Goal: Transaction & Acquisition: Book appointment/travel/reservation

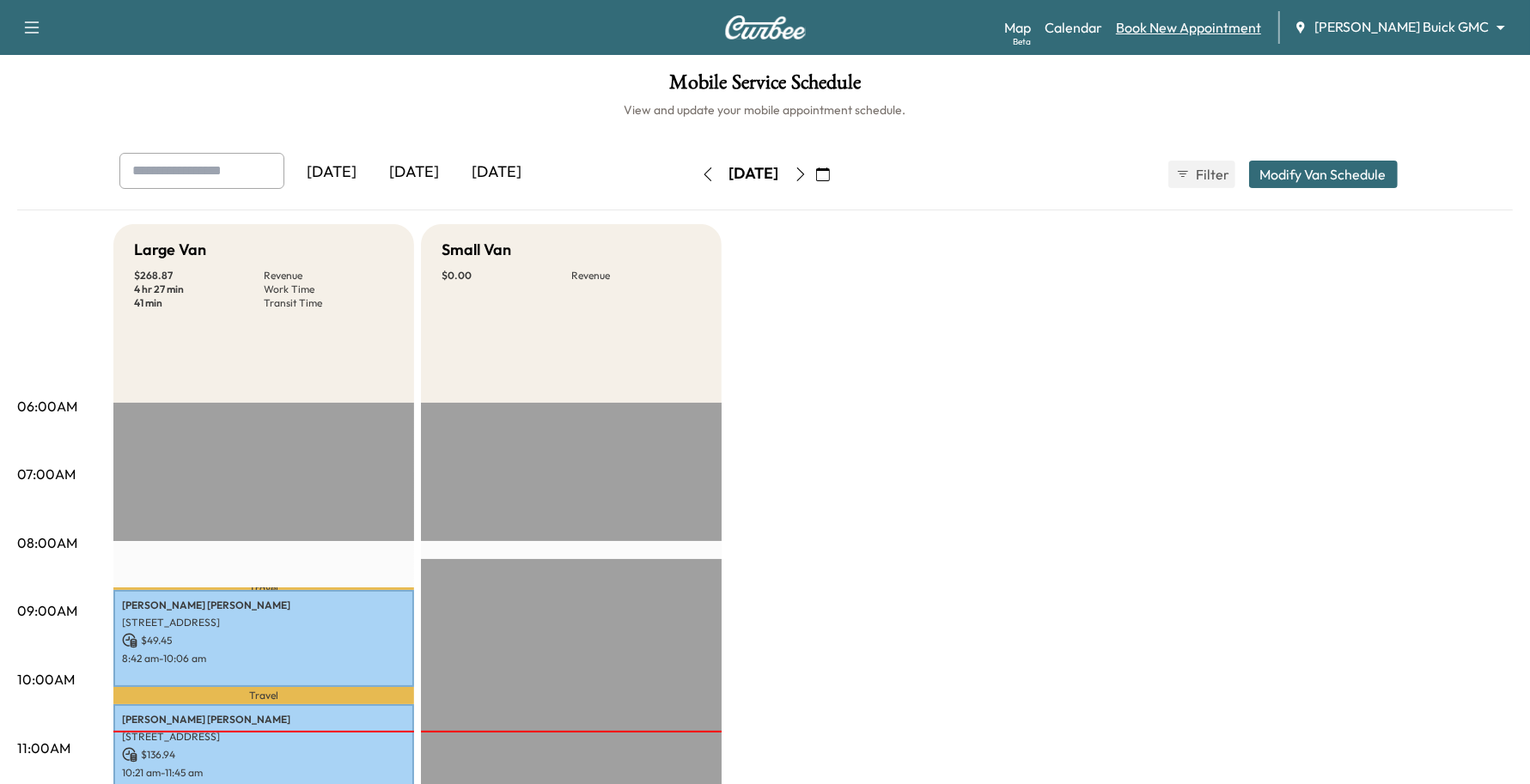
click at [1253, 30] on link "Book New Appointment" at bounding box center [1189, 28] width 145 height 21
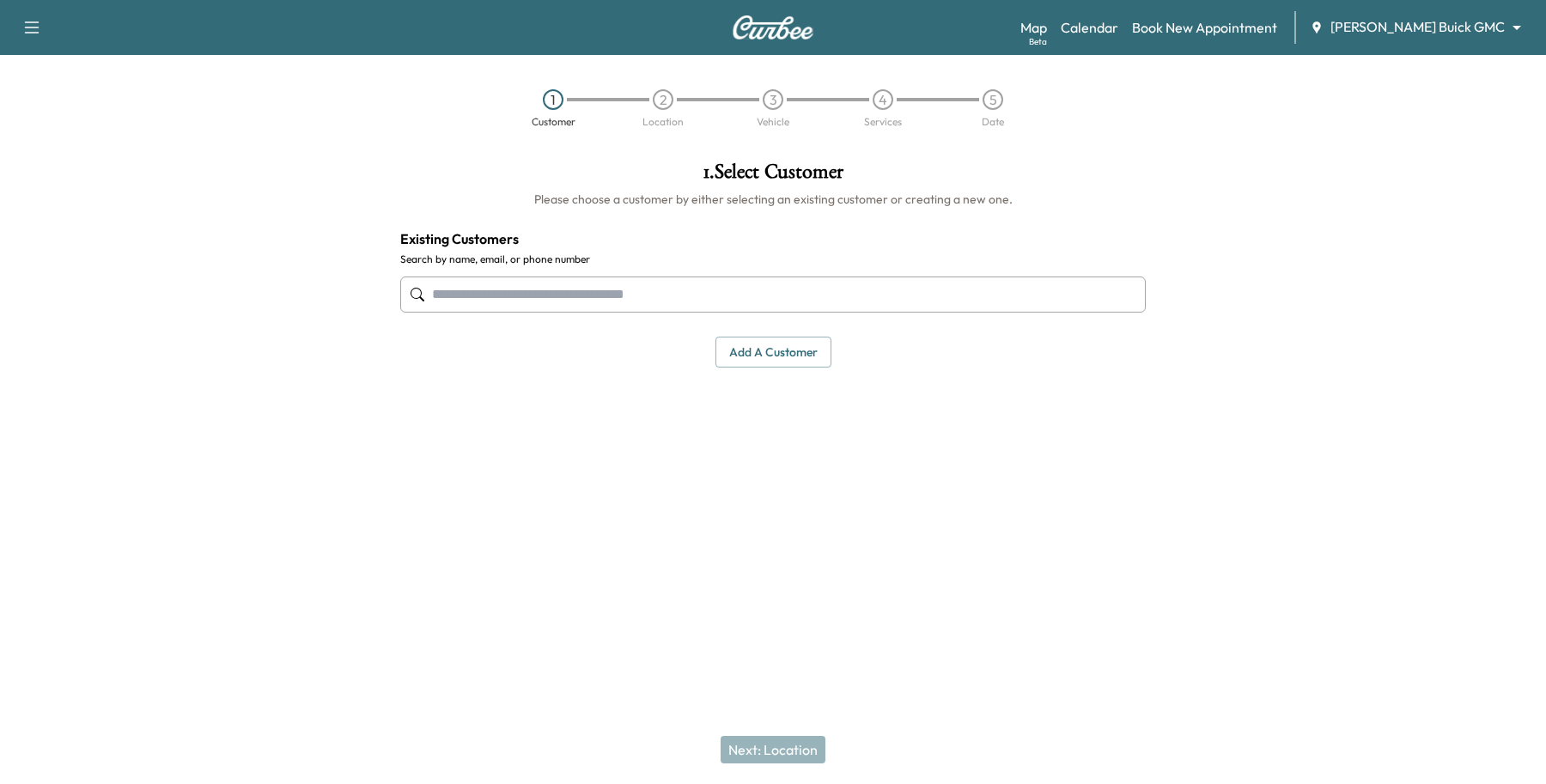
click at [547, 283] on input "text" at bounding box center [772, 295] width 745 height 36
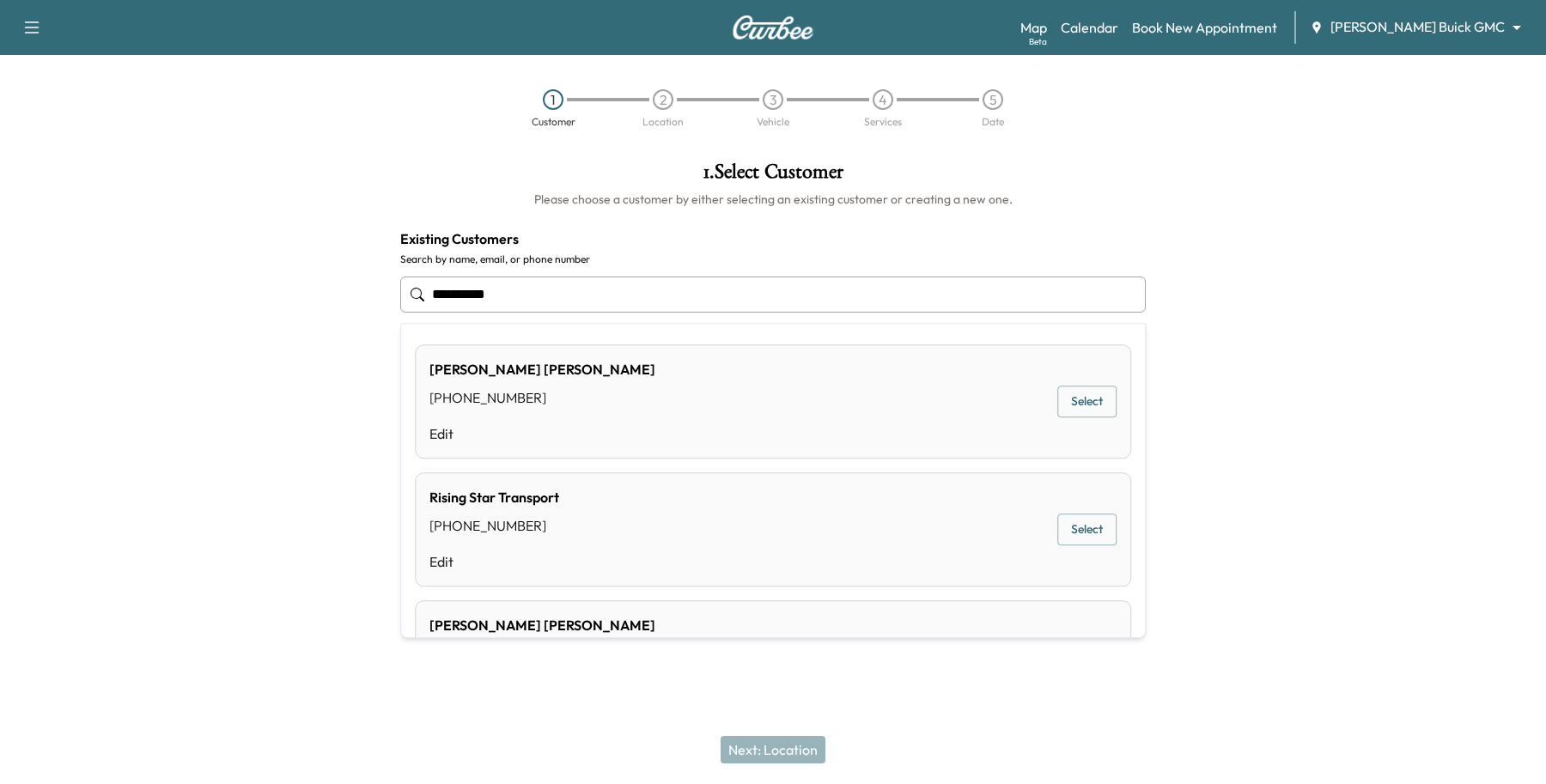
type input "**********"
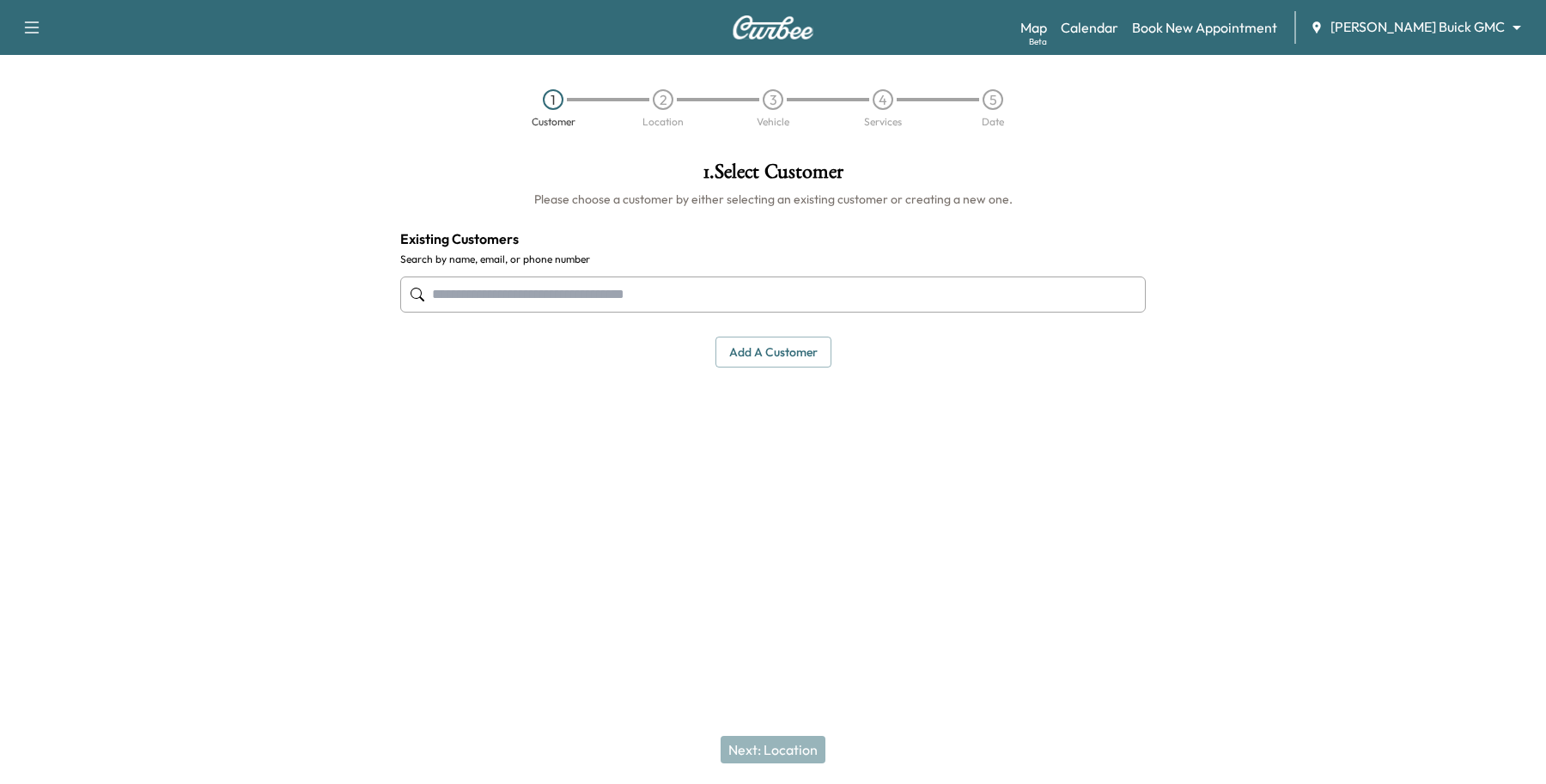
click at [1231, 358] on div at bounding box center [1353, 344] width 387 height 393
click at [760, 352] on button "Add a customer" at bounding box center [774, 352] width 116 height 32
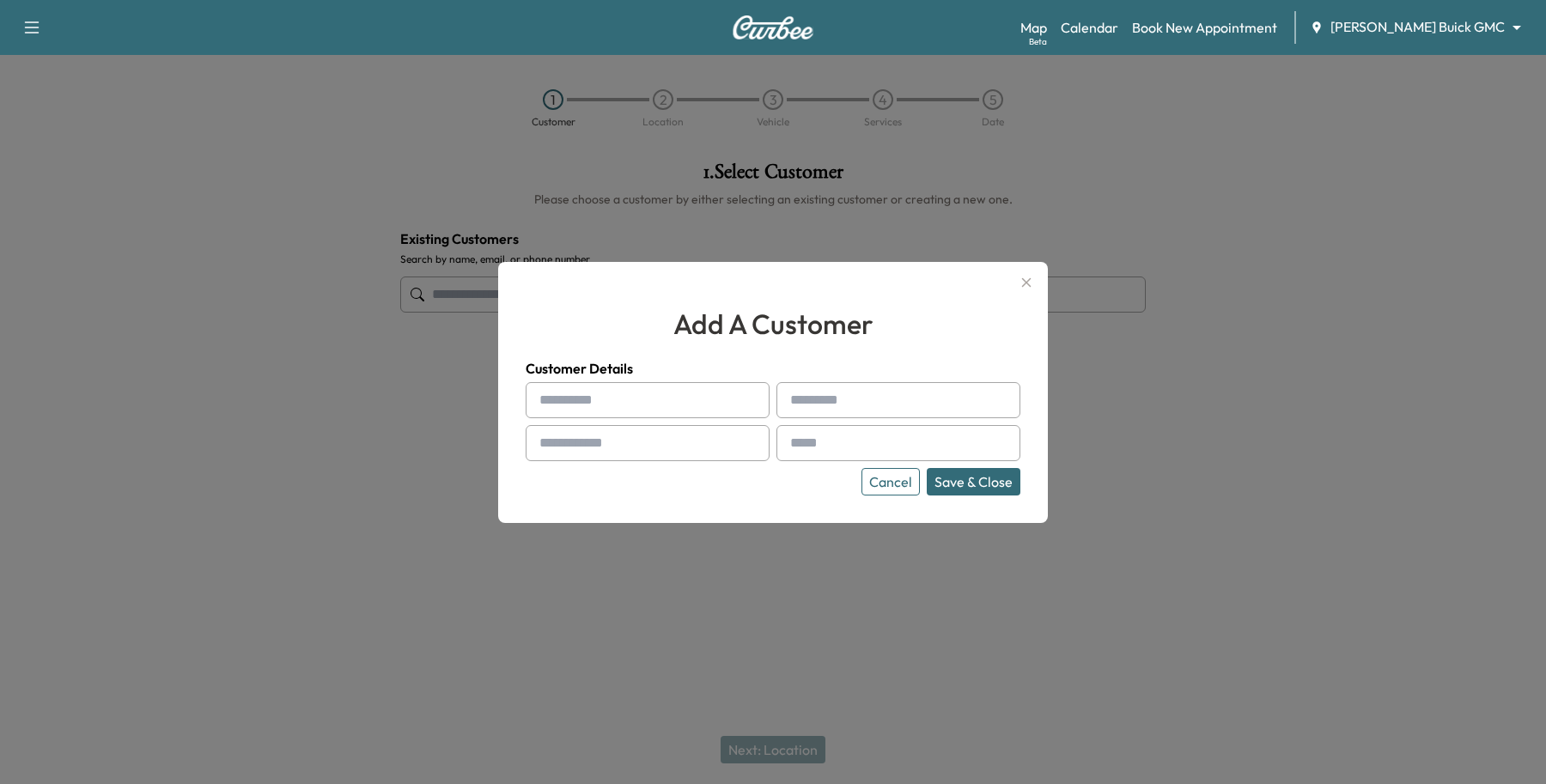
click at [573, 401] on input "text" at bounding box center [647, 401] width 244 height 36
click at [577, 413] on input "text" at bounding box center [647, 401] width 244 height 36
paste input "******"
type input "******"
paste input "******"
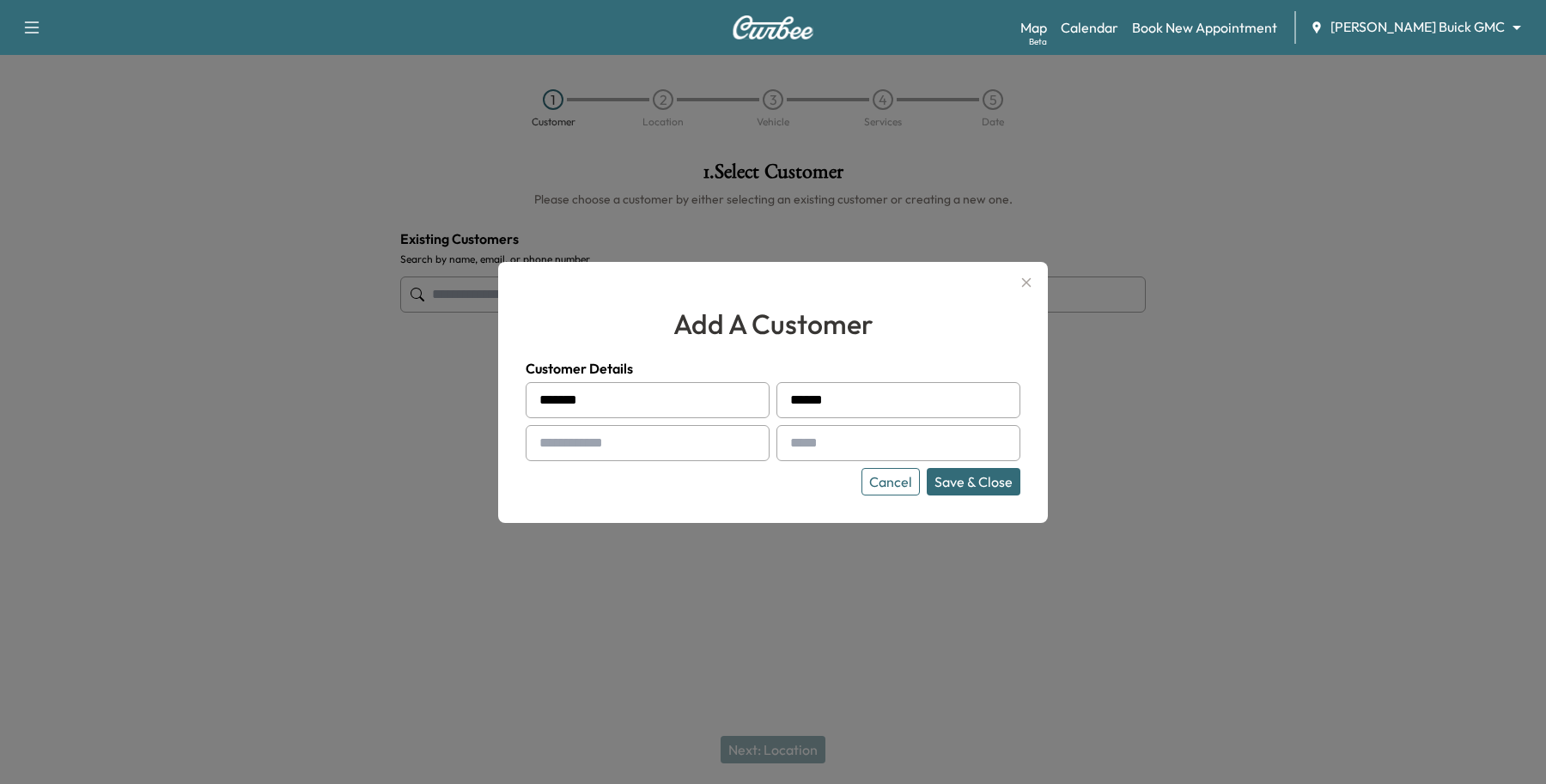
type input "******"
type input "**********"
click at [859, 445] on input "text" at bounding box center [899, 443] width 244 height 36
type input "**********"
click at [972, 470] on button "Save & Close" at bounding box center [974, 482] width 93 height 28
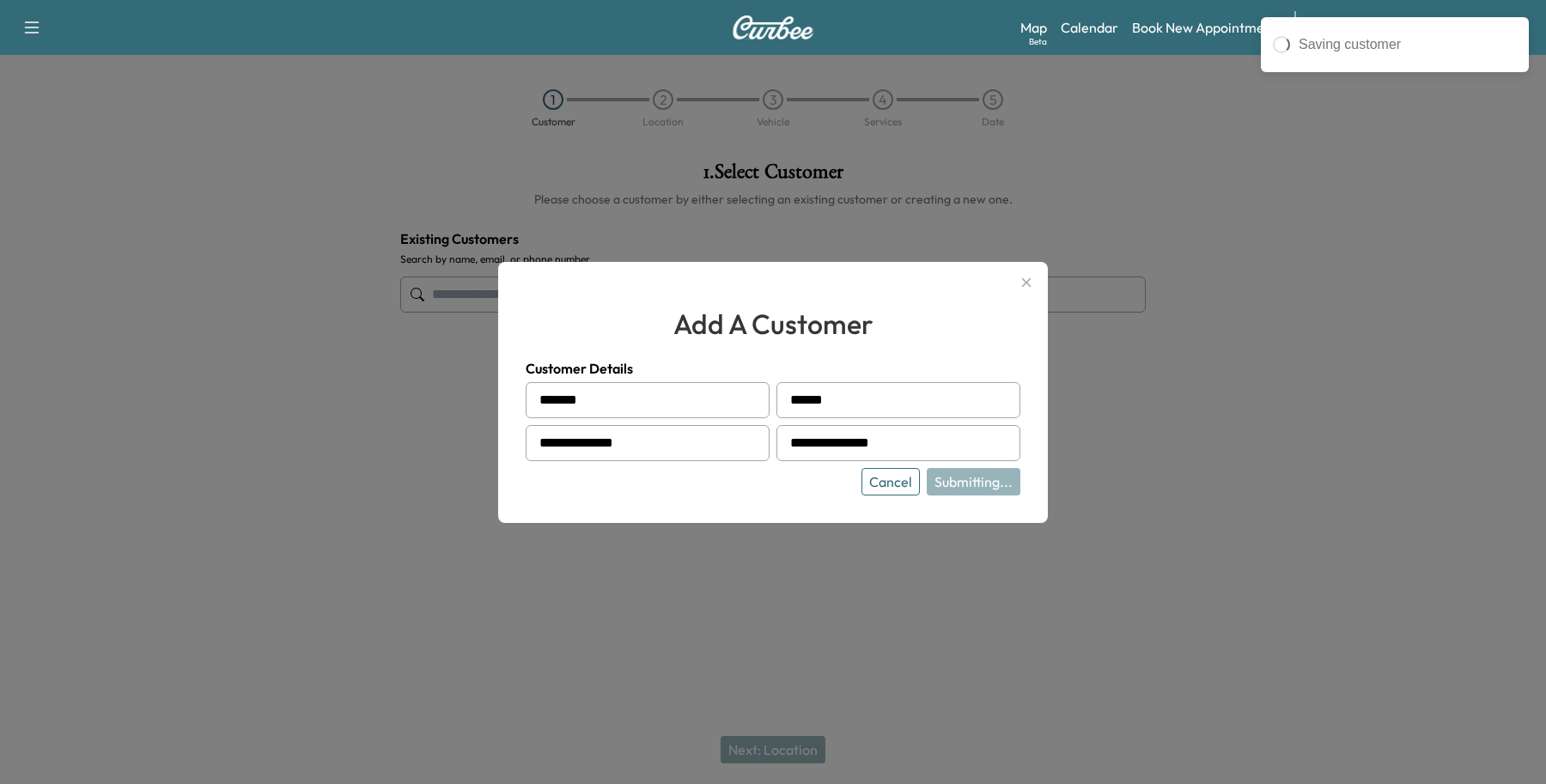
type input "**********"
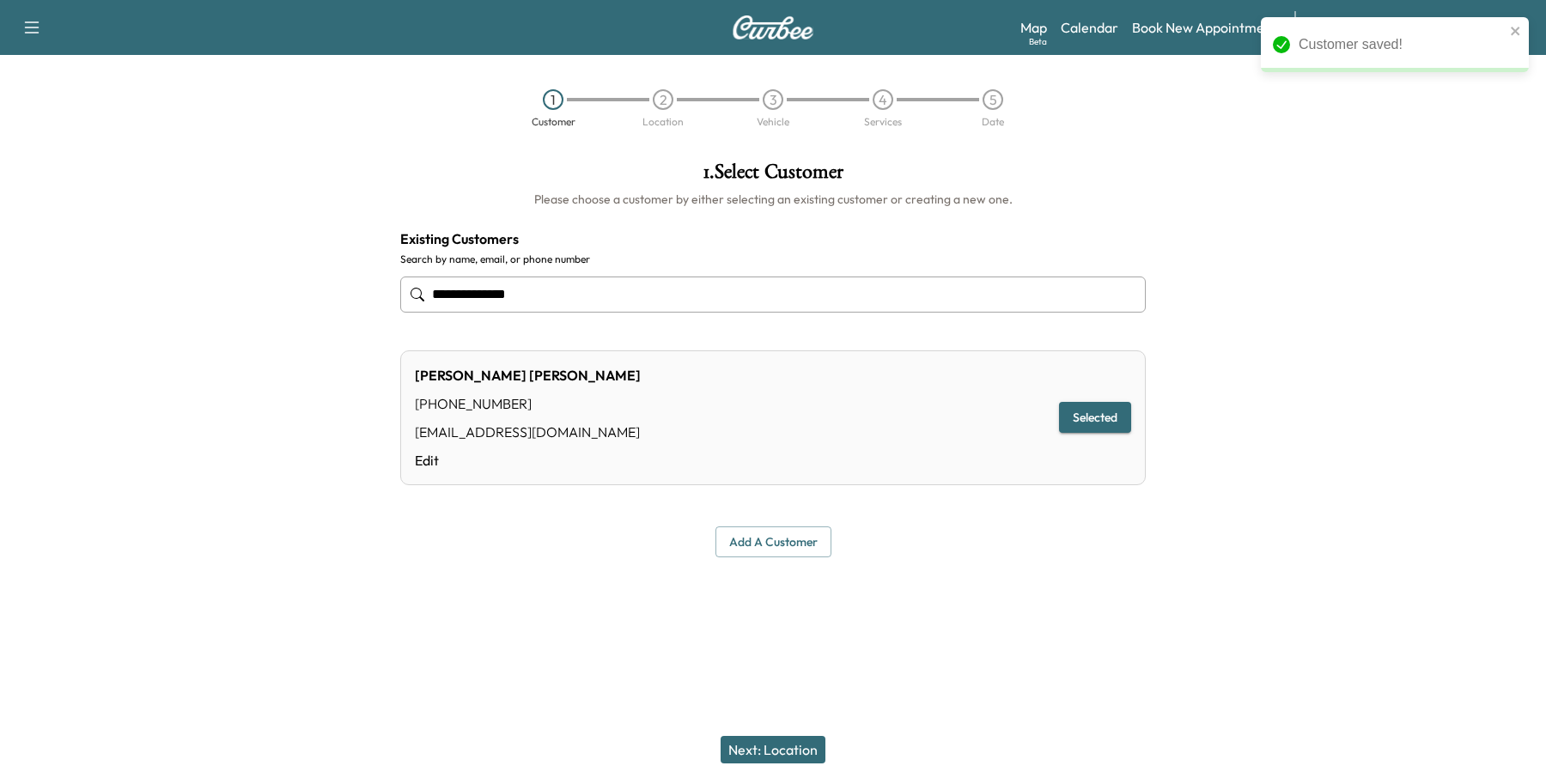
click at [797, 751] on button "Next: Location" at bounding box center [773, 749] width 105 height 28
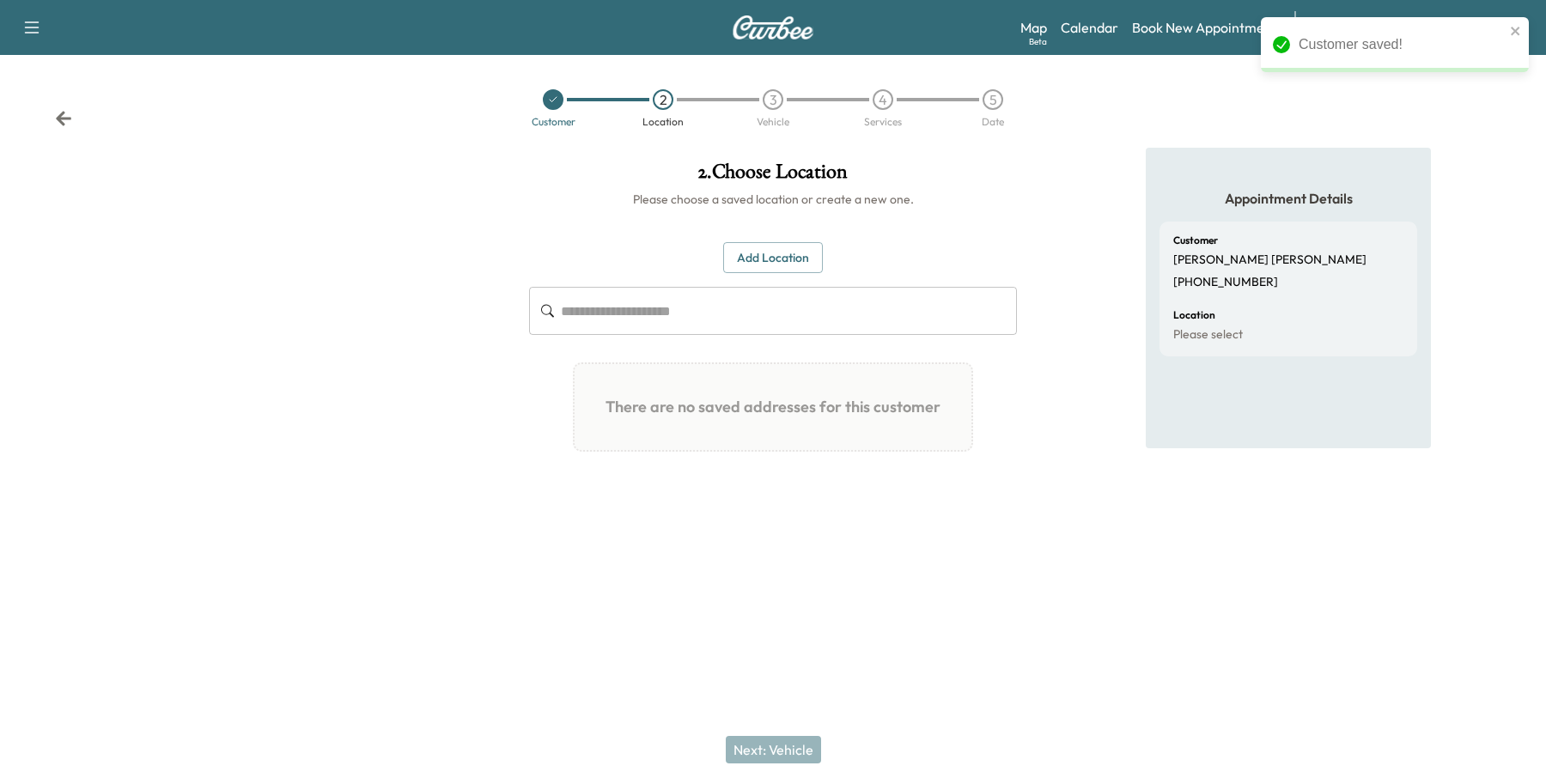
click at [731, 251] on button "Add Location" at bounding box center [773, 258] width 100 height 32
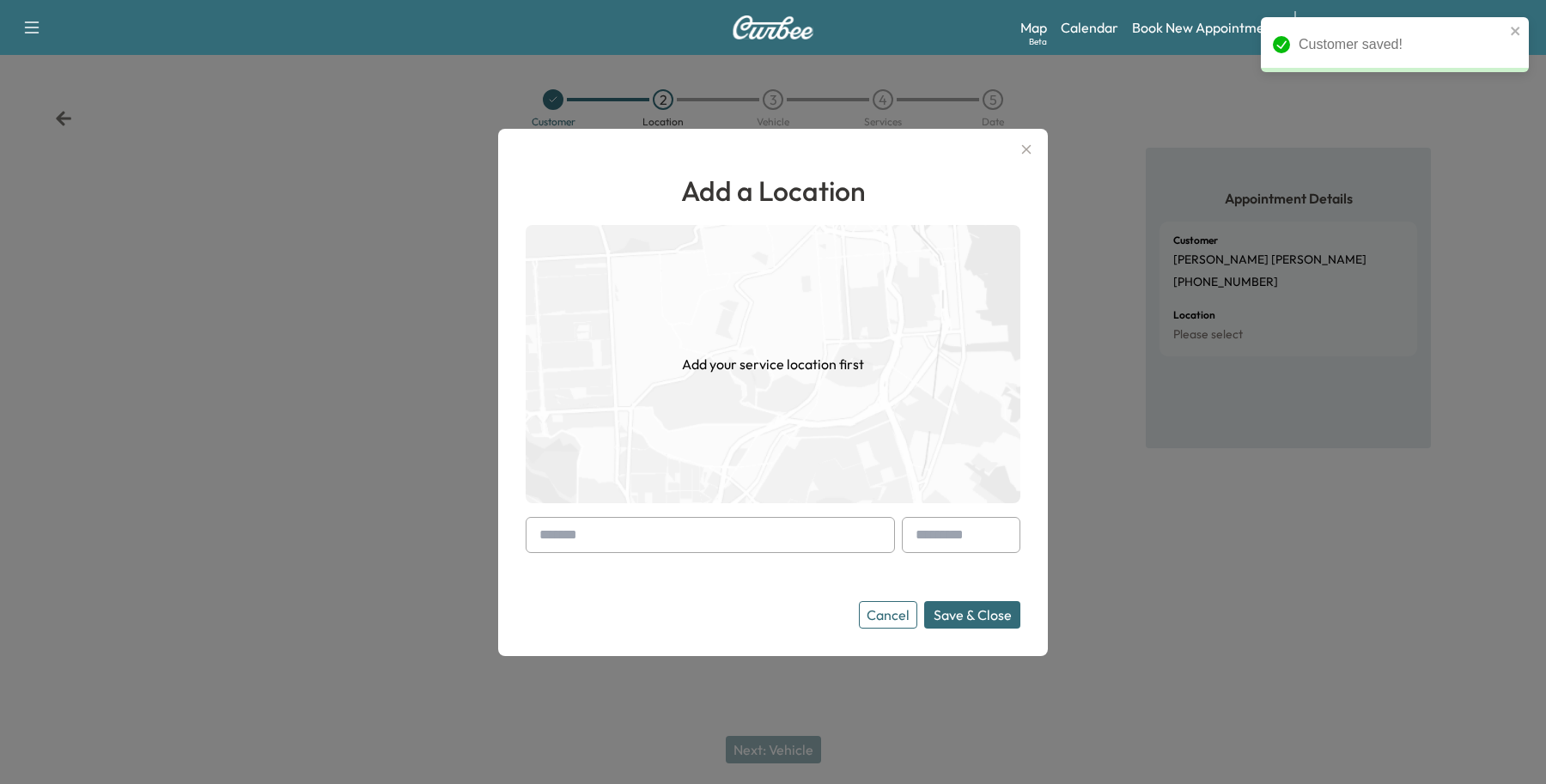
click at [628, 533] on input "text" at bounding box center [710, 535] width 370 height 36
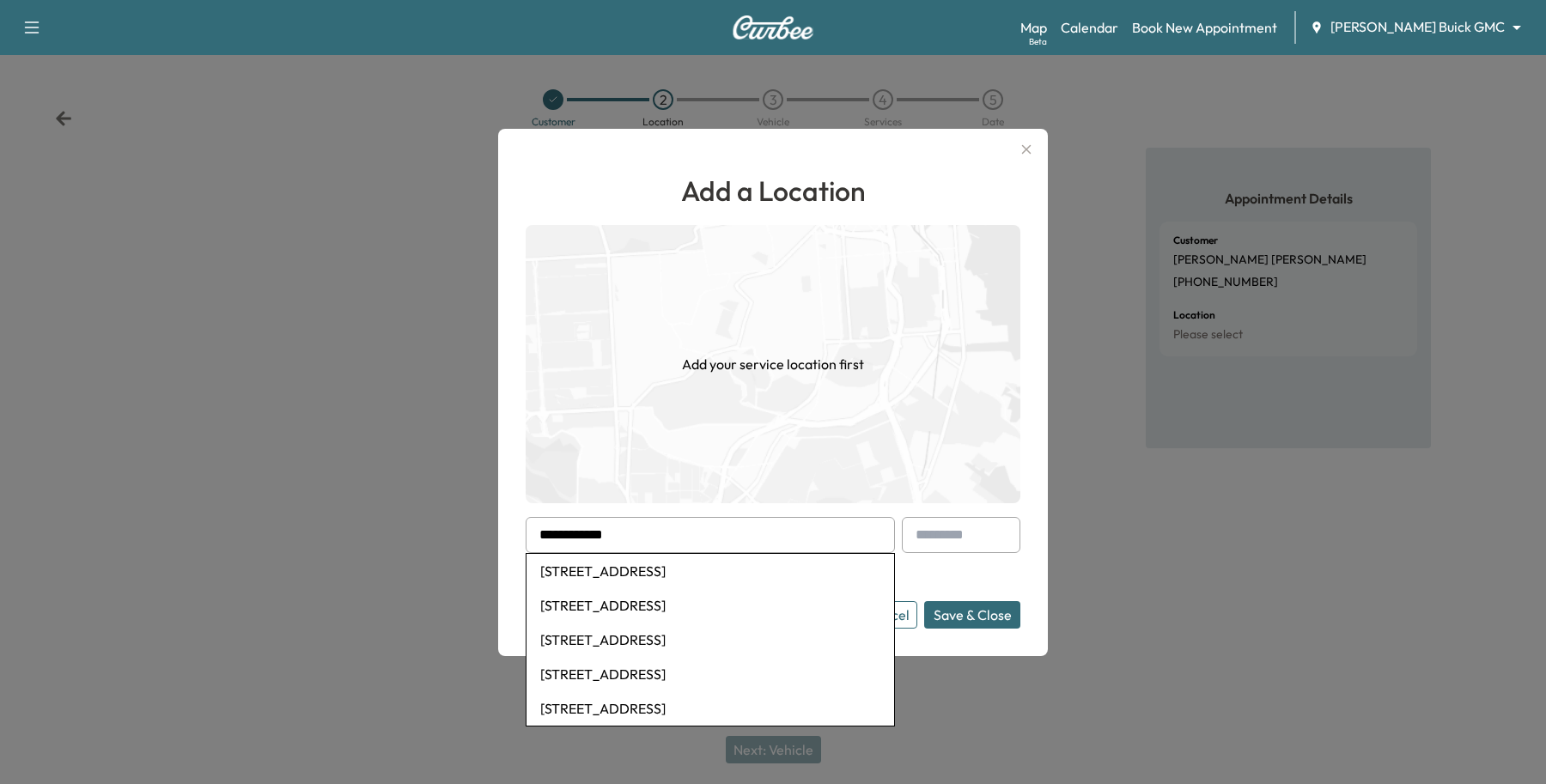
click at [583, 611] on li "[STREET_ADDRESS]" at bounding box center [710, 606] width 368 height 35
type input "**********"
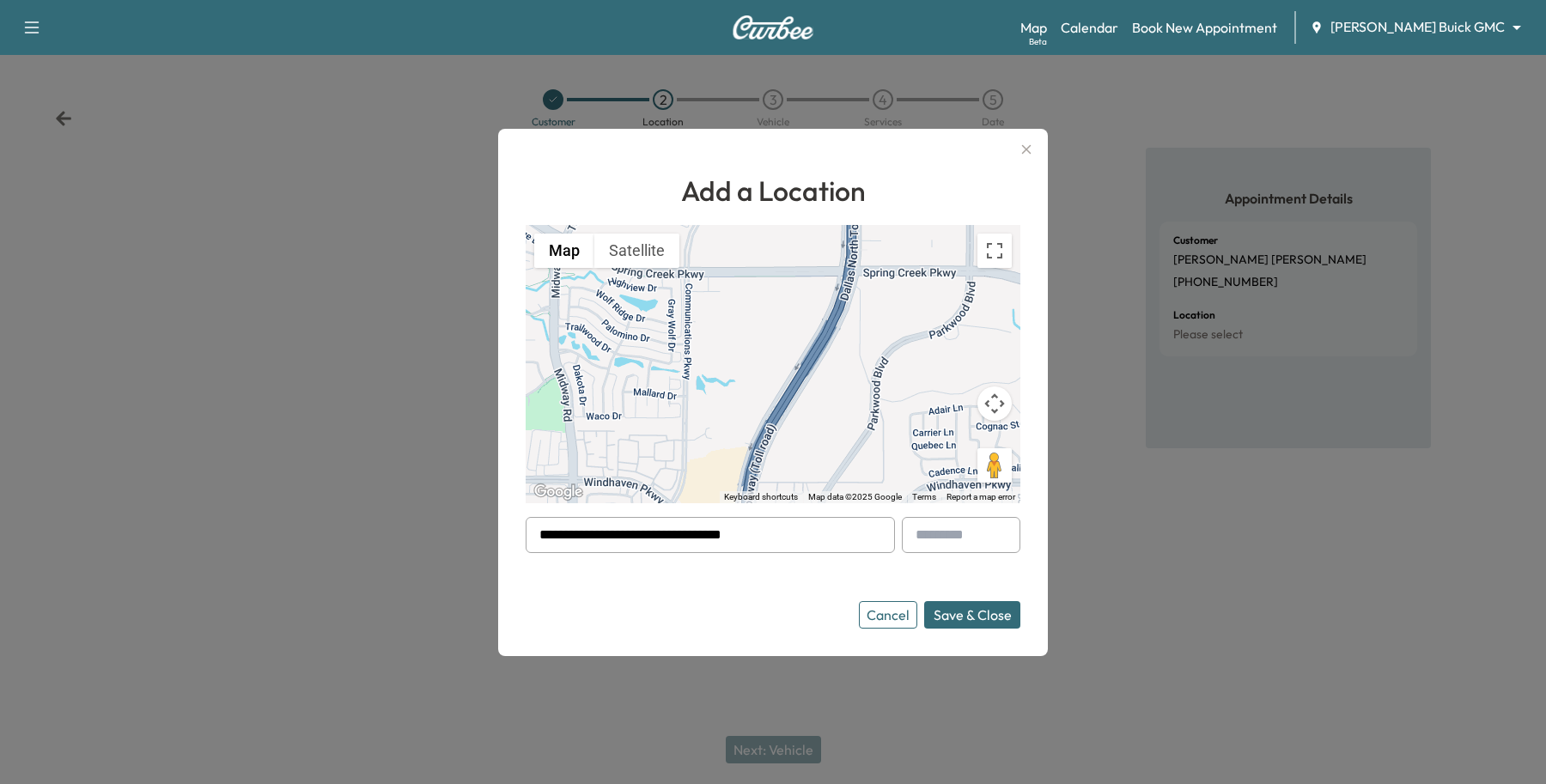
click at [952, 532] on input "text" at bounding box center [961, 535] width 119 height 36
click at [968, 614] on button "Save & Close" at bounding box center [972, 615] width 96 height 28
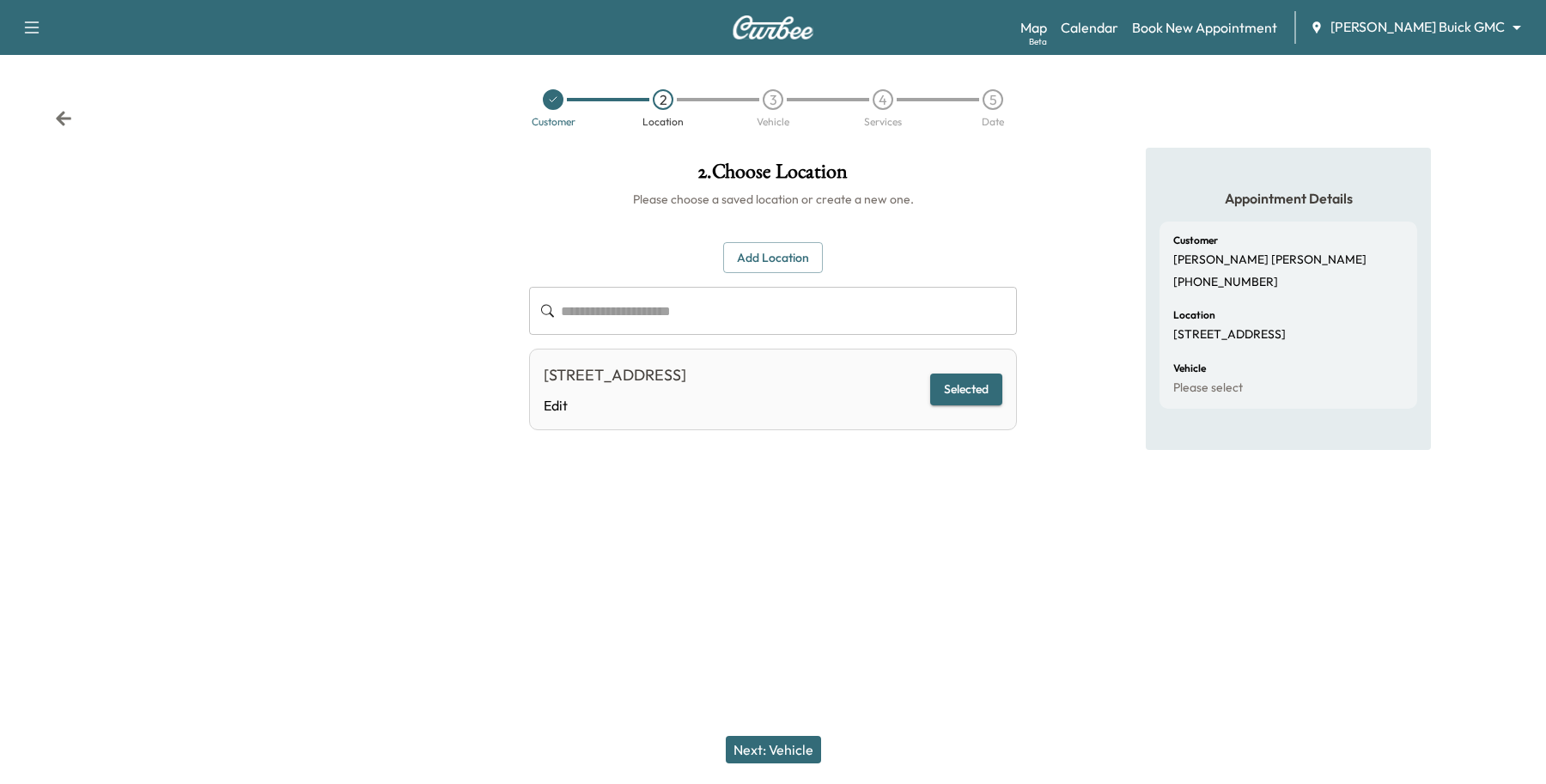
click at [783, 361] on div "[STREET_ADDRESS] Edit Selected" at bounding box center [773, 389] width 488 height 81
click at [686, 372] on div "[STREET_ADDRESS]" at bounding box center [615, 376] width 143 height 24
click at [765, 262] on button "Add Location" at bounding box center [773, 258] width 100 height 32
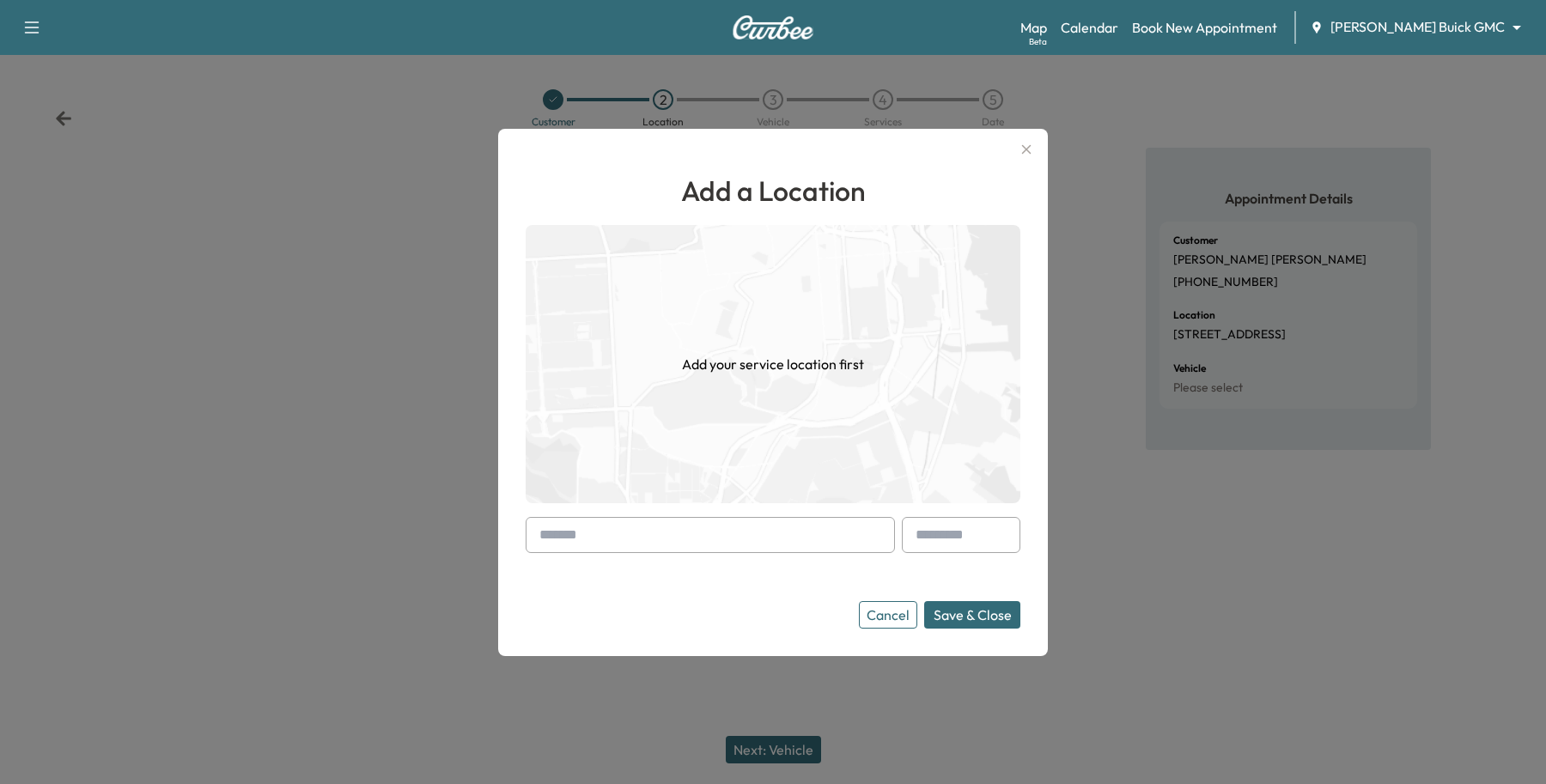
click at [744, 541] on input "text" at bounding box center [710, 535] width 370 height 36
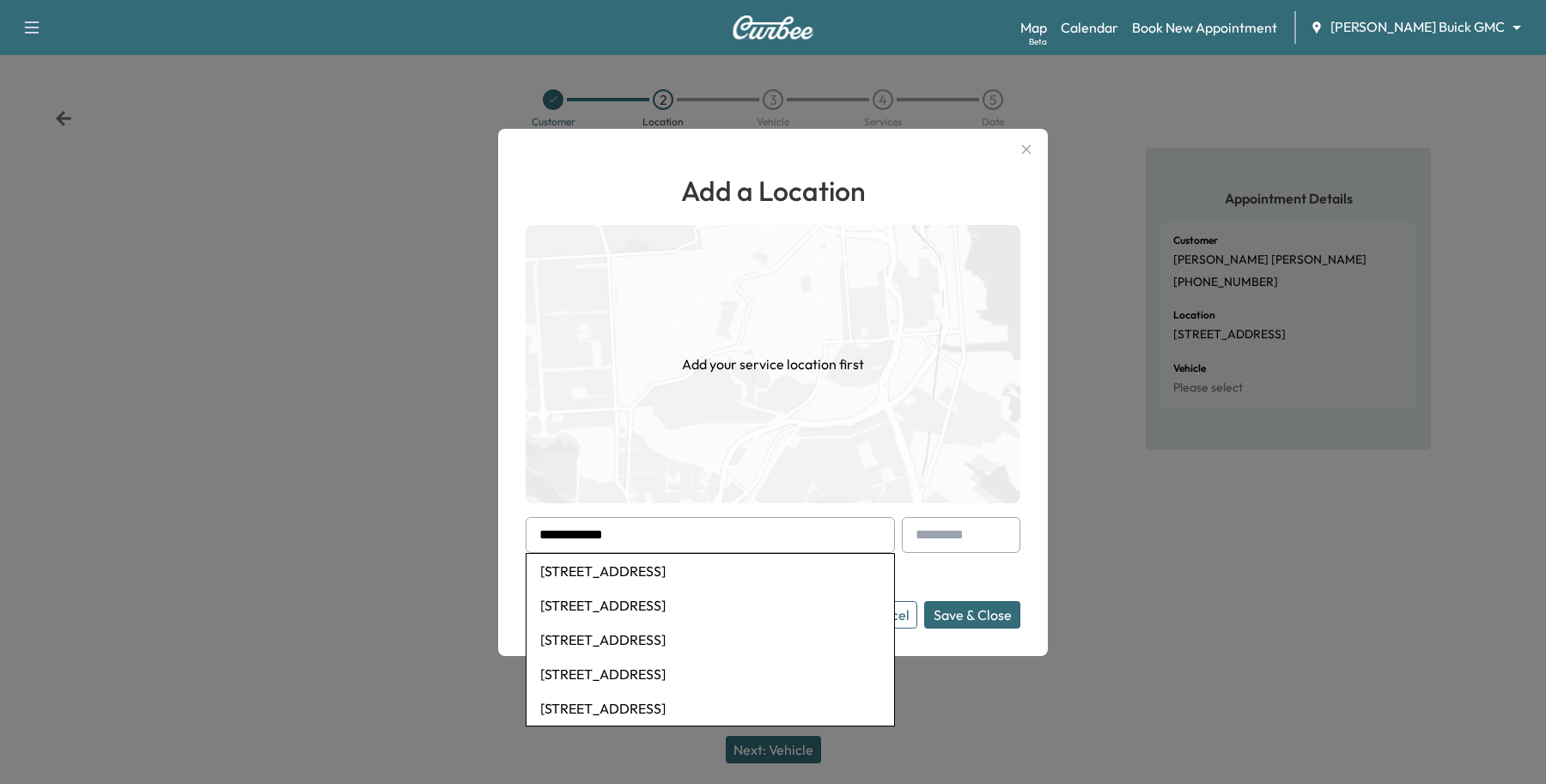
click at [621, 573] on li "[STREET_ADDRESS]" at bounding box center [710, 571] width 368 height 35
type input "**********"
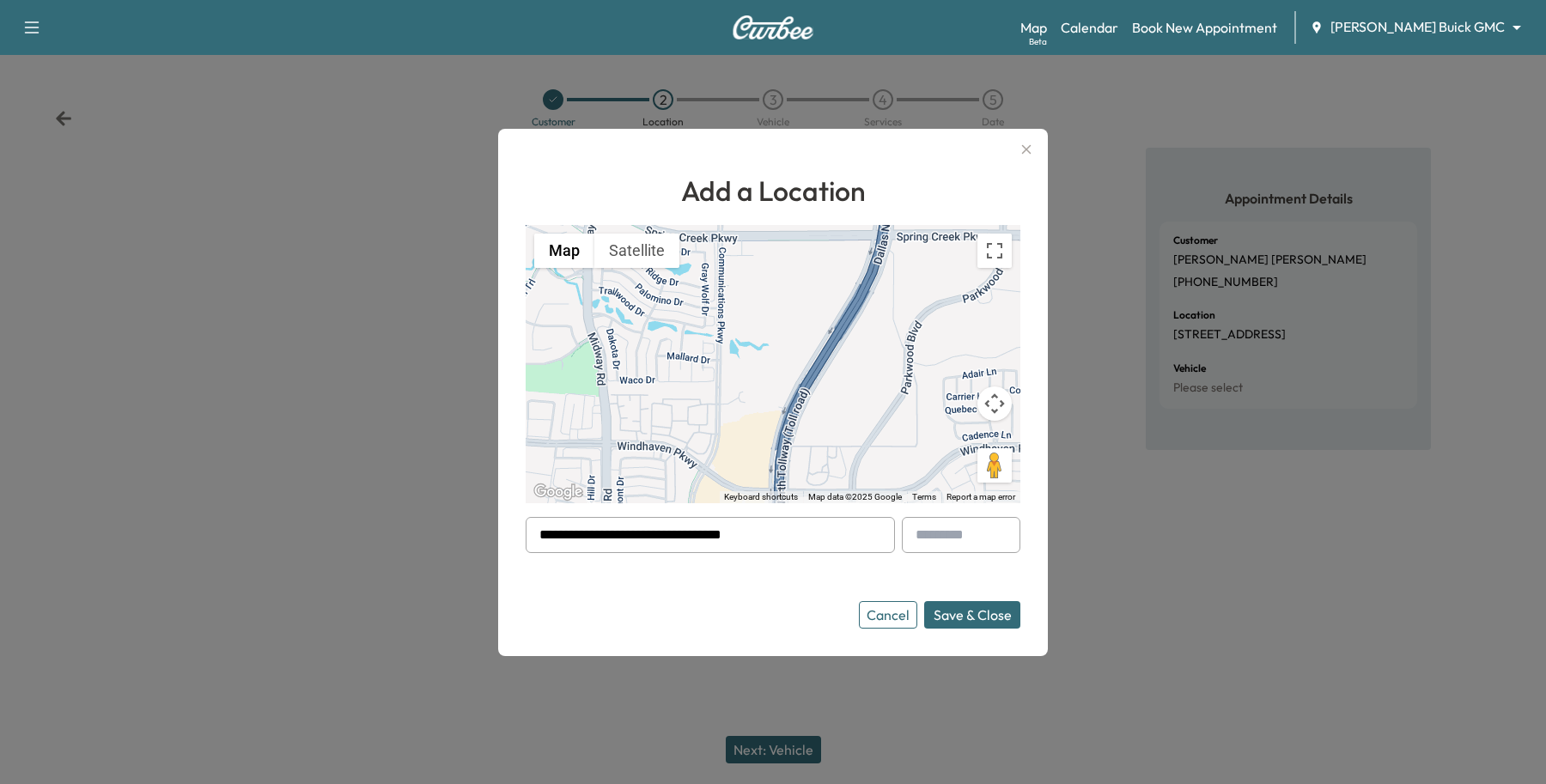
drag, startPoint x: 801, startPoint y: 537, endPoint x: 144, endPoint y: 511, distance: 657.5
click at [144, 511] on div "**********" at bounding box center [773, 392] width 1546 height 784
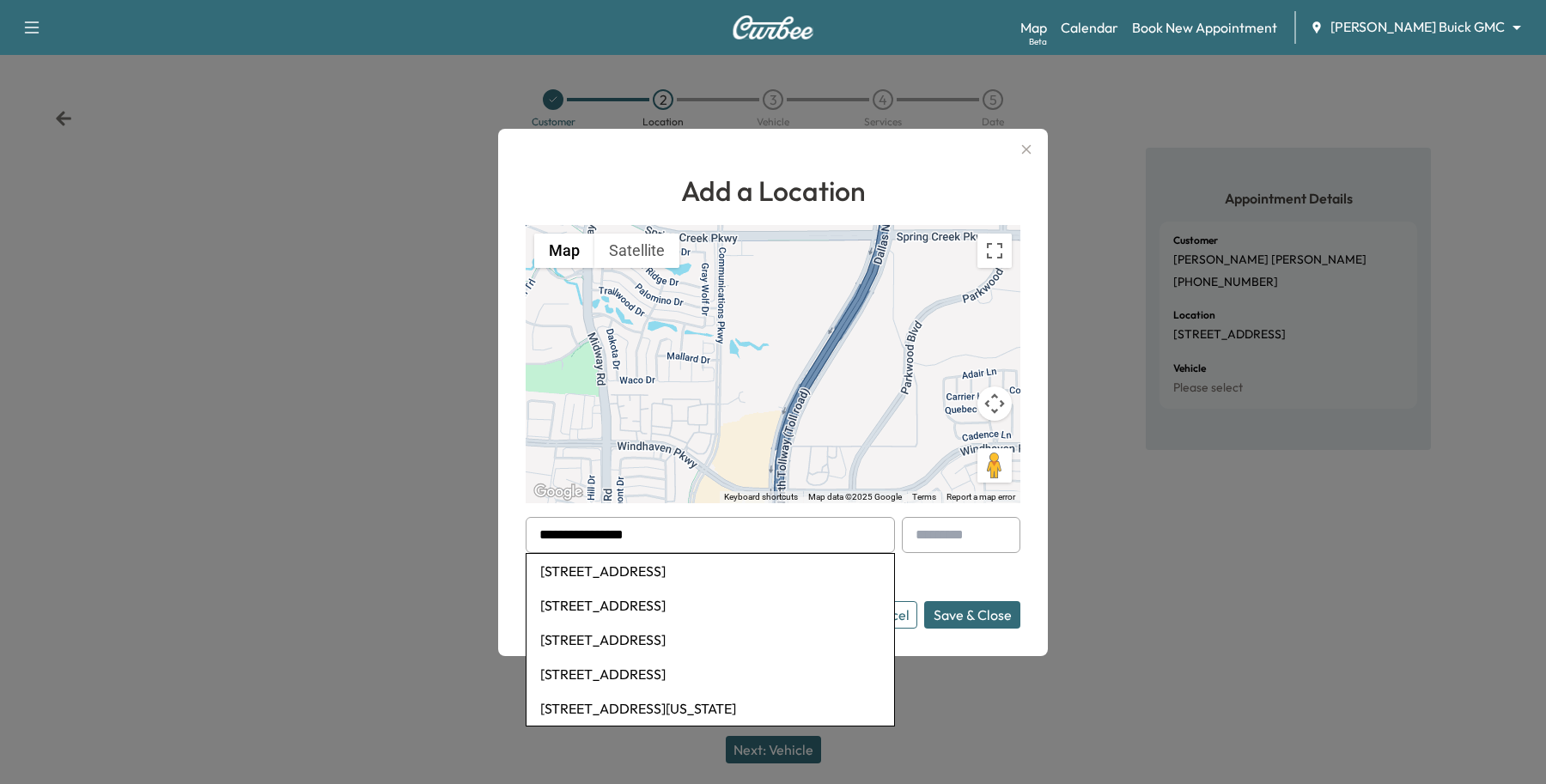
click at [749, 568] on li "[STREET_ADDRESS]" at bounding box center [710, 571] width 368 height 35
type input "**********"
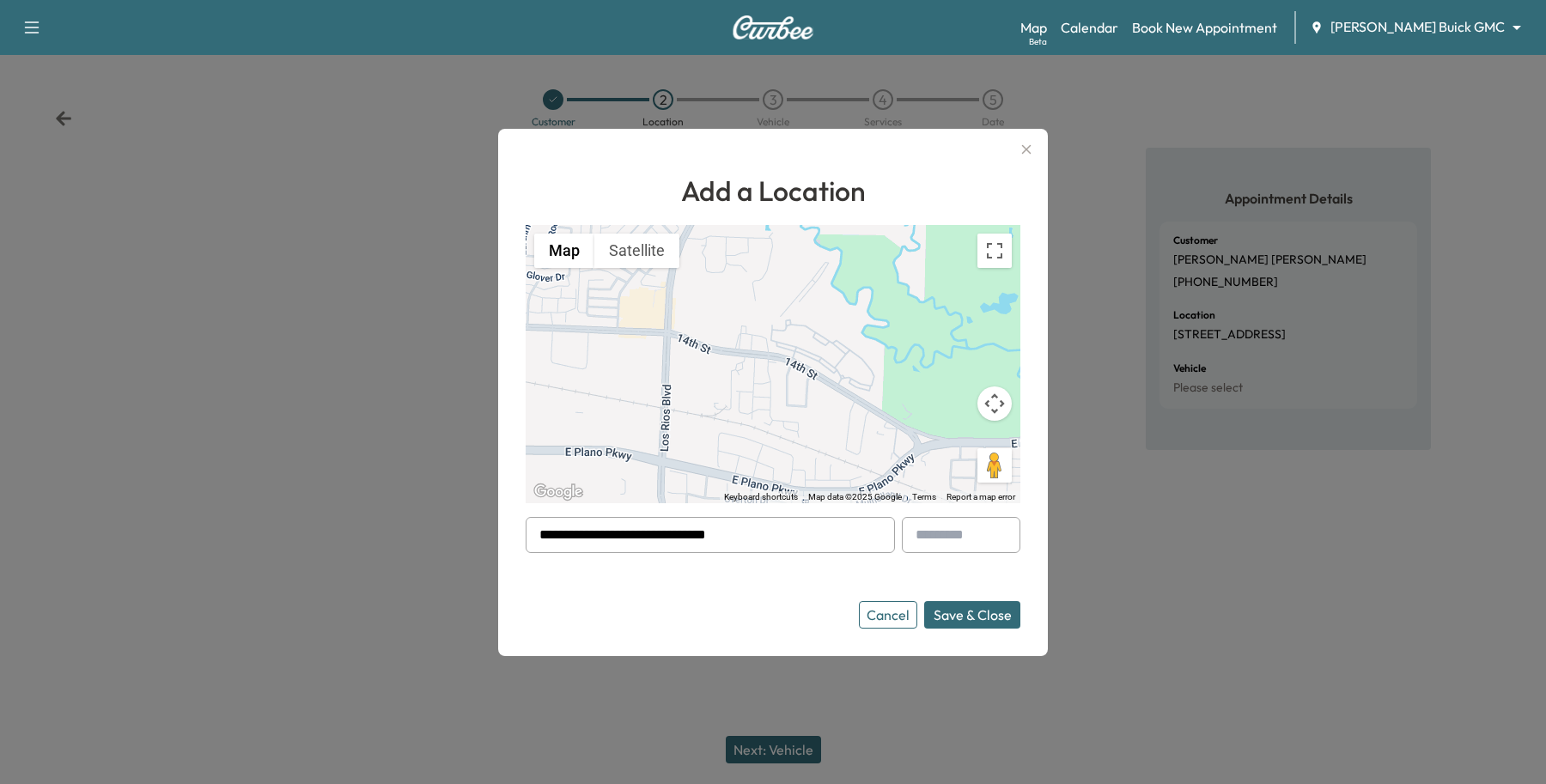
click at [999, 616] on button "Save & Close" at bounding box center [972, 615] width 96 height 28
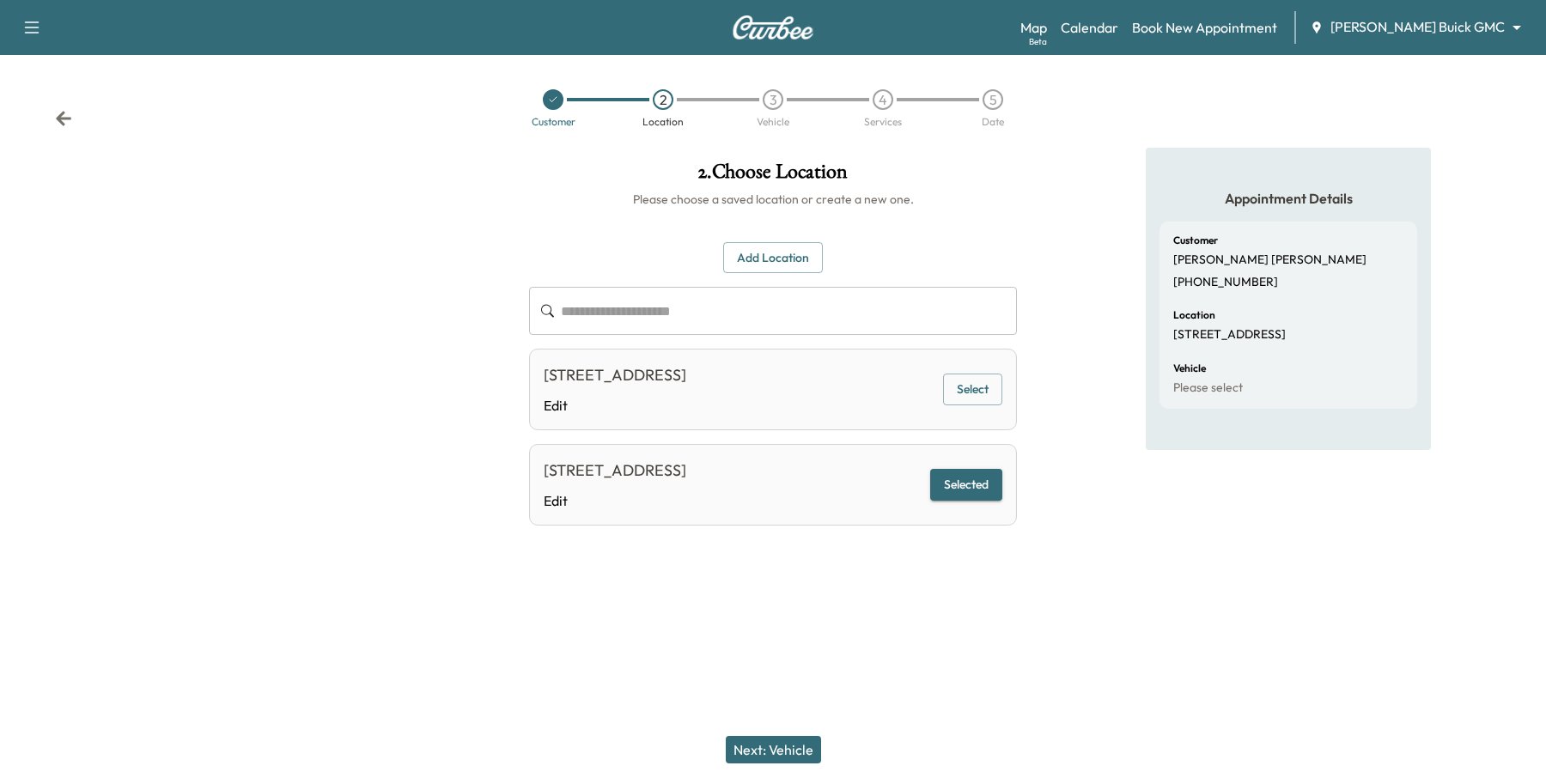
click at [771, 742] on button "Next: Vehicle" at bounding box center [774, 749] width 95 height 28
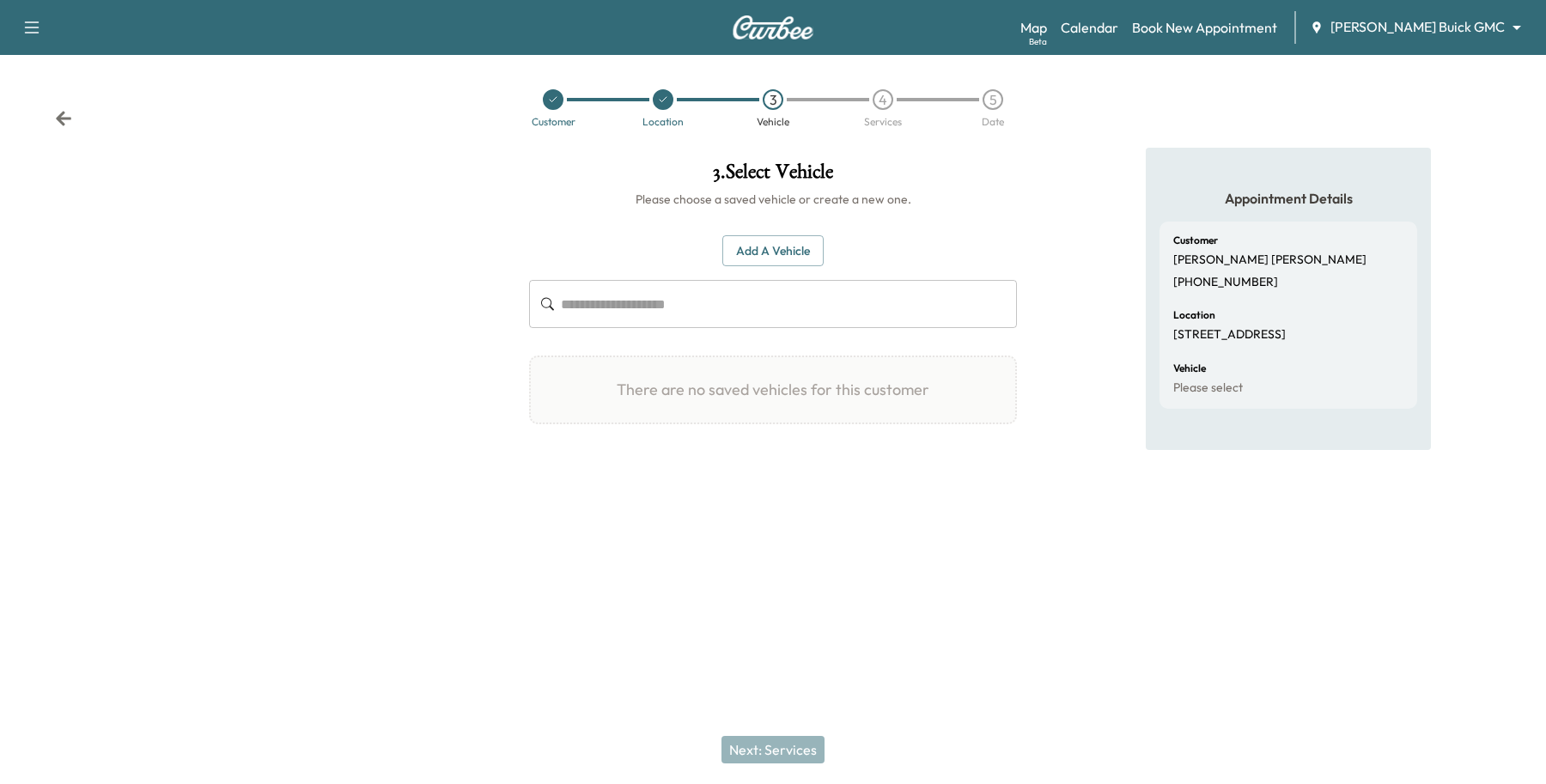
click at [664, 99] on icon at bounding box center [663, 100] width 7 height 5
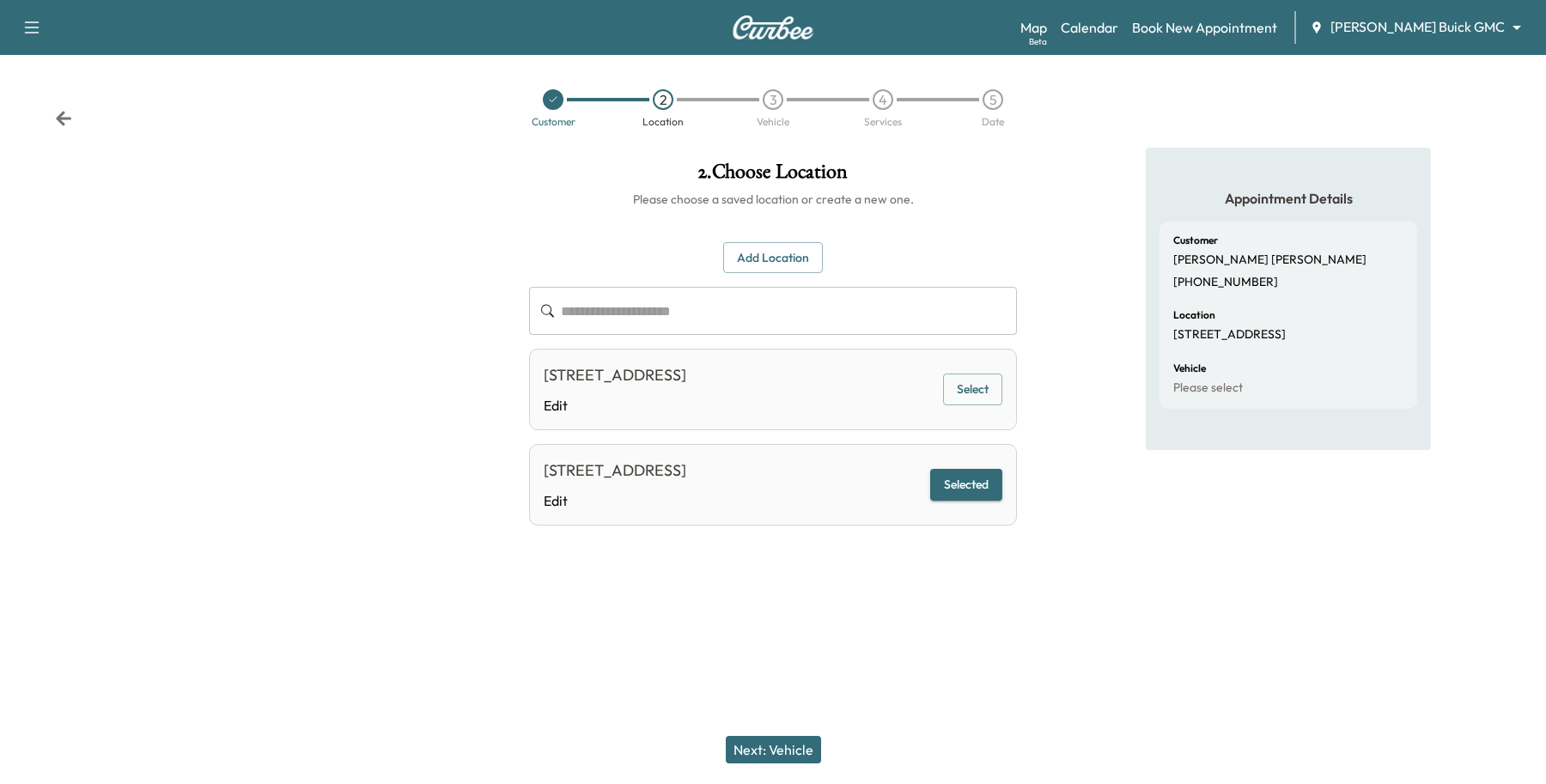
click at [821, 462] on div "[STREET_ADDRESS] Edit Selected" at bounding box center [773, 485] width 488 height 81
click at [857, 491] on div "[STREET_ADDRESS] Edit Selected" at bounding box center [773, 485] width 488 height 81
click at [856, 491] on div "[STREET_ADDRESS] Edit Selected" at bounding box center [773, 485] width 488 height 81
click at [802, 740] on button "Next: Vehicle" at bounding box center [774, 749] width 95 height 28
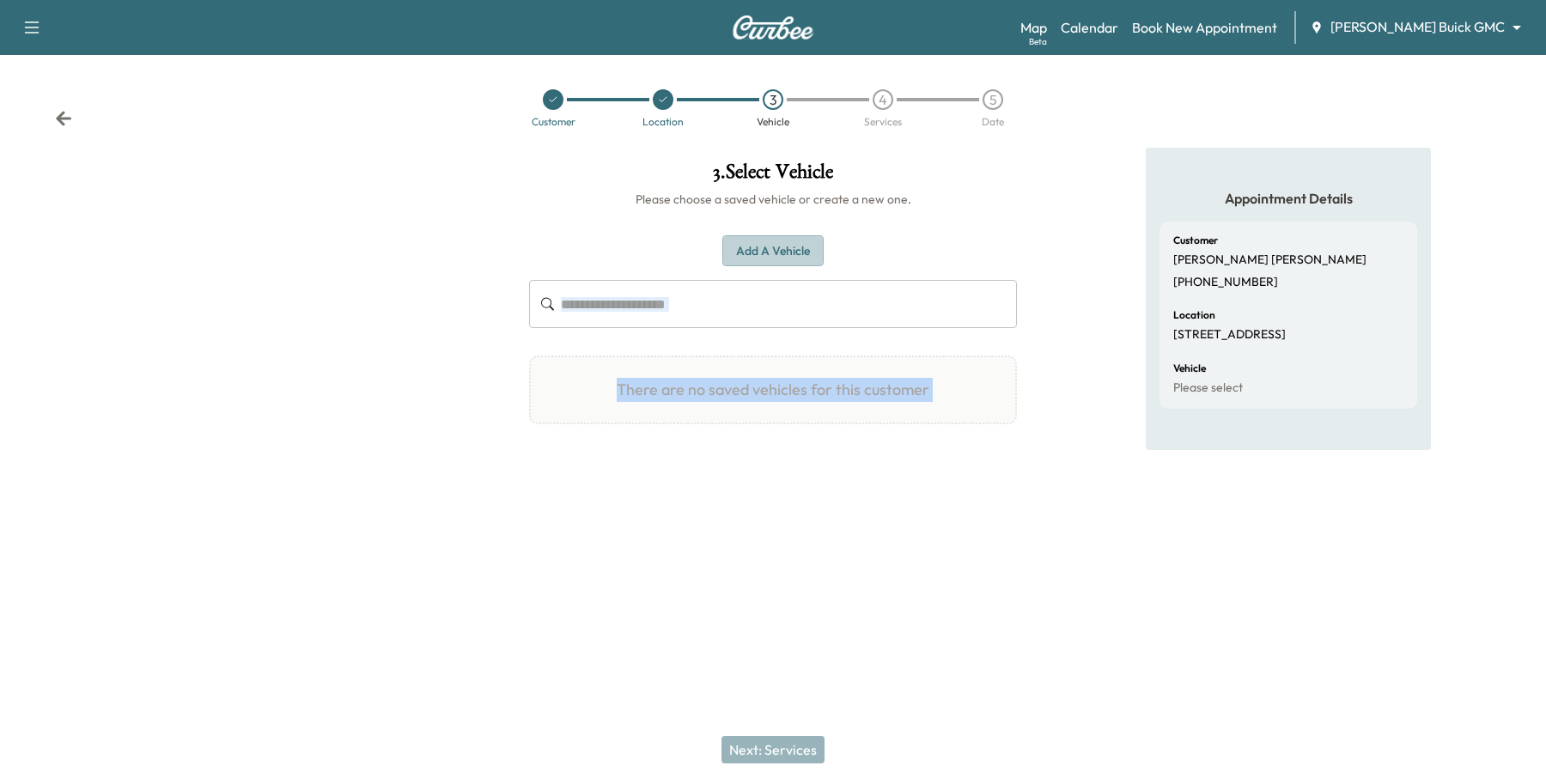
click at [790, 256] on button "Add a Vehicle" at bounding box center [773, 251] width 101 height 32
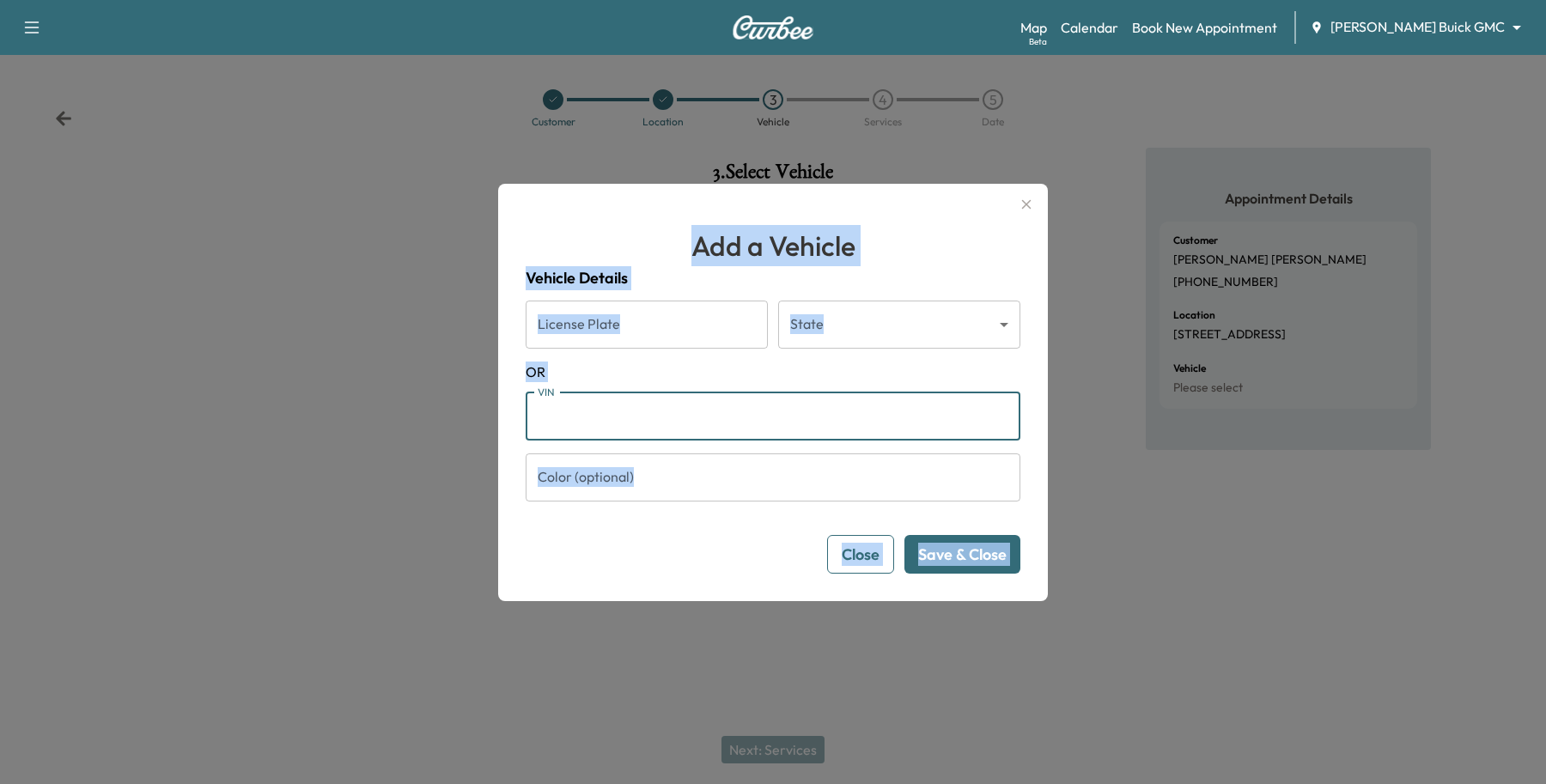
click at [654, 421] on input "VIN" at bounding box center [773, 417] width 495 height 48
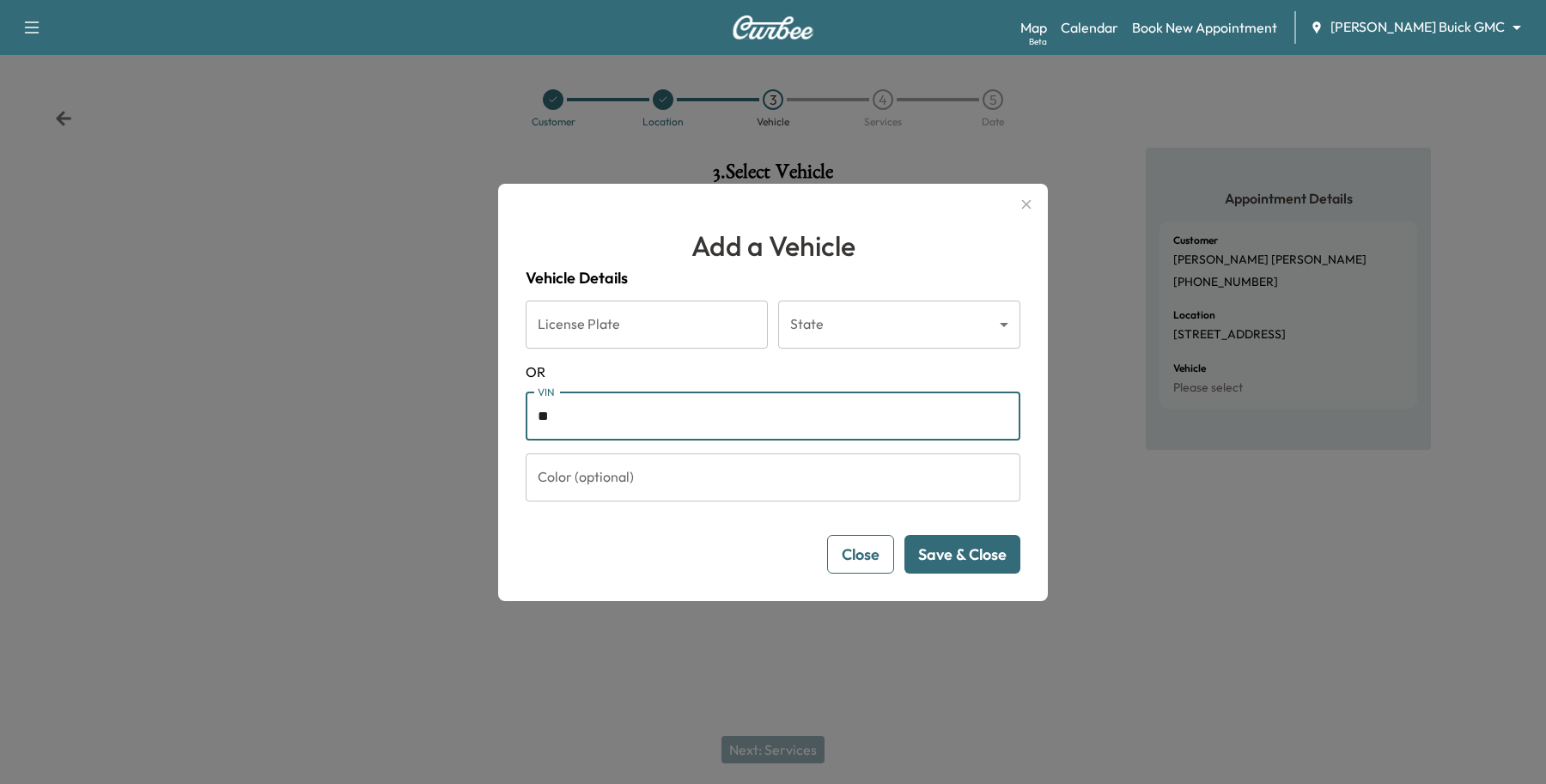
drag, startPoint x: 595, startPoint y: 430, endPoint x: -201, endPoint y: 260, distance: 814.0
click at [0, 260] on html "Support Log Out Map Beta Calendar Book New Appointment [PERSON_NAME] Buick GMC …" at bounding box center [773, 392] width 1546 height 784
paste input "**********"
type input "**********"
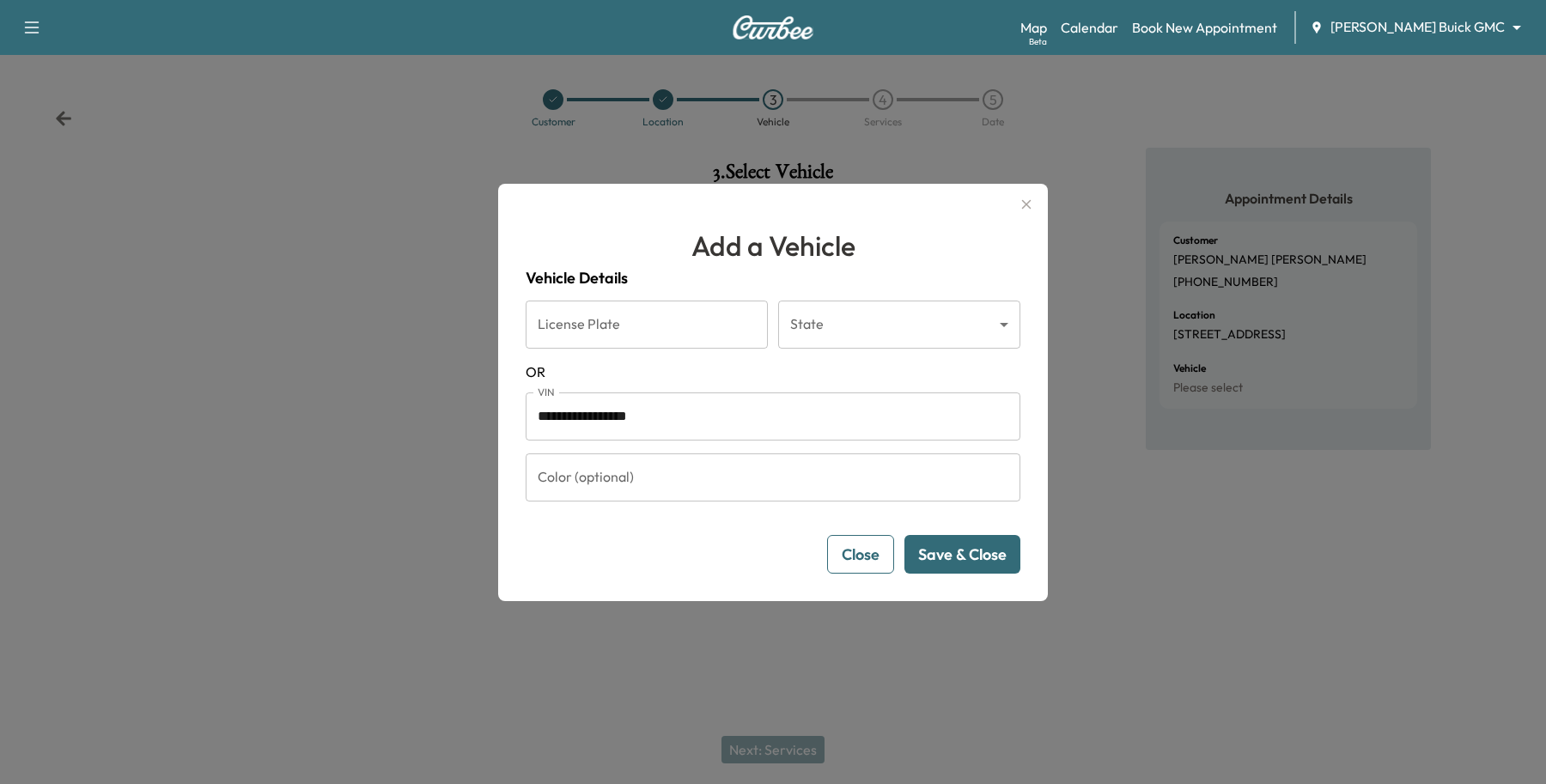
click at [950, 525] on form "**********" at bounding box center [773, 437] width 495 height 273
click at [952, 574] on div "**********" at bounding box center [773, 392] width 550 height 417
click at [955, 572] on button "Save & Close" at bounding box center [963, 554] width 116 height 39
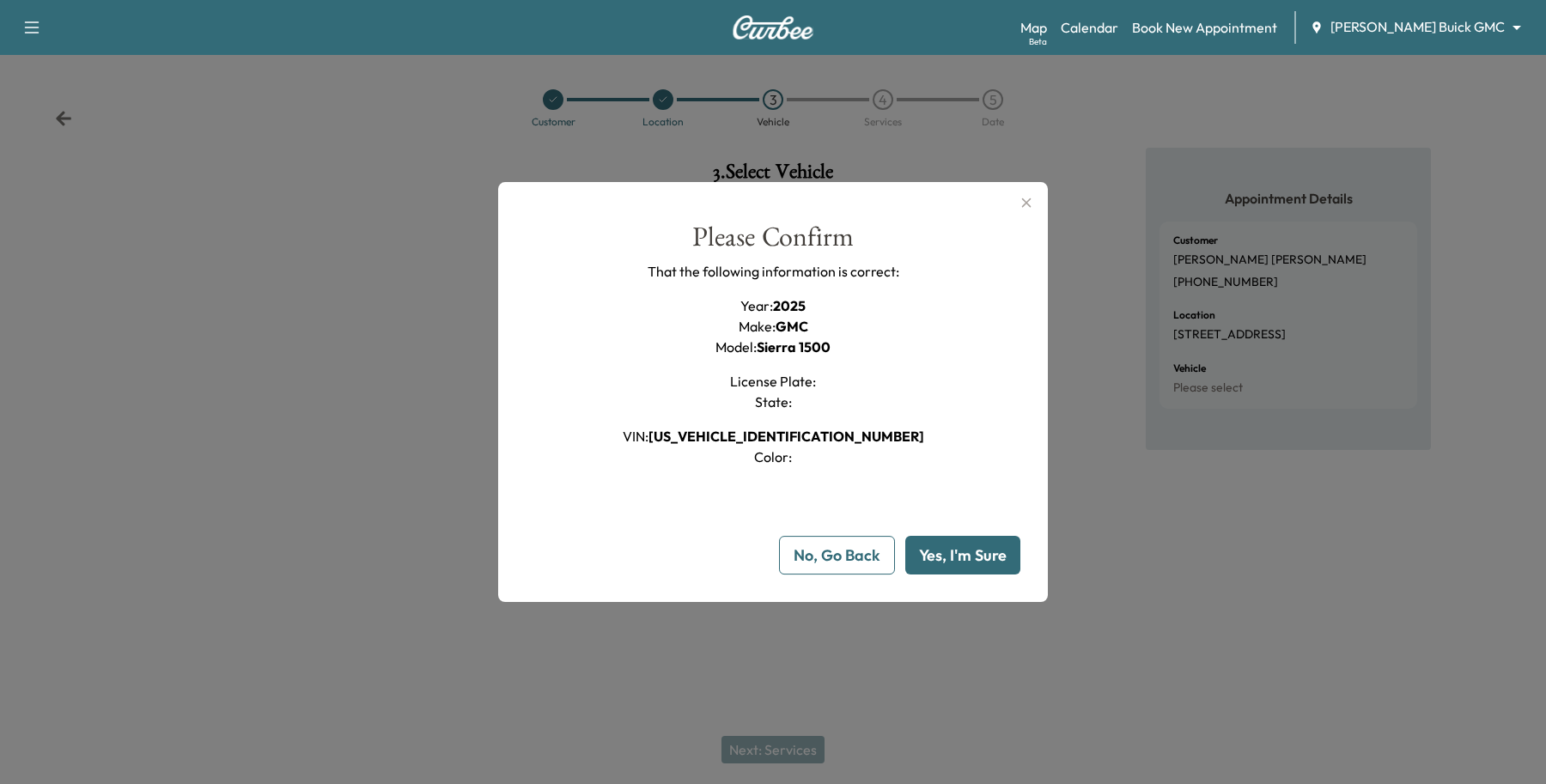
click at [951, 561] on button "Yes, I'm Sure" at bounding box center [963, 555] width 115 height 39
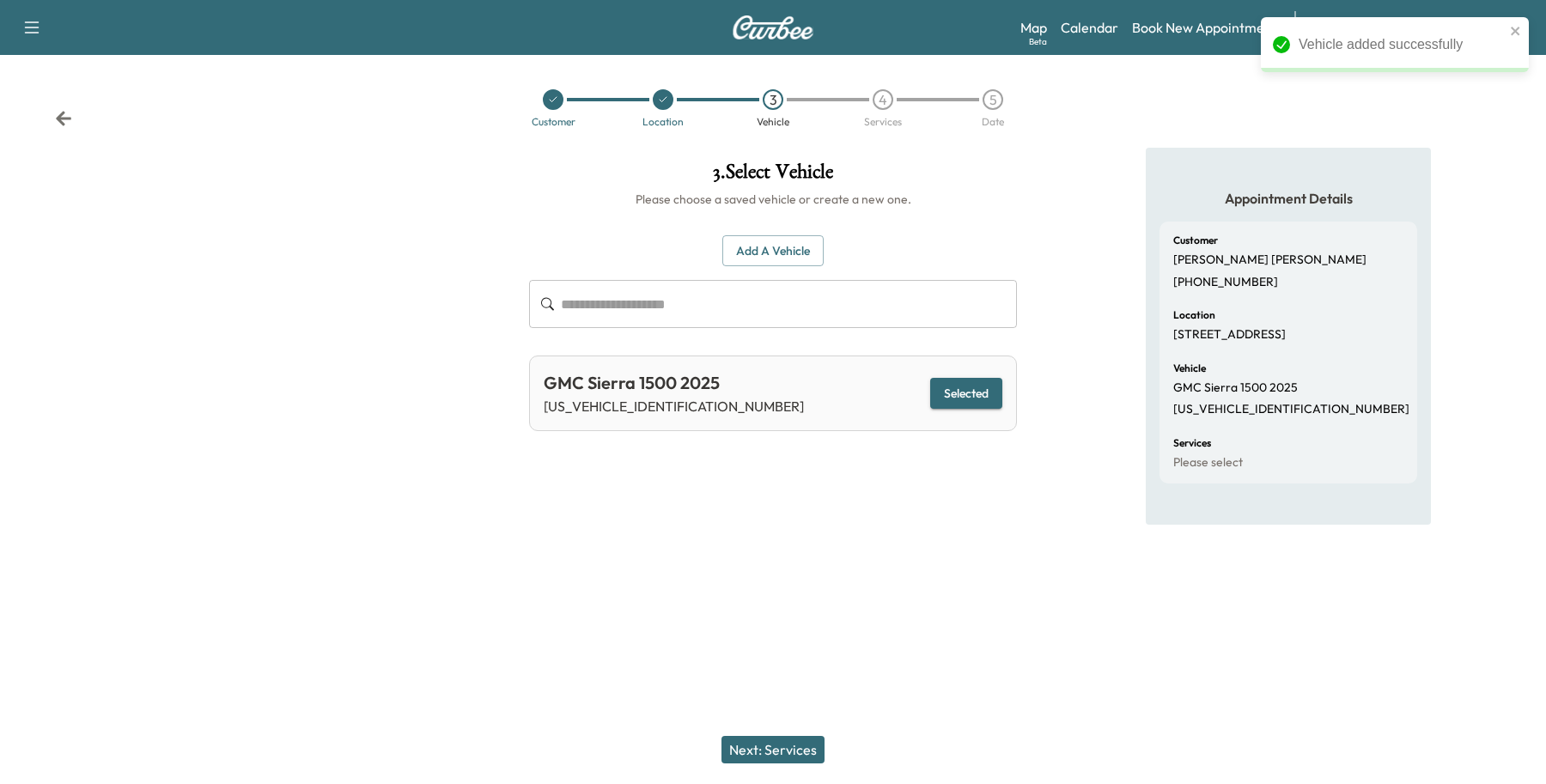
click at [777, 747] on button "Next: Services" at bounding box center [773, 749] width 103 height 28
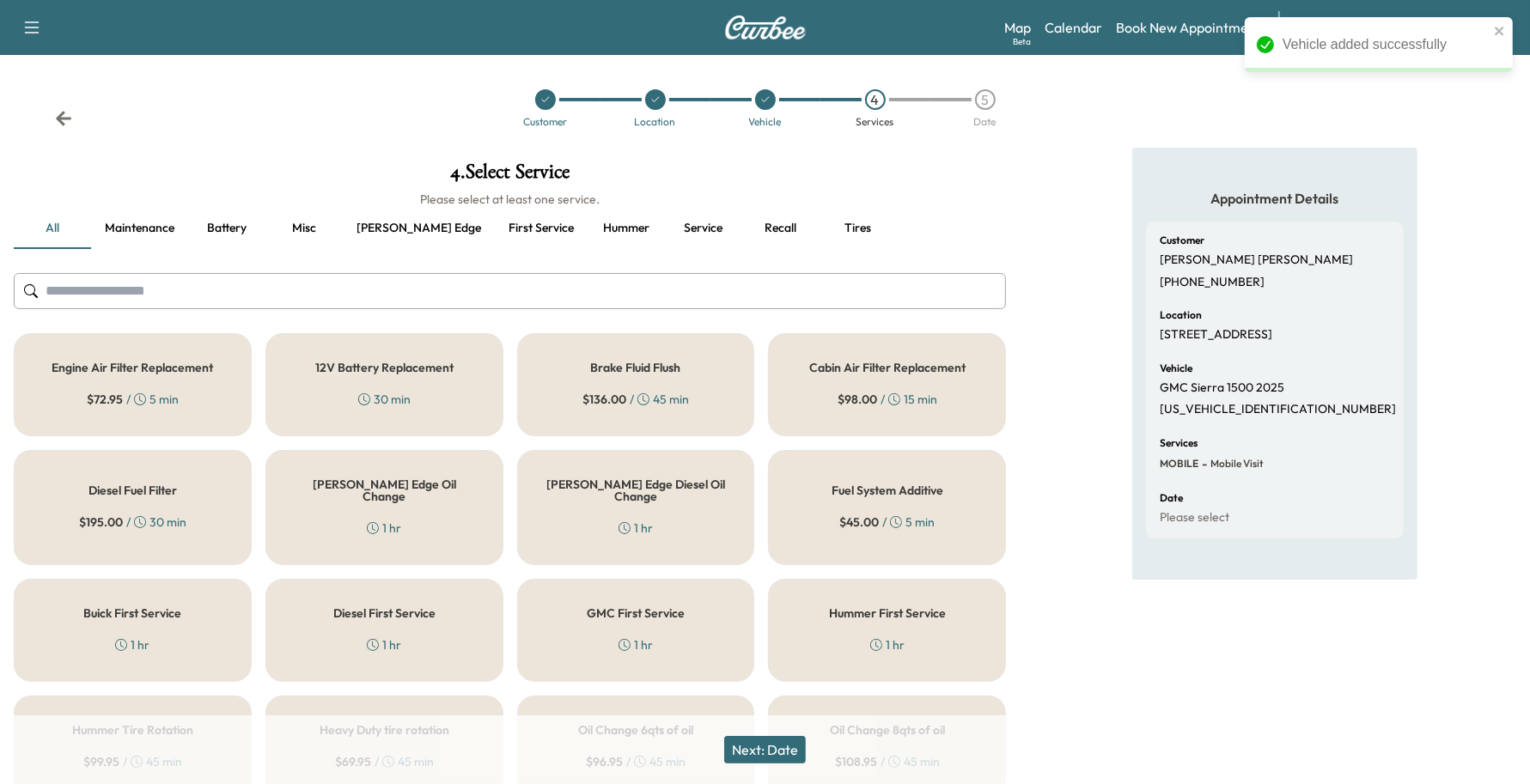
click at [637, 638] on div "1 hr" at bounding box center [636, 645] width 35 height 17
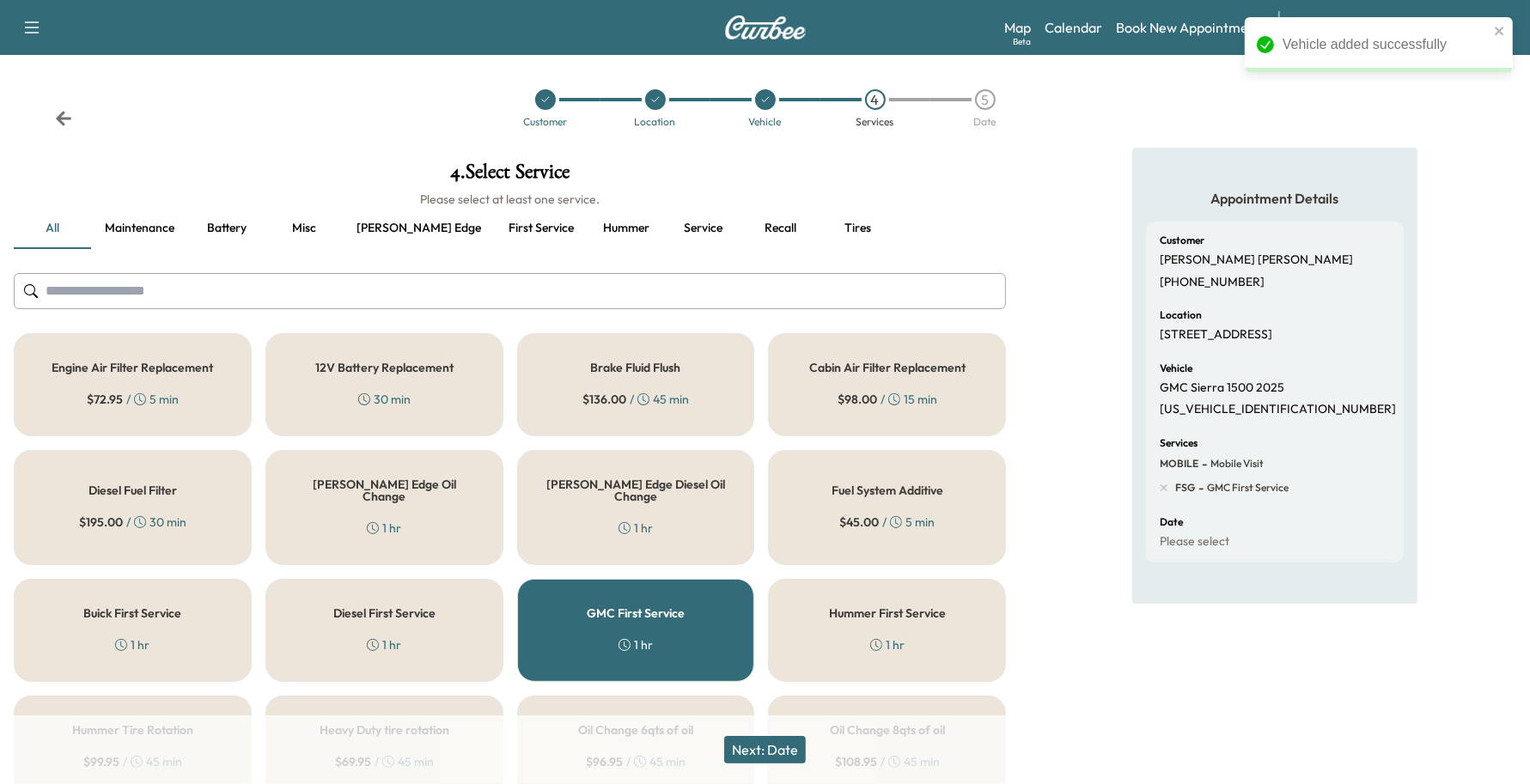
click at [754, 758] on button "Next: Date" at bounding box center [765, 749] width 81 height 28
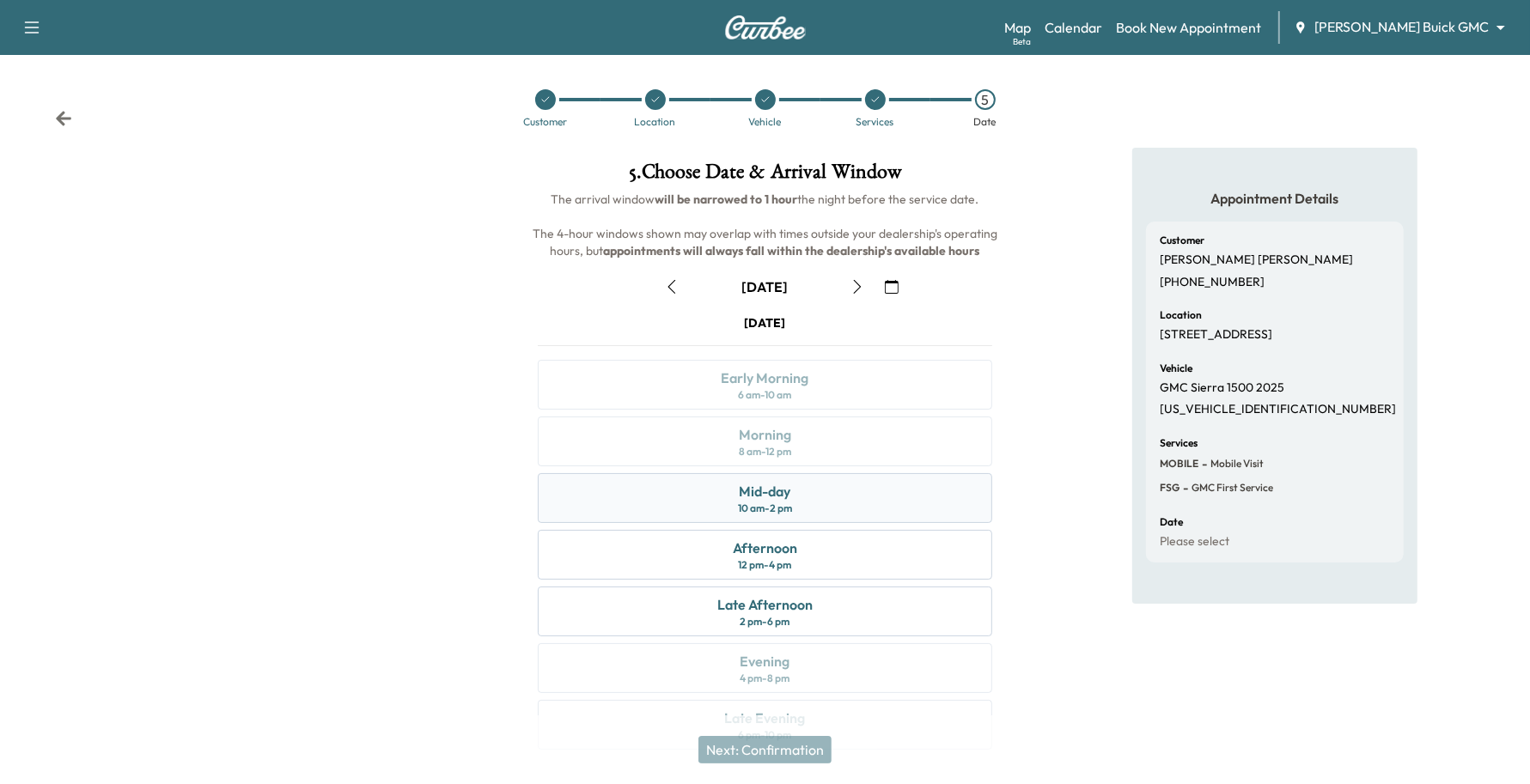
click at [788, 495] on div "Mid-day" at bounding box center [765, 492] width 52 height 21
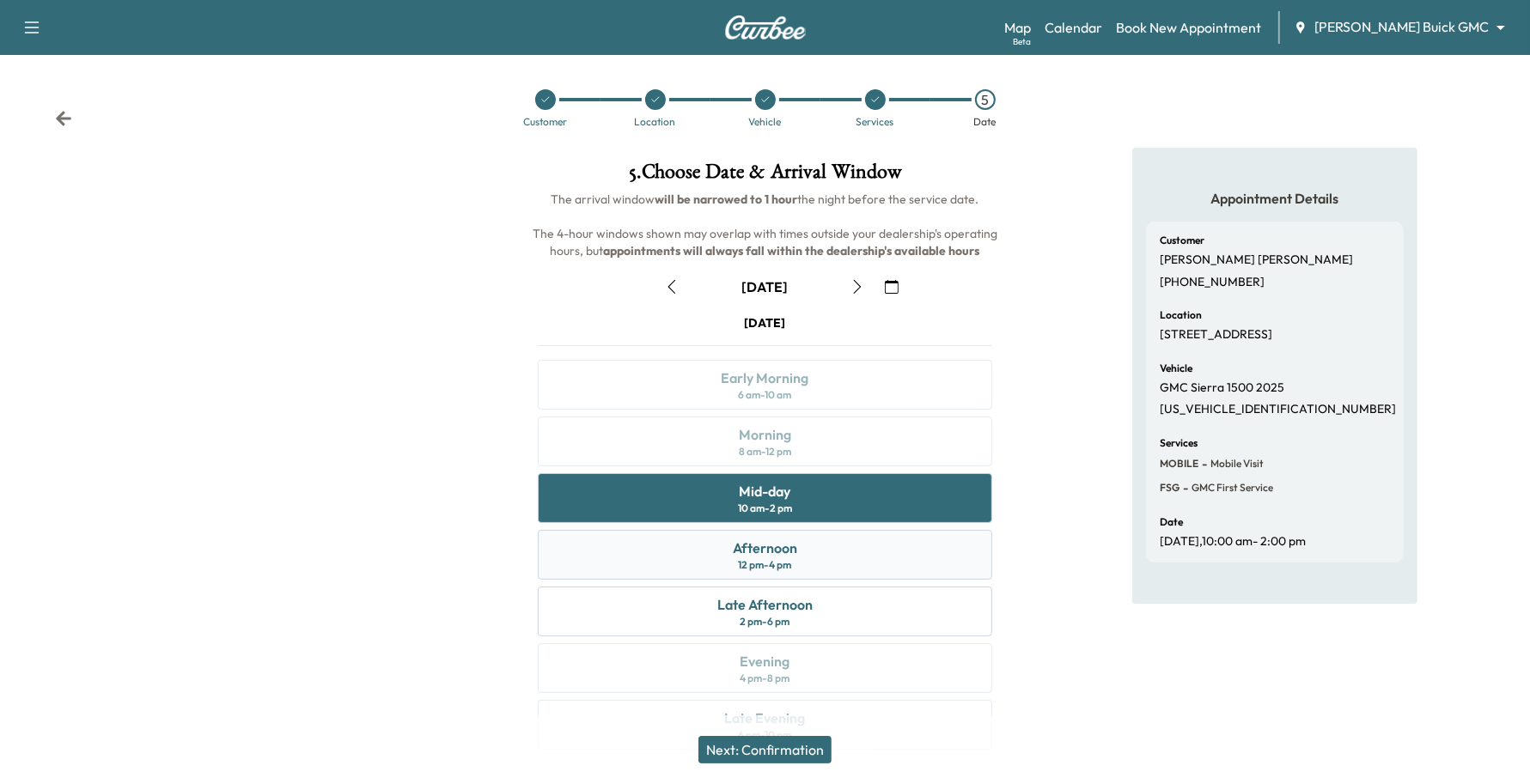
click at [814, 561] on div "Afternoon 12 pm - 4 pm" at bounding box center [765, 555] width 455 height 50
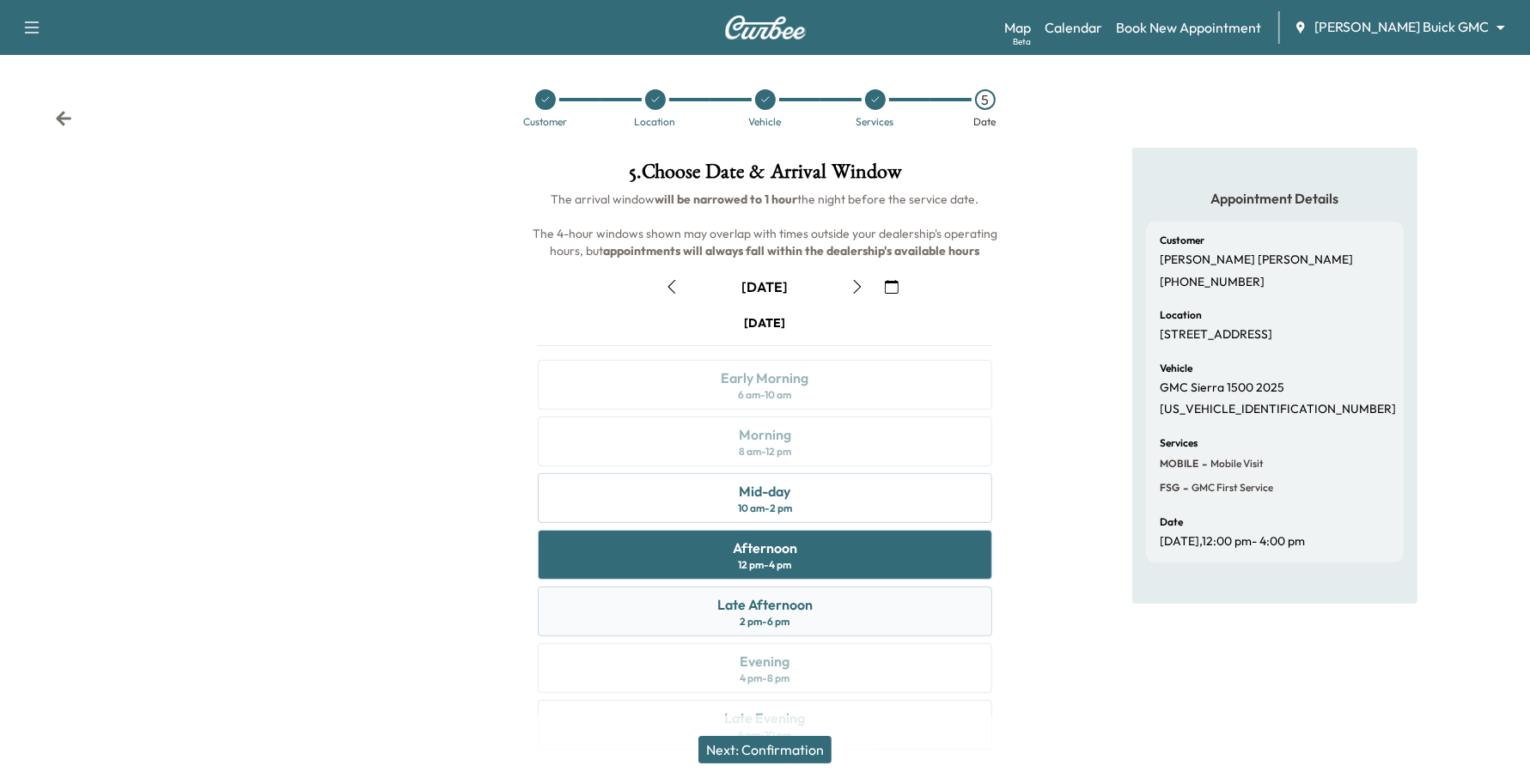
click at [809, 611] on div "Late Afternoon" at bounding box center [765, 605] width 95 height 21
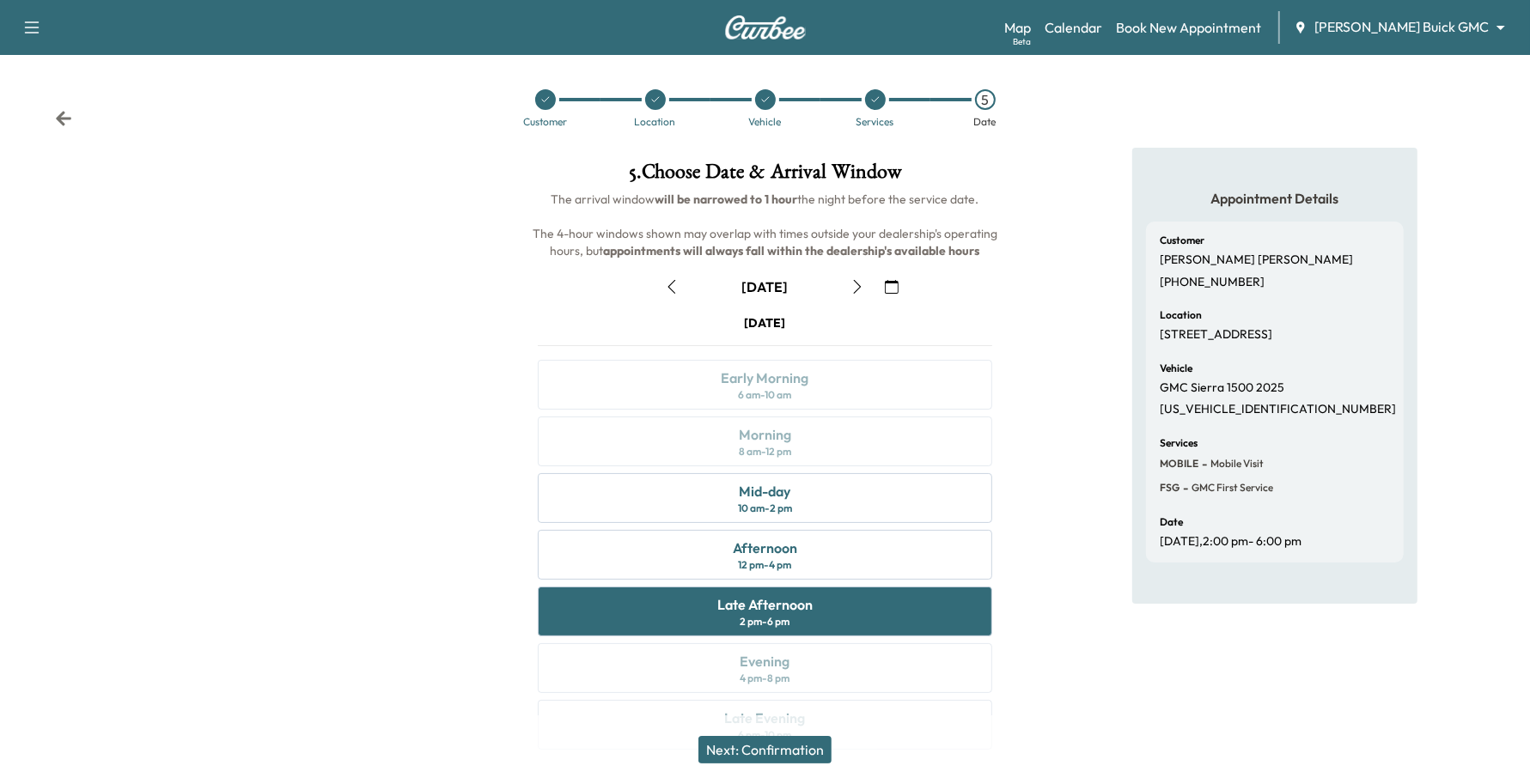
click at [813, 743] on button "Next: Confirmation" at bounding box center [765, 749] width 133 height 28
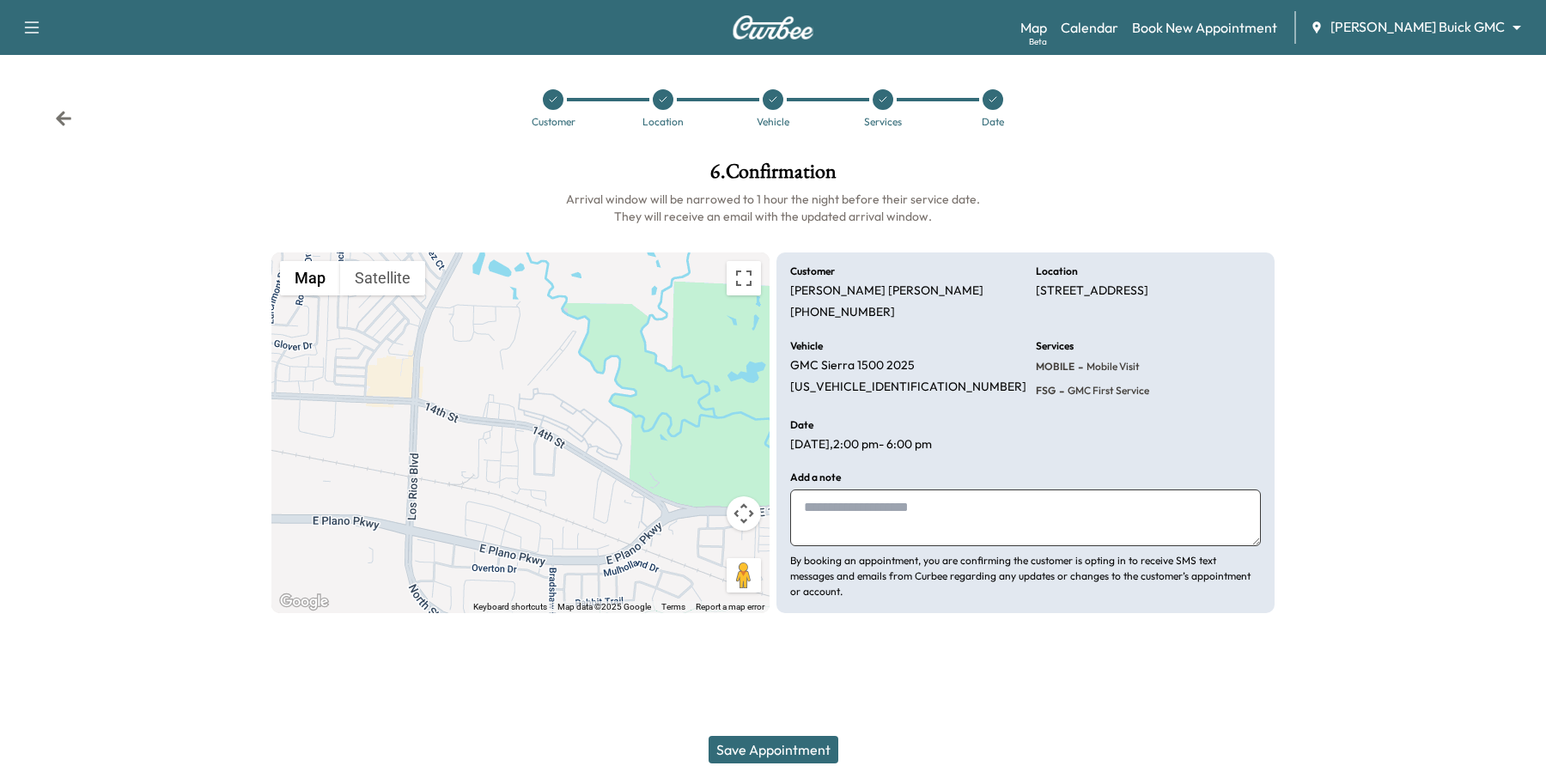
click at [821, 748] on button "Save Appointment" at bounding box center [774, 749] width 130 height 28
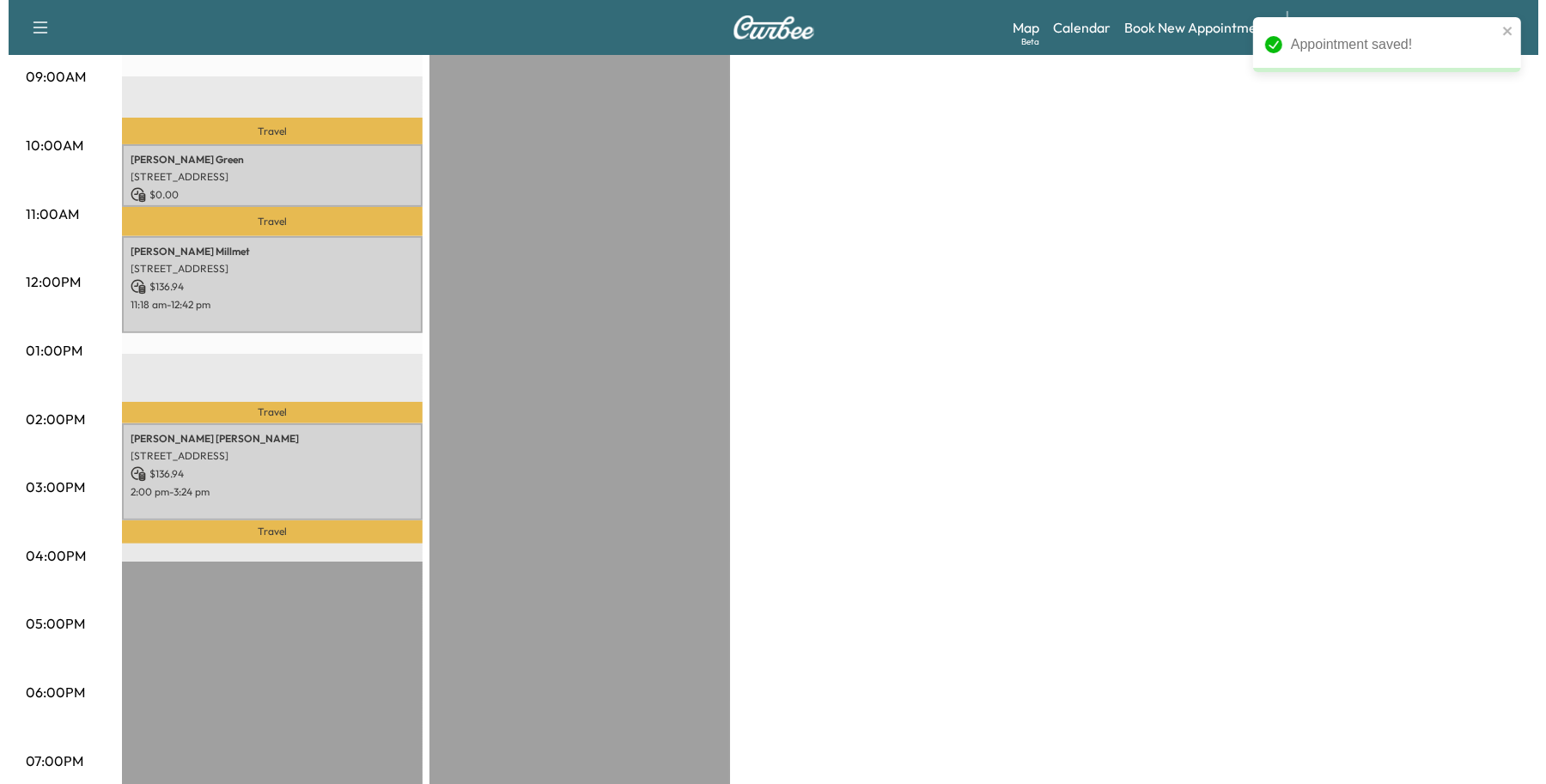
scroll to position [537, 0]
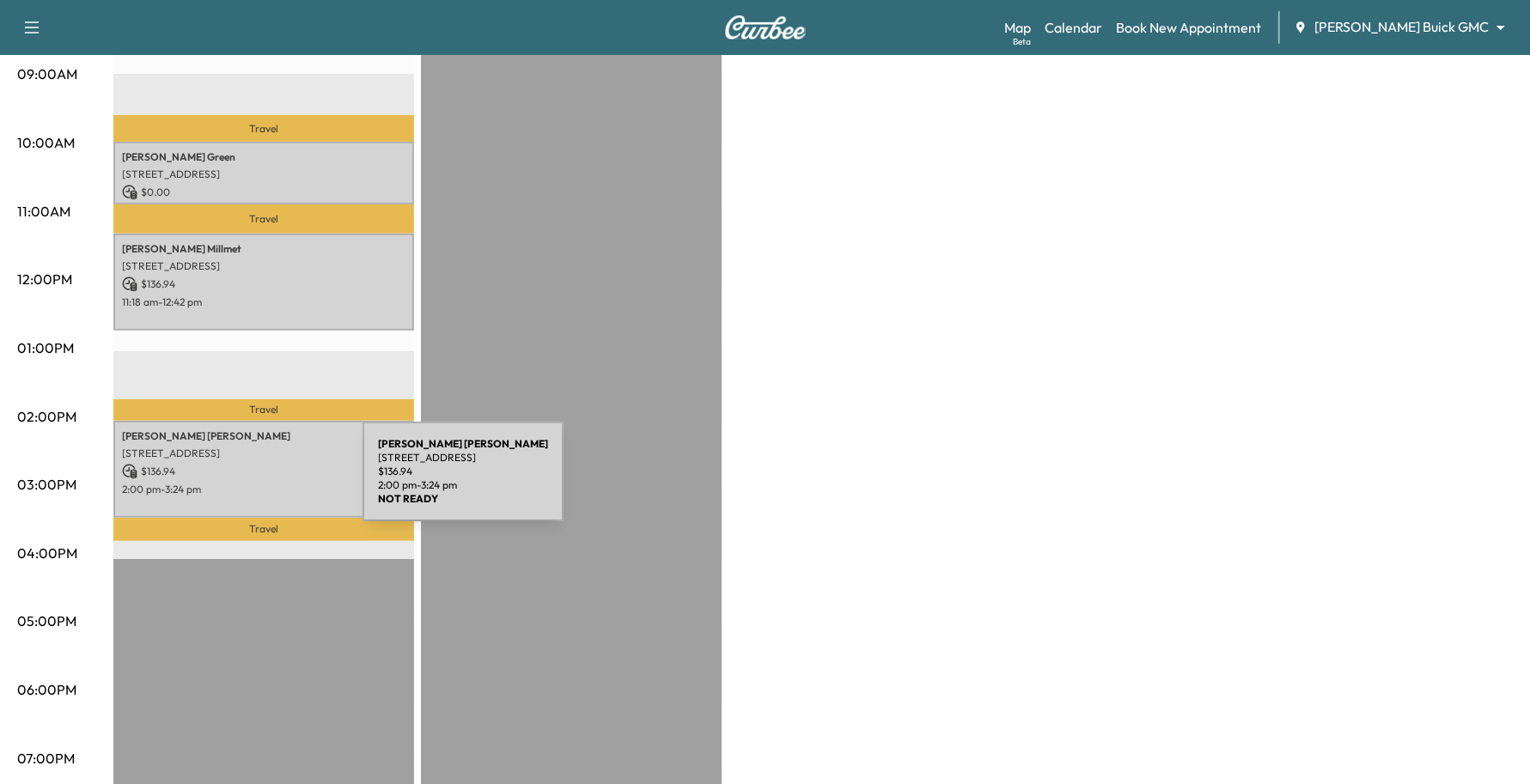
click at [234, 483] on p "2:00 pm - 3:24 pm" at bounding box center [263, 490] width 283 height 14
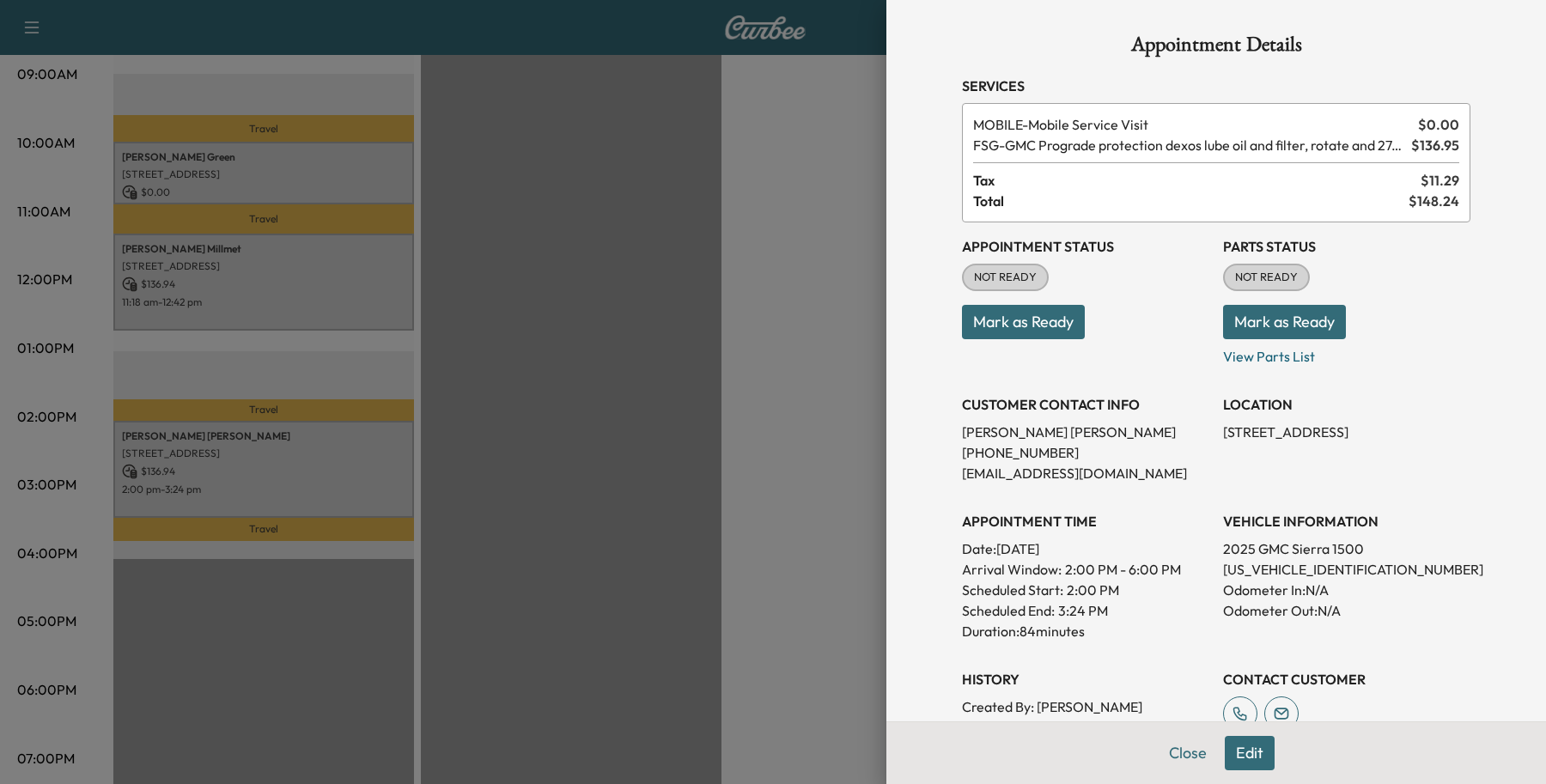
click at [1240, 749] on button "Edit" at bounding box center [1250, 753] width 50 height 35
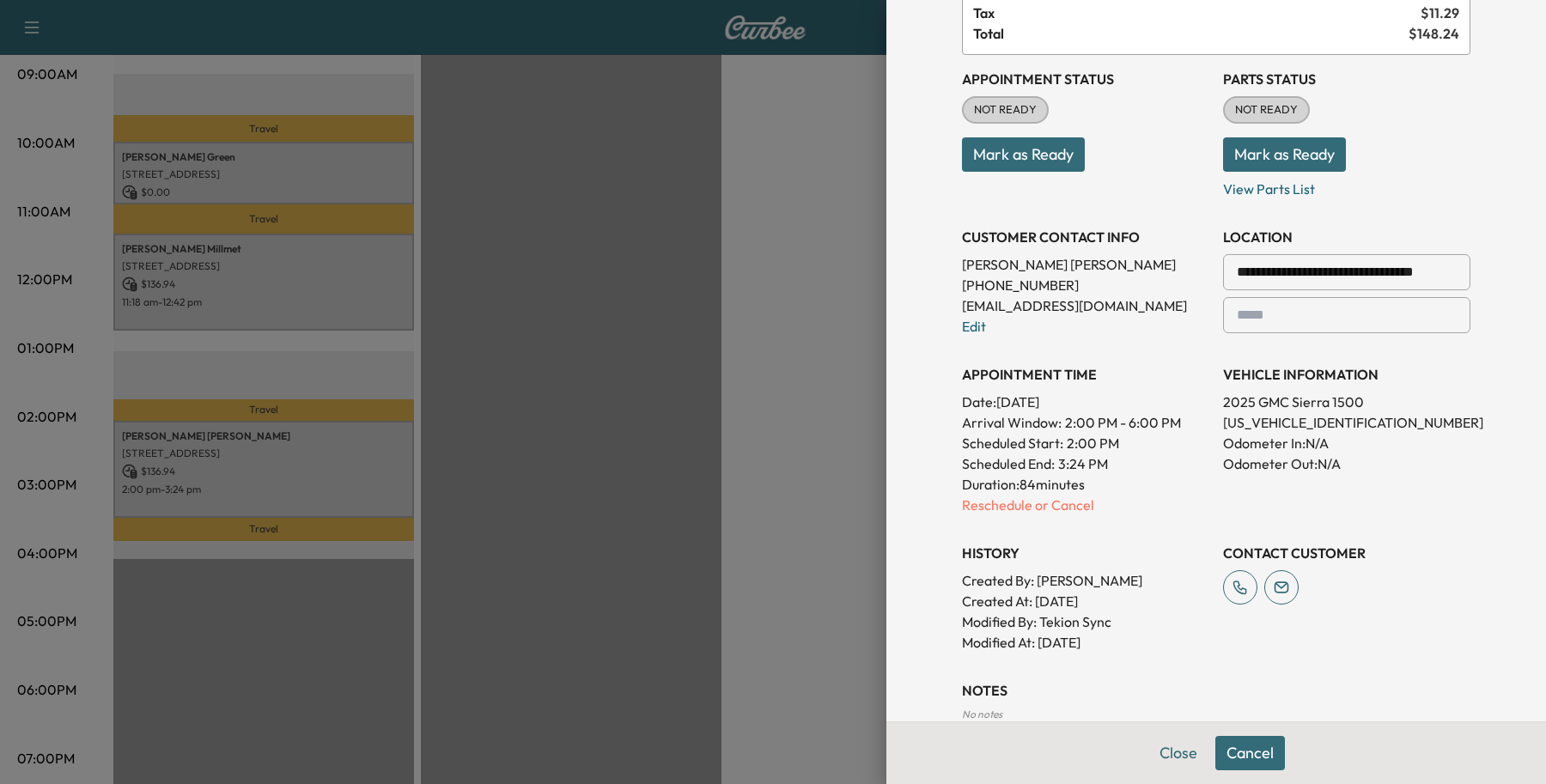
scroll to position [409, 0]
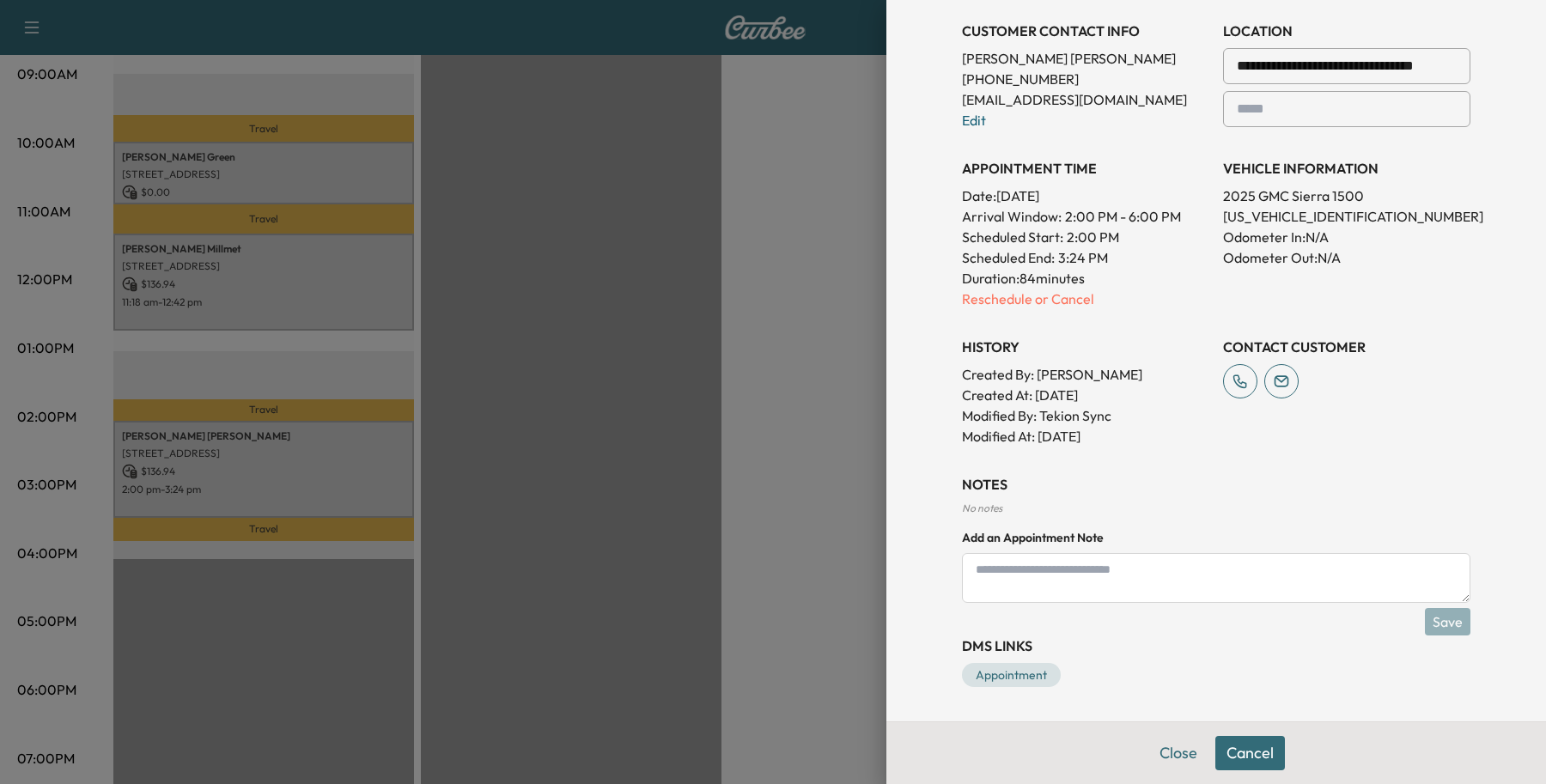
click at [1098, 581] on textarea at bounding box center [1215, 578] width 508 height 50
type textarea "*"
click at [1265, 120] on input "text" at bounding box center [1347, 109] width 248 height 36
click at [1298, 109] on input "***" at bounding box center [1347, 109] width 248 height 36
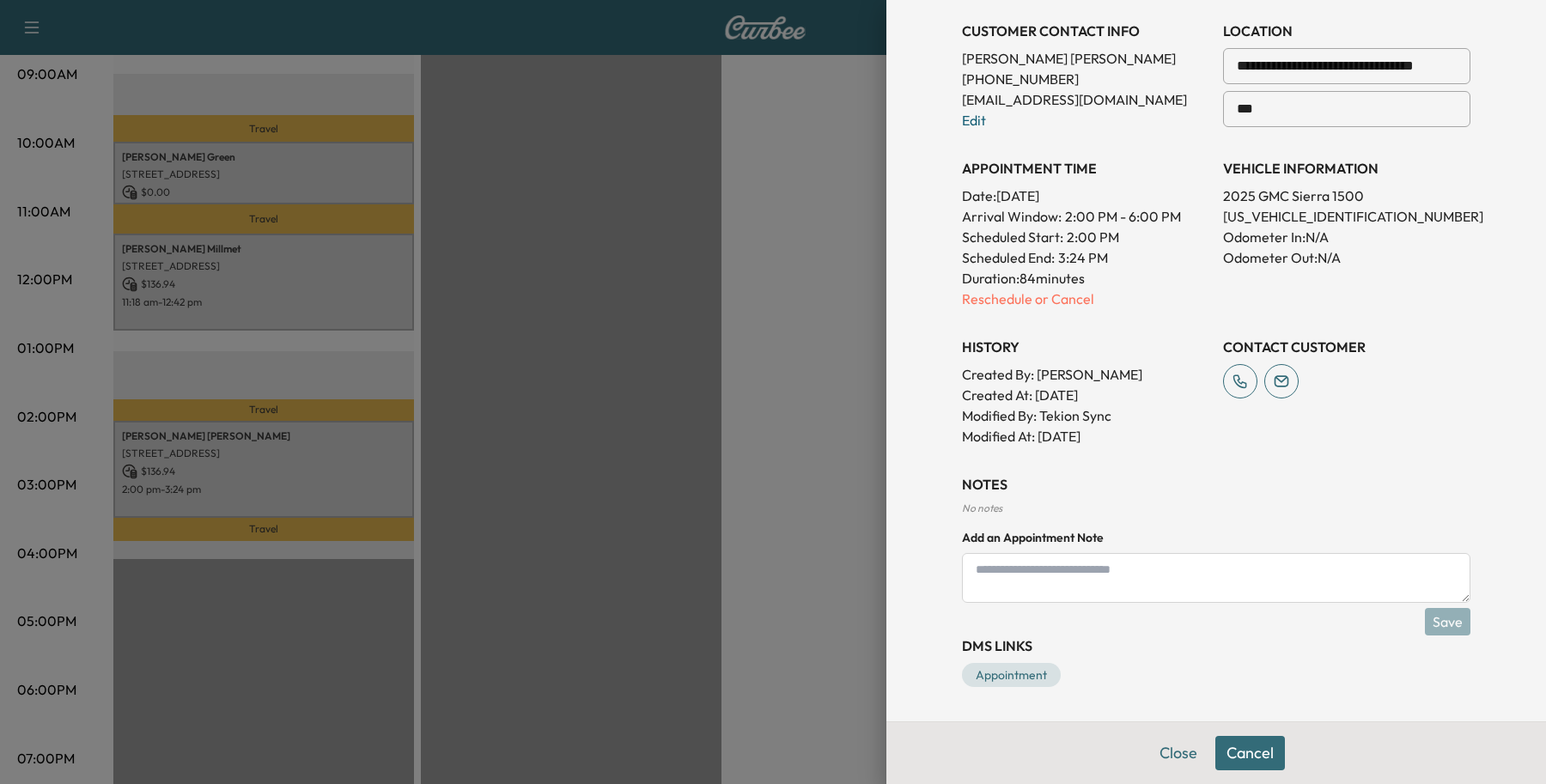
type input "***"
click at [1306, 60] on input "**********" at bounding box center [1347, 67] width 248 height 36
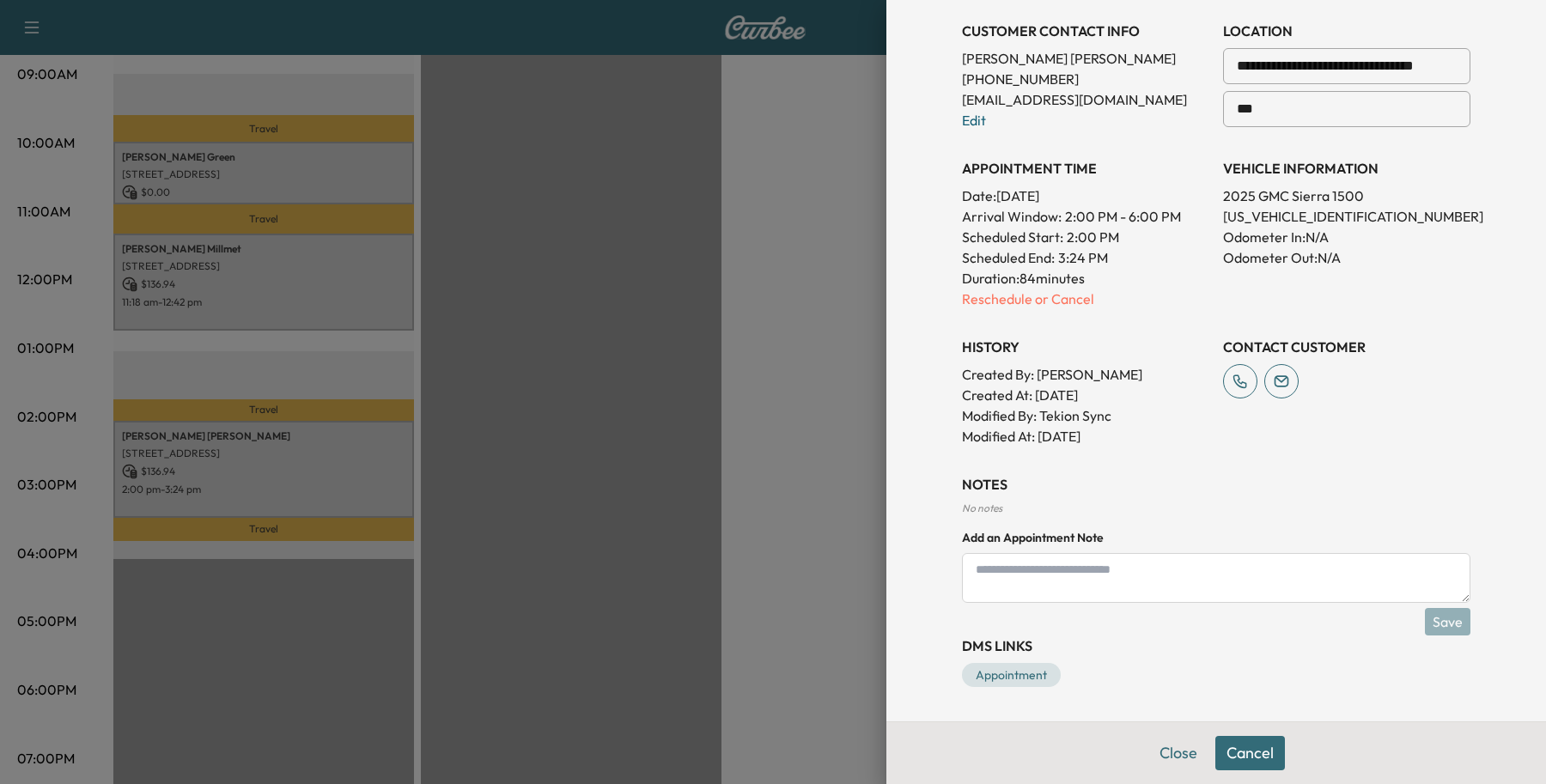
click at [1306, 60] on input "**********" at bounding box center [1347, 67] width 248 height 36
click at [1097, 574] on textarea at bounding box center [1215, 578] width 508 height 50
drag, startPoint x: 1259, startPoint y: 103, endPoint x: 1170, endPoint y: 96, distance: 89.3
click at [1170, 96] on div "**********" at bounding box center [1215, 147] width 508 height 598
click at [1041, 565] on textarea at bounding box center [1215, 578] width 508 height 50
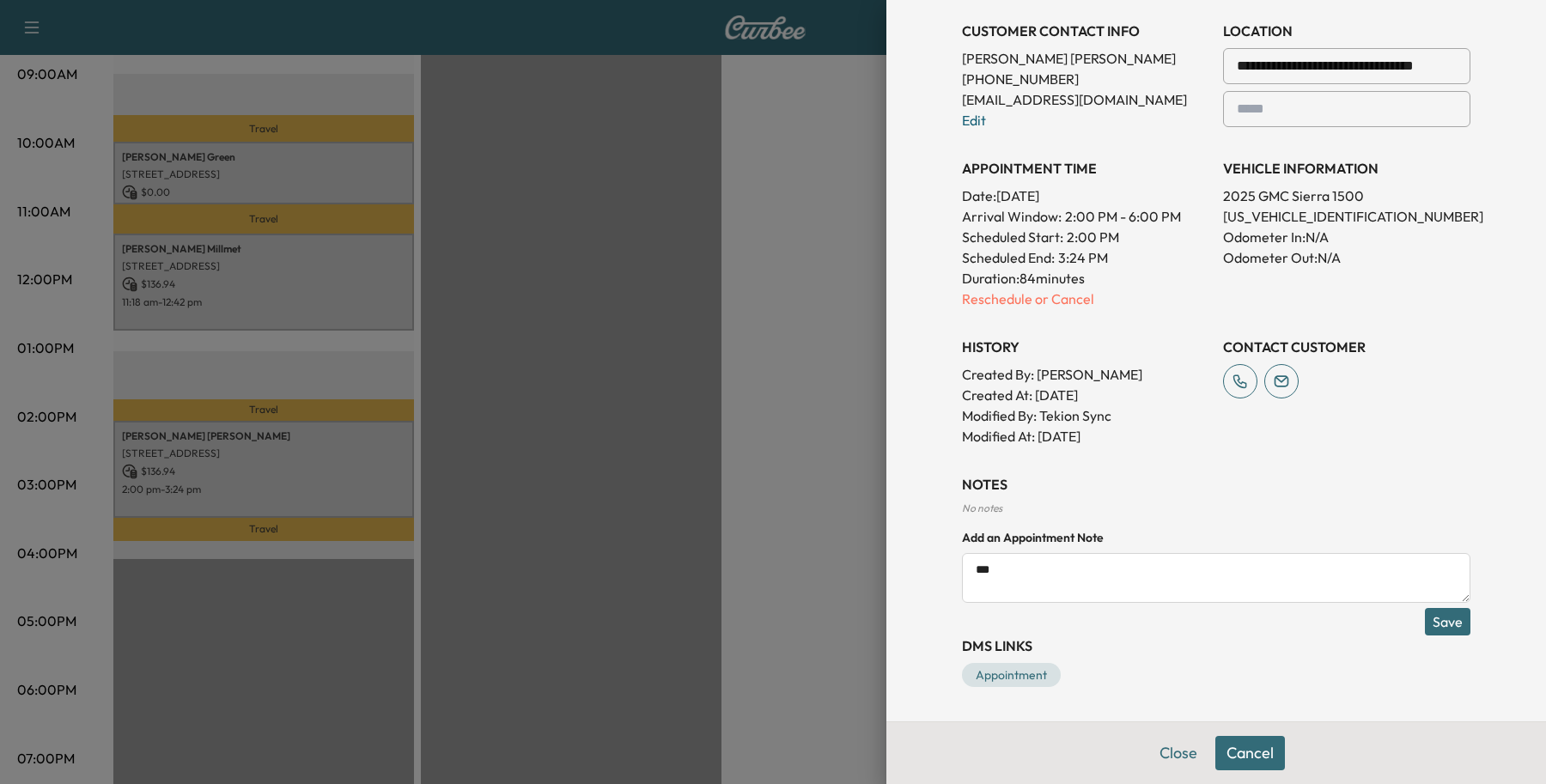
drag, startPoint x: 1428, startPoint y: 598, endPoint x: 1426, endPoint y: 610, distance: 12.2
click at [1428, 600] on textarea "***" at bounding box center [1215, 578] width 508 height 50
type textarea "***"
click at [1425, 627] on button "Save" at bounding box center [1447, 622] width 46 height 28
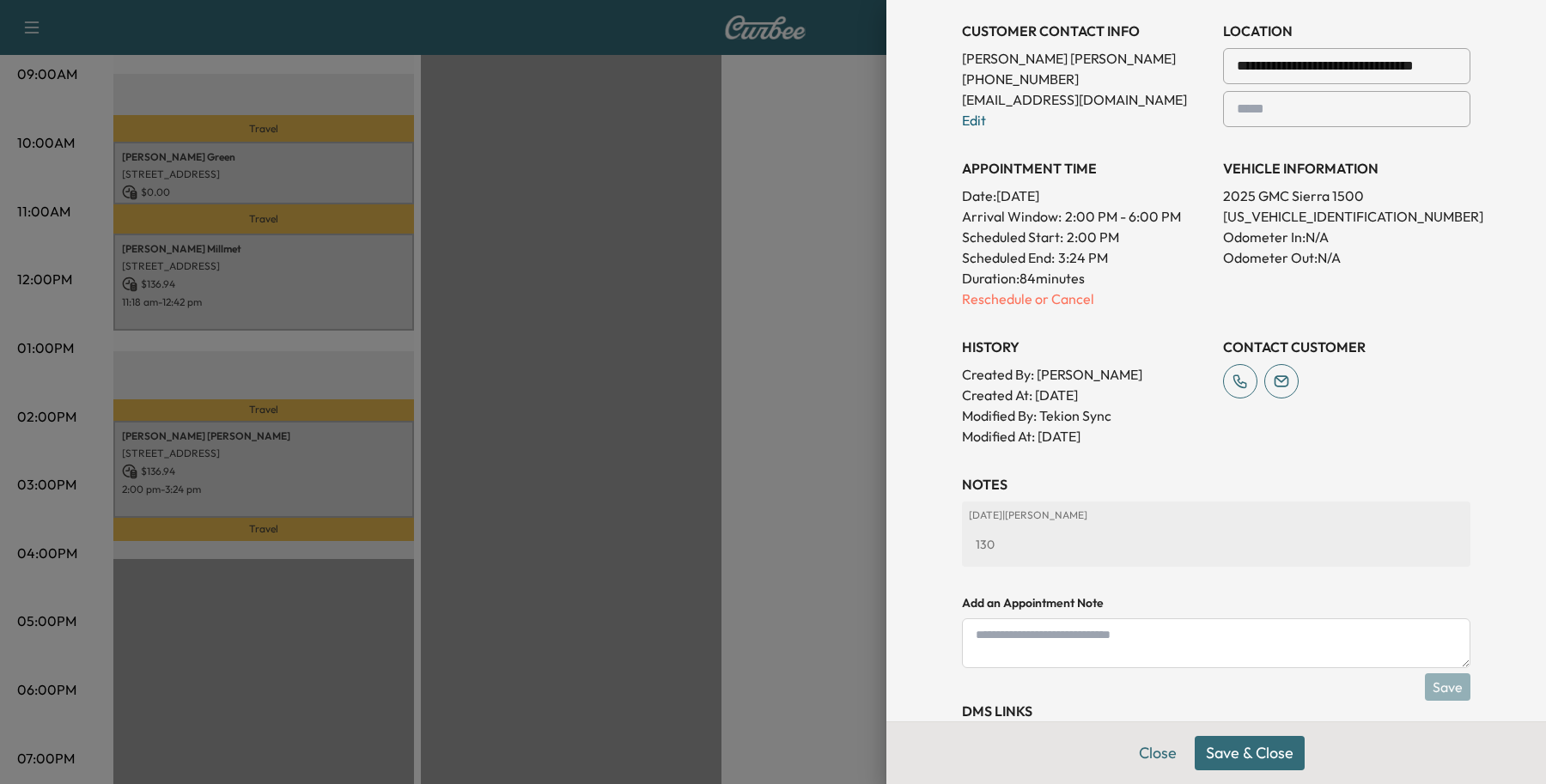
click at [1195, 757] on button "Save & Close" at bounding box center [1249, 753] width 110 height 35
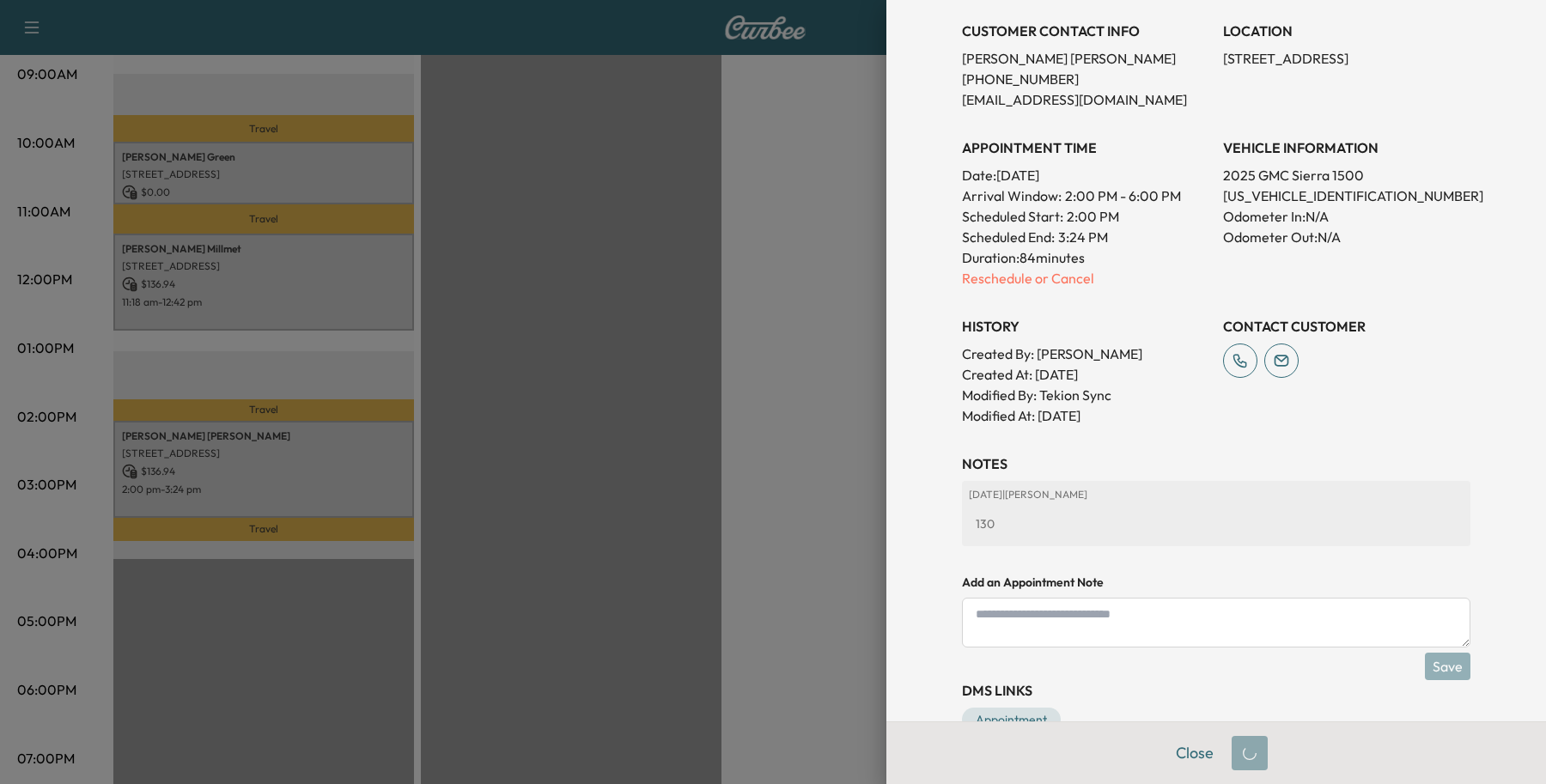
scroll to position [0, 0]
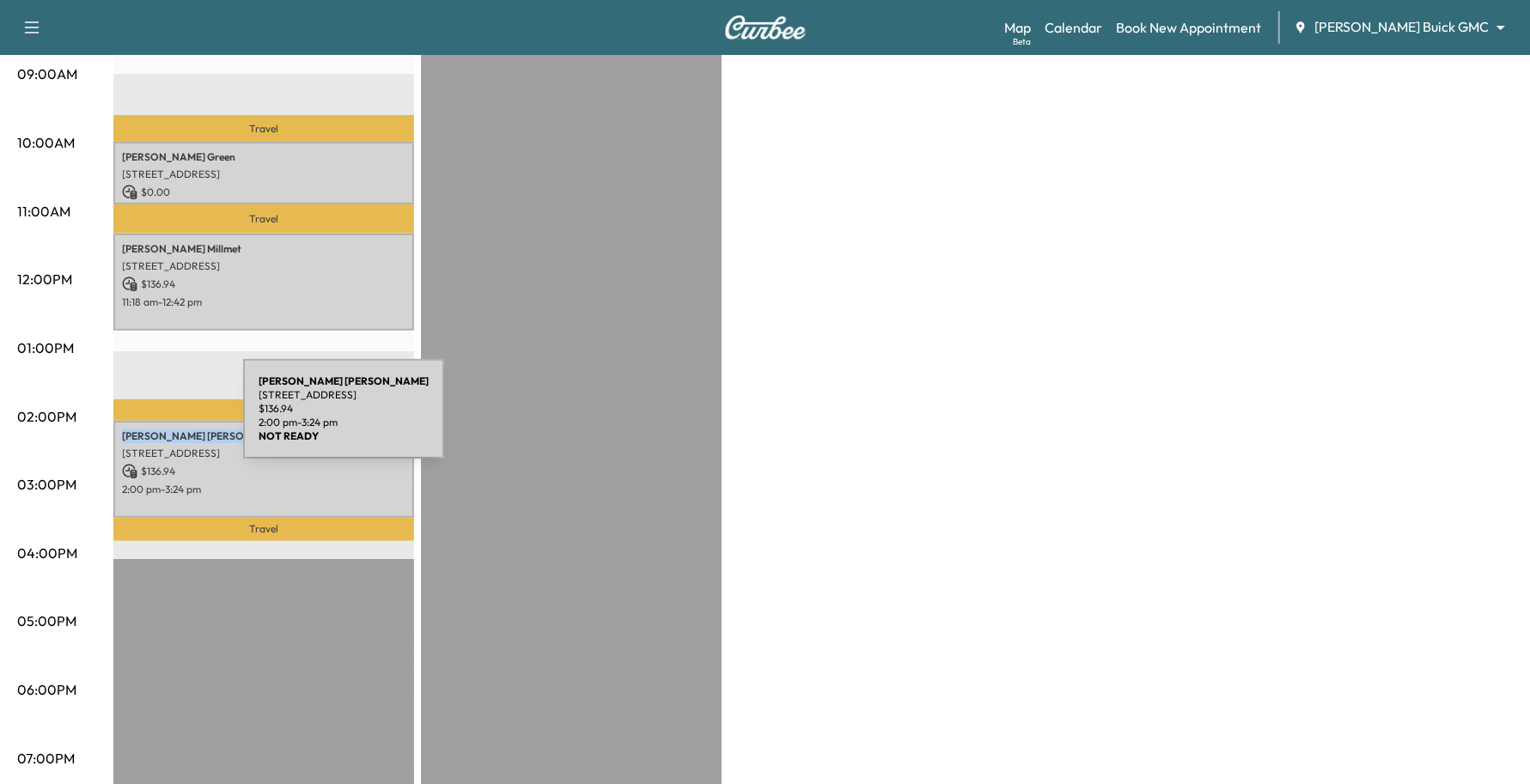
drag, startPoint x: 209, startPoint y: 427, endPoint x: 114, endPoint y: 419, distance: 95.3
click at [114, 421] on div "[PERSON_NAME] [STREET_ADDRESS] $ 136.94 2:00 pm - 3:24 pm" at bounding box center [263, 469] width 300 height 97
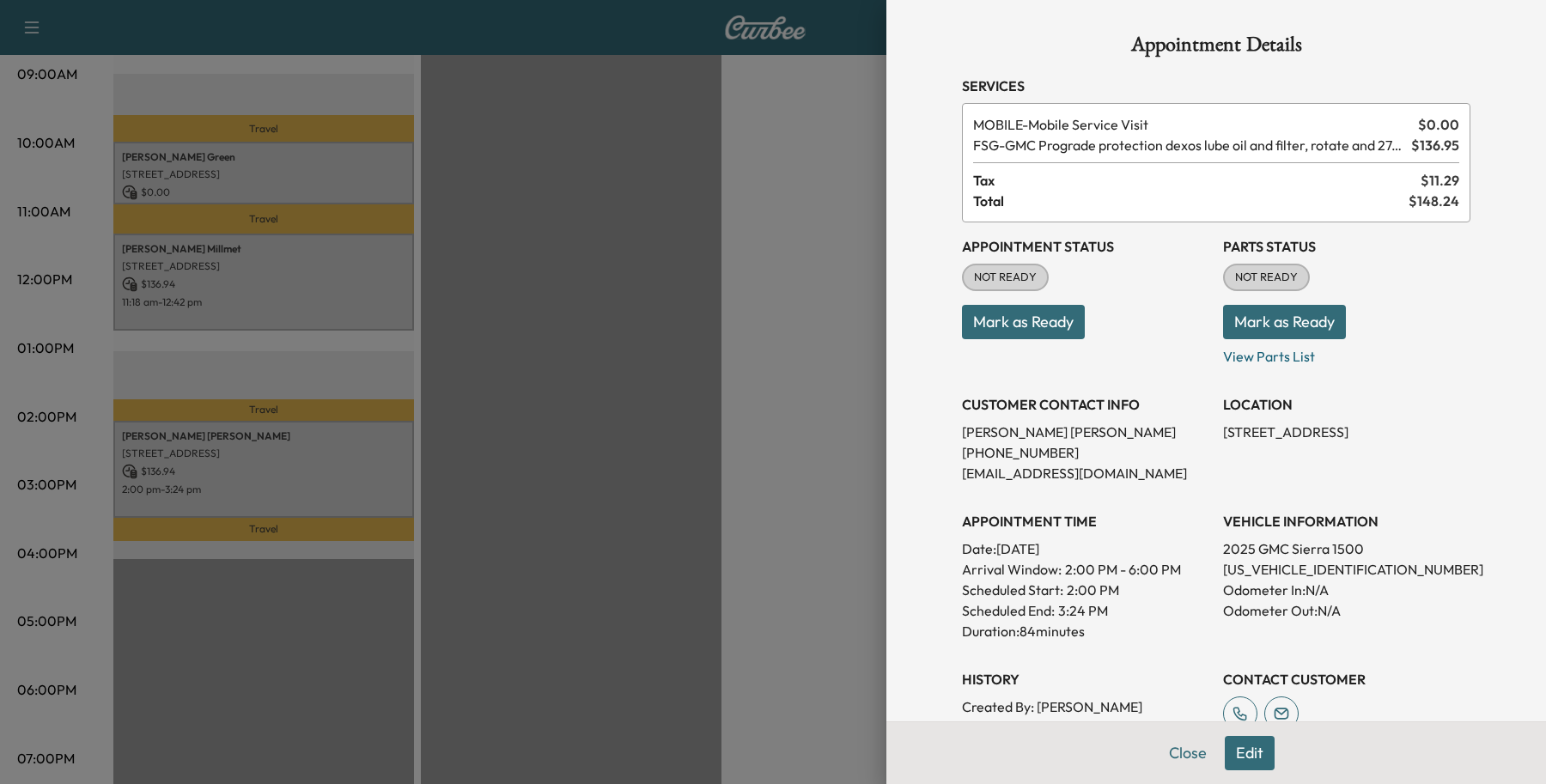
drag, startPoint x: 126, startPoint y: 419, endPoint x: 1161, endPoint y: 558, distance: 1044.3
click at [1161, 558] on p "Date: [DATE]" at bounding box center [1085, 549] width 248 height 21
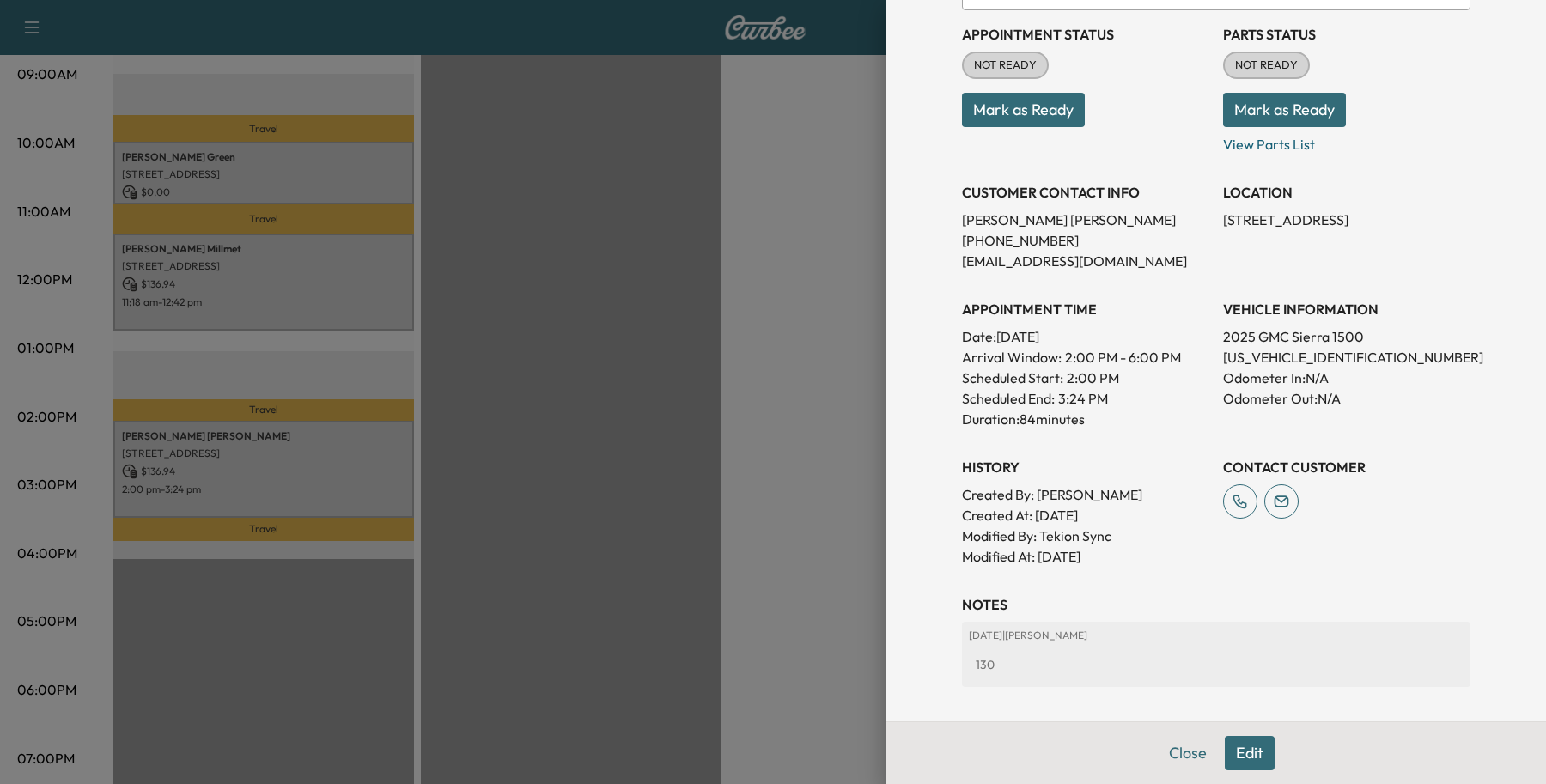
scroll to position [215, 0]
click at [1225, 745] on button "Edit" at bounding box center [1250, 753] width 50 height 35
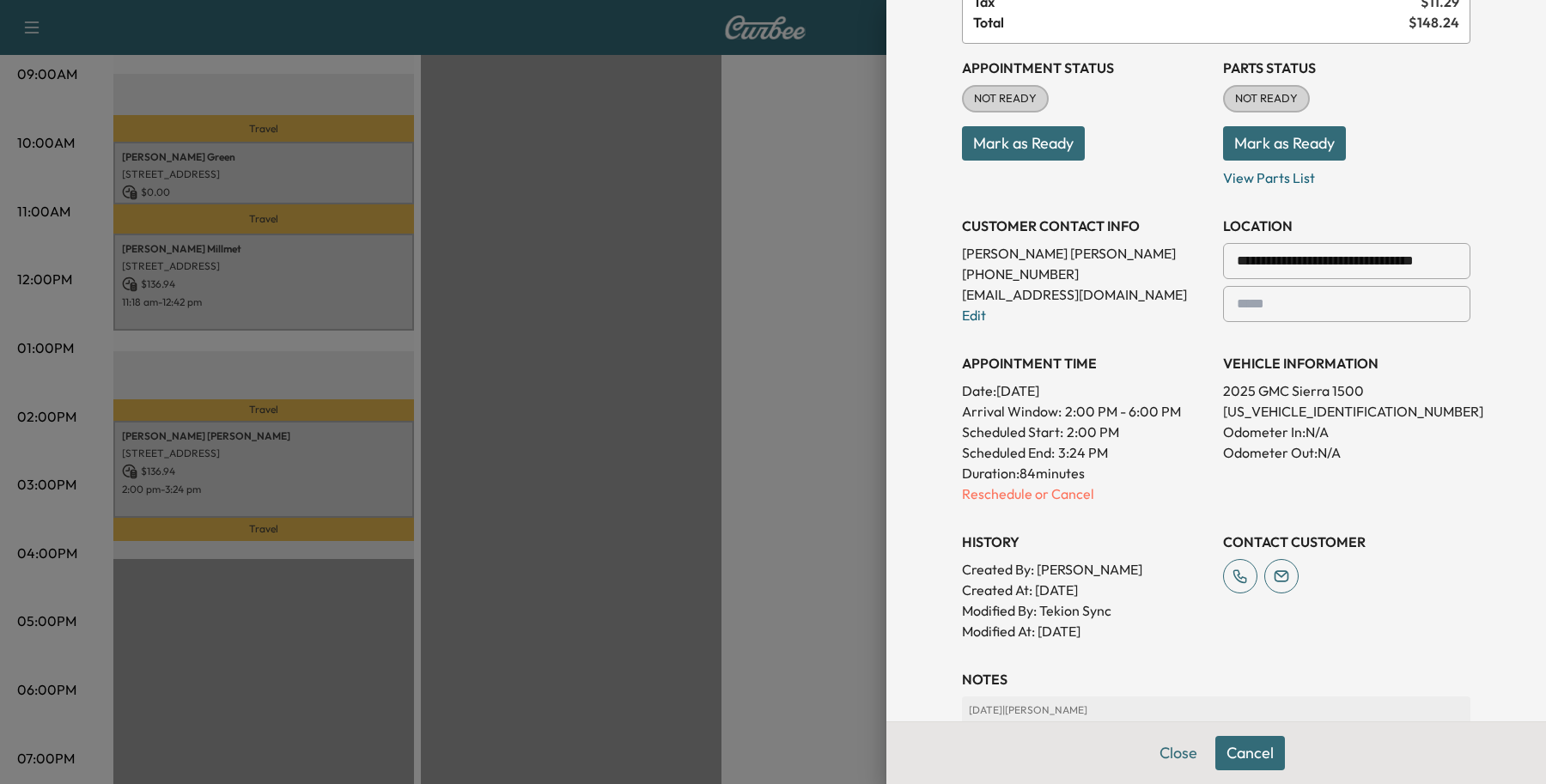
click at [1293, 294] on input "text" at bounding box center [1347, 304] width 248 height 36
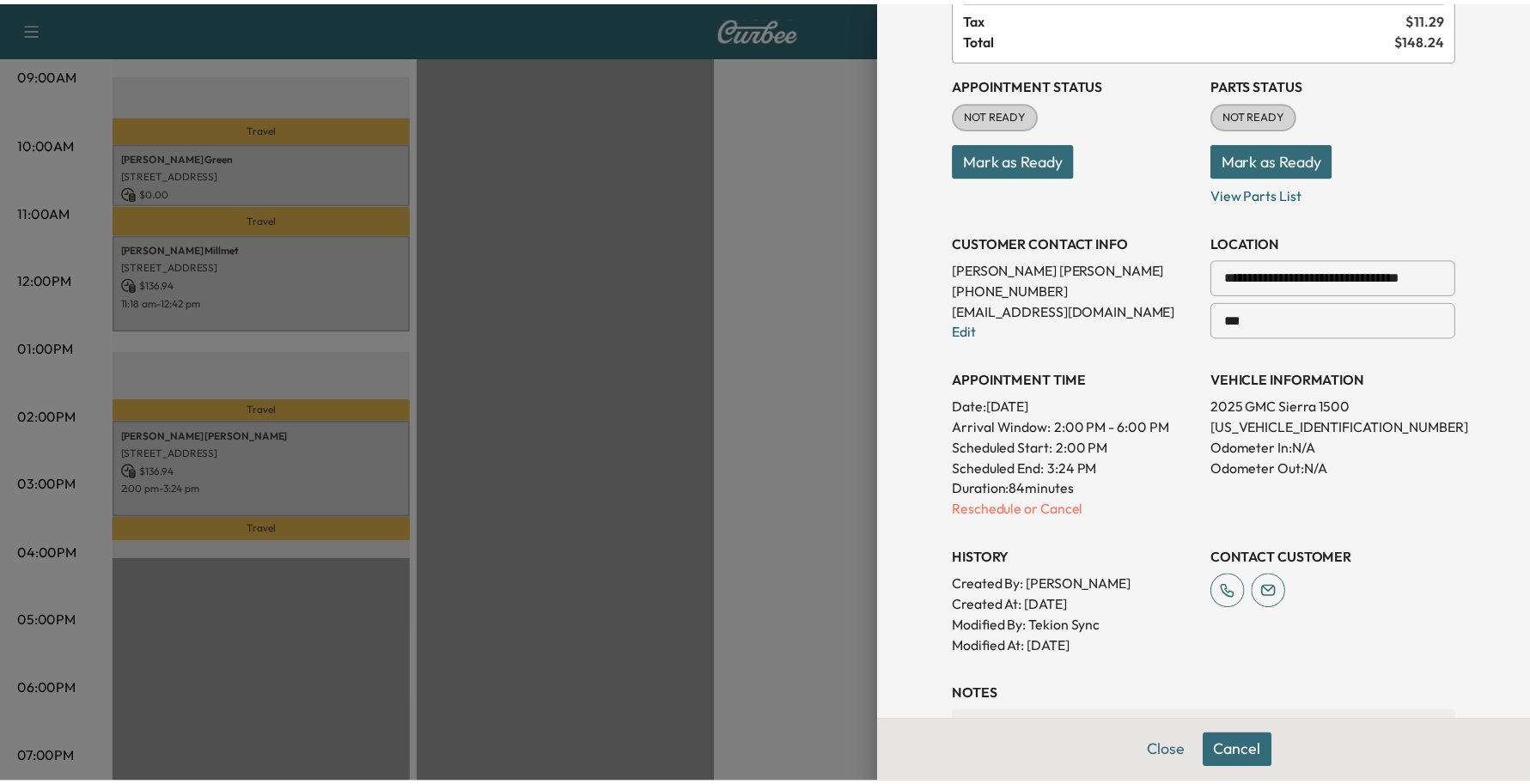
scroll to position [475, 0]
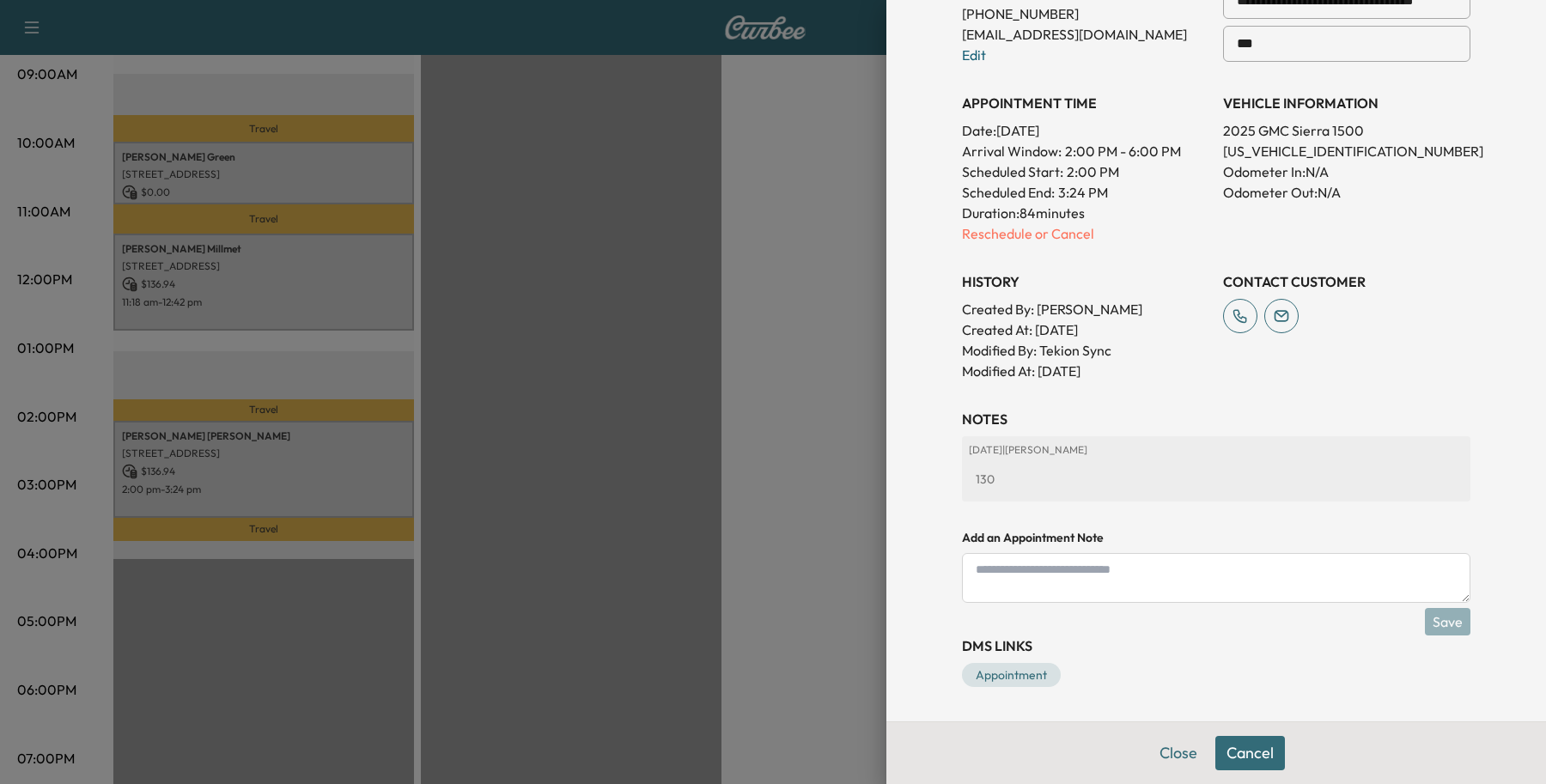
type input "***"
click at [1420, 611] on div "**********" at bounding box center [1216, 123] width 550 height 1196
click at [1423, 628] on div "**********" at bounding box center [1216, 123] width 550 height 1196
click at [1149, 739] on button "Close" at bounding box center [1178, 753] width 60 height 35
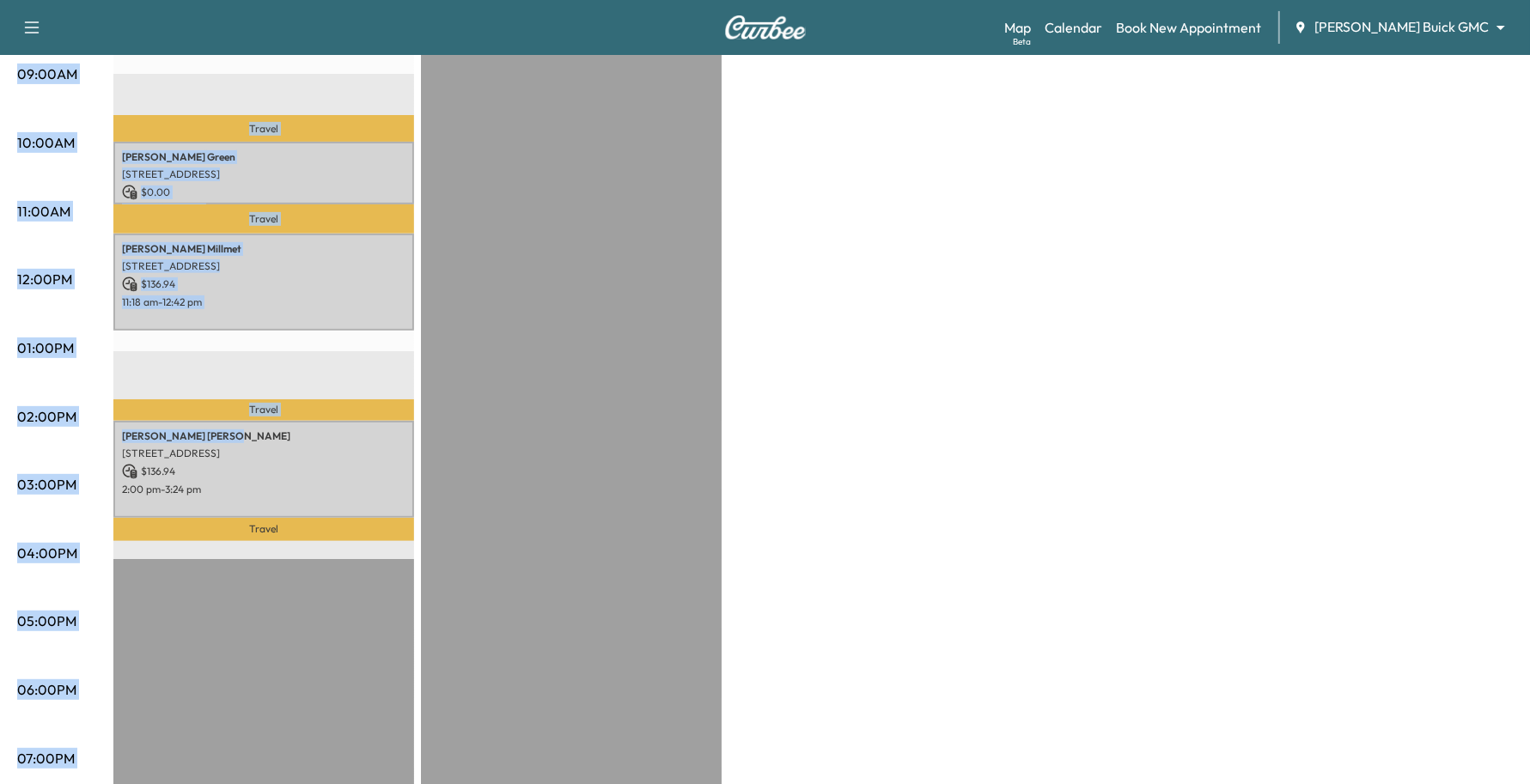
drag, startPoint x: 210, startPoint y: 430, endPoint x: 107, endPoint y: 429, distance: 103.0
click at [107, 429] on div "06:00AM 07:00AM 08:00AM 09:00AM 10:00AM 11:00AM 12:00PM 01:00PM 02:00PM 03:00PM…" at bounding box center [765, 331] width 1496 height 1288
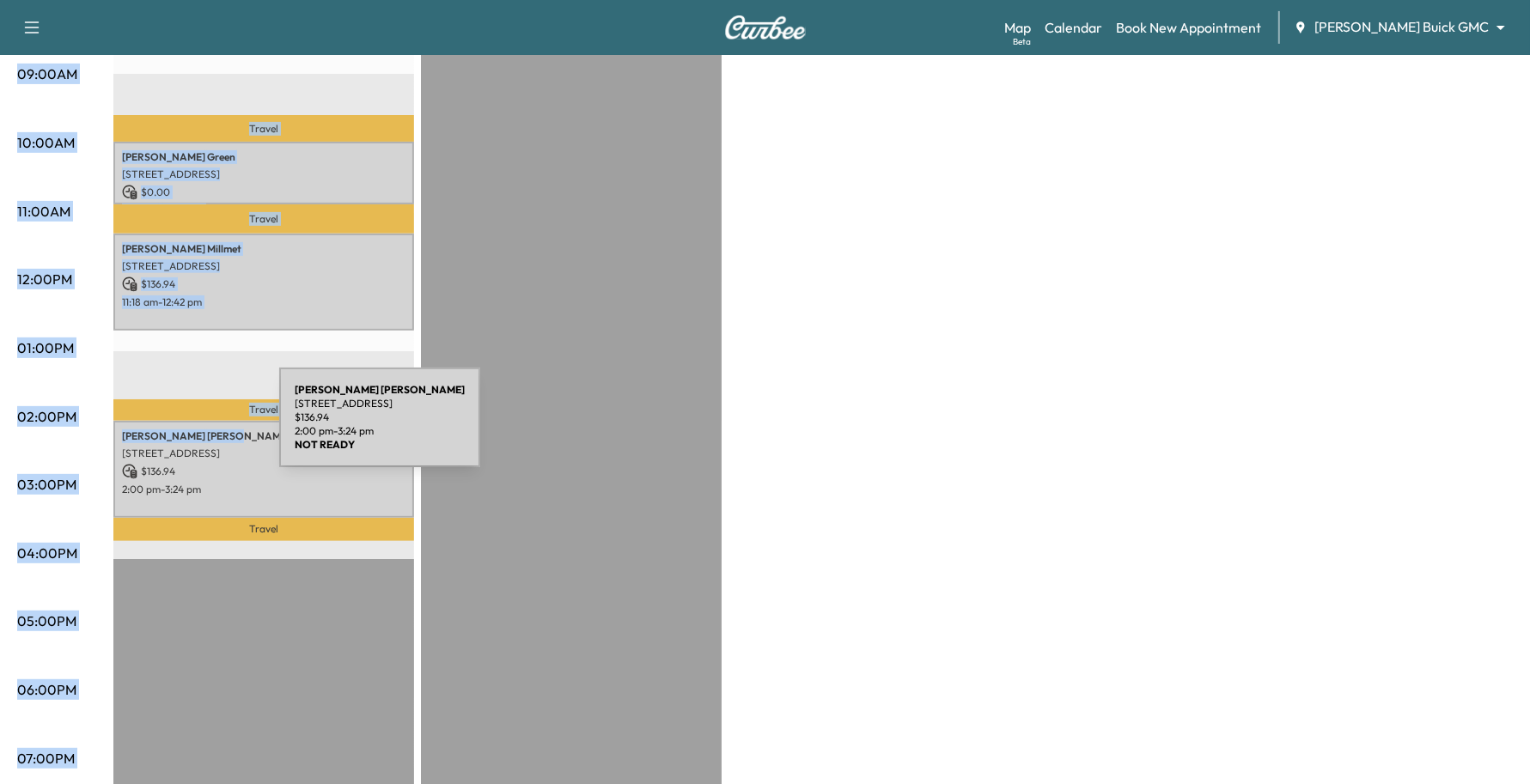
click at [151, 429] on p "[PERSON_NAME]" at bounding box center [263, 436] width 283 height 14
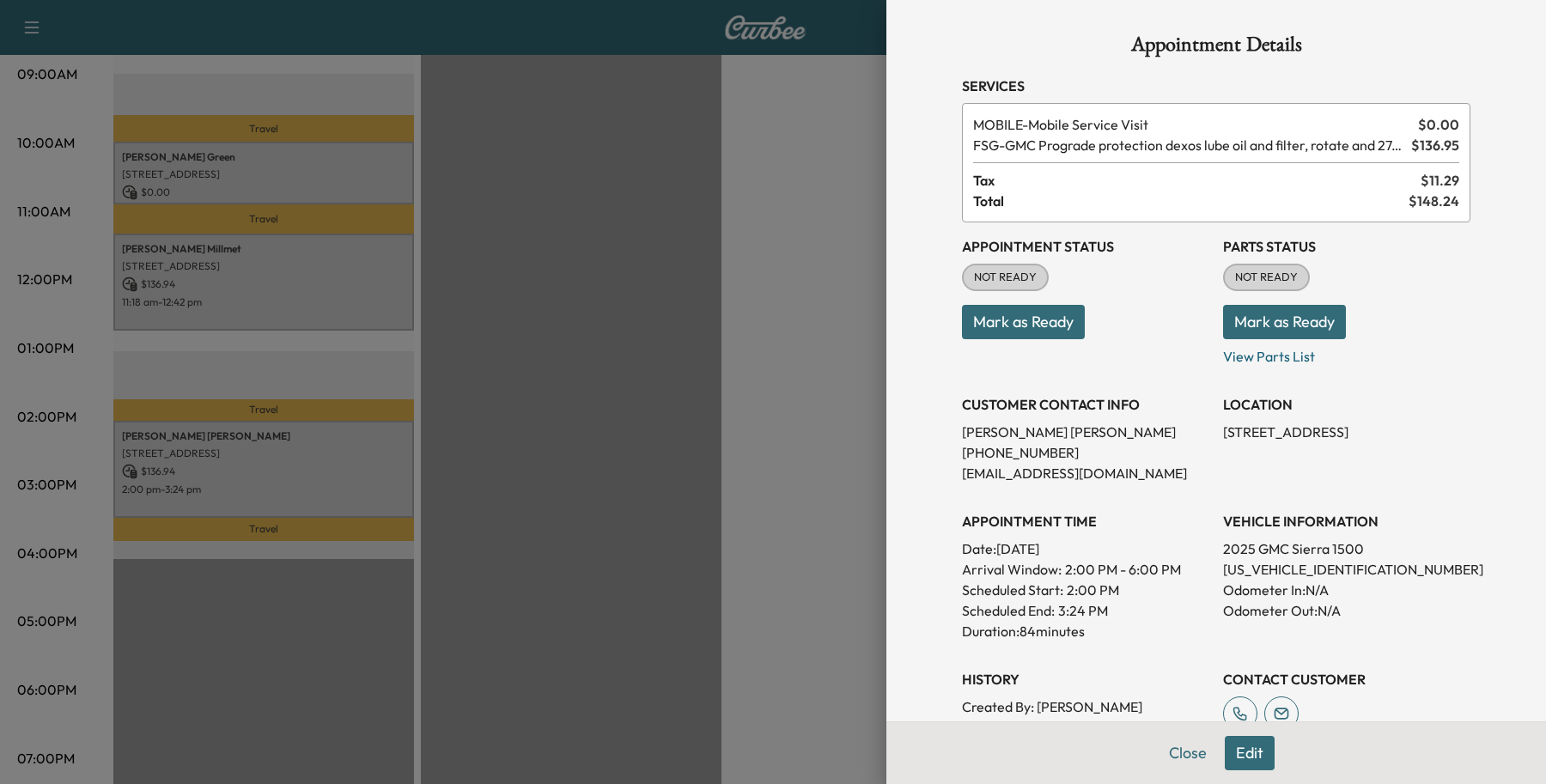
click at [210, 430] on div at bounding box center [773, 392] width 1546 height 784
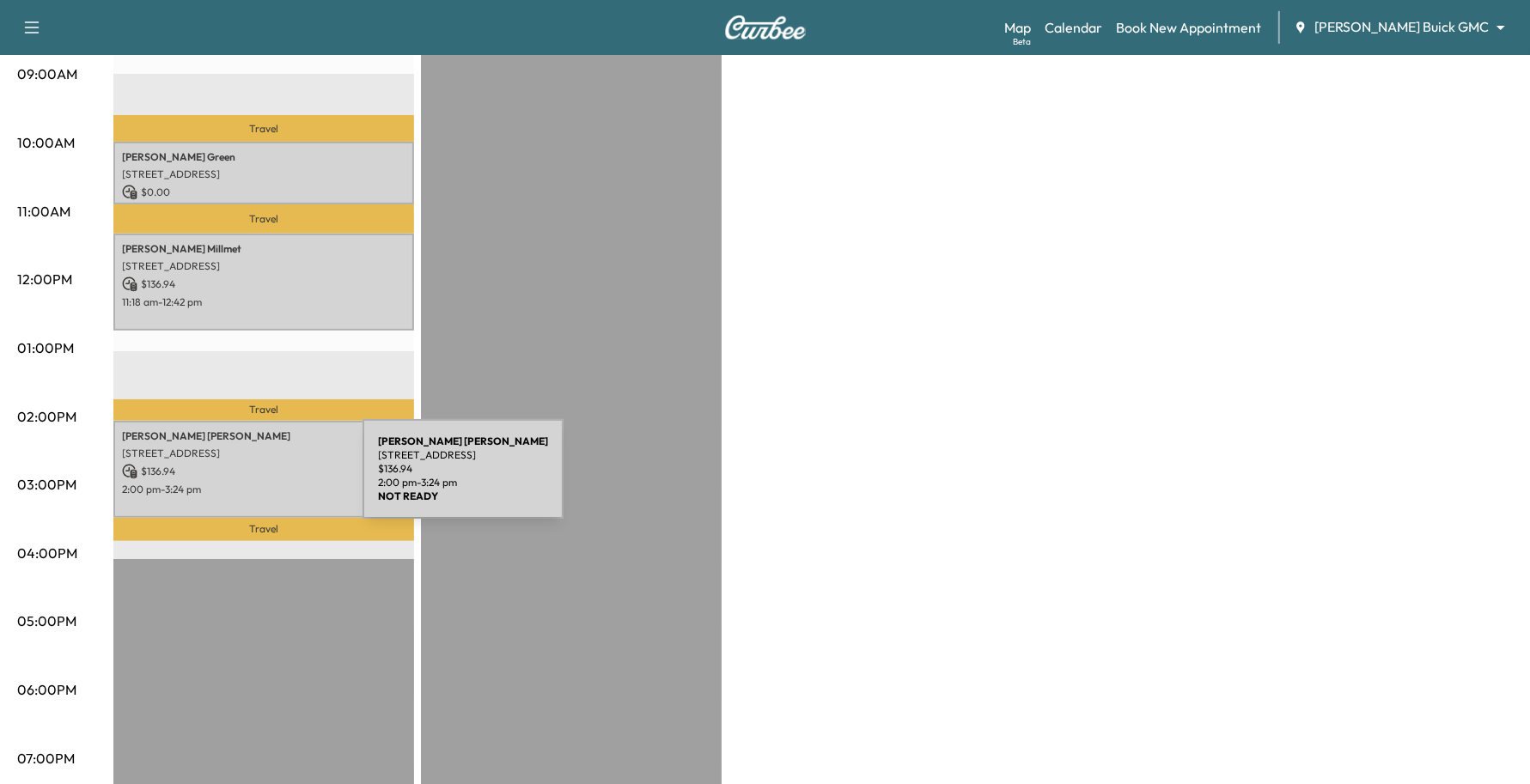
click at [221, 483] on p "2:00 pm - 3:24 pm" at bounding box center [263, 490] width 283 height 14
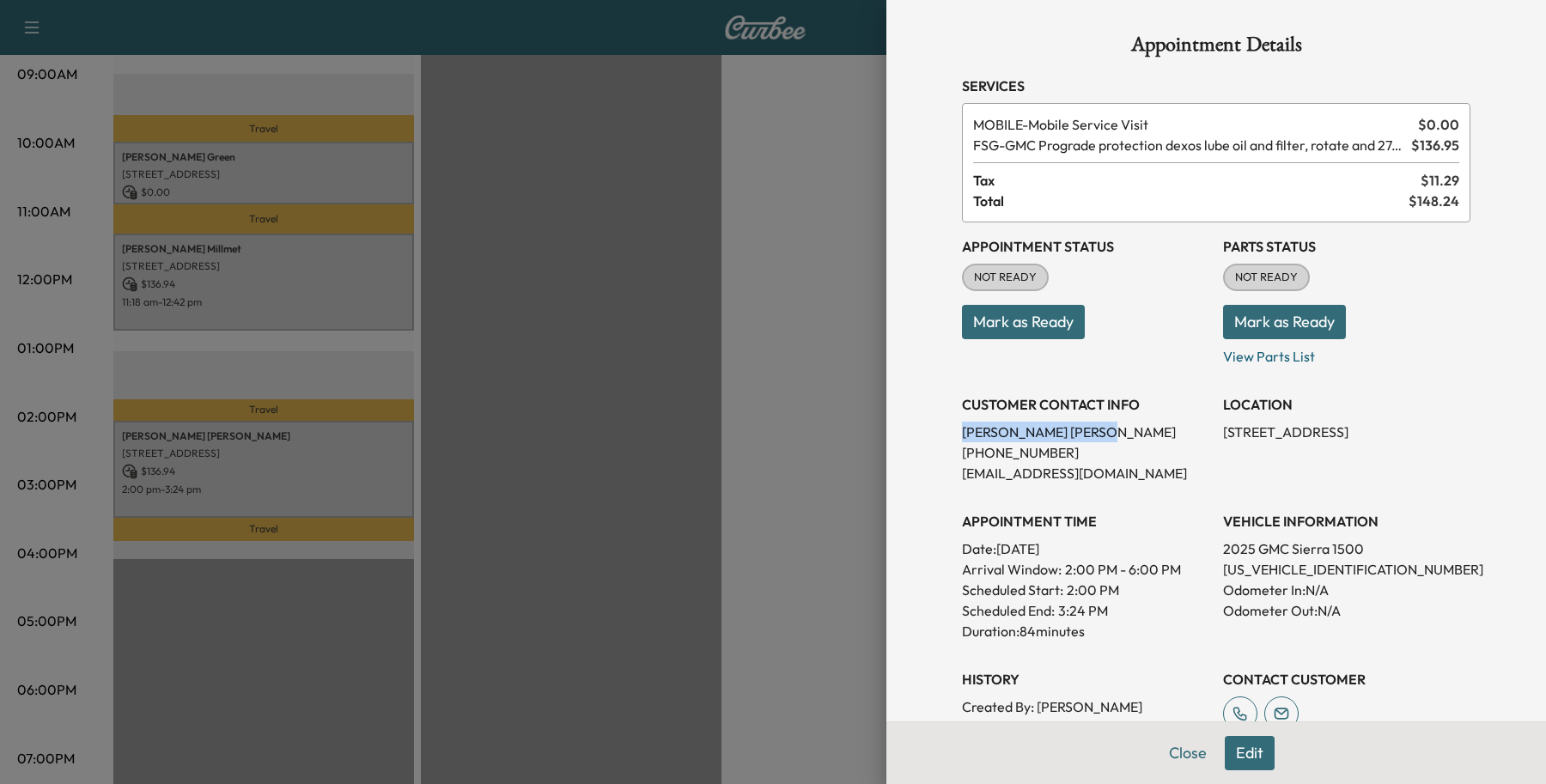
drag, startPoint x: 1068, startPoint y: 421, endPoint x: 876, endPoint y: 425, distance: 192.0
click at [886, 425] on div "Appointment Details Services MOBILE - Mobile Service Visit $ 0.00 FSG - GMC Pro…" at bounding box center [1216, 392] width 660 height 784
drag, startPoint x: 1014, startPoint y: 447, endPoint x: 1002, endPoint y: 438, distance: 15.0
click at [1002, 438] on p "[PERSON_NAME]" at bounding box center [1085, 432] width 248 height 21
click at [1005, 436] on p "[PERSON_NAME]" at bounding box center [1085, 432] width 248 height 21
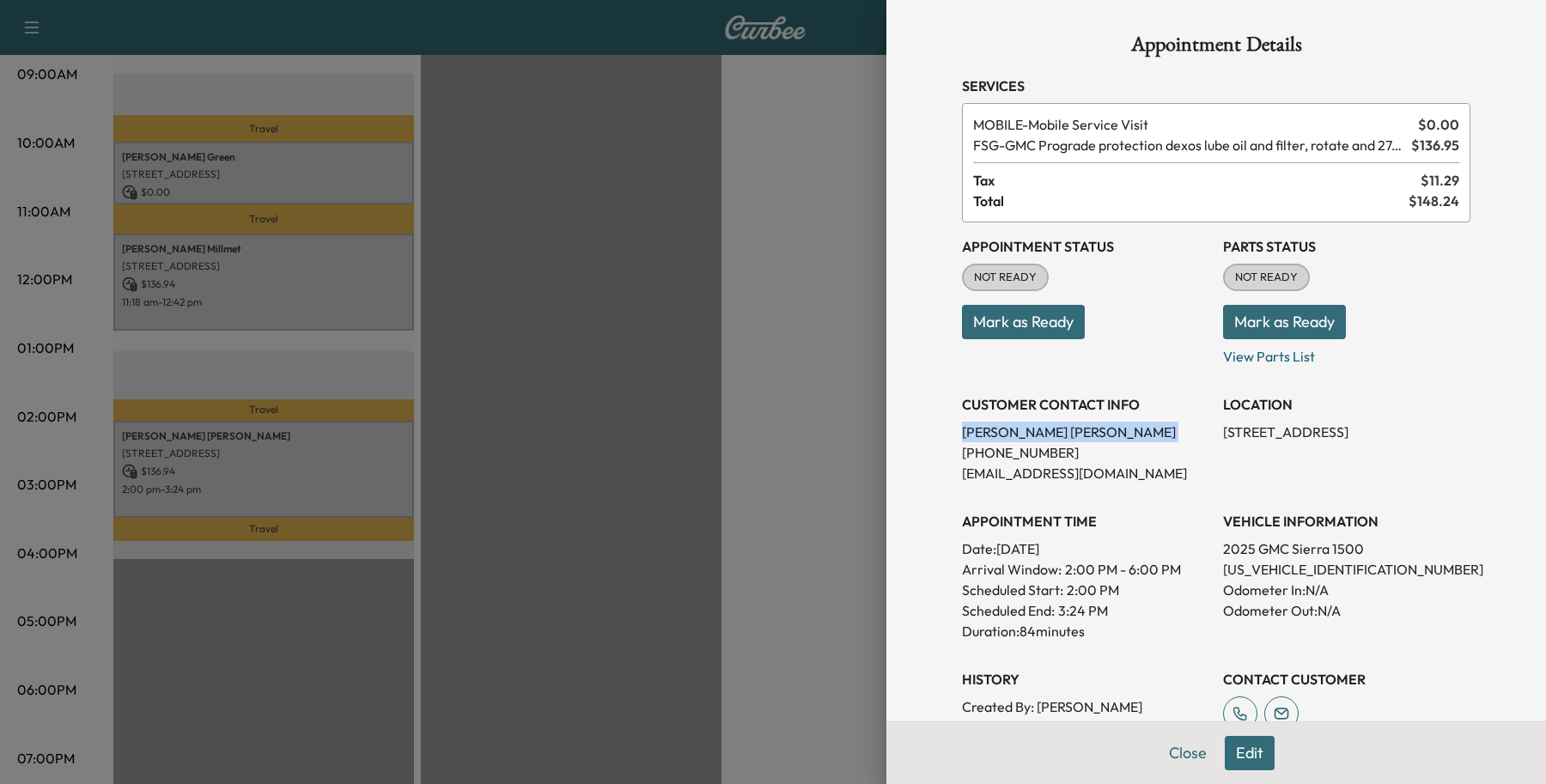
click at [1005, 436] on p "[PERSON_NAME]" at bounding box center [1085, 432] width 248 height 21
copy p "[PERSON_NAME]"
click at [1158, 755] on button "Close" at bounding box center [1188, 753] width 60 height 35
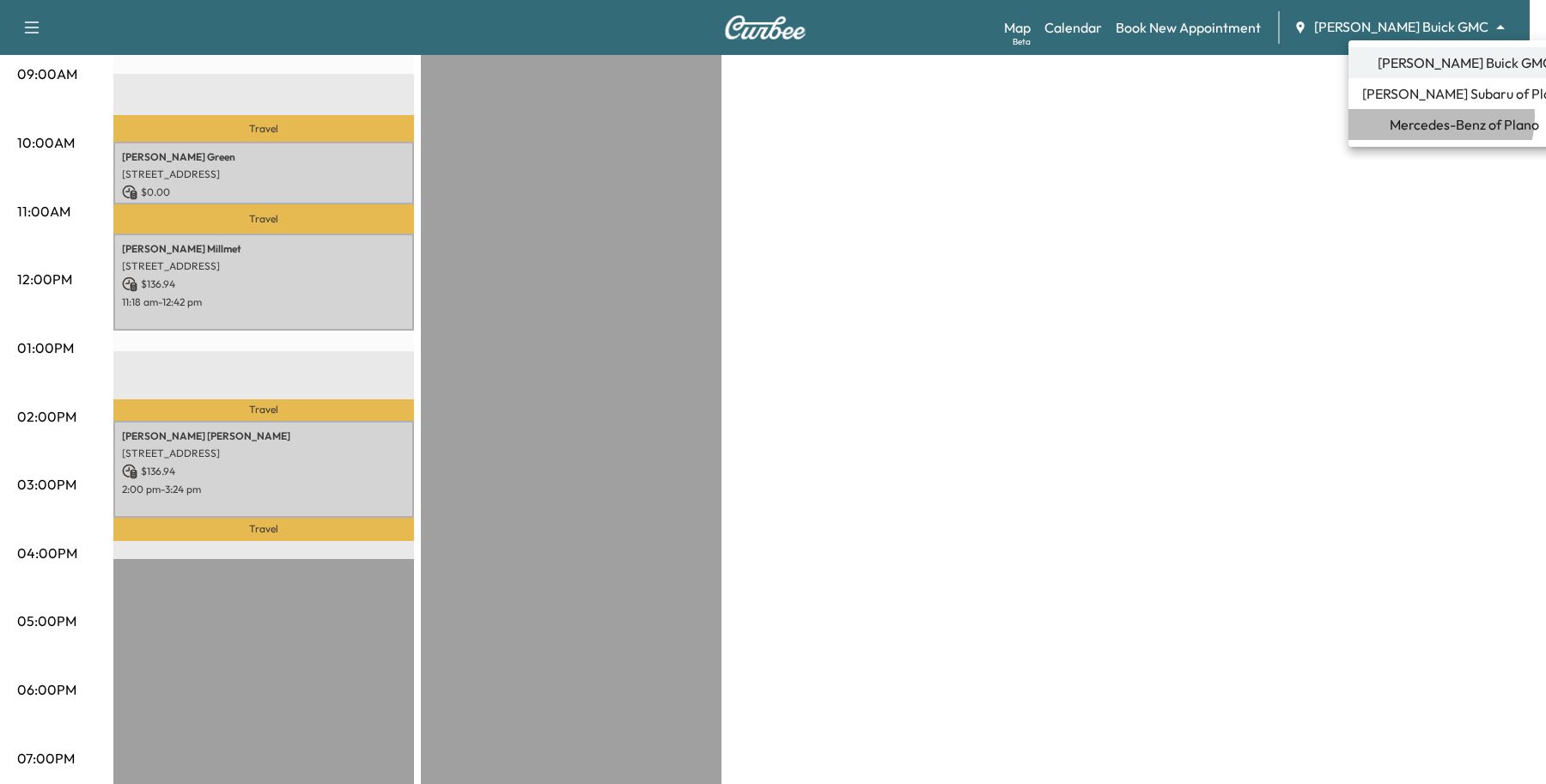
click at [1440, 117] on span "Mercedes-Benz of Plano" at bounding box center [1465, 125] width 150 height 21
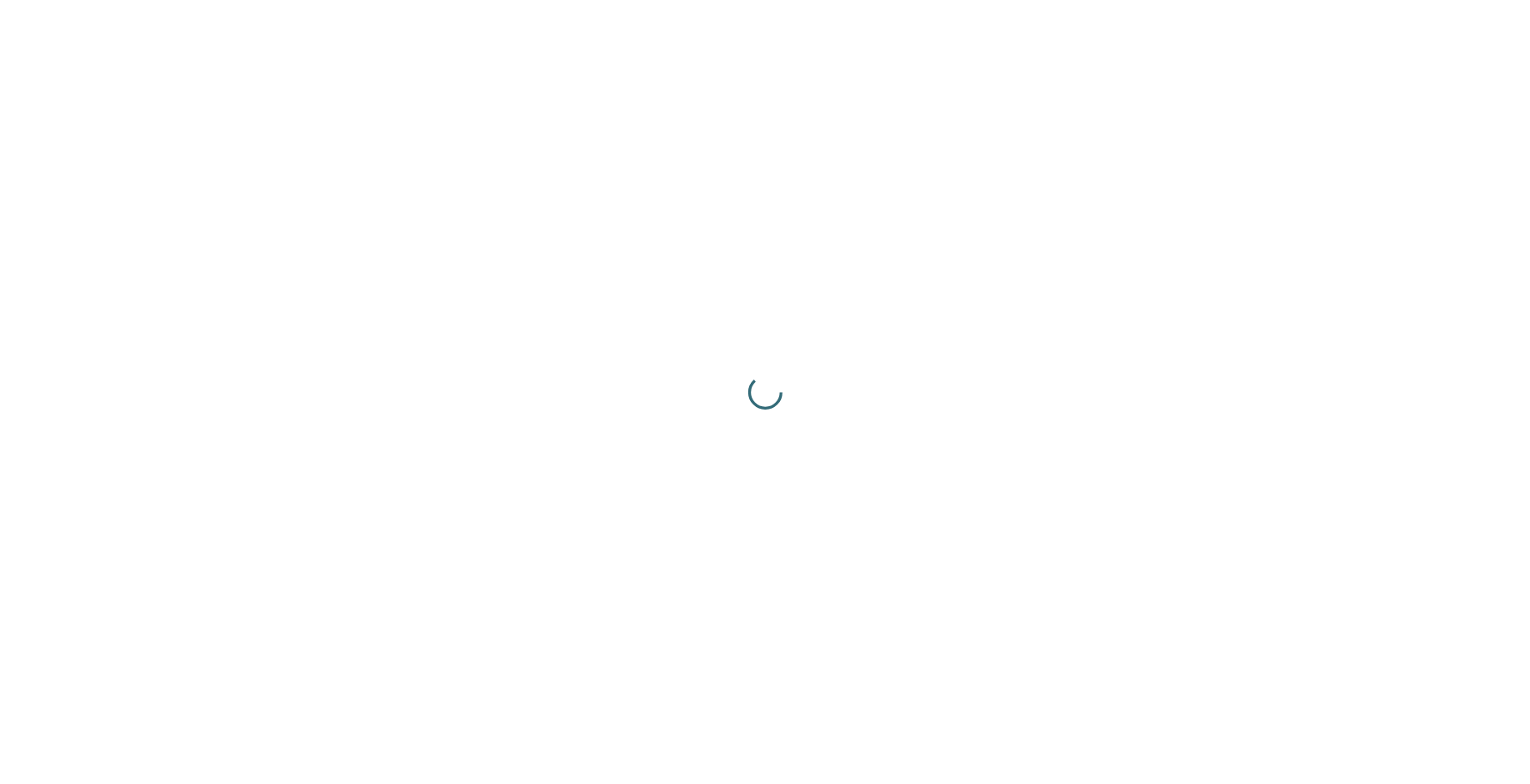
scroll to position [0, 0]
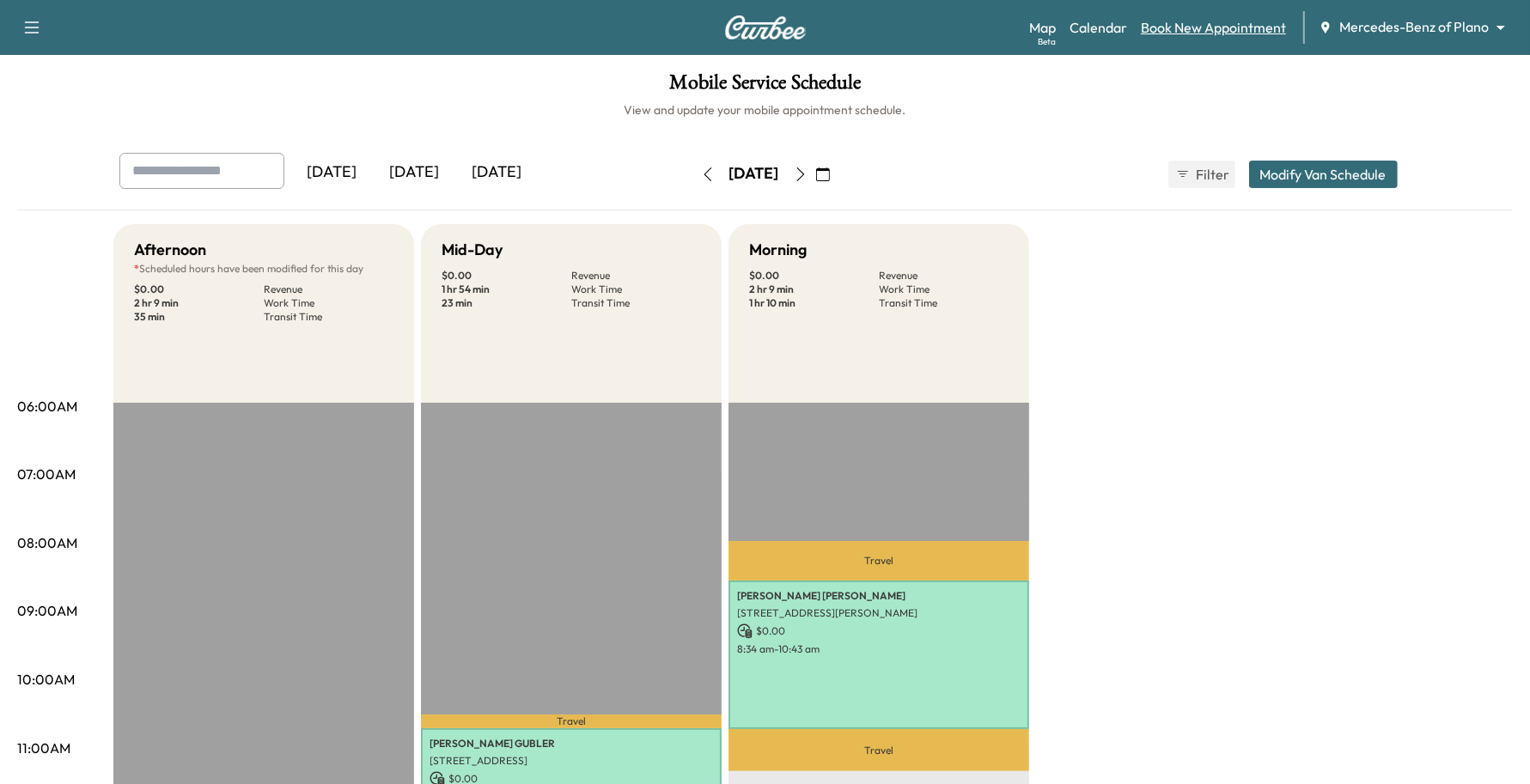
click at [1236, 32] on link "Book New Appointment" at bounding box center [1214, 28] width 145 height 21
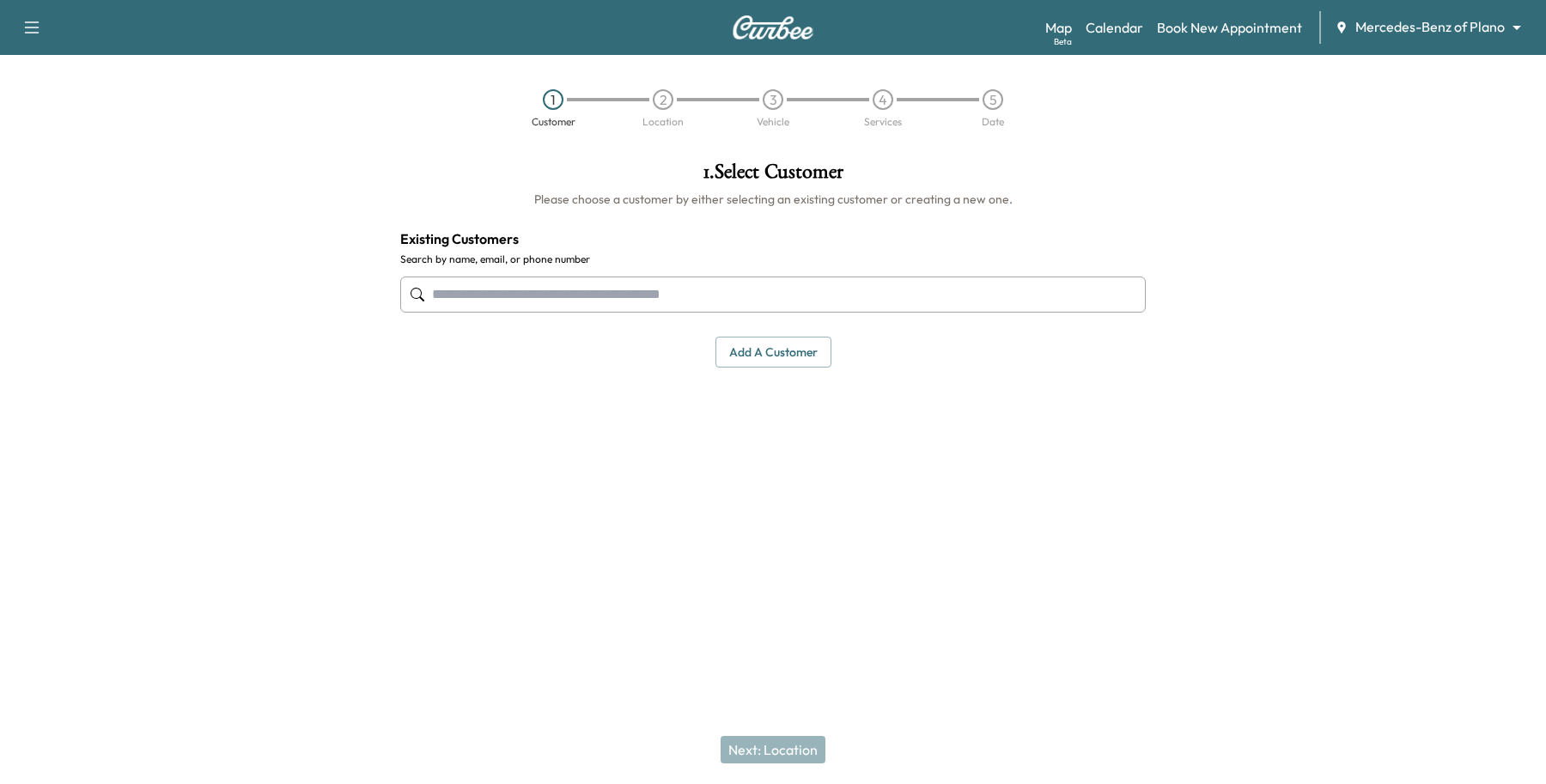
click at [533, 293] on input "text" at bounding box center [772, 295] width 745 height 36
paste input "**********"
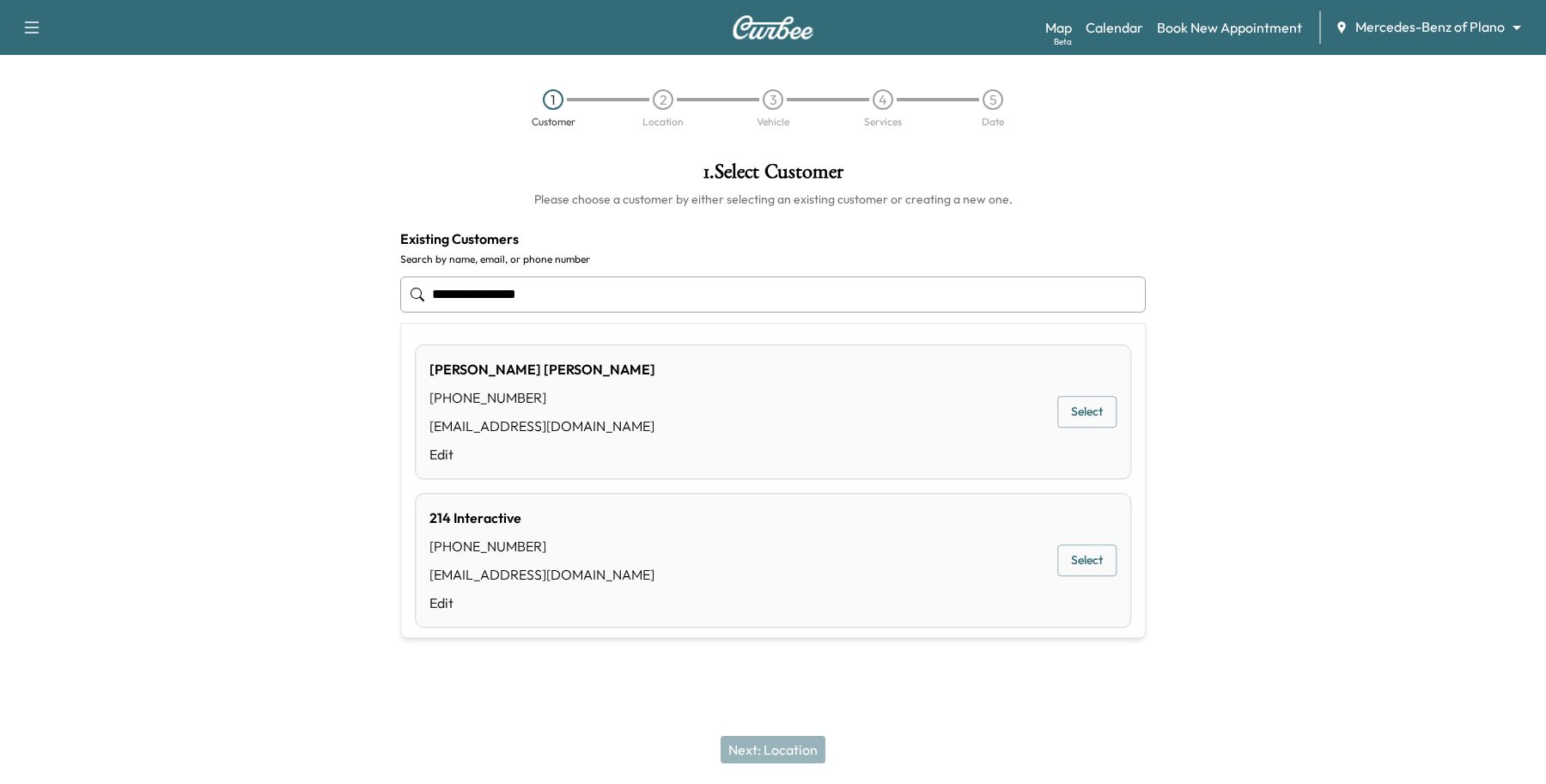
click at [1074, 394] on div "[PERSON_NAME] [PHONE_NUMBER] [EMAIL_ADDRESS][DOMAIN_NAME] Edit Select" at bounding box center [773, 412] width 717 height 135
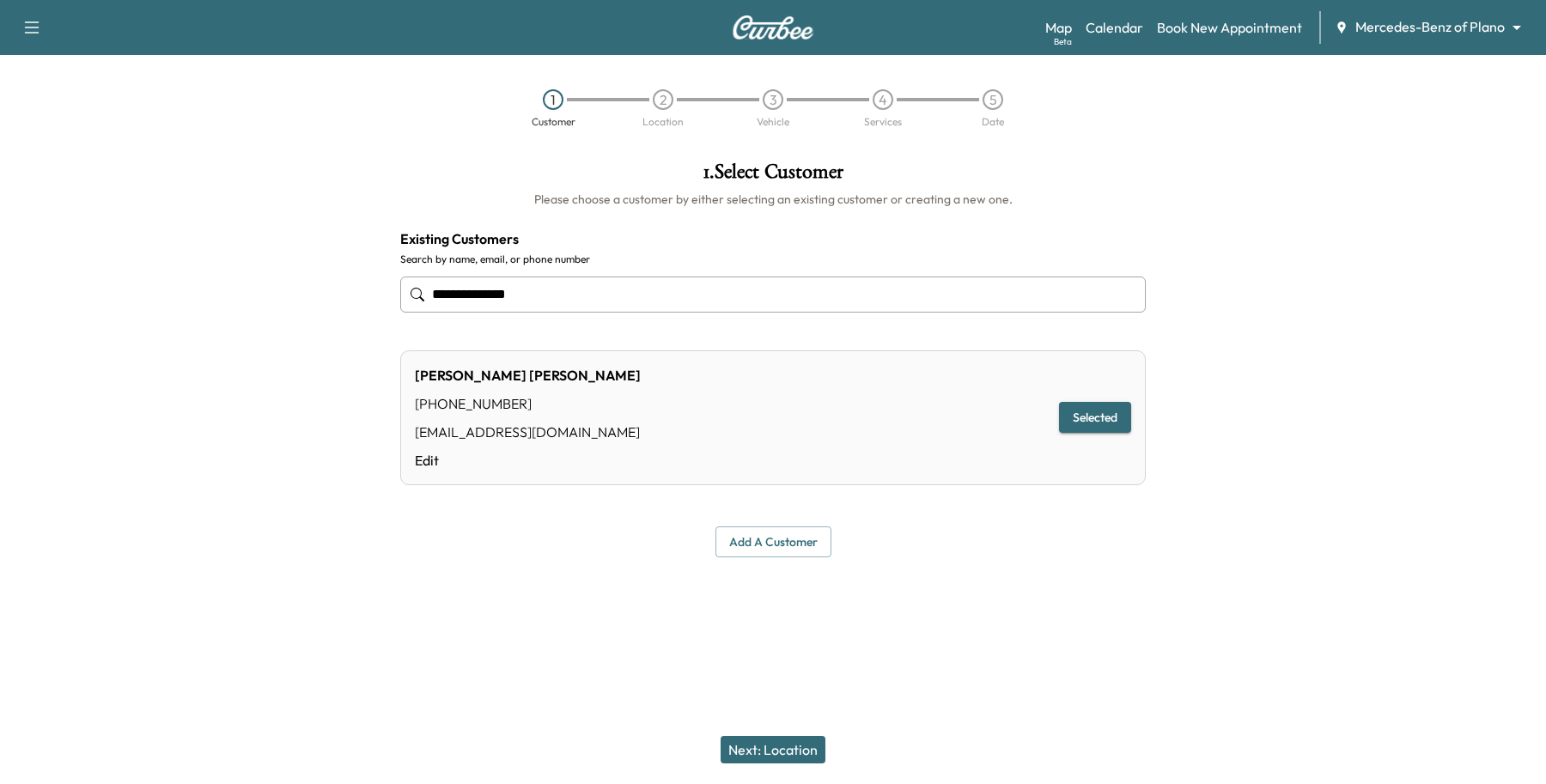
type input "**********"
click at [757, 754] on button "Next: Location" at bounding box center [773, 749] width 105 height 28
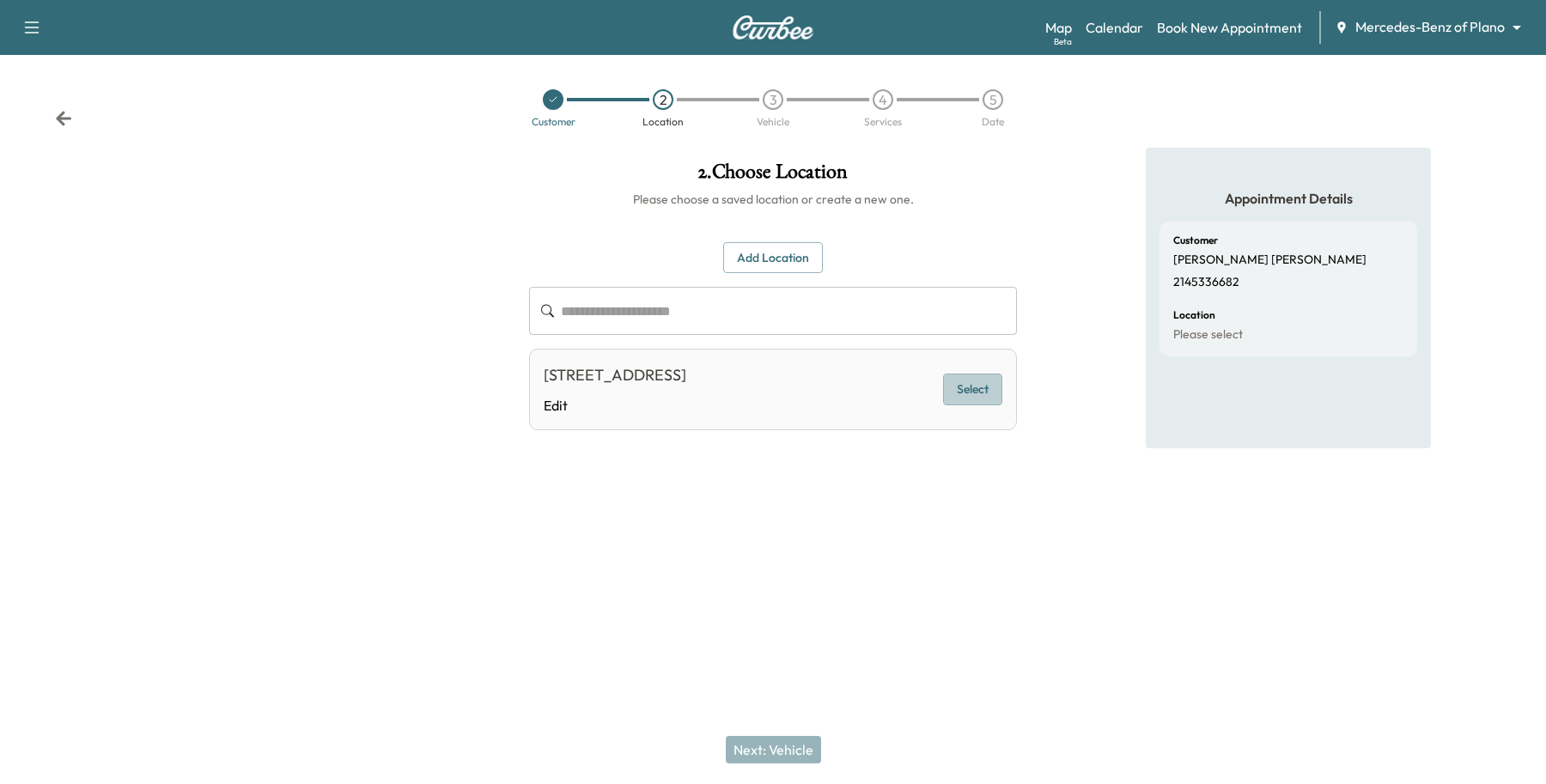
click at [964, 385] on button "Select" at bounding box center [973, 389] width 59 height 32
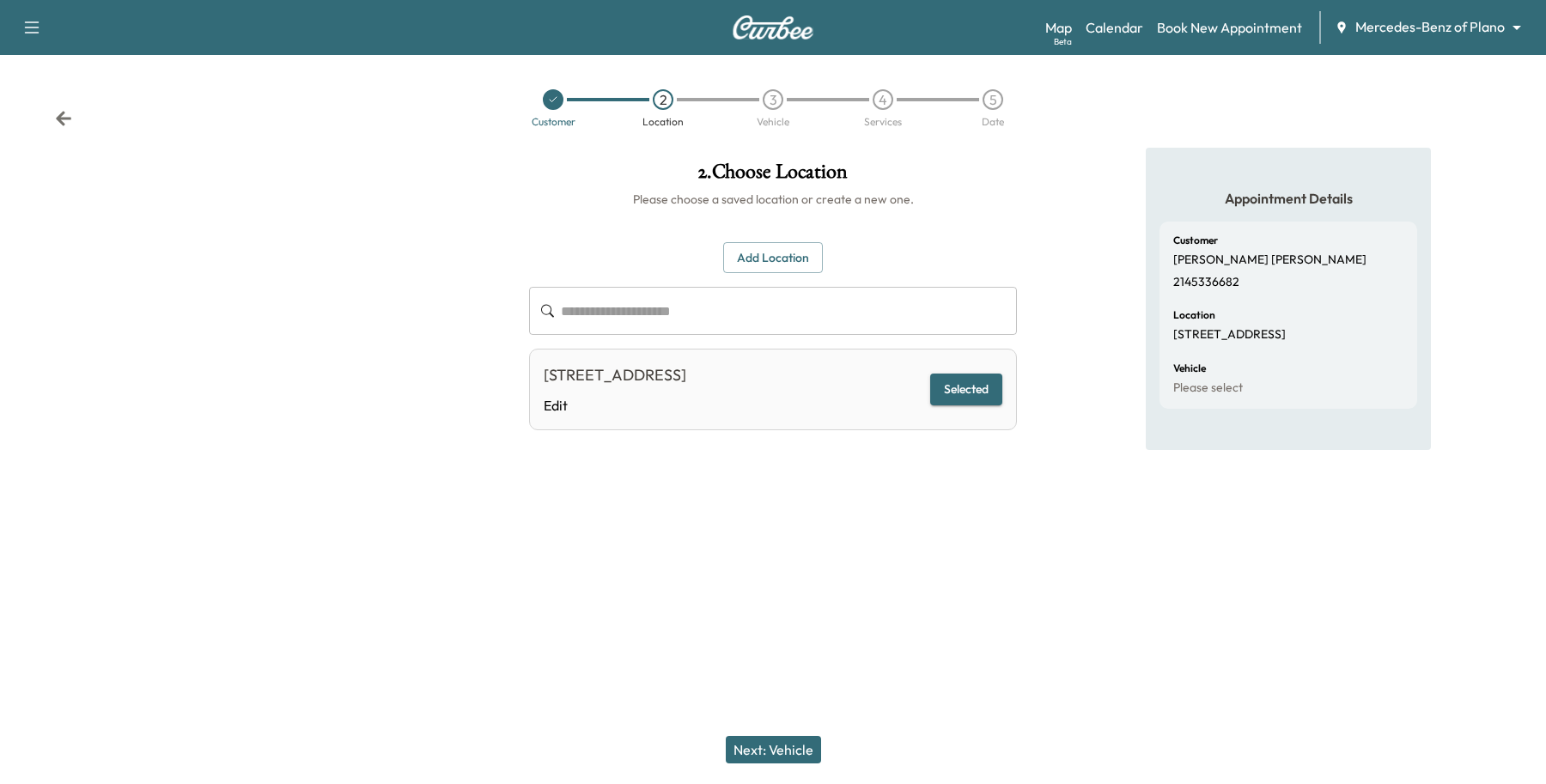
click at [774, 745] on button "Next: Vehicle" at bounding box center [774, 749] width 95 height 28
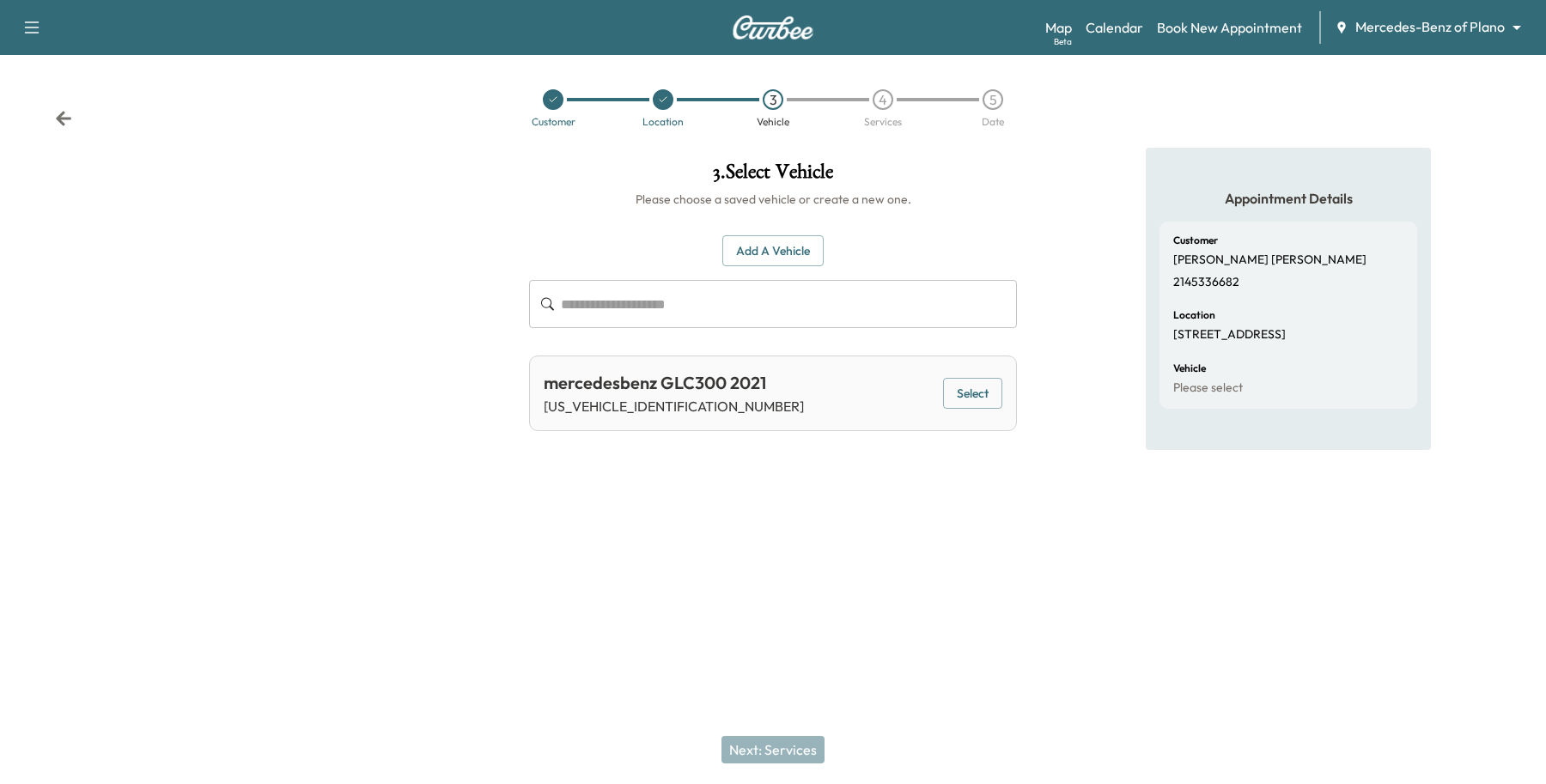
click at [992, 405] on button "Select" at bounding box center [973, 394] width 59 height 32
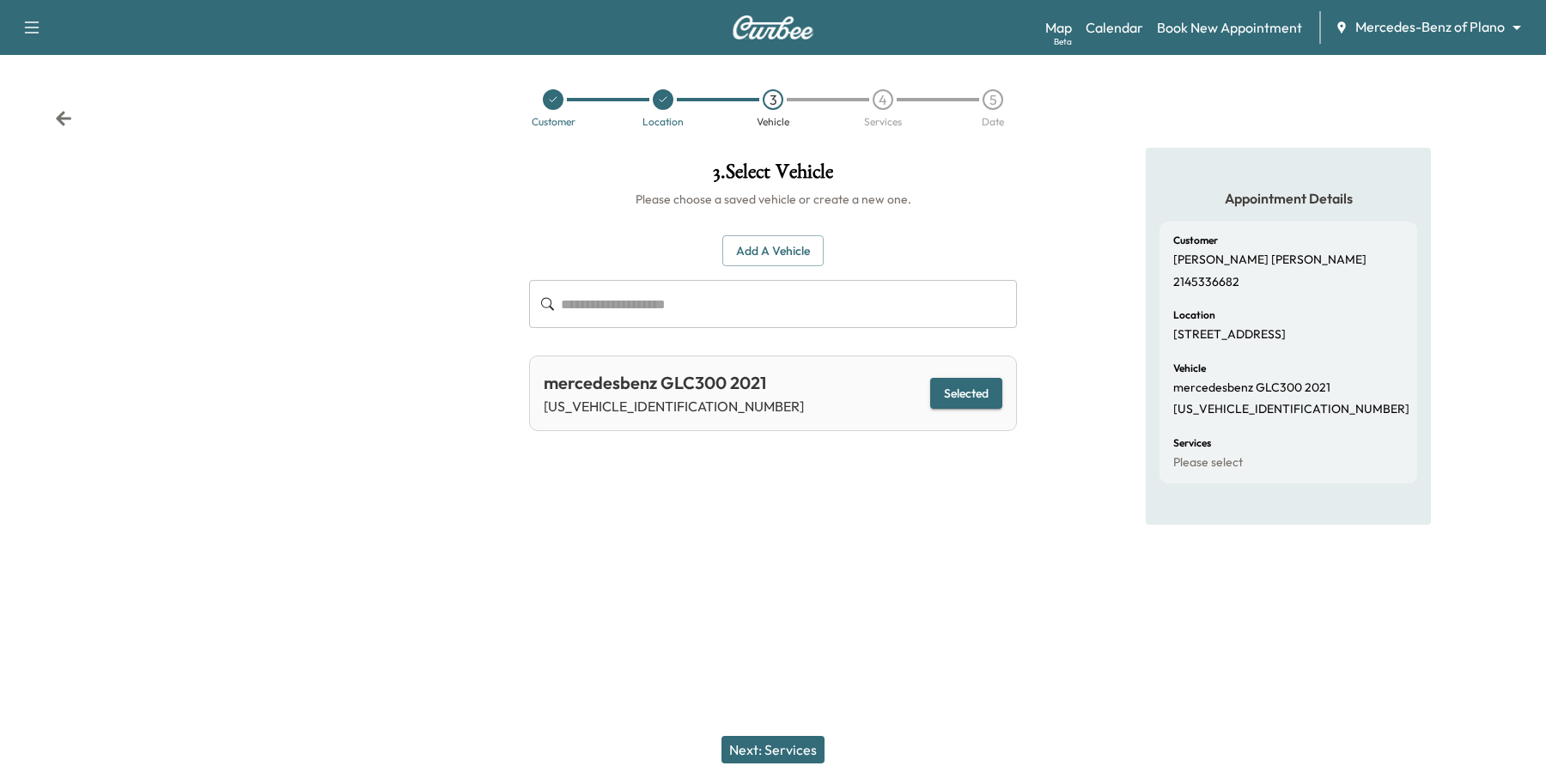
click at [803, 749] on button "Next: Services" at bounding box center [773, 749] width 103 height 28
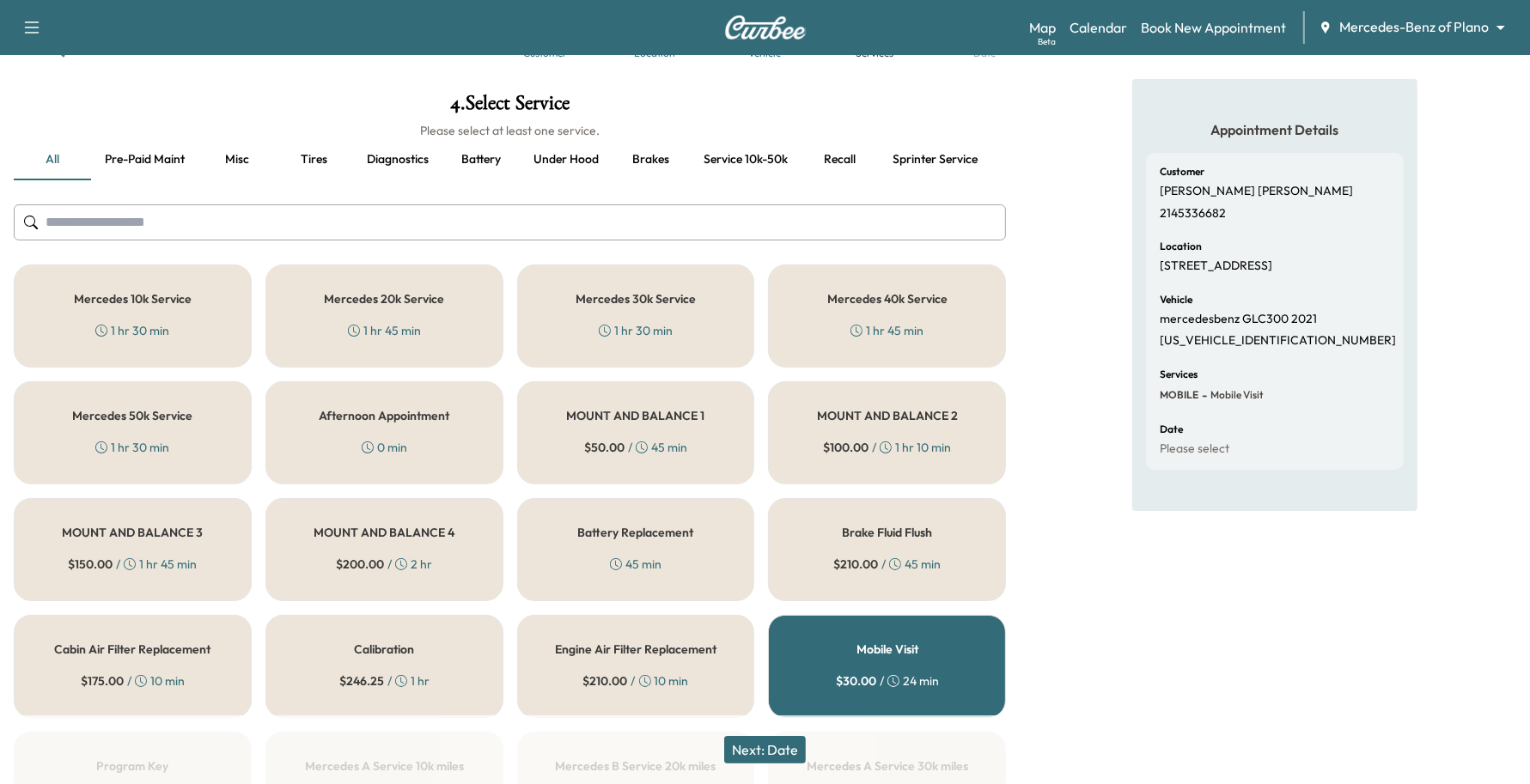
scroll to position [107, 0]
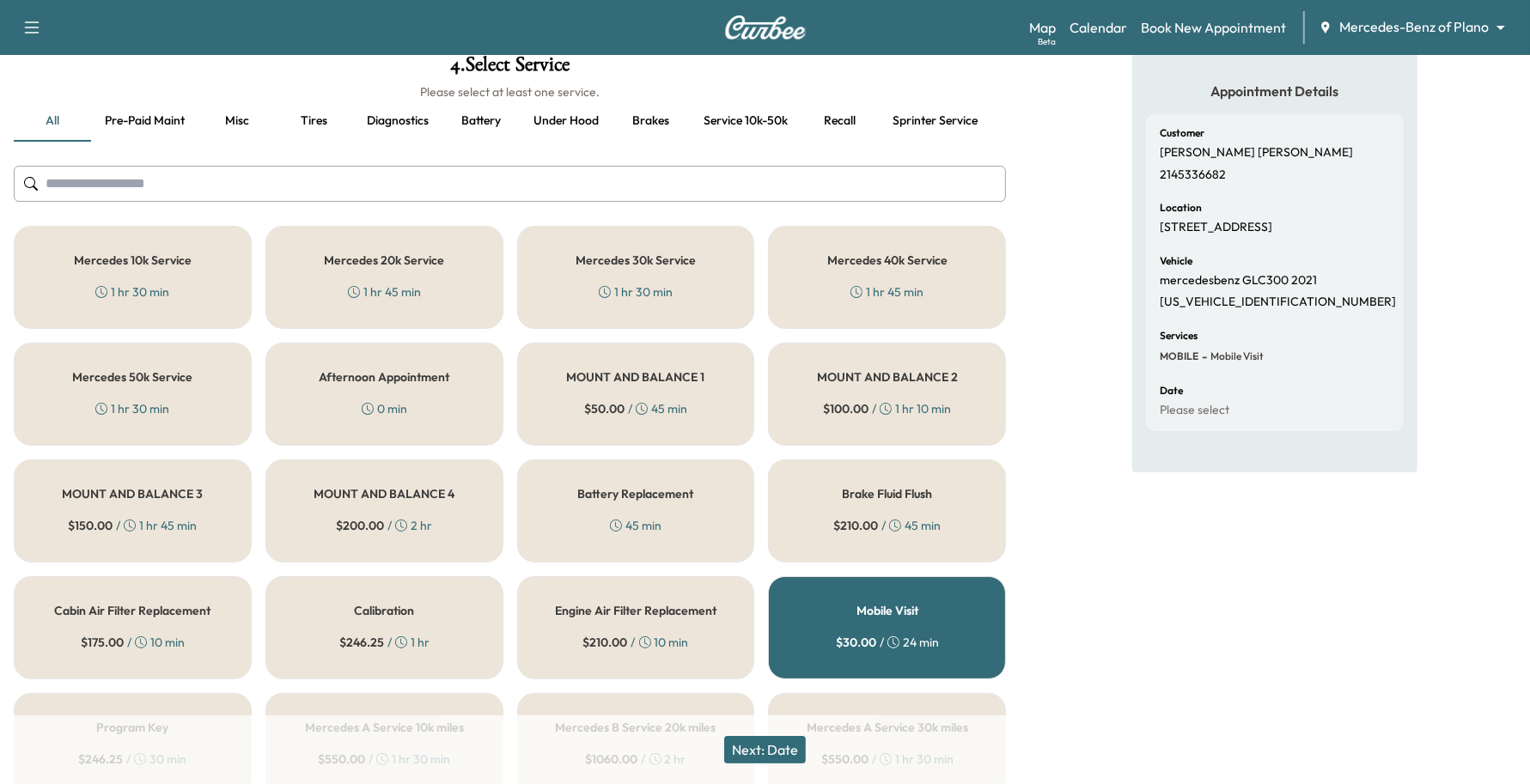
click at [911, 305] on div "Mercedes 40k Service 1 hr 45 min" at bounding box center [887, 277] width 238 height 103
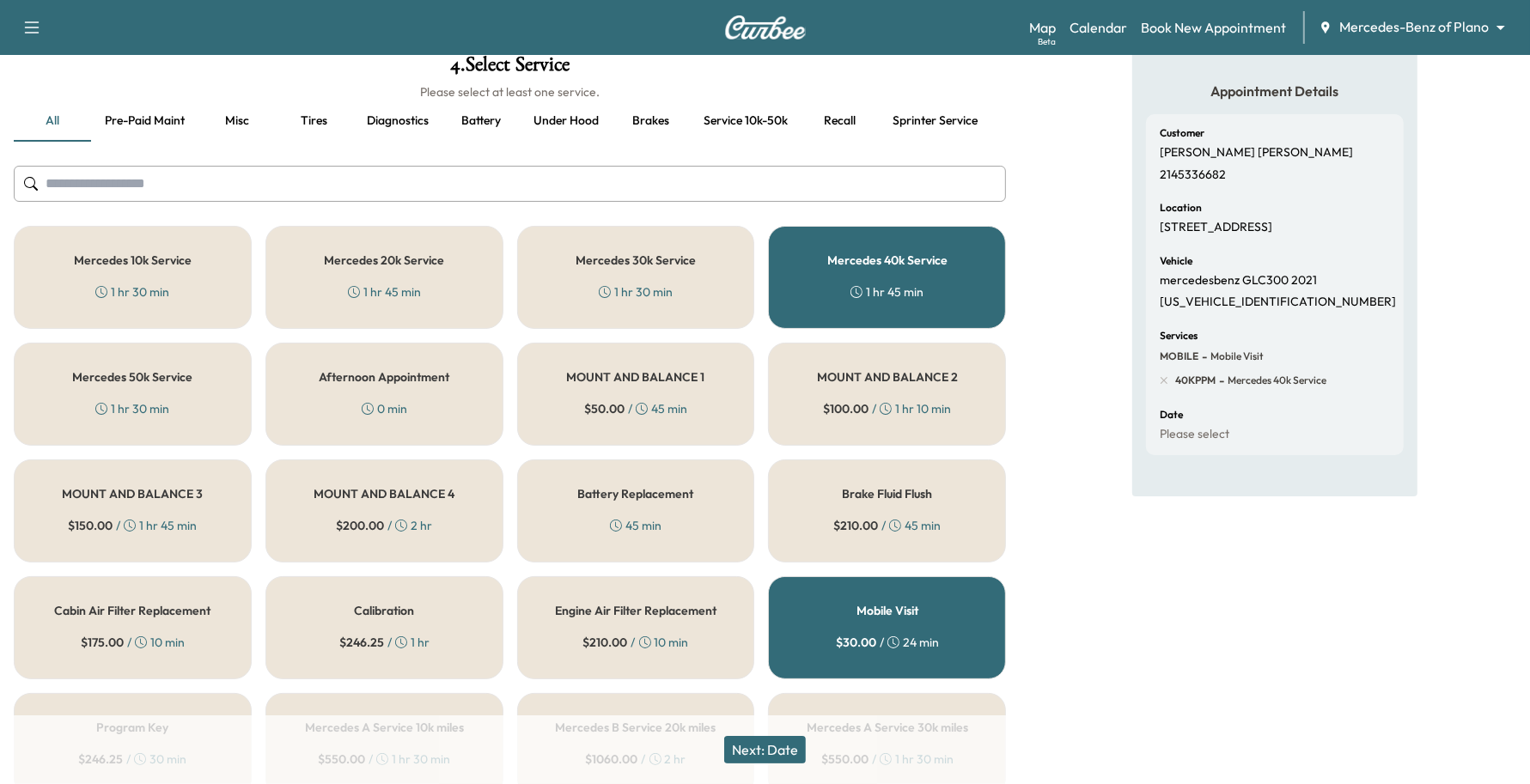
click at [795, 765] on div "Next: Date" at bounding box center [765, 749] width 1530 height 68
click at [765, 742] on button "Next: Date" at bounding box center [765, 749] width 81 height 28
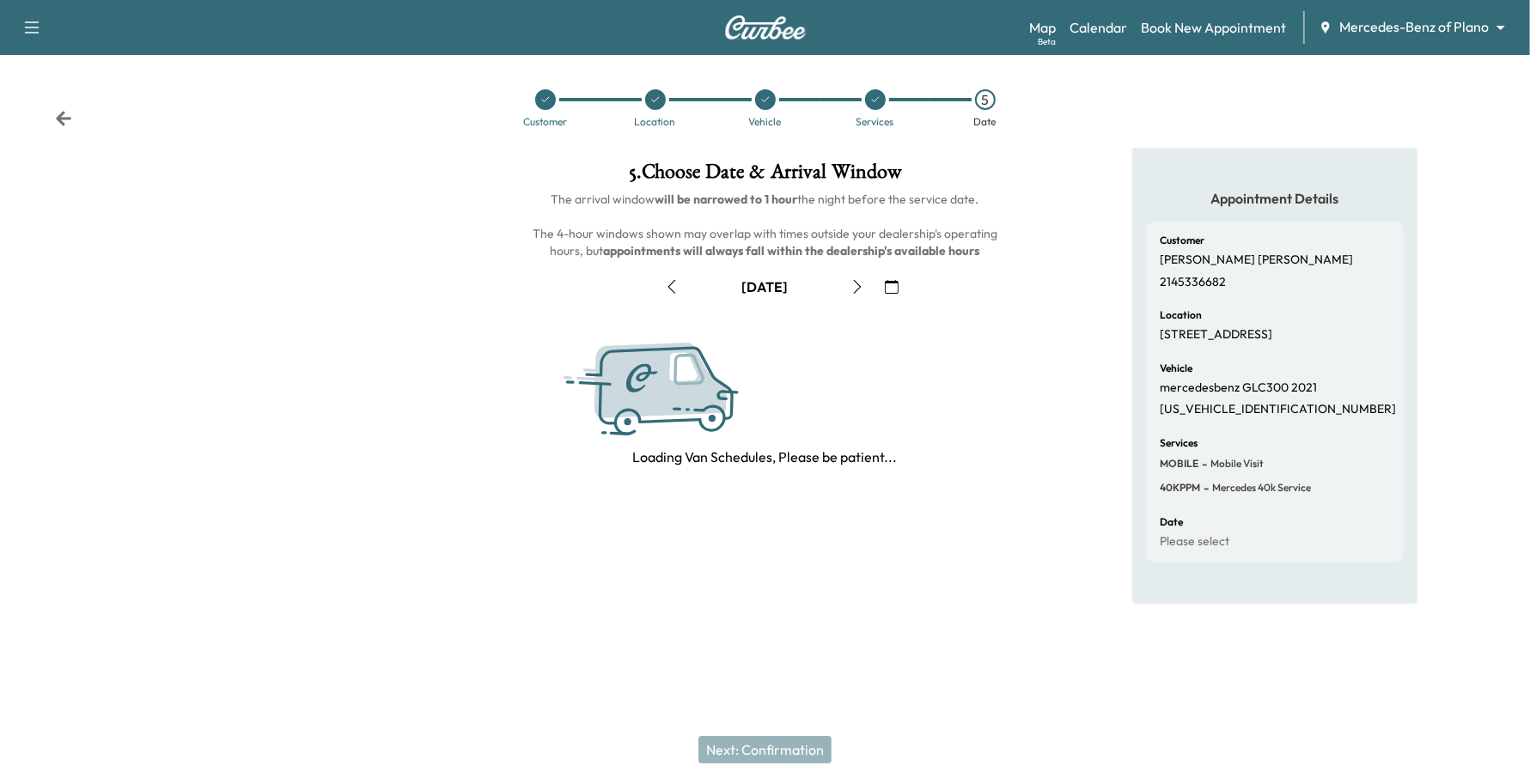
scroll to position [0, 0]
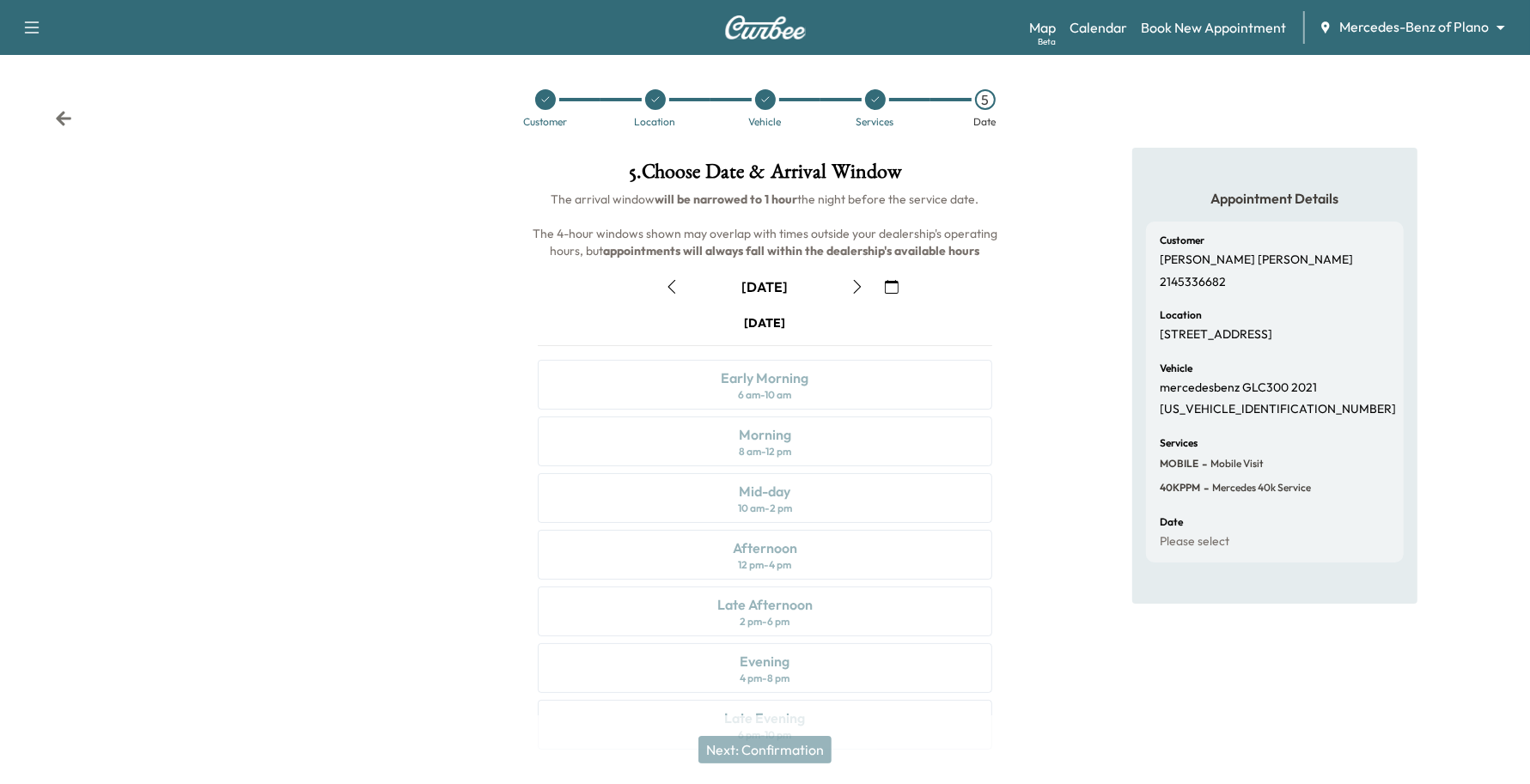
click at [895, 292] on icon "button" at bounding box center [892, 287] width 14 height 14
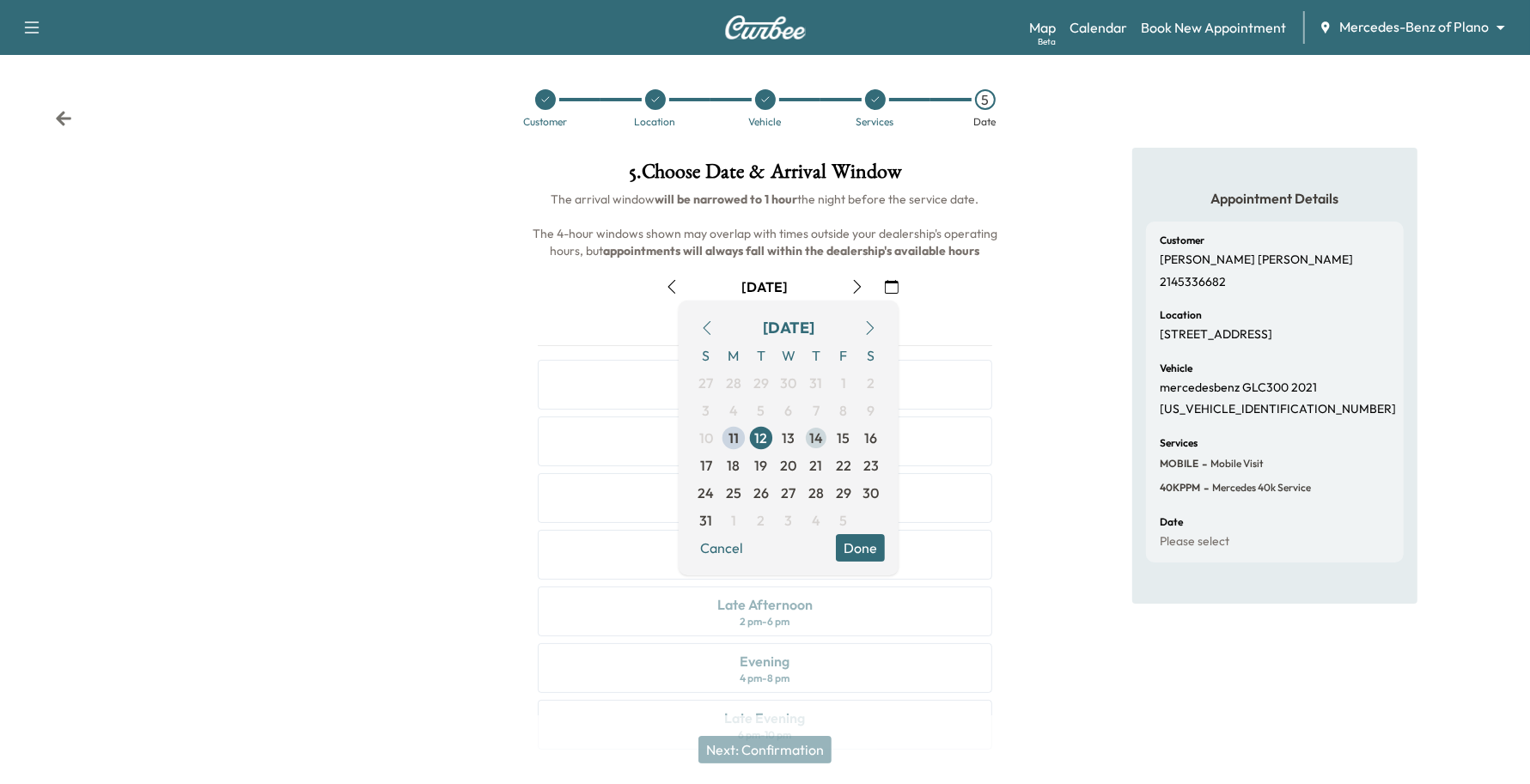
click at [819, 449] on span "14" at bounding box center [817, 438] width 28 height 28
click at [852, 546] on button "Done" at bounding box center [861, 548] width 49 height 28
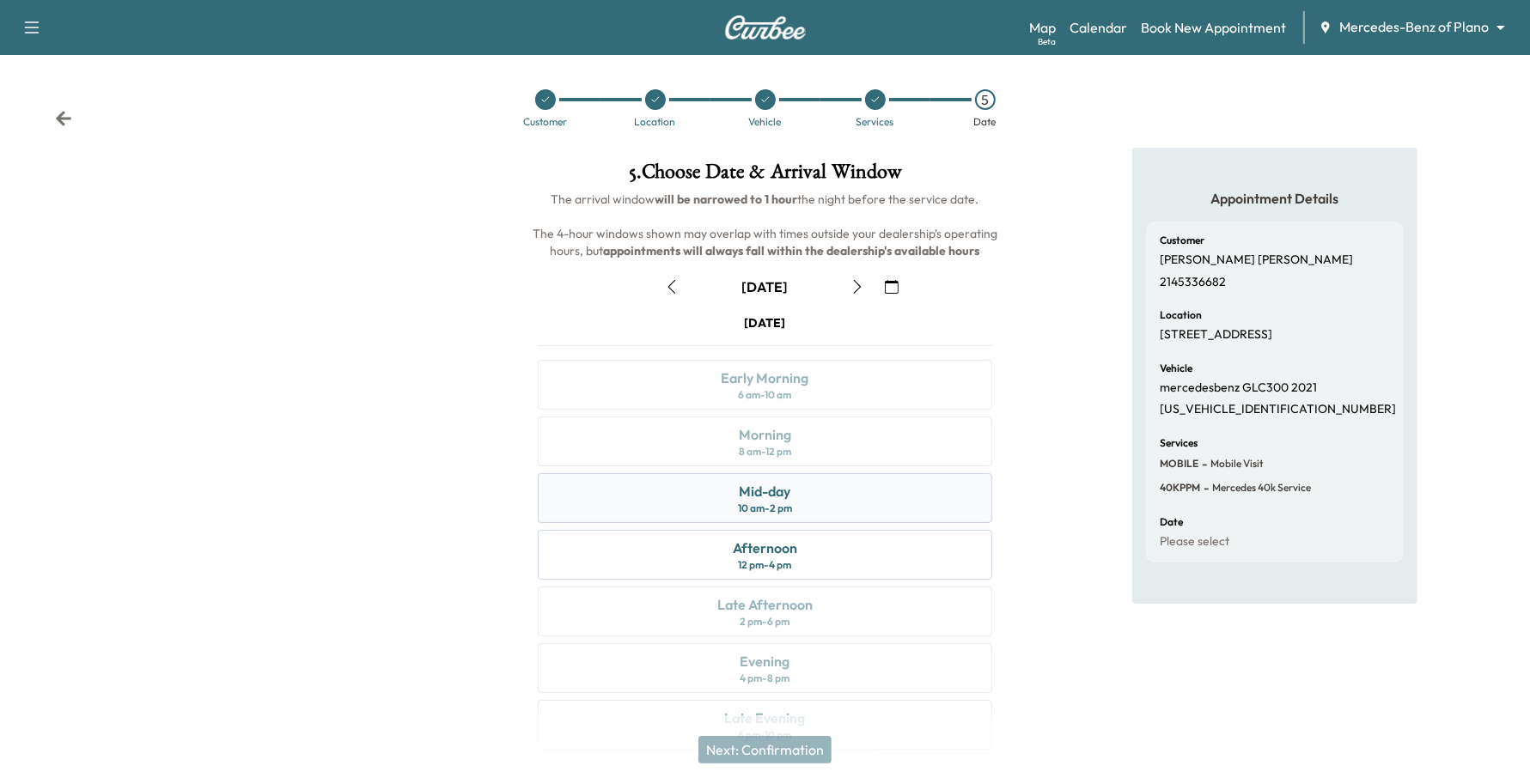
click at [792, 504] on div "10 am - 2 pm" at bounding box center [765, 509] width 55 height 14
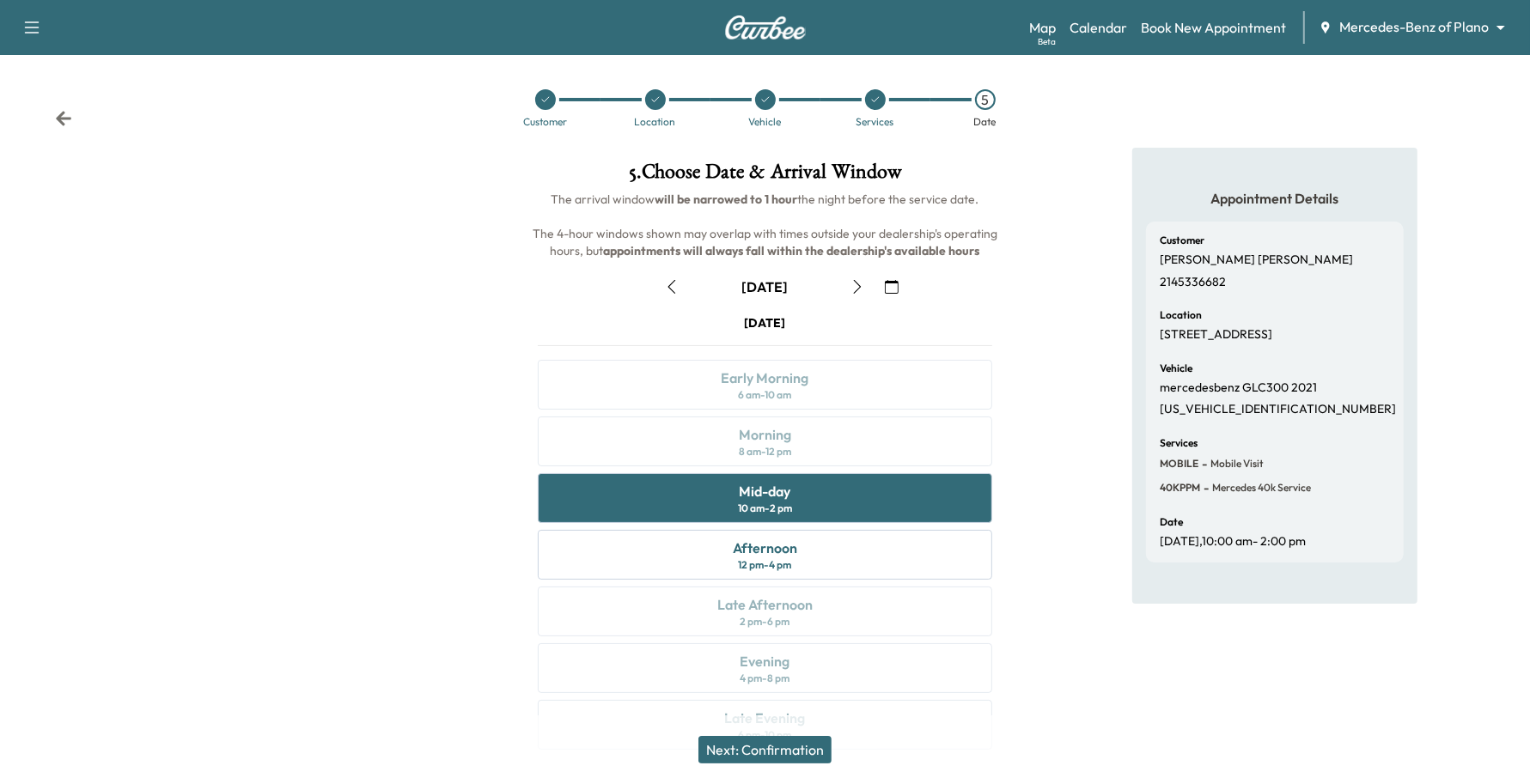
click at [817, 758] on button "Next: Confirmation" at bounding box center [765, 749] width 133 height 28
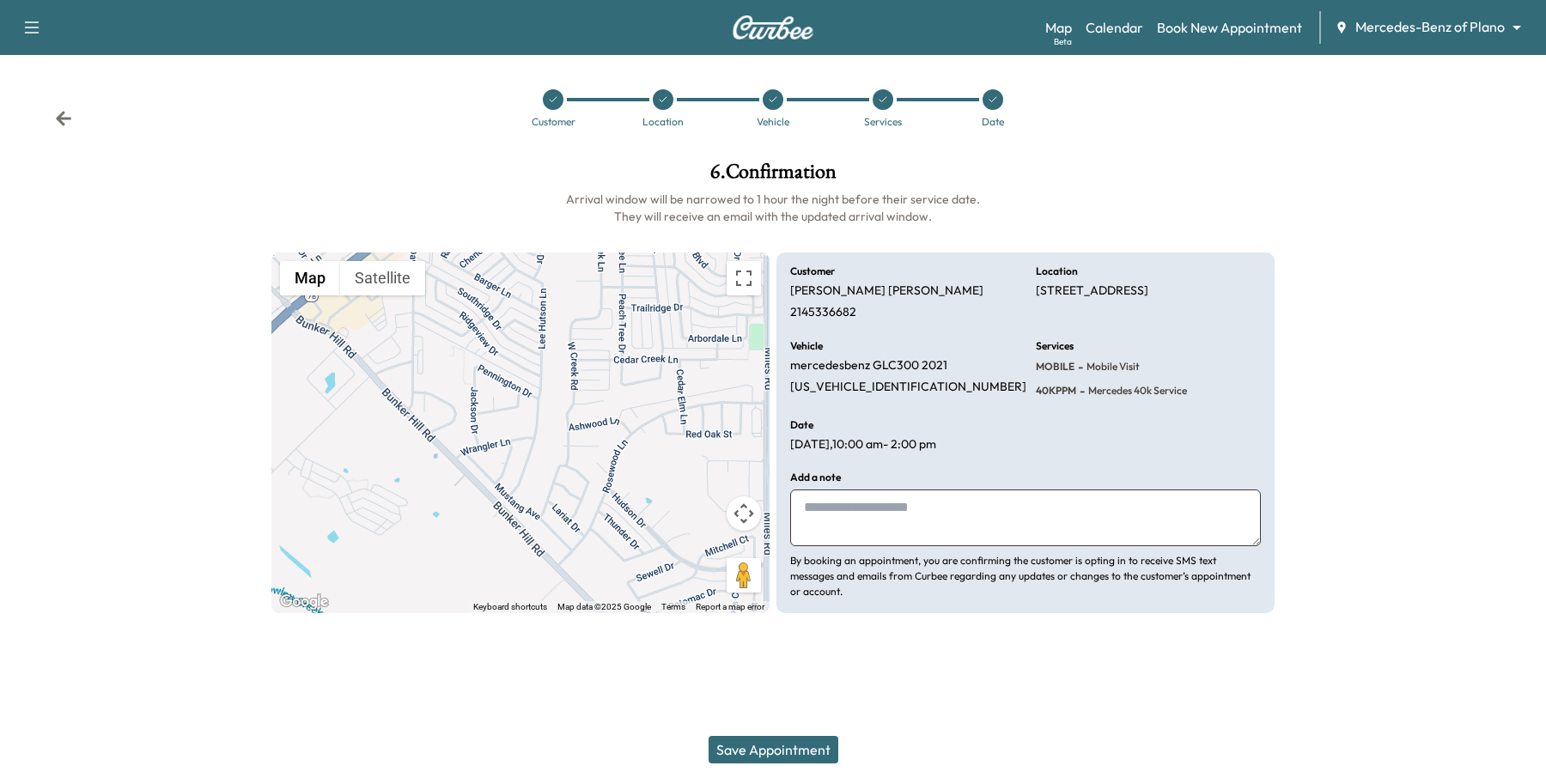
click at [769, 751] on button "Save Appointment" at bounding box center [774, 749] width 130 height 28
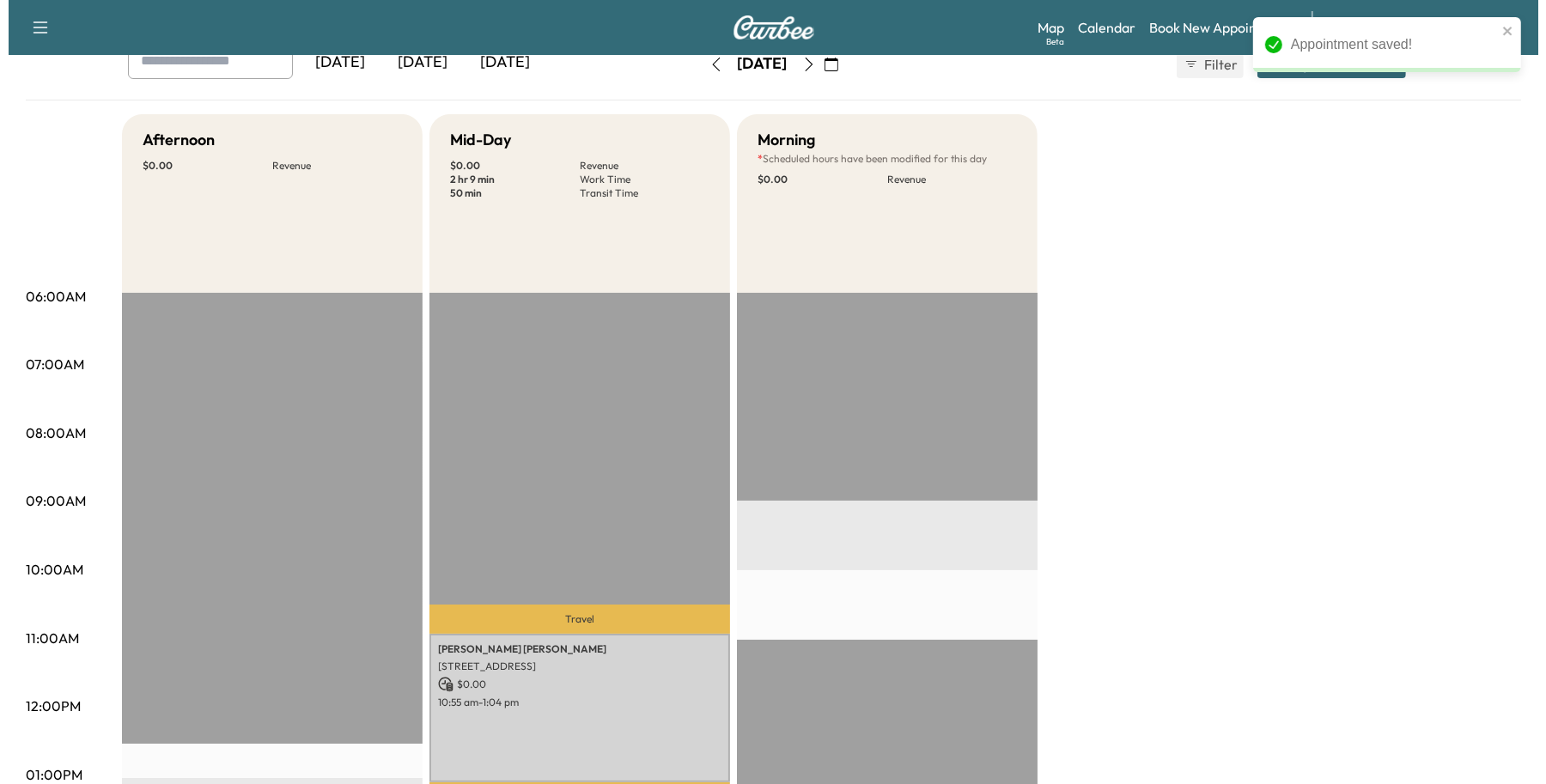
scroll to position [215, 0]
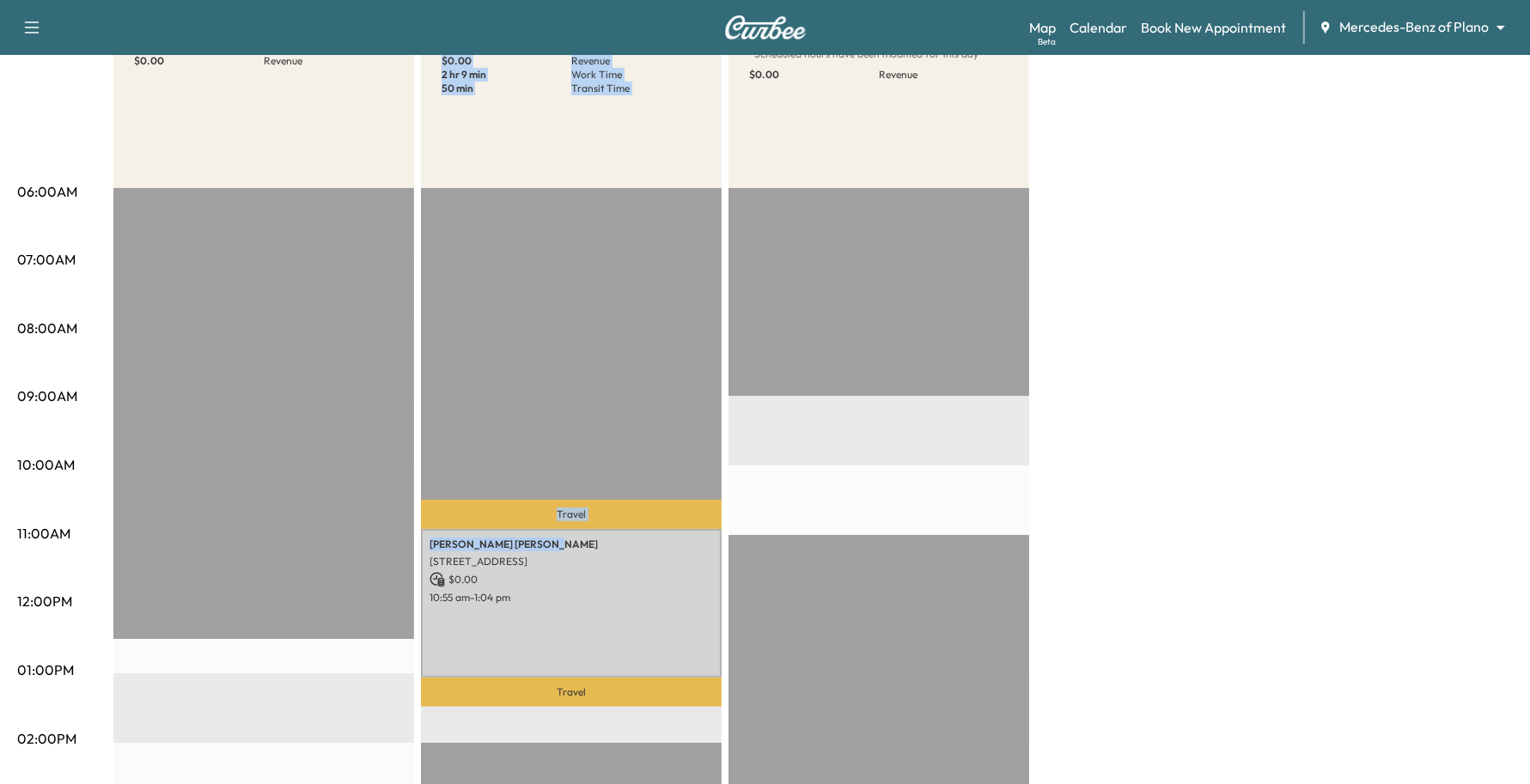
drag, startPoint x: 521, startPoint y: 525, endPoint x: 445, endPoint y: 542, distance: 77.9
click at [418, 541] on div "Afternoon $ 0.00 Revenue EST Start Mid-Day $ 0.00 Revenue 2 hr 9 min Work Time …" at bounding box center [813, 653] width 1400 height 1288
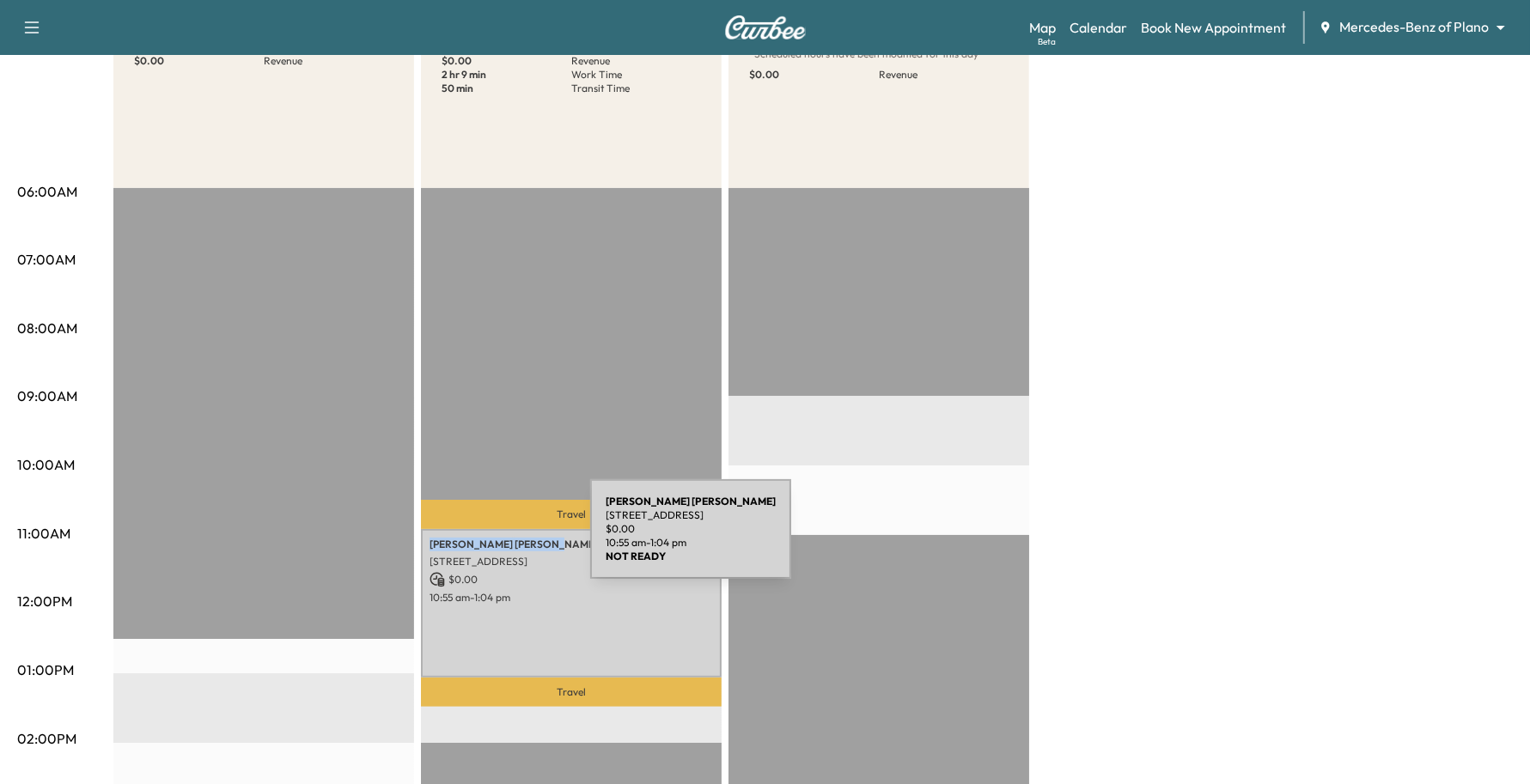
copy p "[PERSON_NAME]"
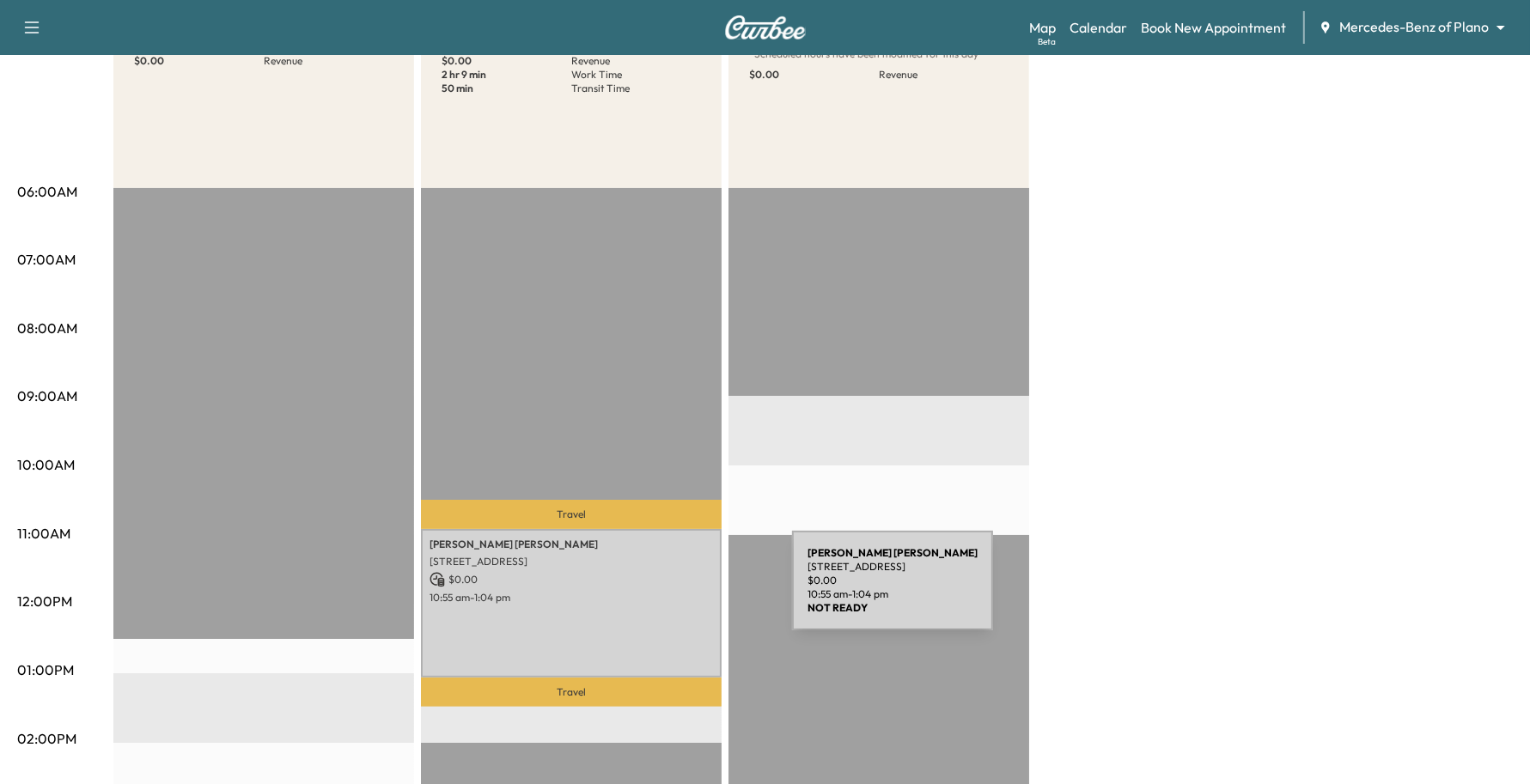
click at [663, 591] on p "10:55 am - 1:04 pm" at bounding box center [571, 598] width 283 height 14
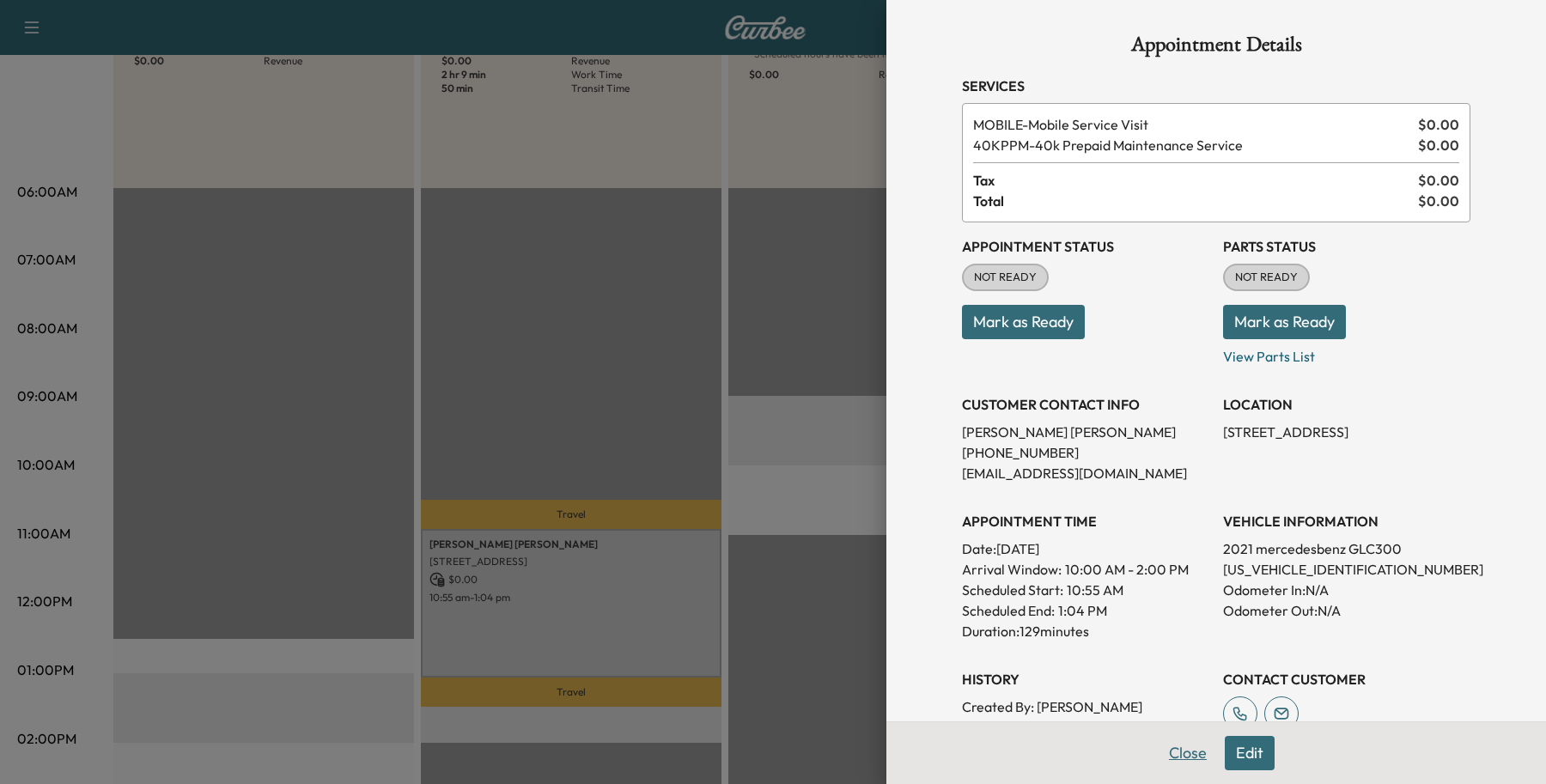
click at [1189, 765] on button "Close" at bounding box center [1188, 753] width 60 height 35
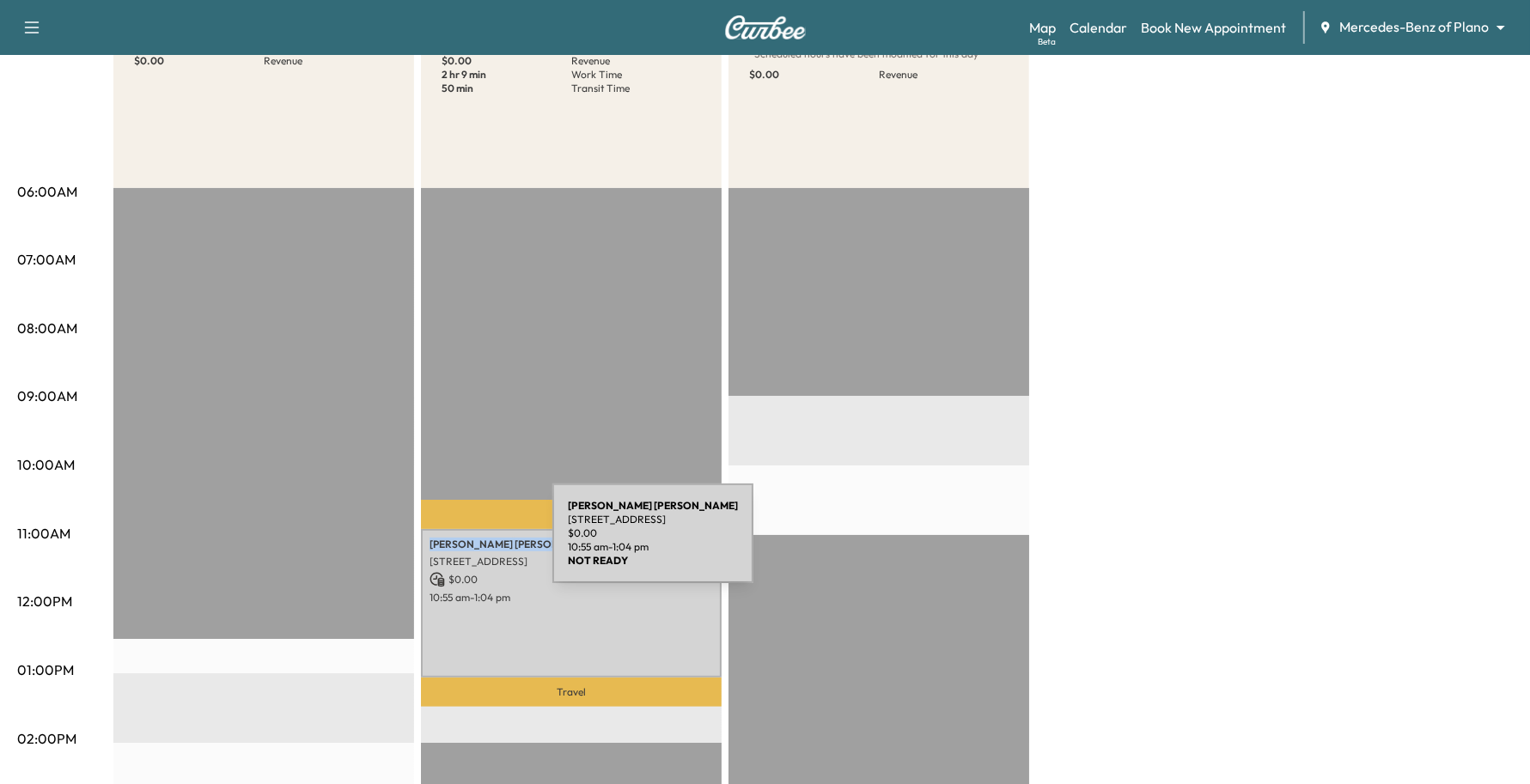
drag, startPoint x: 513, startPoint y: 537, endPoint x: 423, endPoint y: 543, distance: 90.2
click at [423, 543] on div "[PERSON_NAME] [STREET_ADDRESS] $ 0.00 10:55 am - 1:04 pm" at bounding box center [571, 603] width 300 height 150
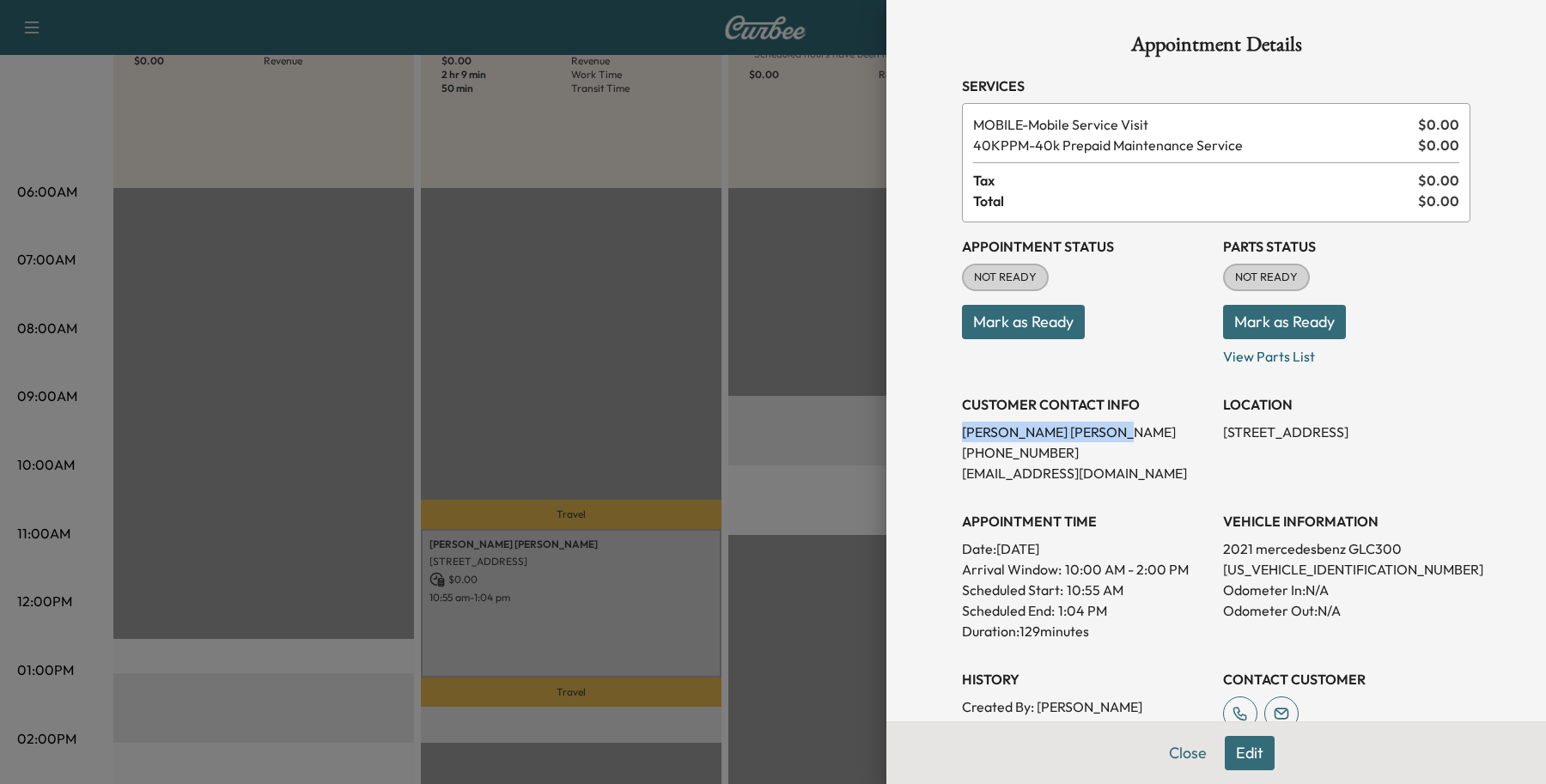
drag, startPoint x: 427, startPoint y: 538, endPoint x: 908, endPoint y: 426, distance: 493.9
click at [908, 426] on div "Appointment Details Services MOBILE - Mobile Service Visit $ 0.00 40KPPM - 40k …" at bounding box center [1216, 392] width 660 height 784
copy p "[PERSON_NAME]"
click at [1174, 757] on button "Close" at bounding box center [1188, 753] width 60 height 35
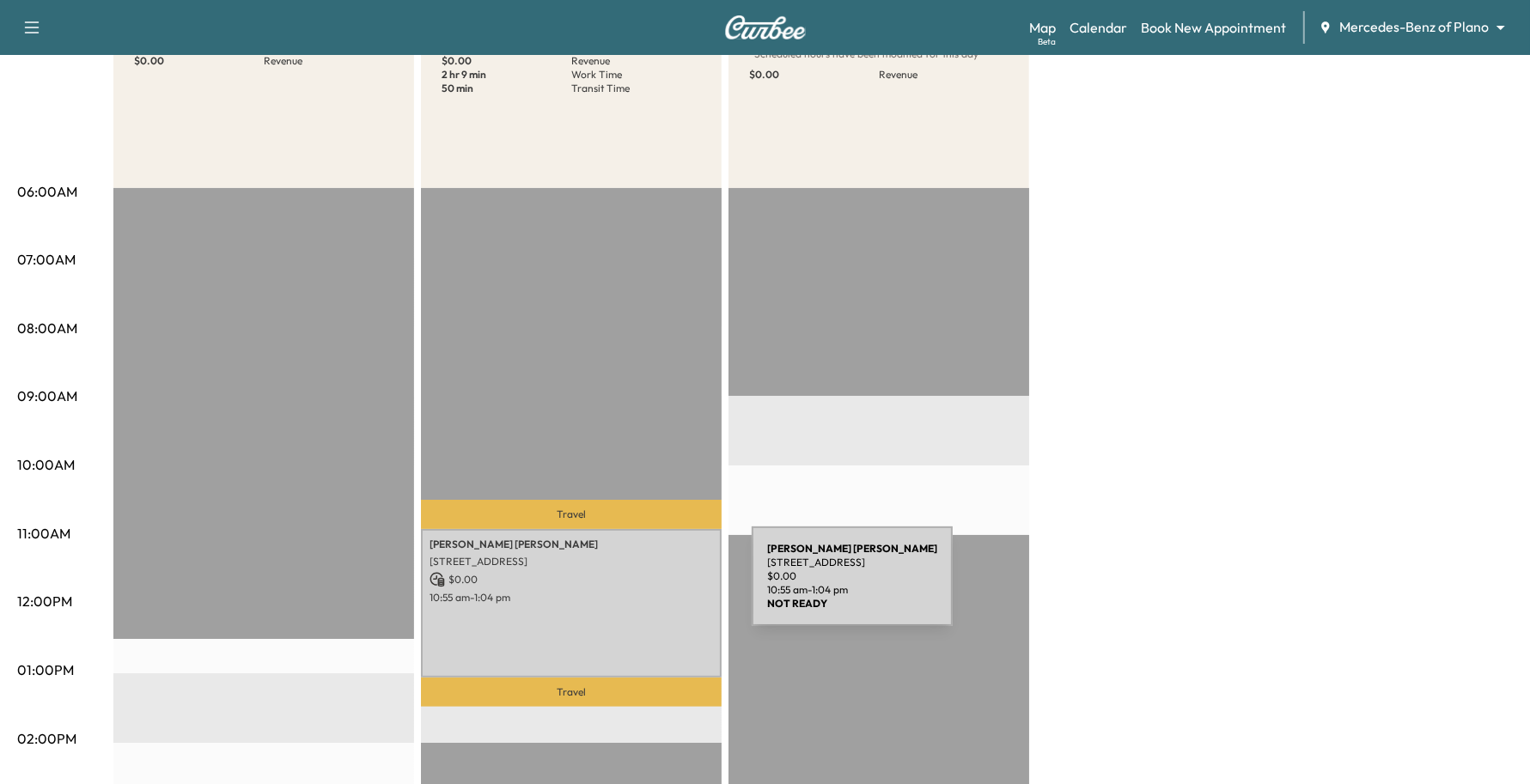
click at [623, 591] on p "10:55 am - 1:04 pm" at bounding box center [571, 598] width 283 height 14
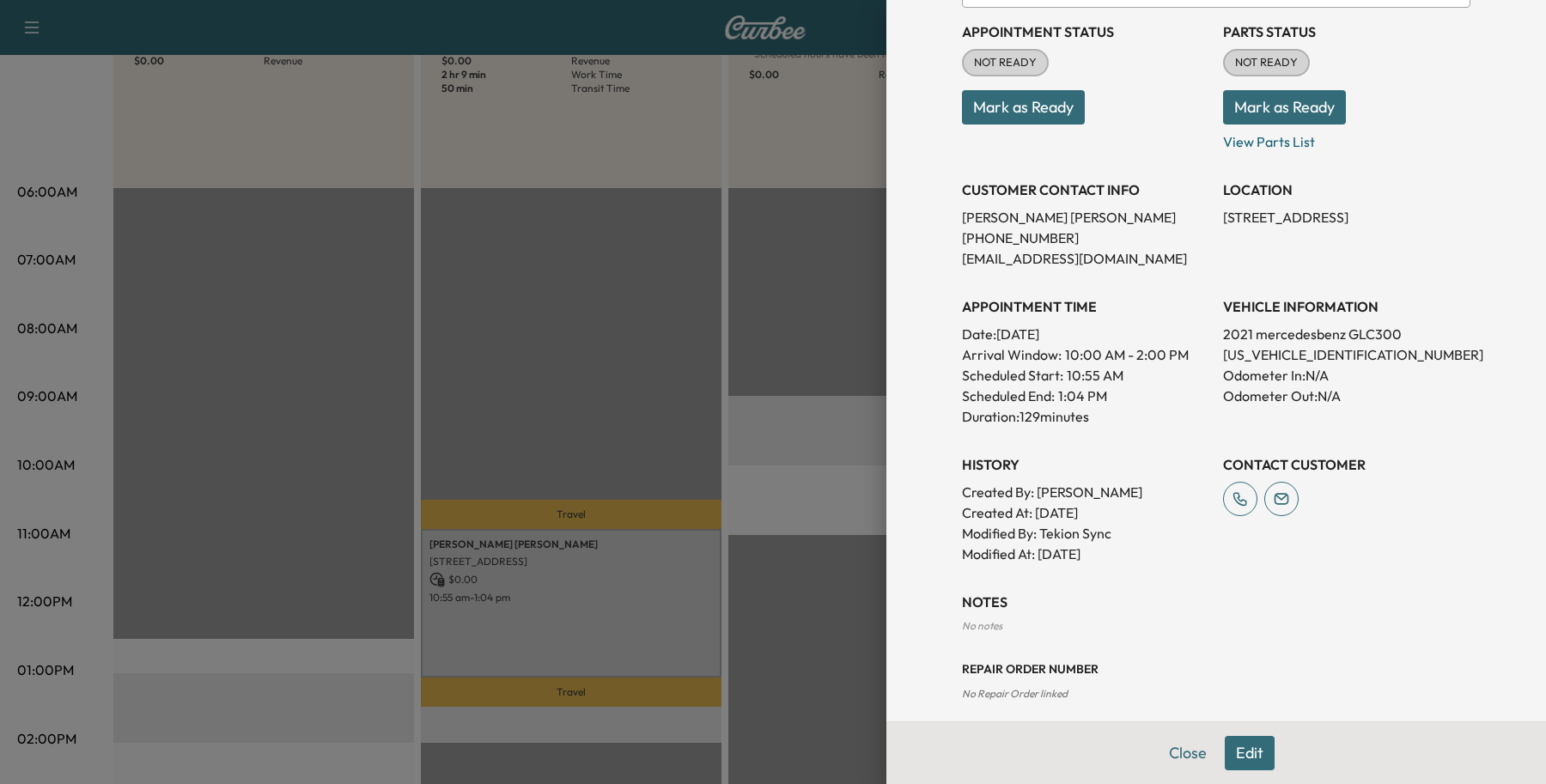
click at [1225, 753] on button "Edit" at bounding box center [1250, 753] width 50 height 35
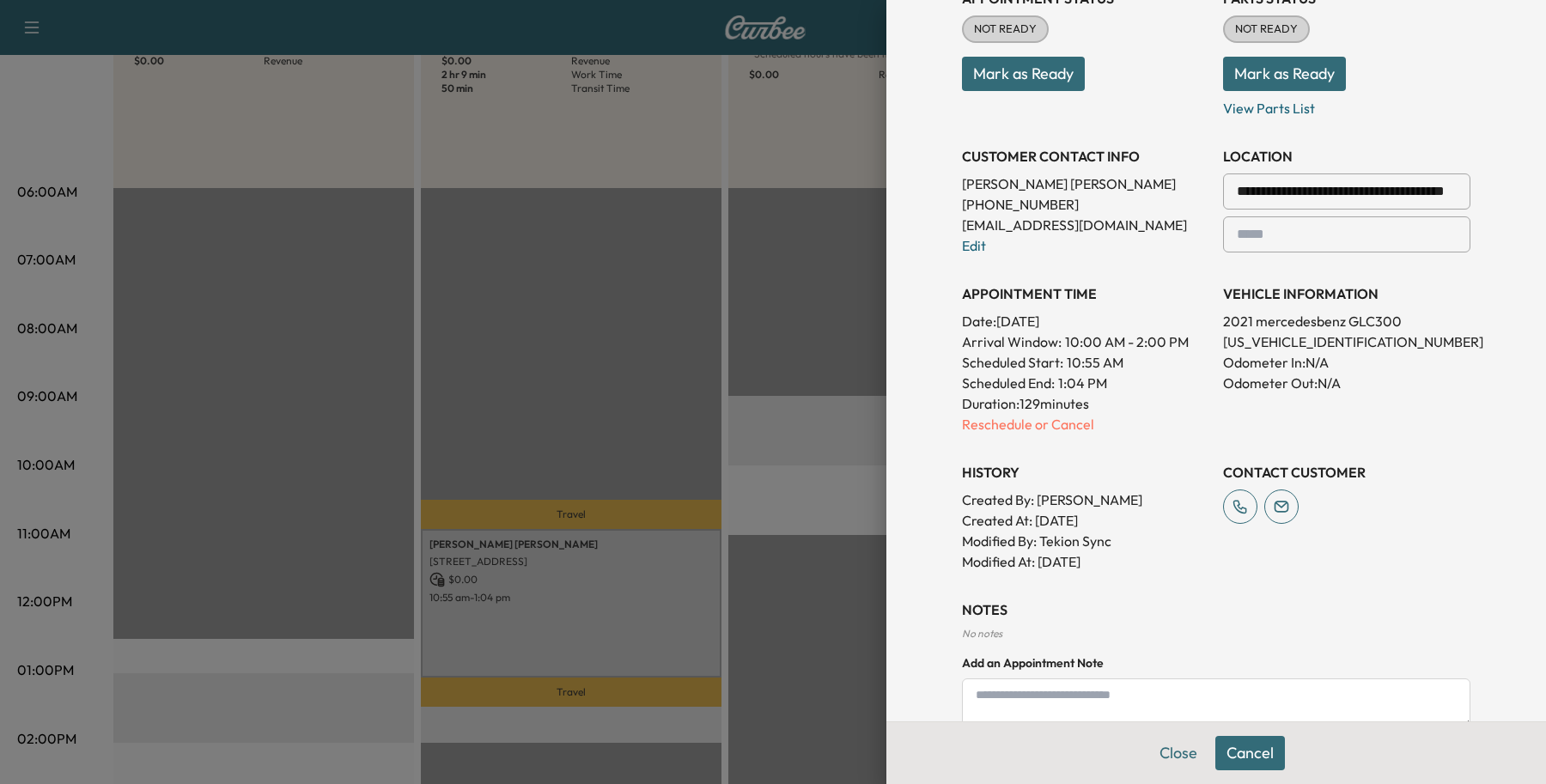
scroll to position [322, 0]
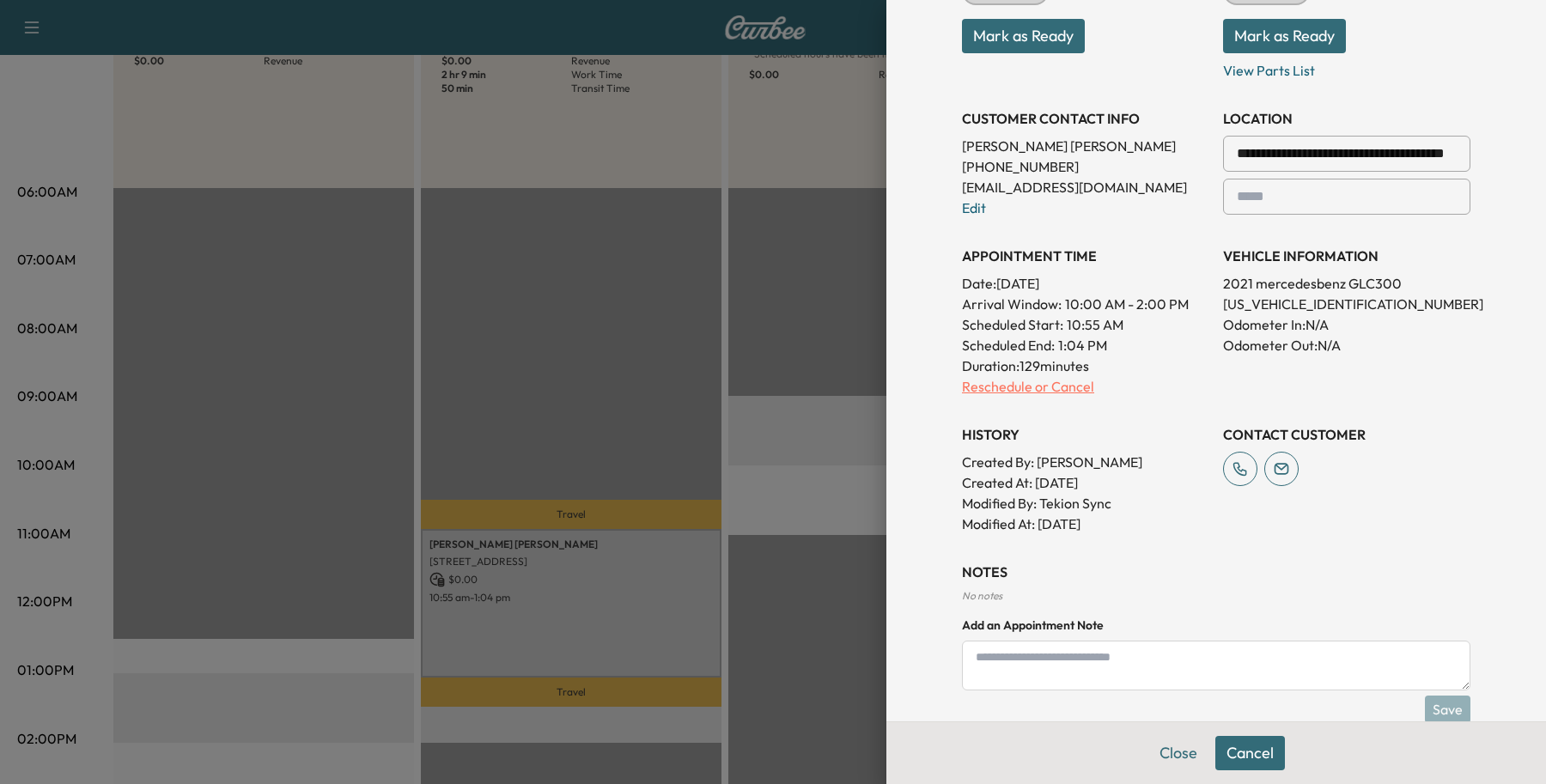
click at [1040, 393] on p "Reschedule or Cancel" at bounding box center [1085, 387] width 248 height 21
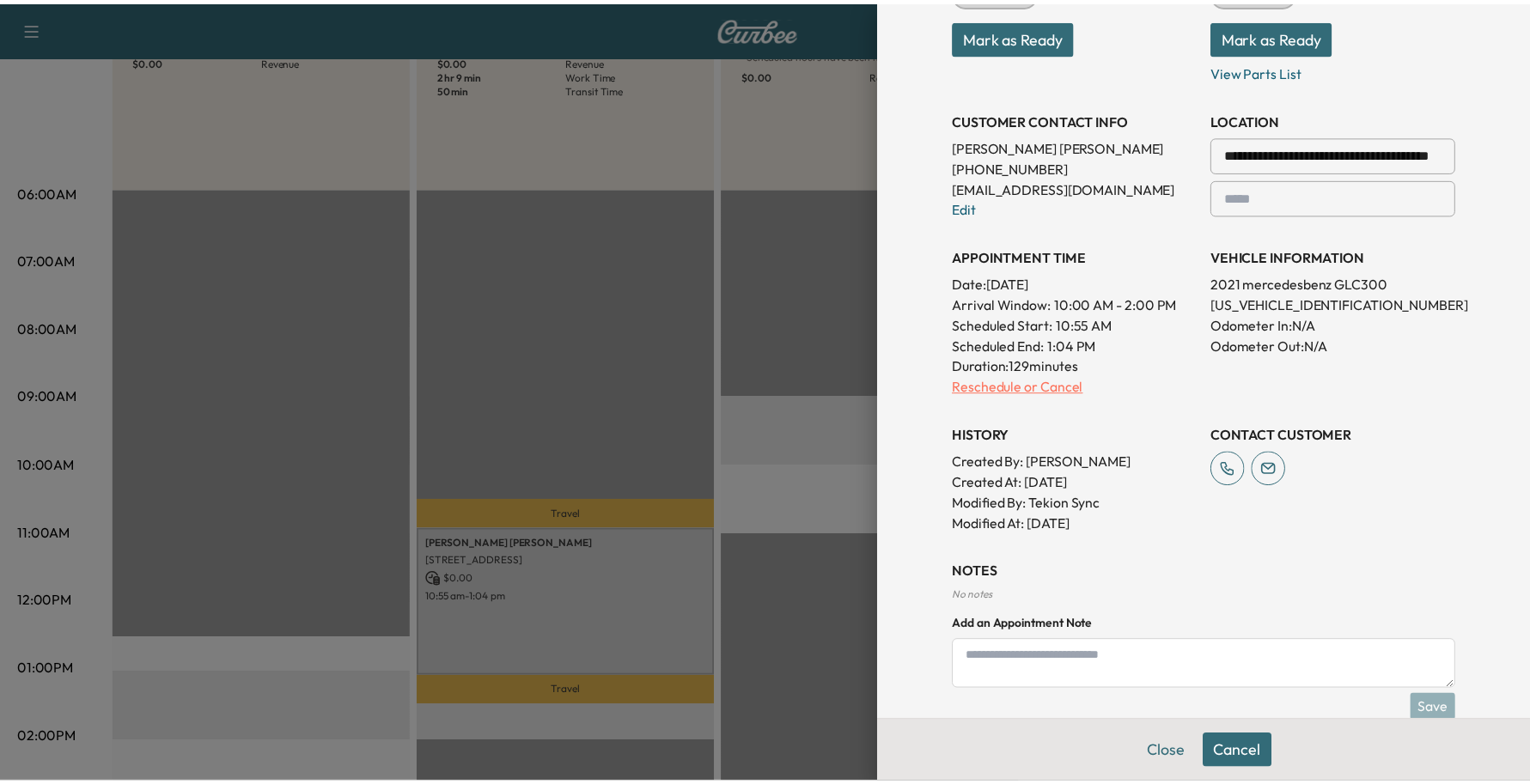
scroll to position [0, 0]
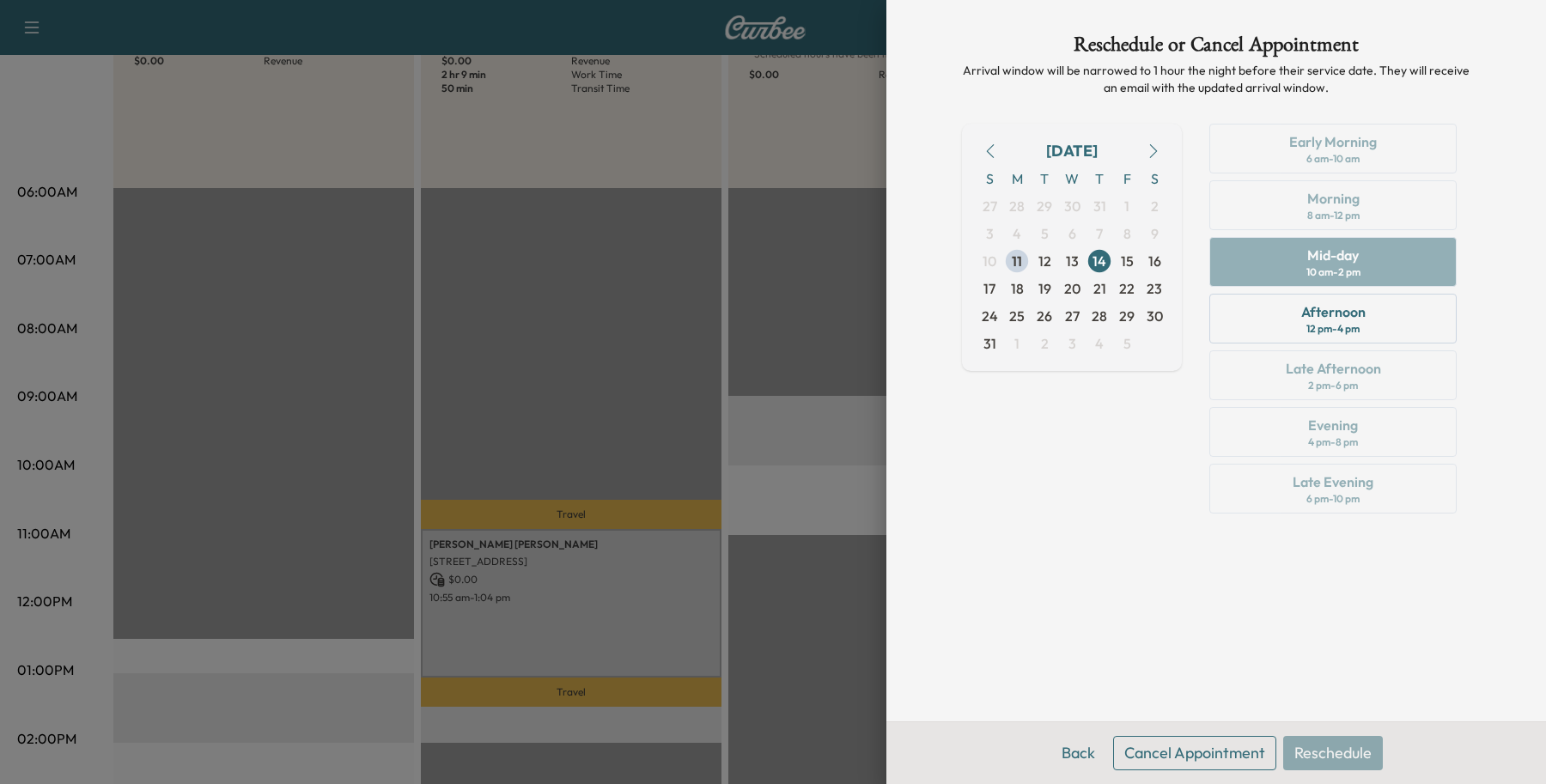
click at [1268, 256] on div "Early Morning 6 am - 10 am Morning 8 am - 12 pm Mid-day 10 am - 2 pm Afternoon …" at bounding box center [1333, 322] width 275 height 396
click at [1265, 209] on div "Early Morning 6 am - 10 am Morning 8 am - 12 pm Mid-day 10 am - 2 pm Afternoon …" at bounding box center [1333, 322] width 275 height 396
click at [1268, 344] on div "Afternoon 12 pm - 4 pm" at bounding box center [1333, 318] width 248 height 50
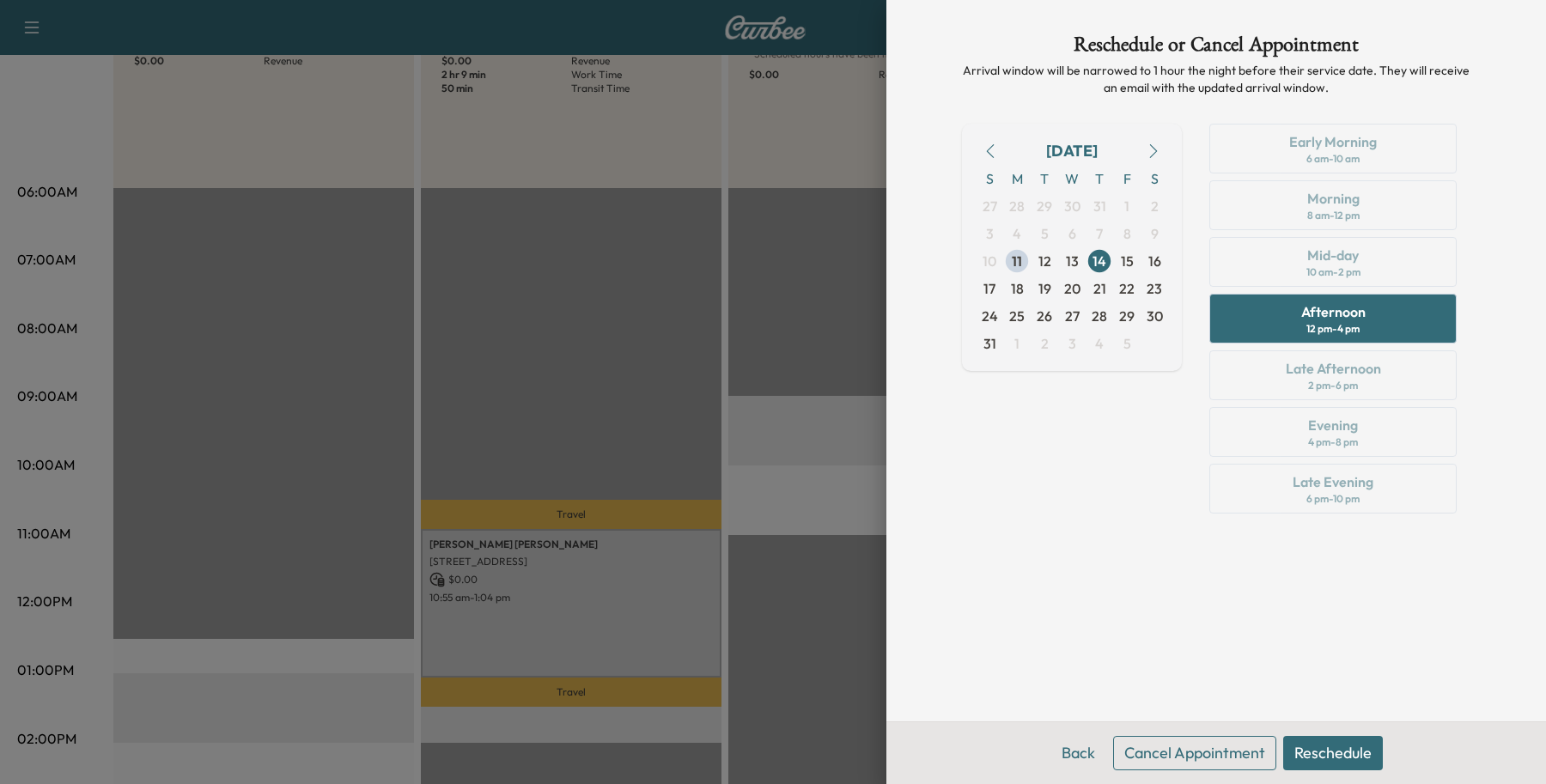
click at [1265, 262] on div "Early Morning 6 am - 10 am Morning 8 am - 12 pm Mid-day 10 am - 2 pm Afternoon …" at bounding box center [1333, 322] width 275 height 396
click at [1265, 265] on div "Early Morning 6 am - 10 am Morning 8 am - 12 pm Mid-day 10 am - 2 pm Afternoon …" at bounding box center [1333, 322] width 275 height 396
click at [1276, 264] on div "Early Morning 6 am - 10 am Morning 8 am - 12 pm Mid-day 10 am - 2 pm Afternoon …" at bounding box center [1333, 322] width 275 height 396
click at [1071, 749] on button "Back" at bounding box center [1079, 753] width 56 height 35
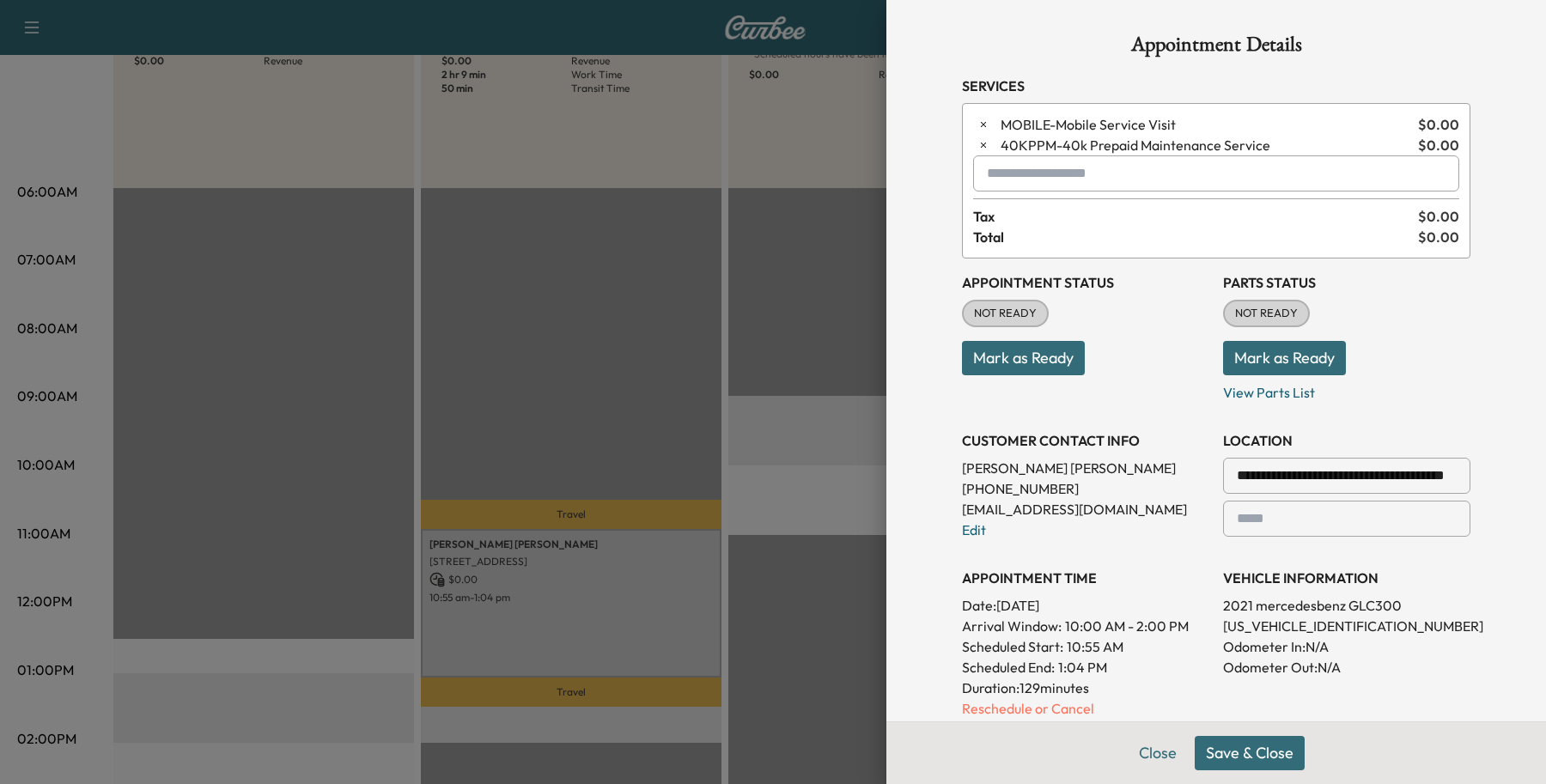
click at [1226, 752] on button "Save & Close" at bounding box center [1249, 753] width 110 height 35
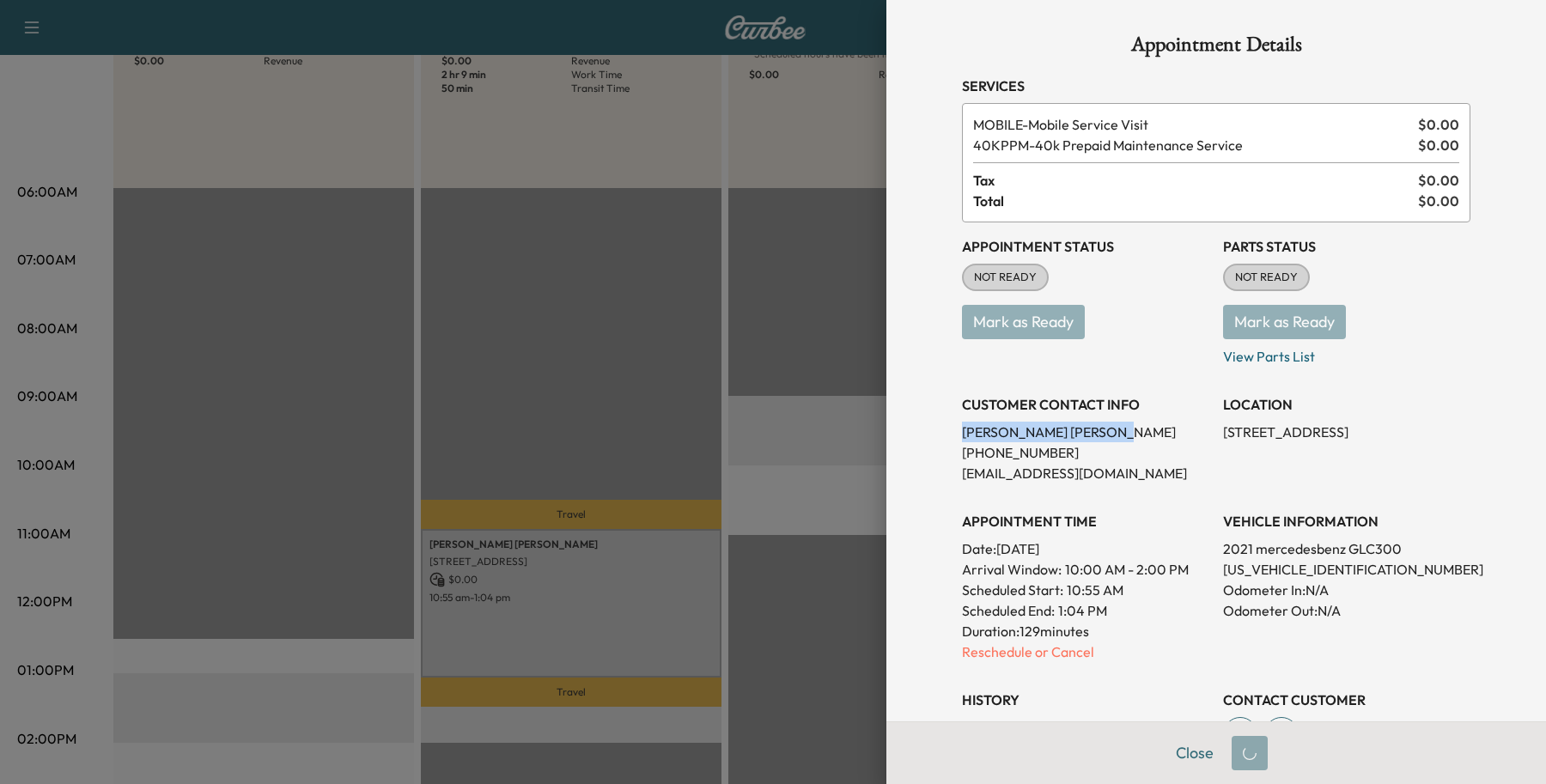
drag, startPoint x: 1076, startPoint y: 435, endPoint x: 906, endPoint y: 435, distance: 170.0
click at [906, 435] on div "Appointment Details Services MOBILE - Mobile Service Visit $ 0.00 40KPPM - 40k …" at bounding box center [1216, 392] width 660 height 784
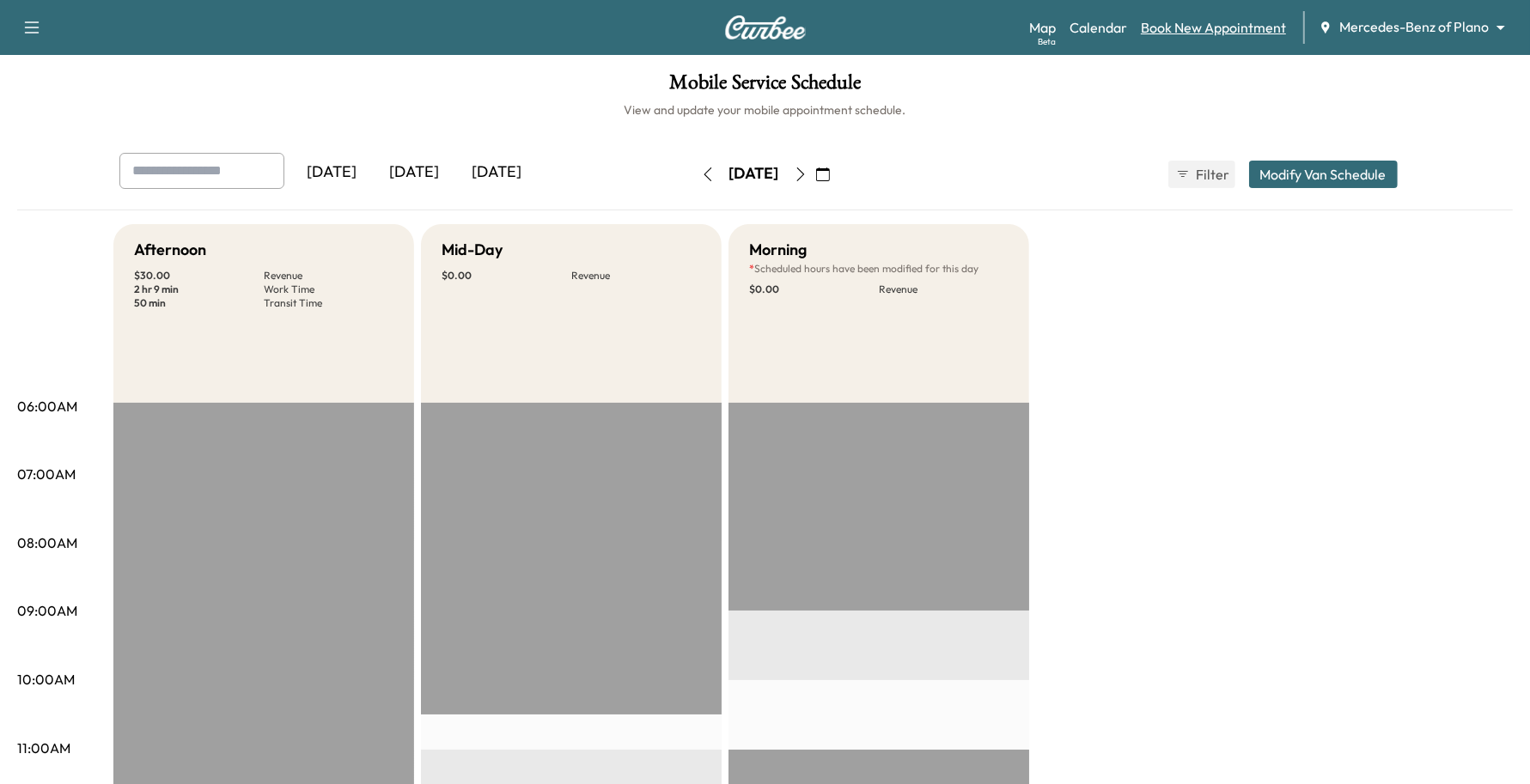
click at [1196, 29] on link "Book New Appointment" at bounding box center [1214, 28] width 145 height 21
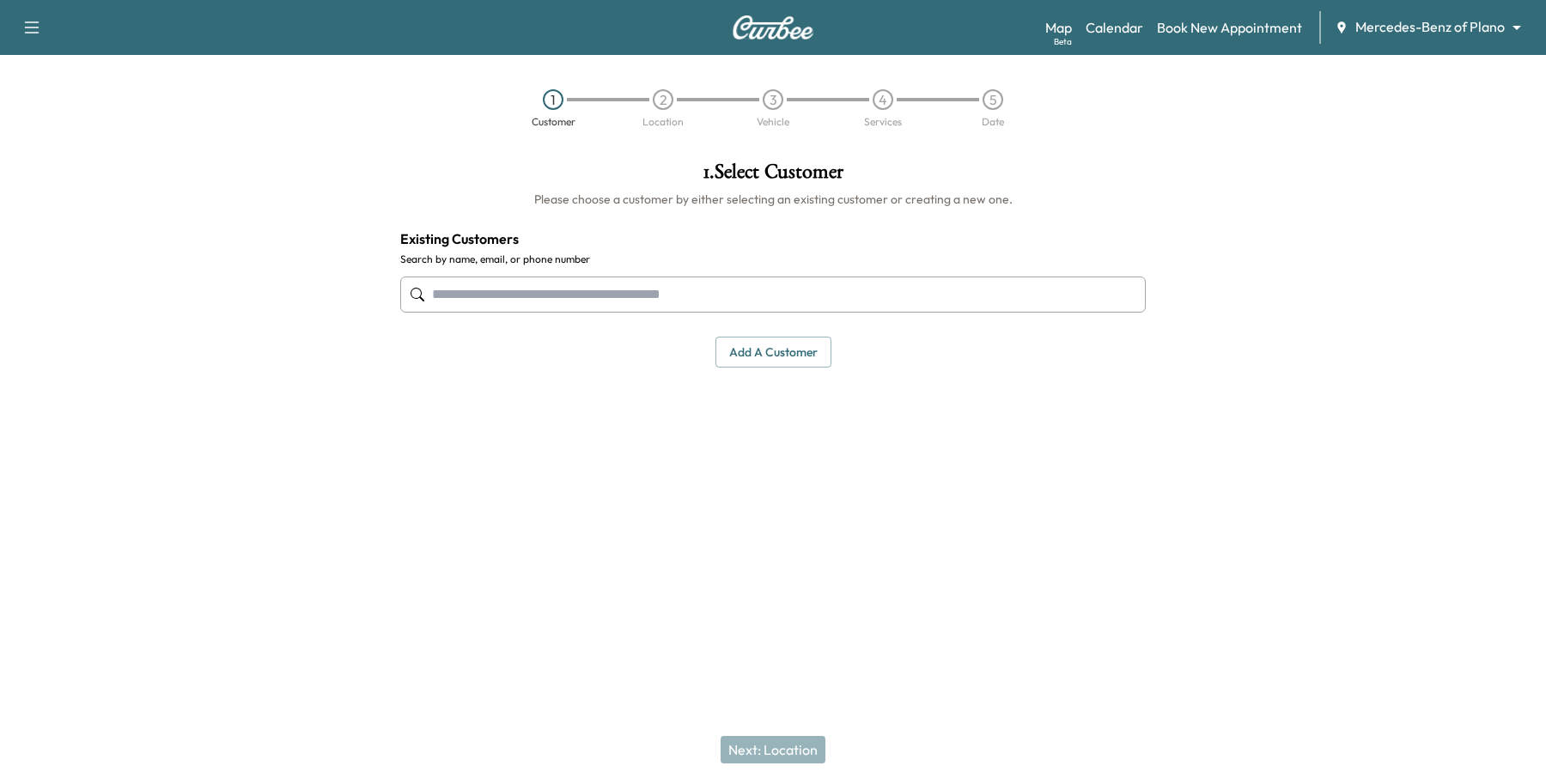
click at [627, 296] on input "text" at bounding box center [772, 295] width 745 height 36
click at [623, 310] on input "text" at bounding box center [772, 295] width 745 height 36
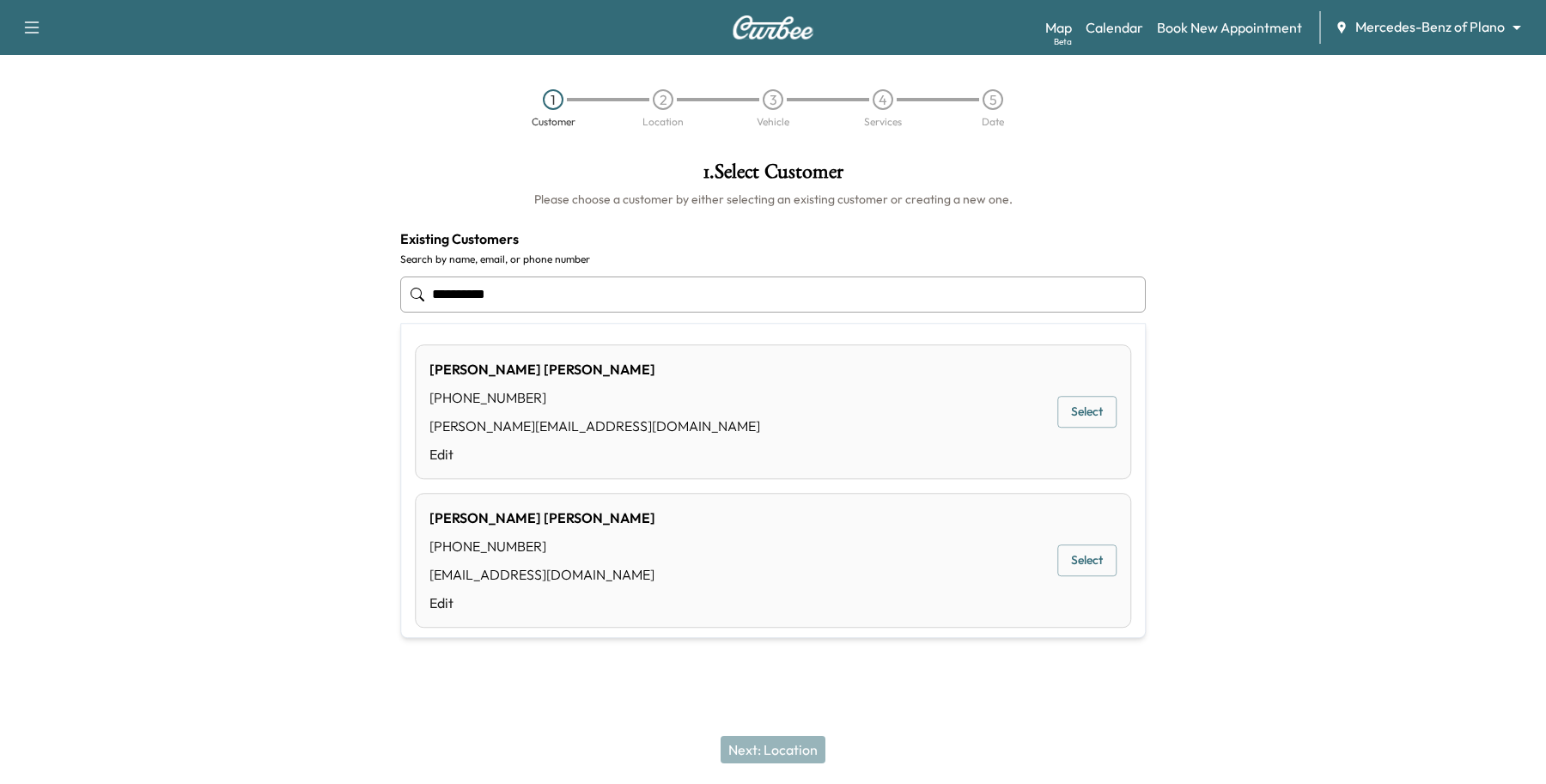
click at [1085, 414] on button "Select" at bounding box center [1087, 412] width 59 height 32
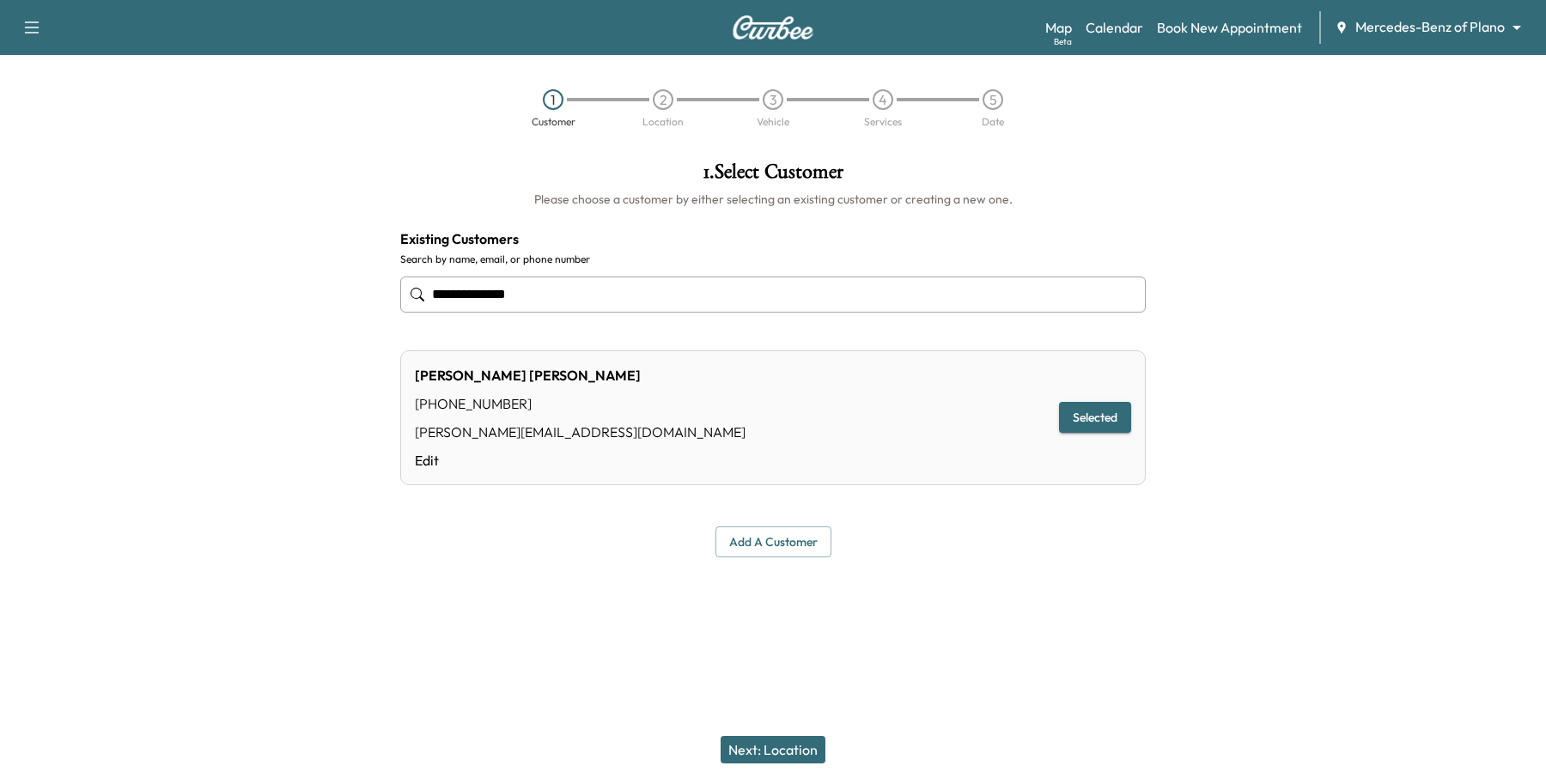
type input "**********"
click at [810, 751] on button "Next: Location" at bounding box center [773, 749] width 105 height 28
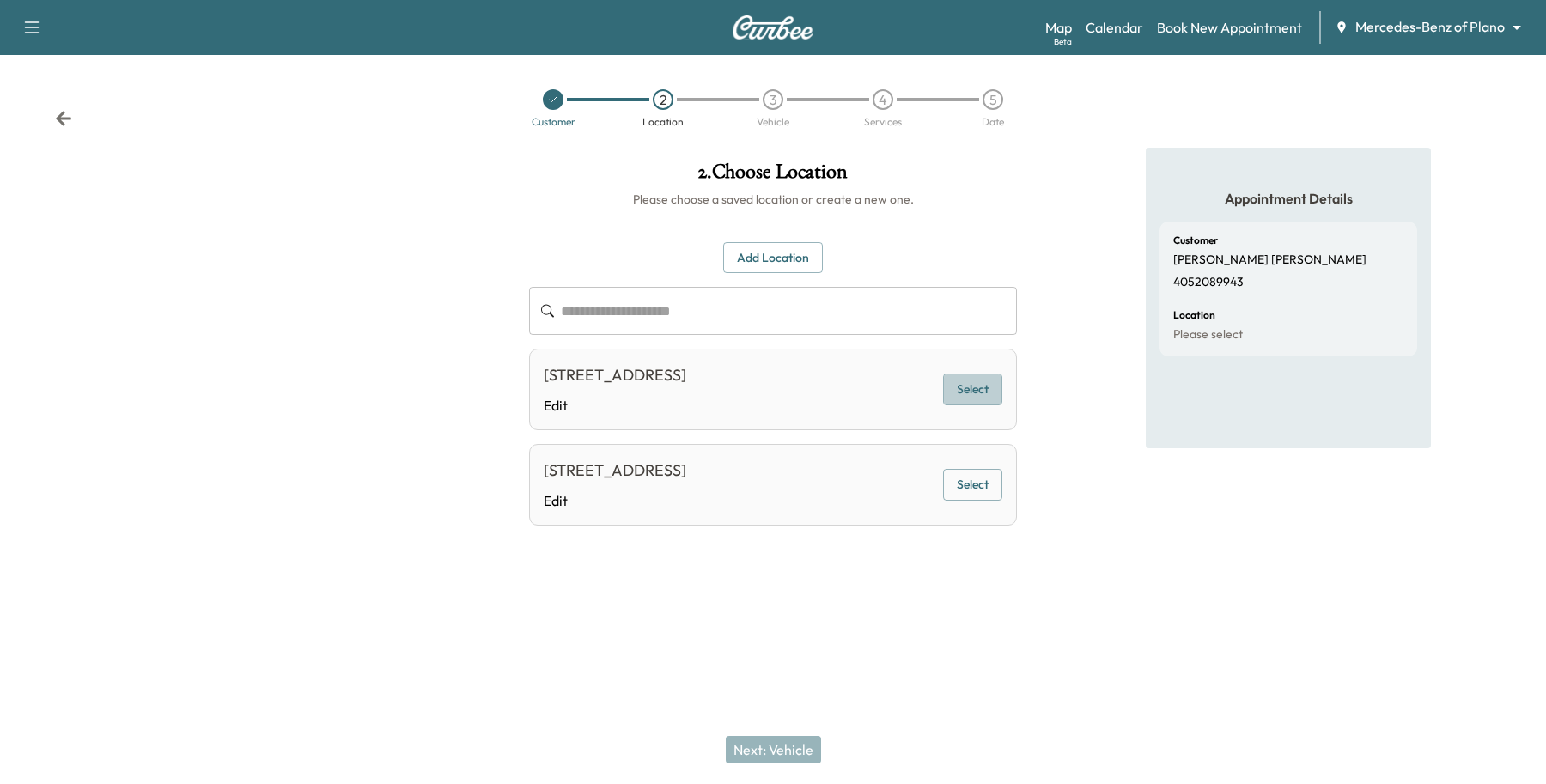
click at [958, 376] on button "Select" at bounding box center [973, 389] width 59 height 32
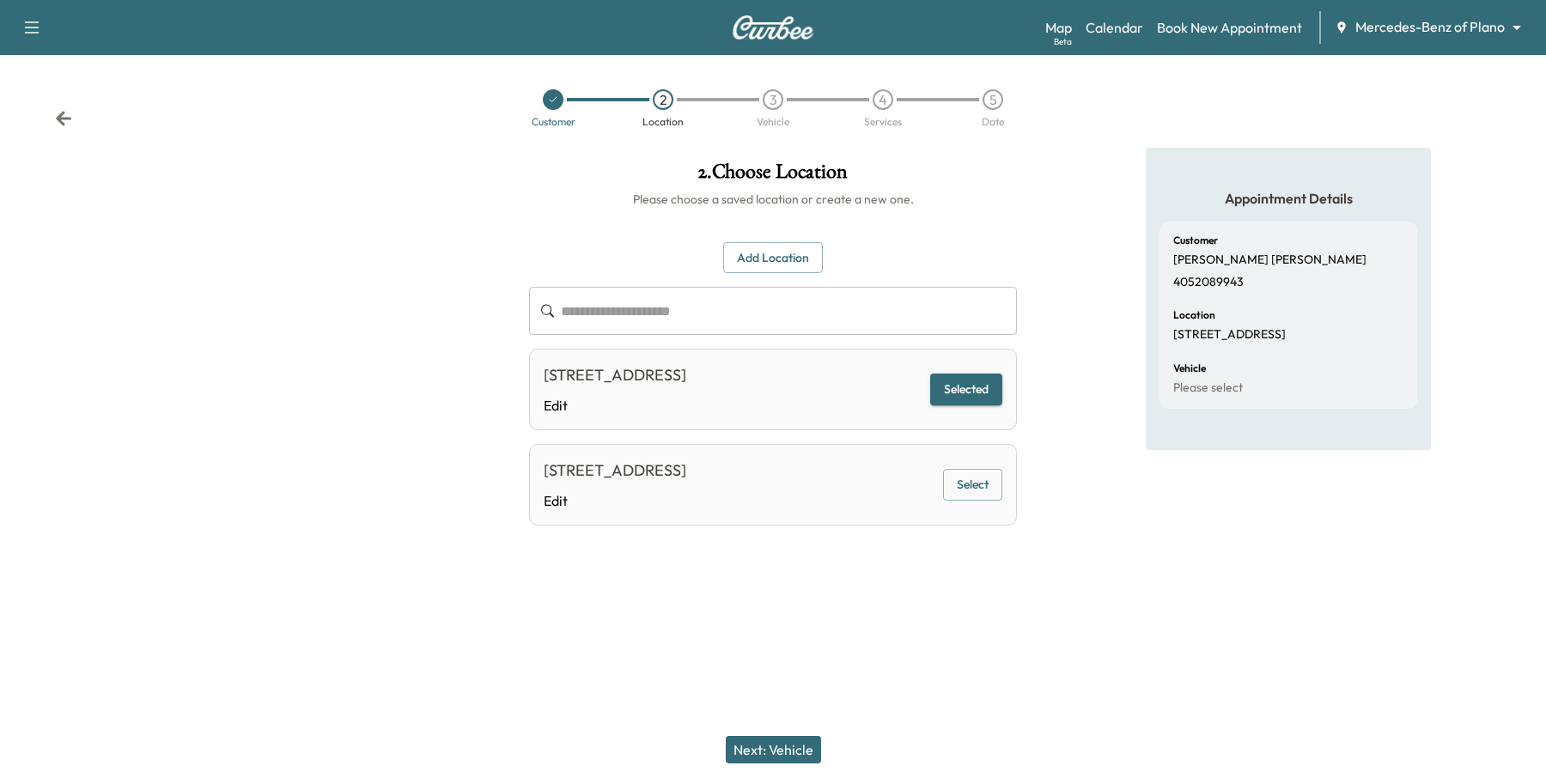
click at [810, 735] on div "Next: Vehicle" at bounding box center [773, 749] width 1546 height 68
click at [786, 742] on button "Next: Vehicle" at bounding box center [774, 749] width 95 height 28
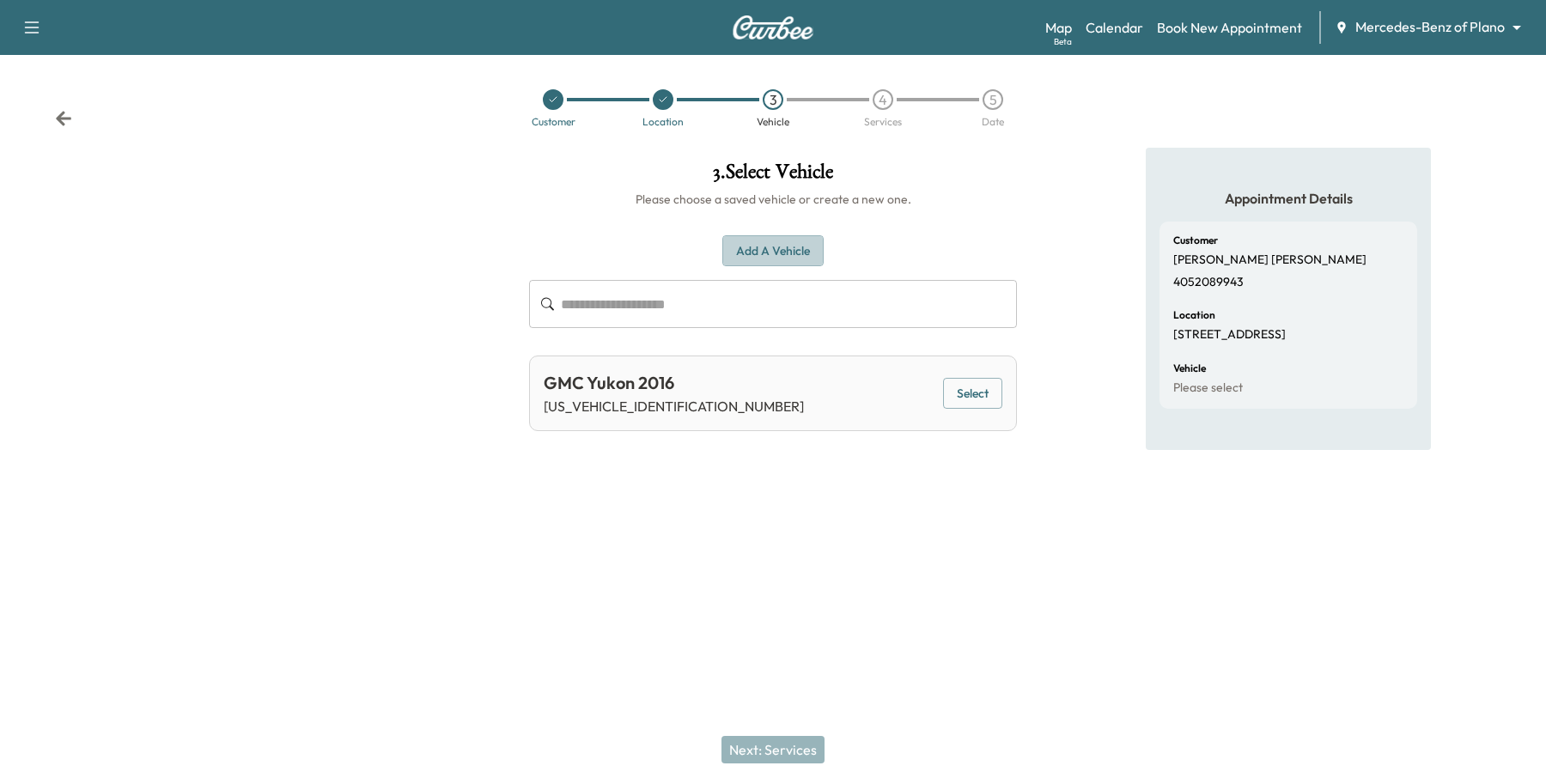
click at [757, 239] on button "Add a Vehicle" at bounding box center [773, 251] width 101 height 32
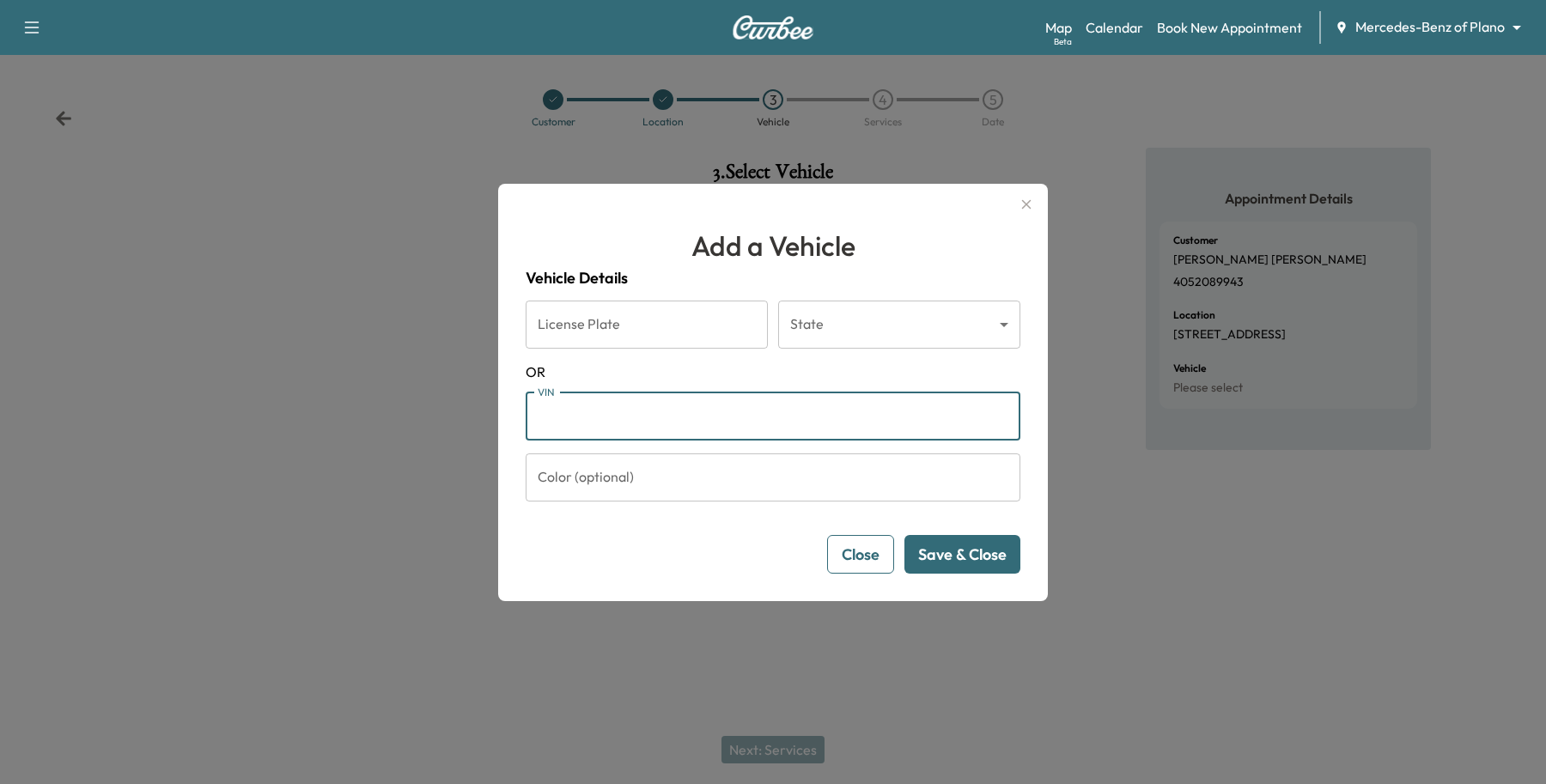
click at [636, 416] on input "VIN" at bounding box center [773, 417] width 495 height 48
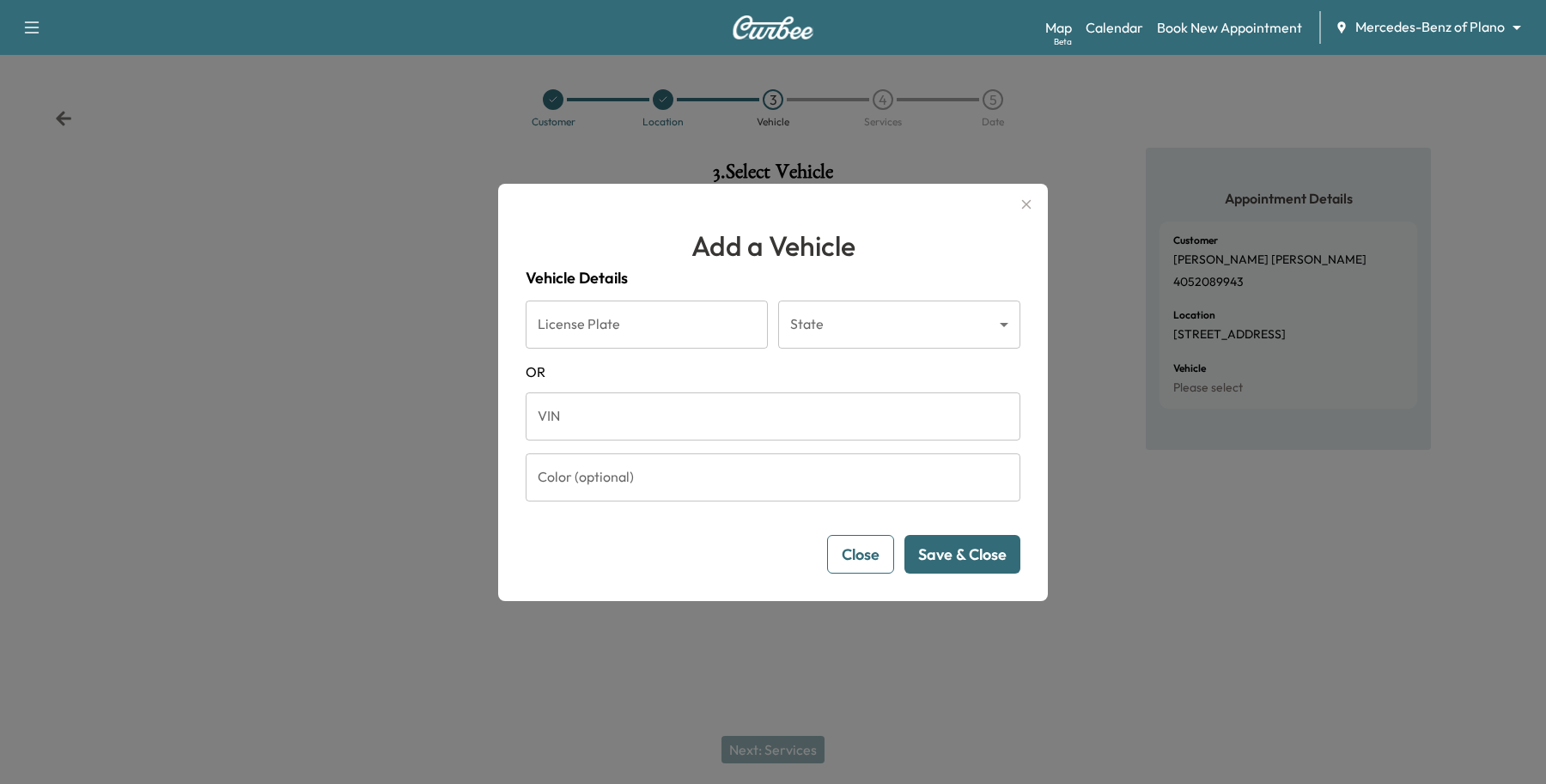
click at [894, 655] on div at bounding box center [773, 392] width 1546 height 784
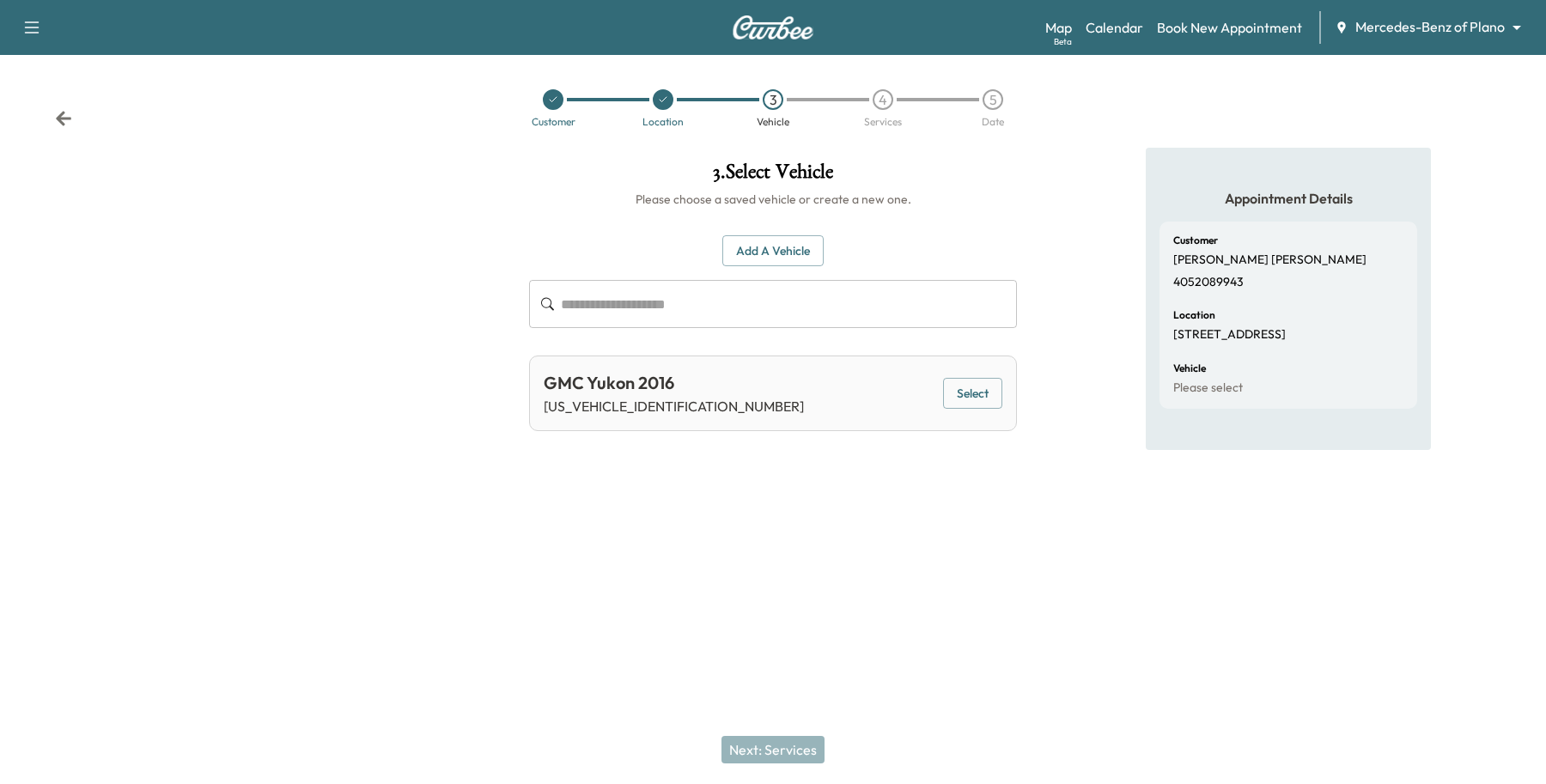
click at [653, 91] on div at bounding box center [663, 100] width 110 height 21
click at [659, 105] on div at bounding box center [663, 100] width 21 height 21
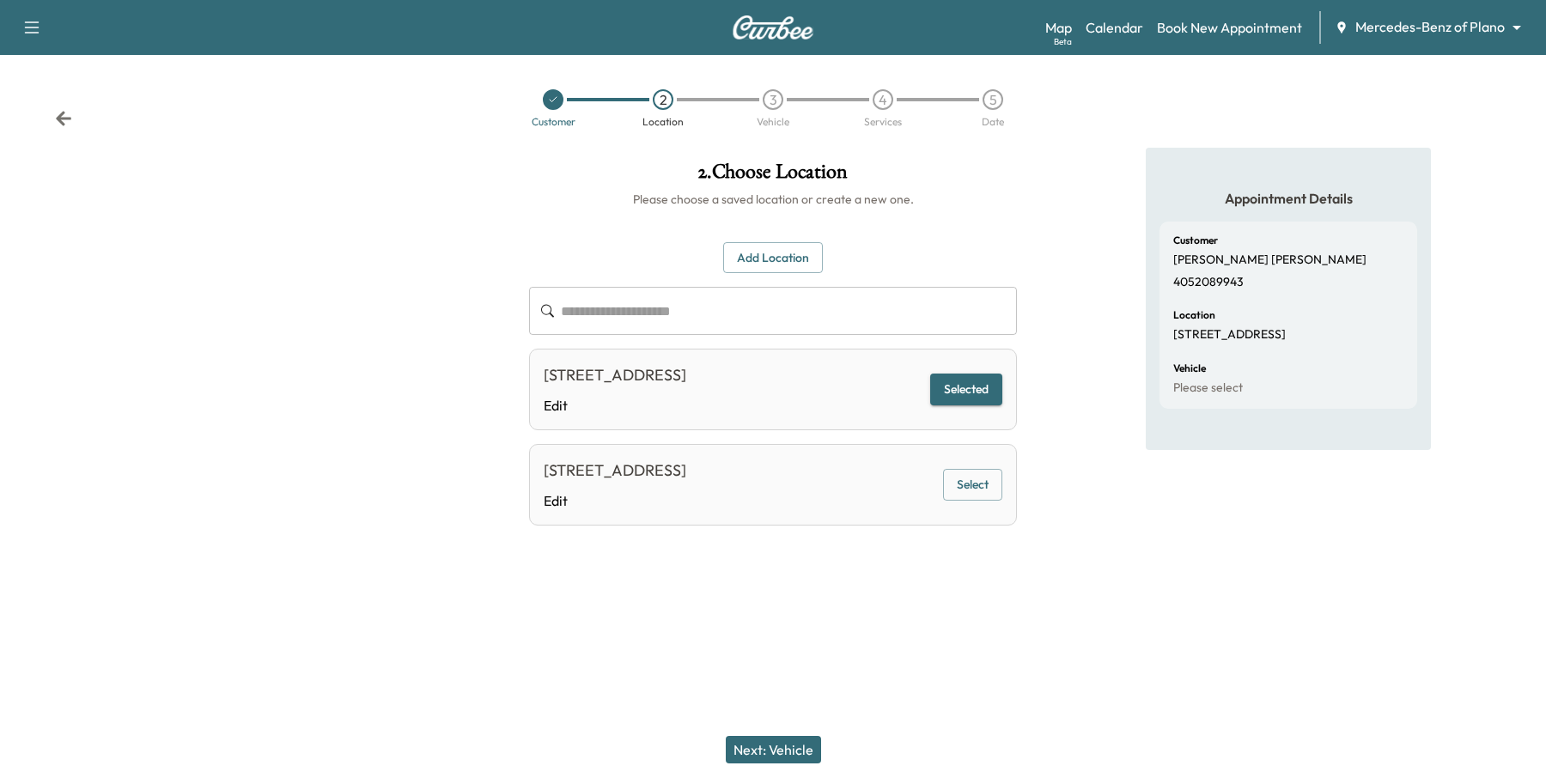
click at [552, 94] on icon at bounding box center [553, 100] width 10 height 10
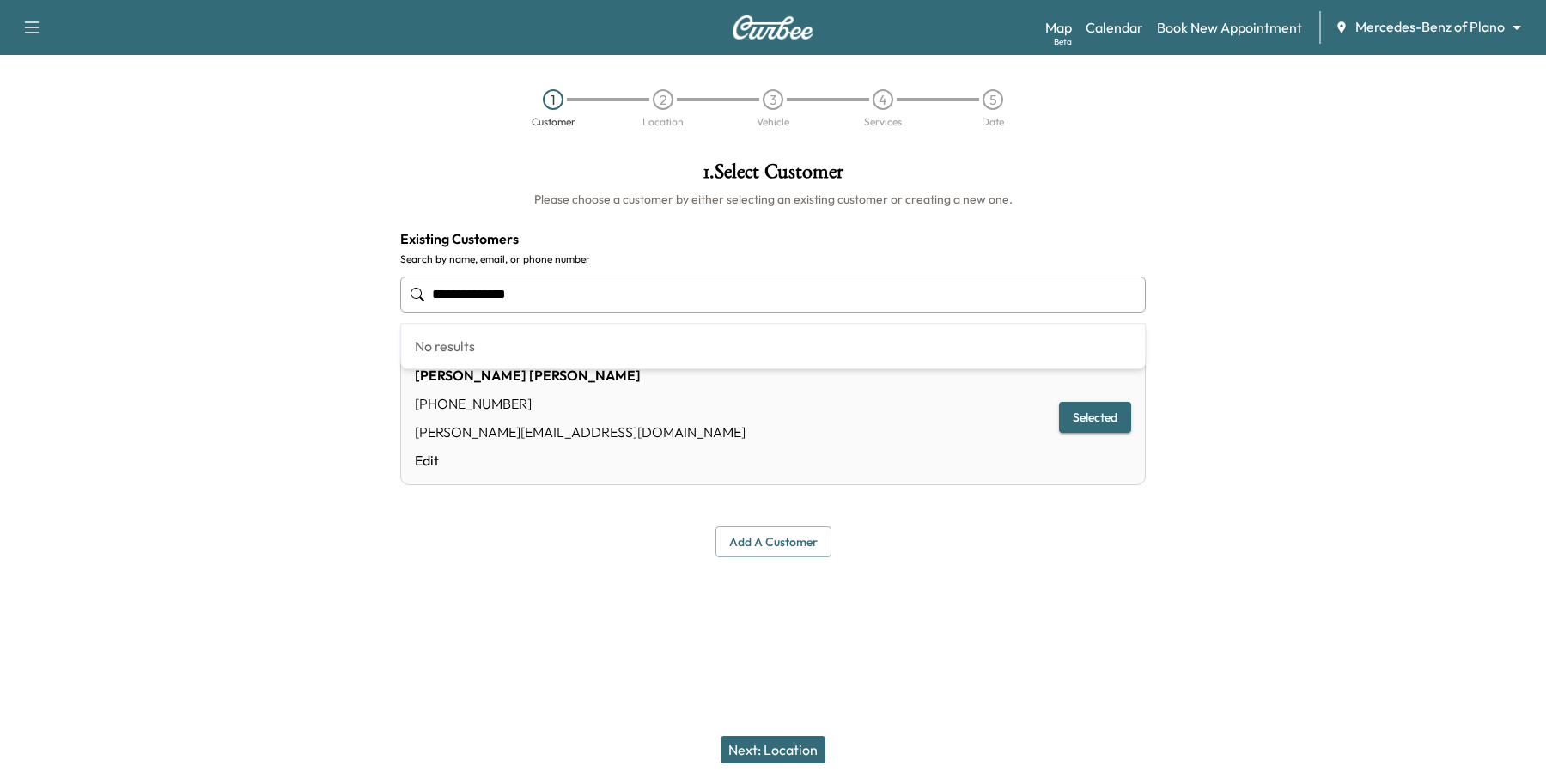
drag, startPoint x: 622, startPoint y: 305, endPoint x: 396, endPoint y: 336, distance: 228.1
click at [378, 310] on div "**********" at bounding box center [773, 359] width 1546 height 423
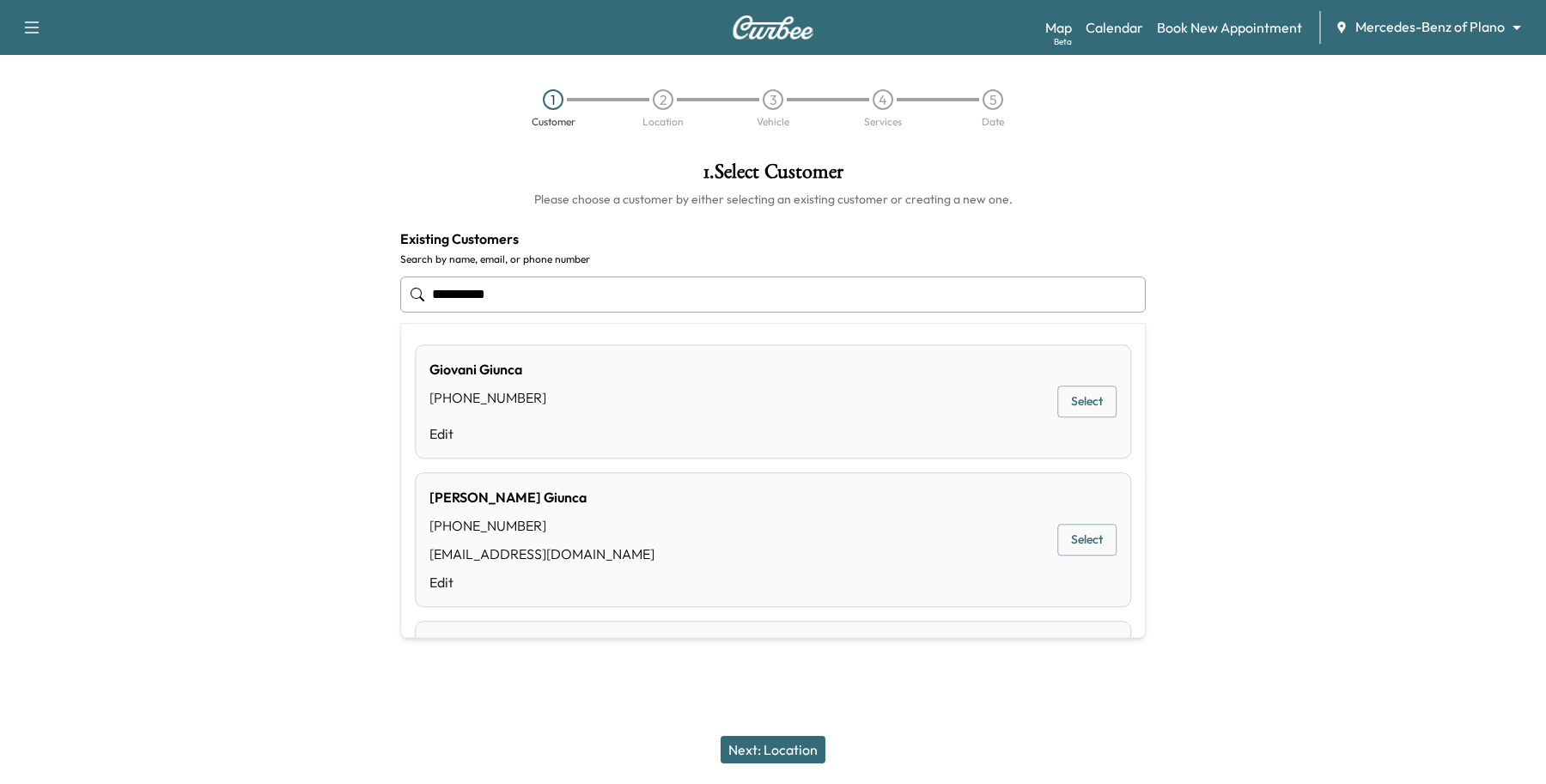
drag, startPoint x: 647, startPoint y: 289, endPoint x: 282, endPoint y: 277, distance: 365.2
click at [282, 277] on div "**********" at bounding box center [773, 359] width 1546 height 423
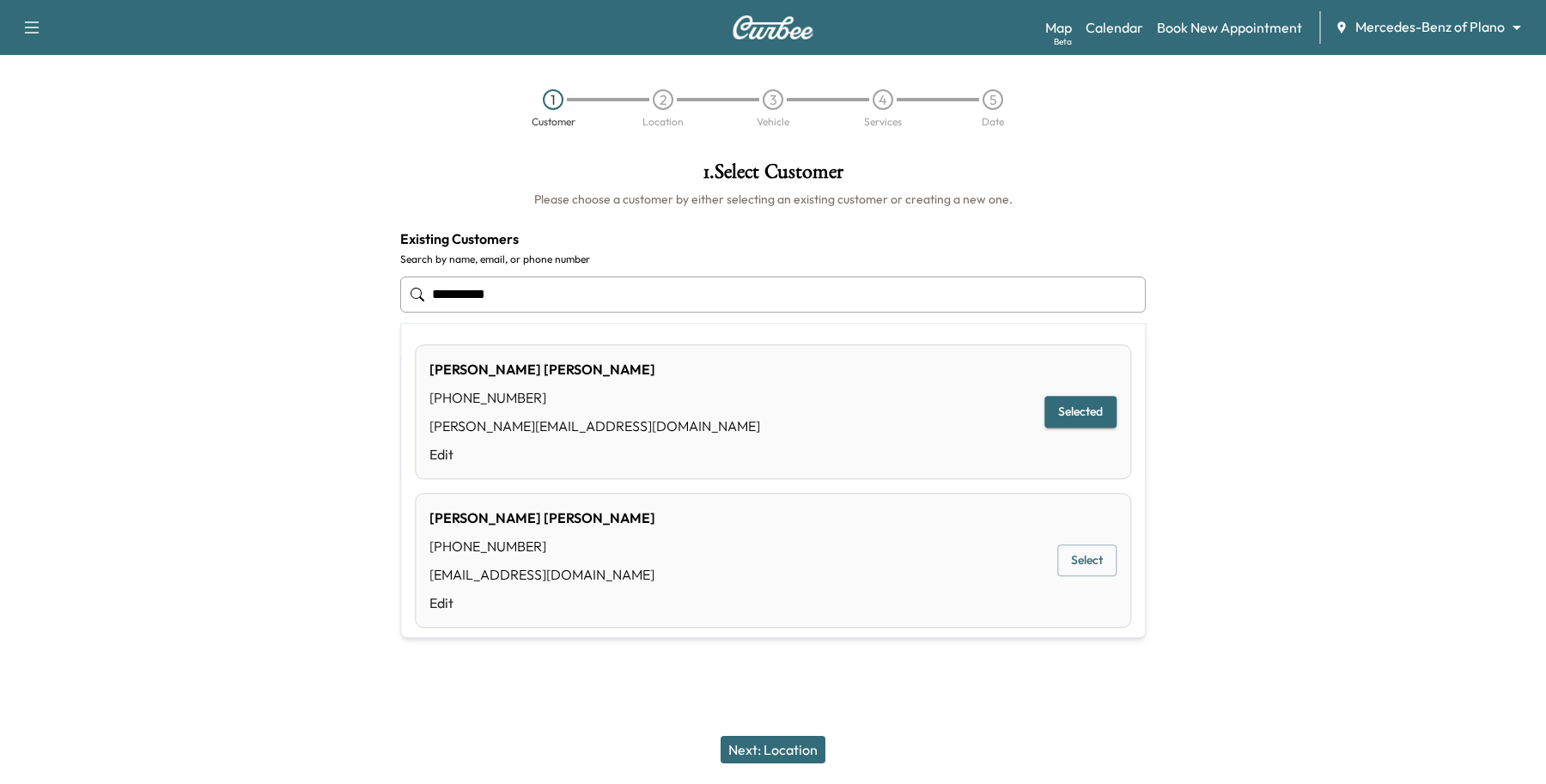
click at [649, 393] on div "[PERSON_NAME] [PHONE_NUMBER] [PERSON_NAME][EMAIL_ADDRESS][DOMAIN_NAME] Edit Sel…" at bounding box center [773, 412] width 717 height 135
type input "**********"
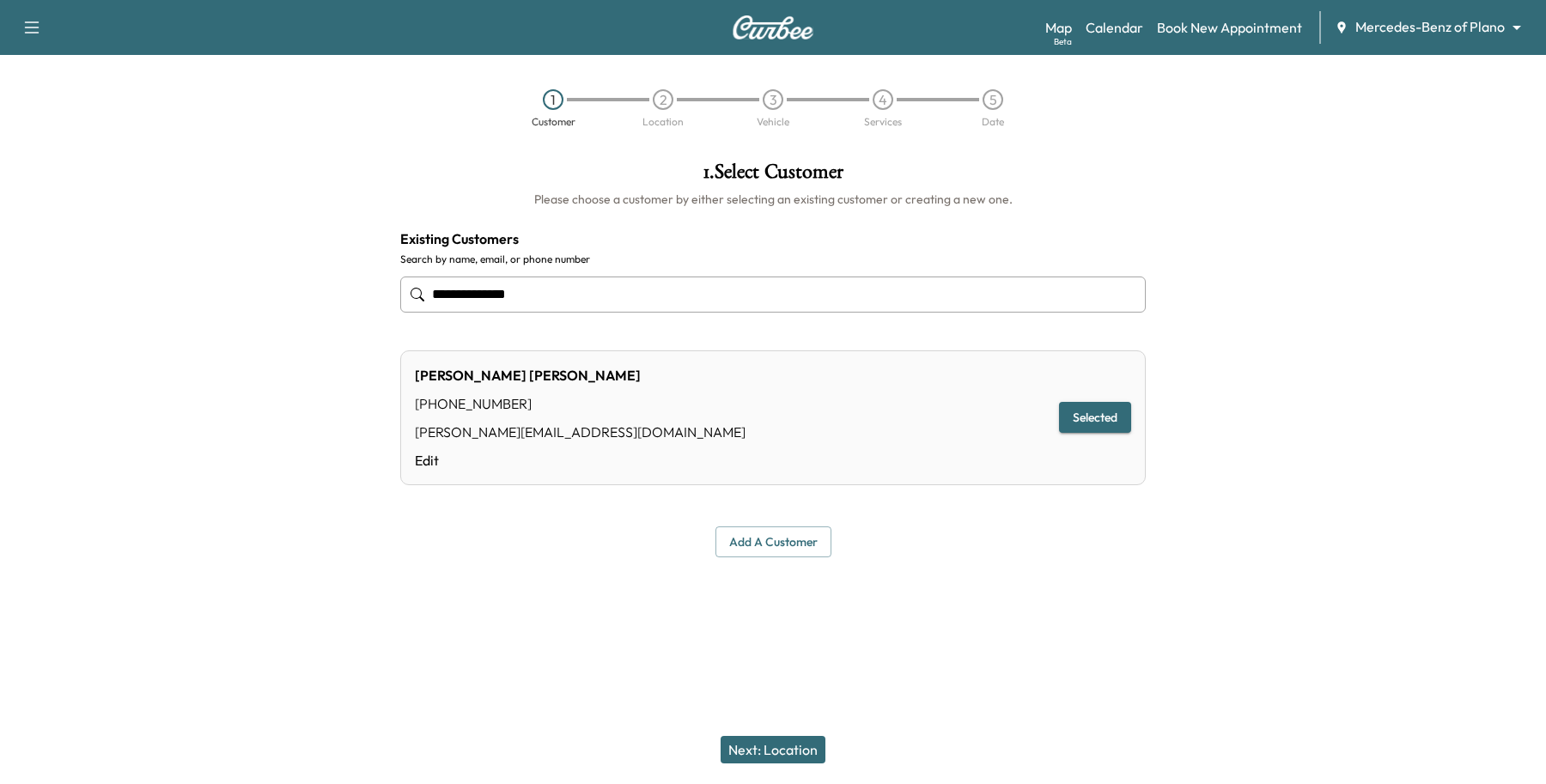
click at [783, 751] on button "Next: Location" at bounding box center [773, 749] width 105 height 28
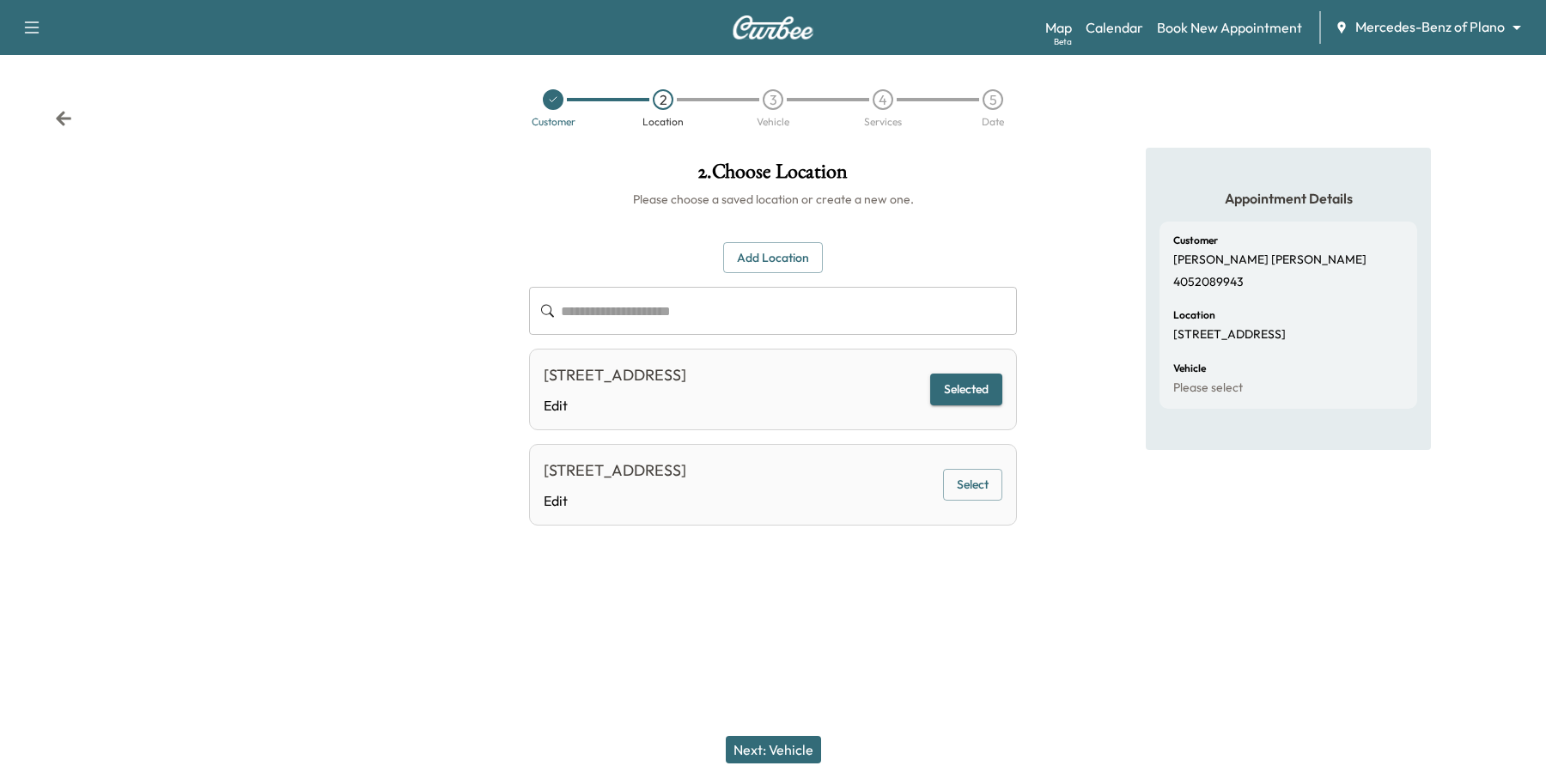
click at [954, 395] on button "Selected" at bounding box center [966, 389] width 72 height 32
click at [966, 381] on button "Selected" at bounding box center [966, 389] width 72 height 32
click at [790, 753] on button "Next: Vehicle" at bounding box center [774, 749] width 95 height 28
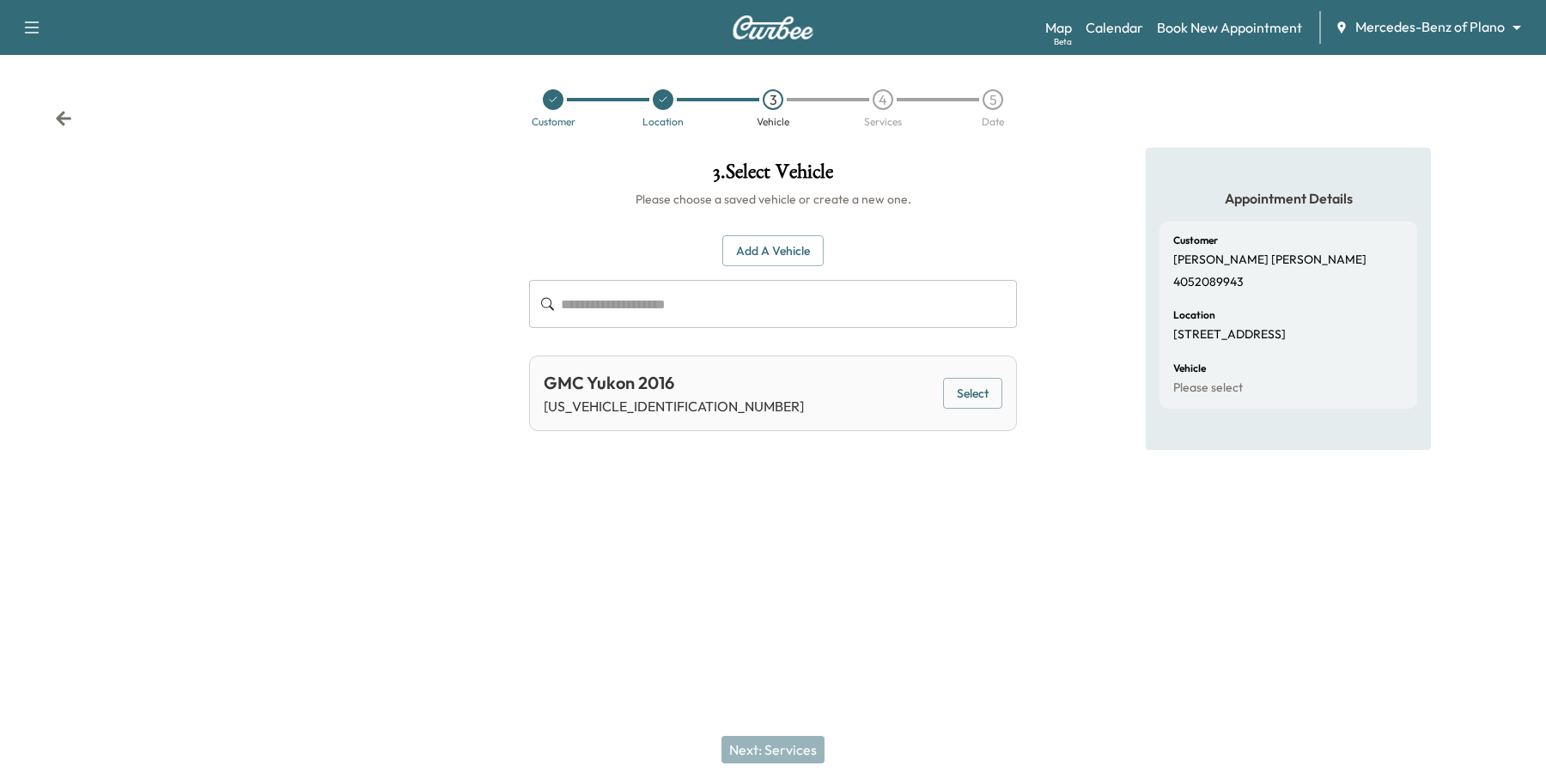
click at [812, 250] on button "Add a Vehicle" at bounding box center [773, 251] width 101 height 32
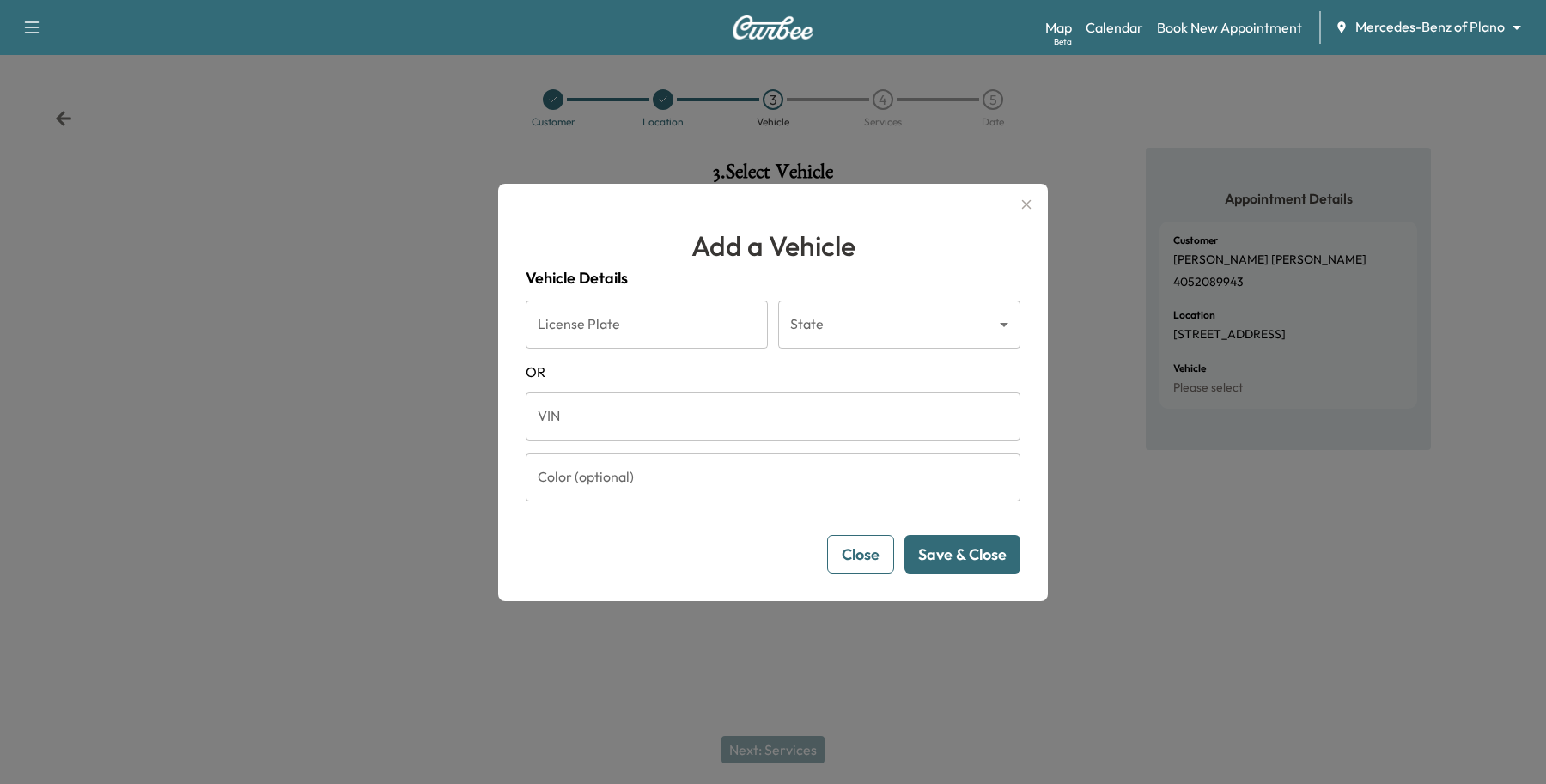
click at [760, 416] on input "VIN" at bounding box center [773, 417] width 495 height 48
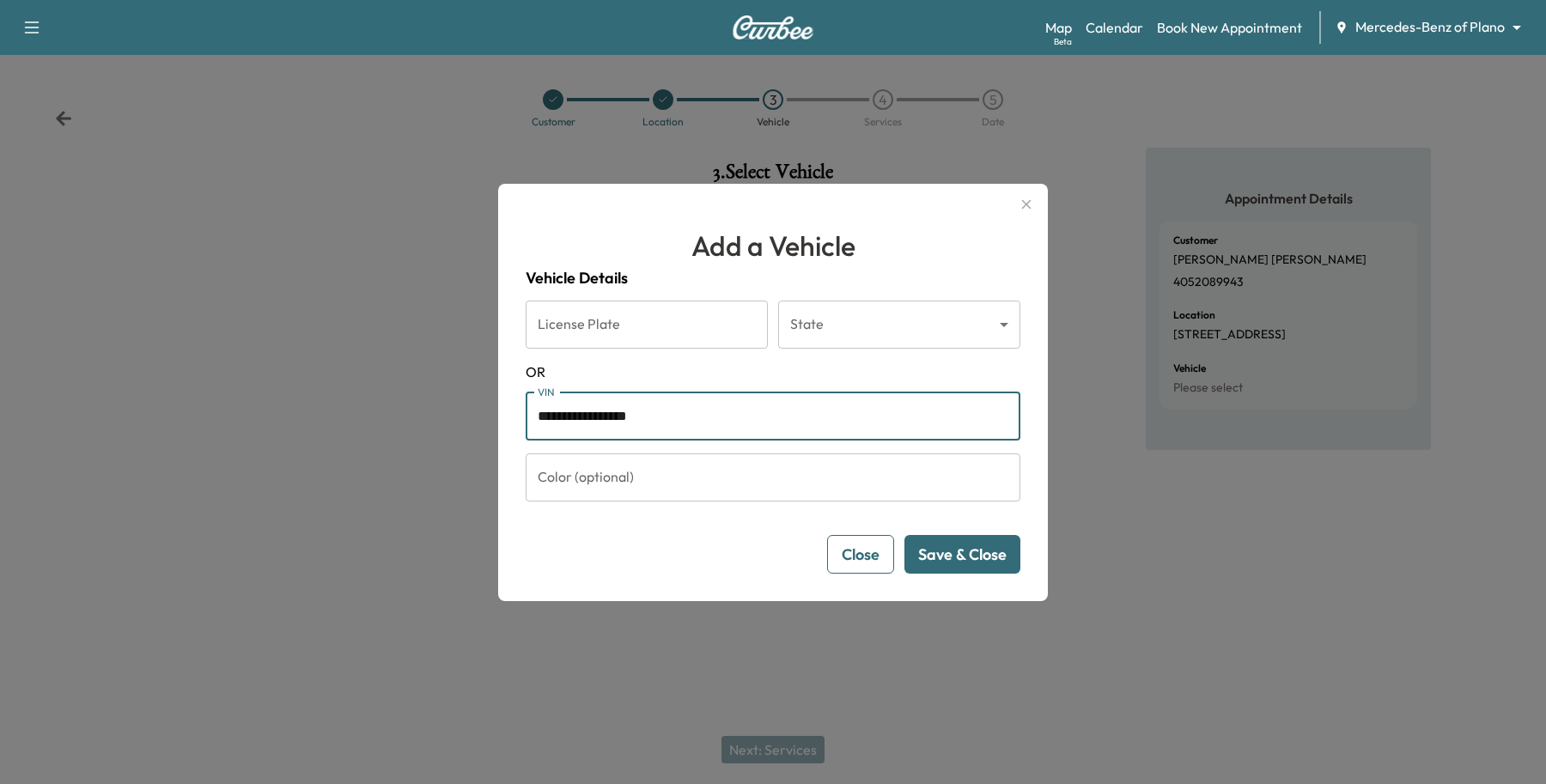
type input "**********"
click at [968, 549] on button "Save & Close" at bounding box center [963, 554] width 116 height 39
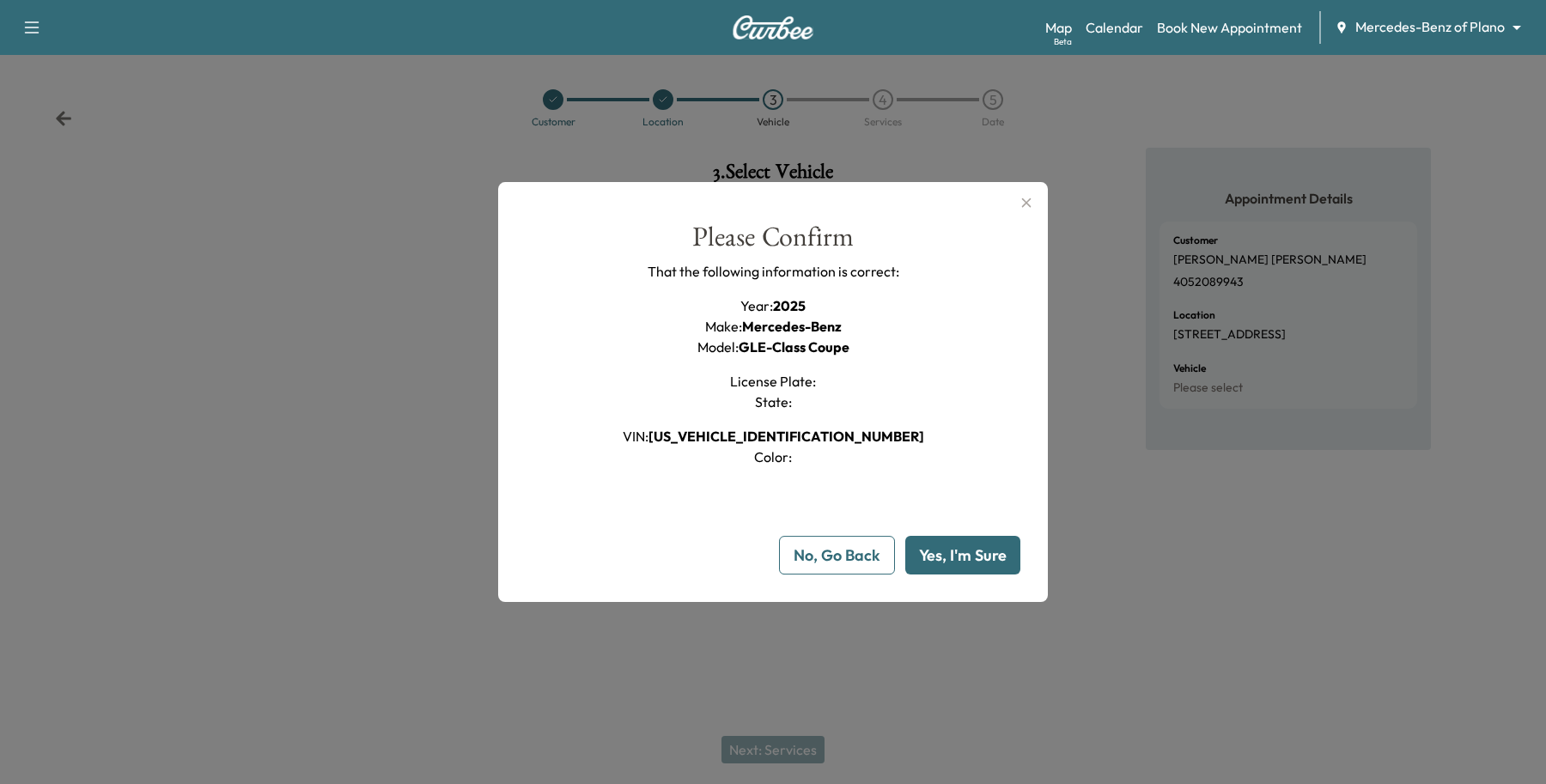
click at [968, 549] on button "Yes, I'm Sure" at bounding box center [963, 555] width 115 height 39
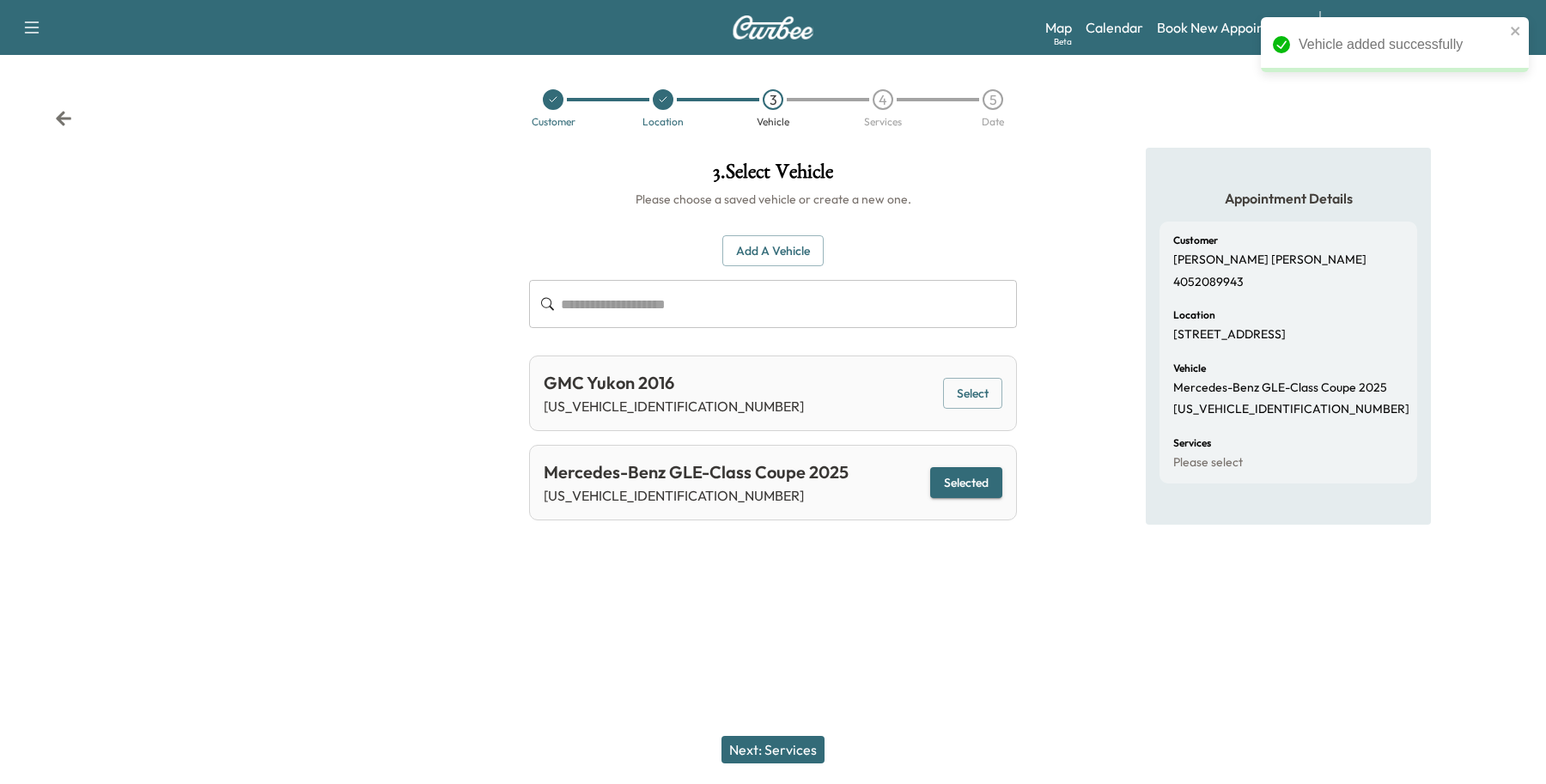
click at [773, 761] on button "Next: Services" at bounding box center [773, 749] width 103 height 28
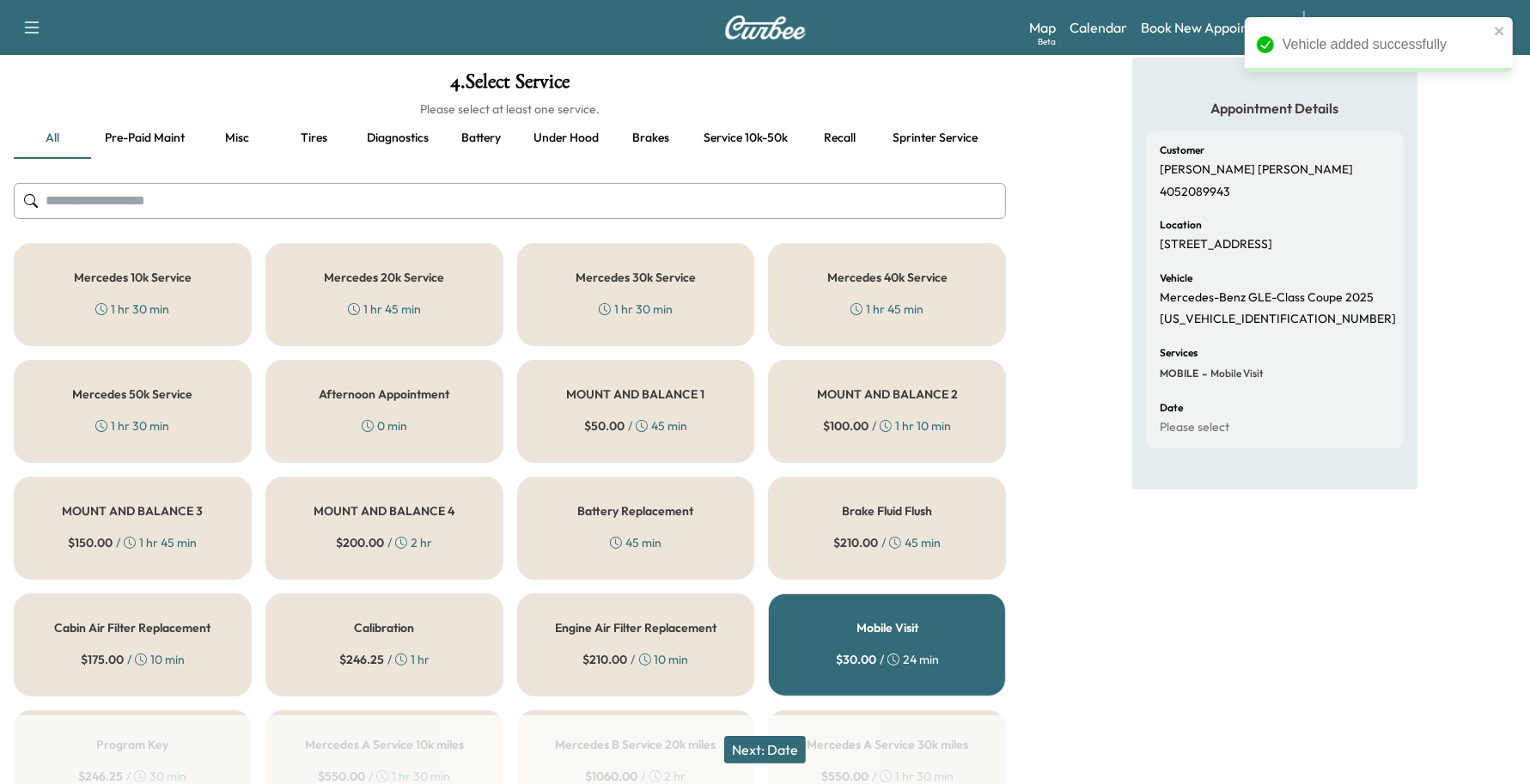
scroll to position [215, 0]
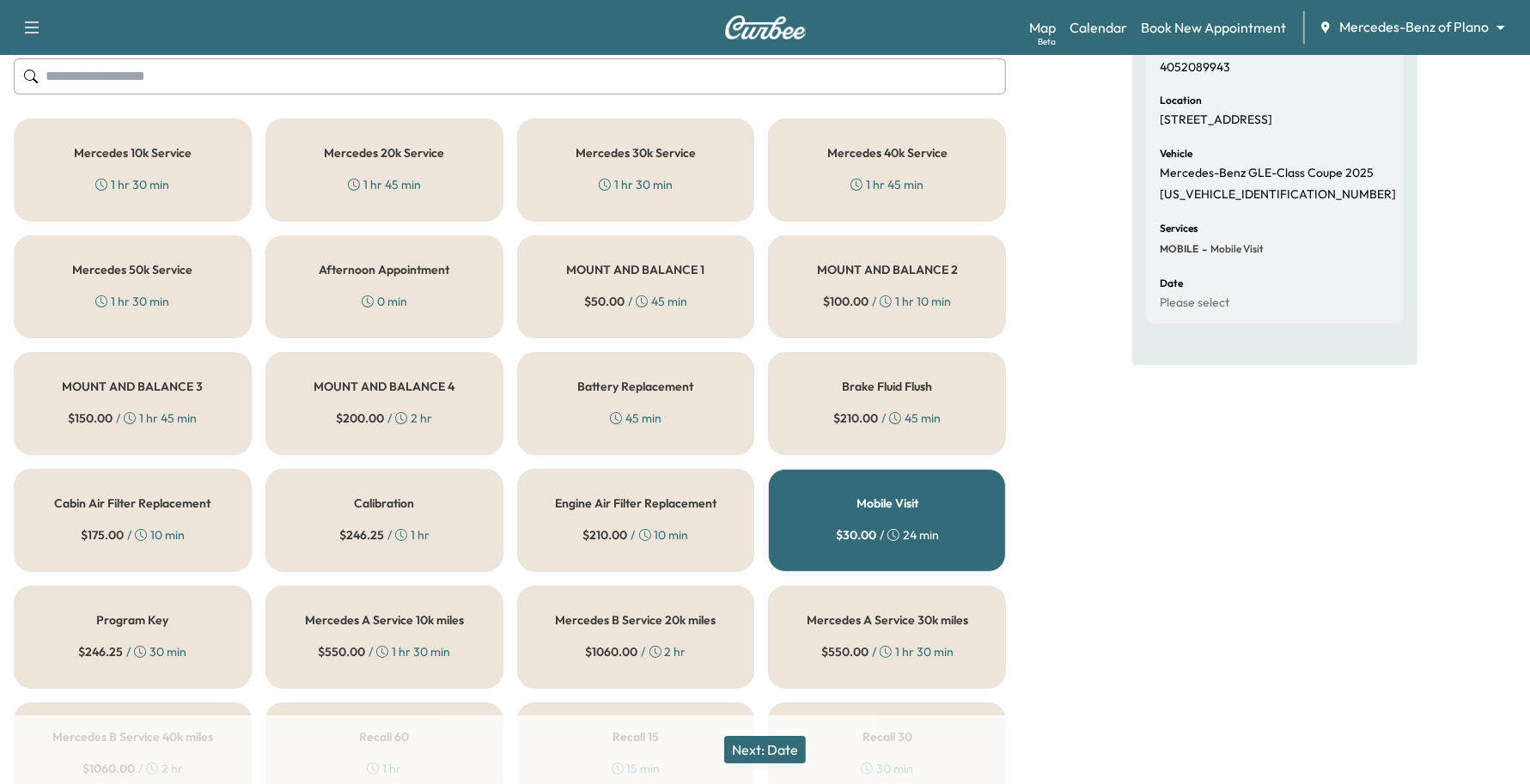
click at [87, 136] on div "Mercedes 10k Service 1 hr 30 min" at bounding box center [132, 170] width 238 height 103
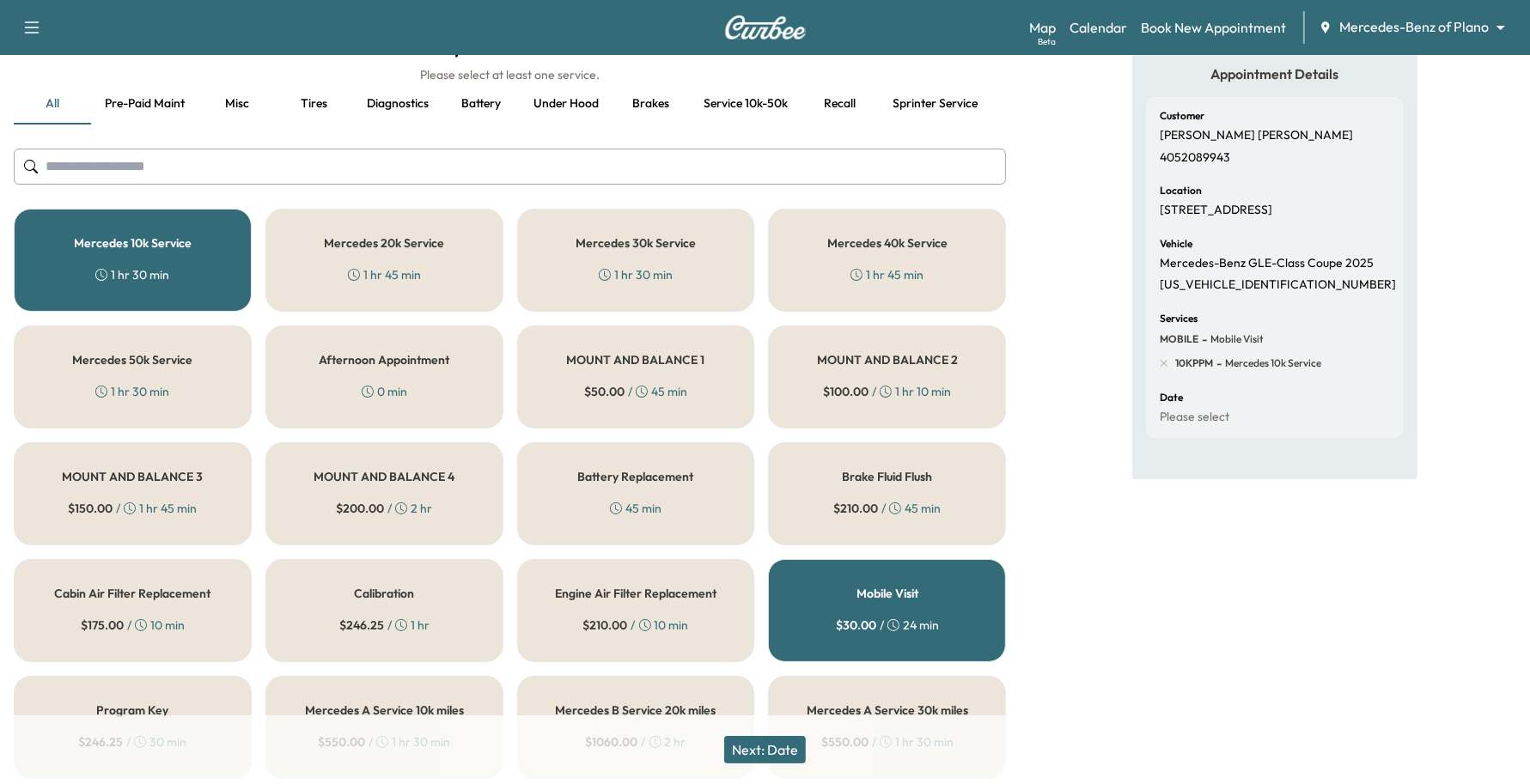
scroll to position [0, 0]
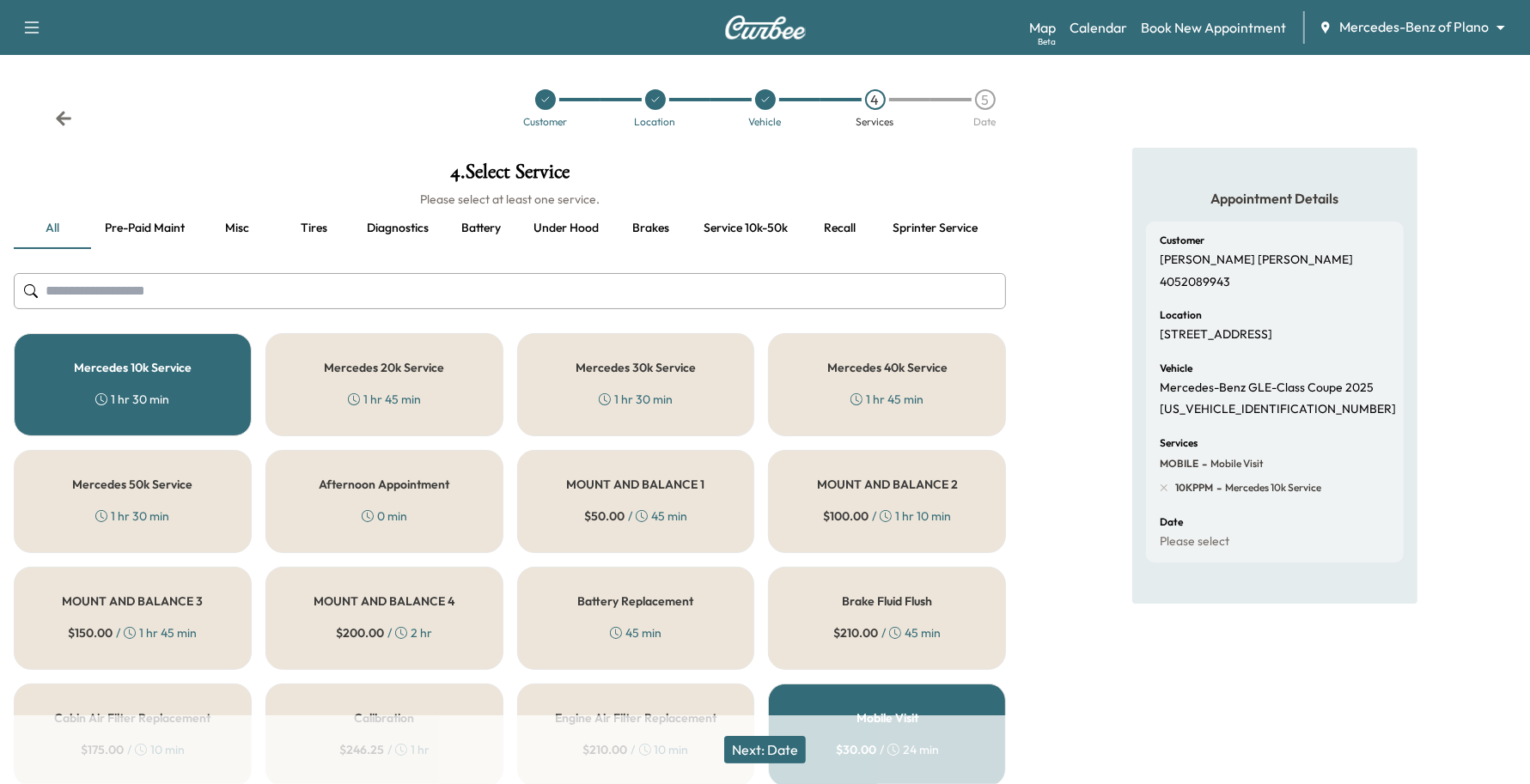
click at [750, 762] on button "Next: Date" at bounding box center [765, 749] width 81 height 28
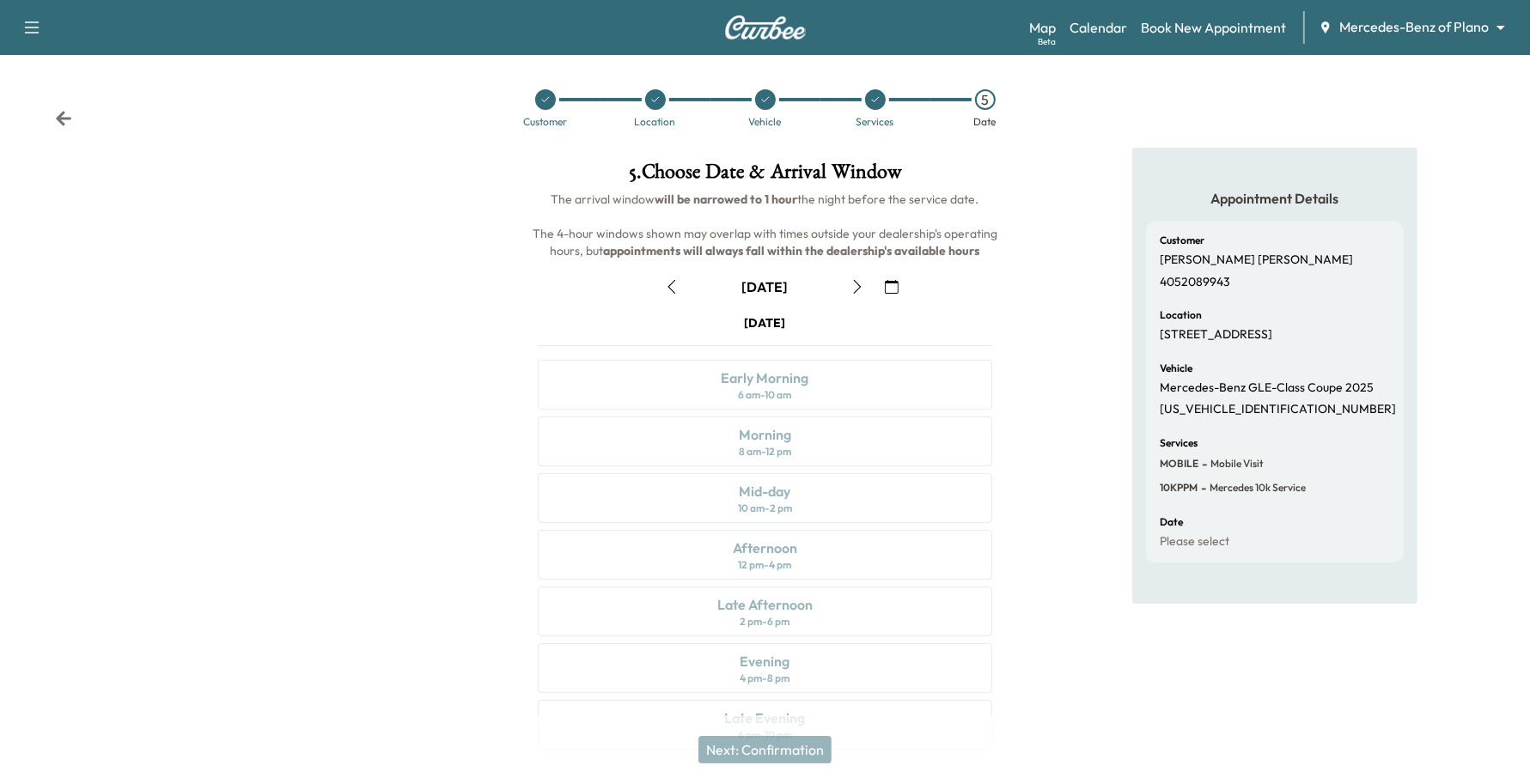
click at [849, 276] on button "button" at bounding box center [858, 287] width 29 height 28
click at [853, 280] on icon "button" at bounding box center [857, 287] width 14 height 14
click at [684, 284] on button "button" at bounding box center [672, 287] width 29 height 28
click at [805, 440] on div "Morning 8 am - 12 pm" at bounding box center [765, 441] width 455 height 50
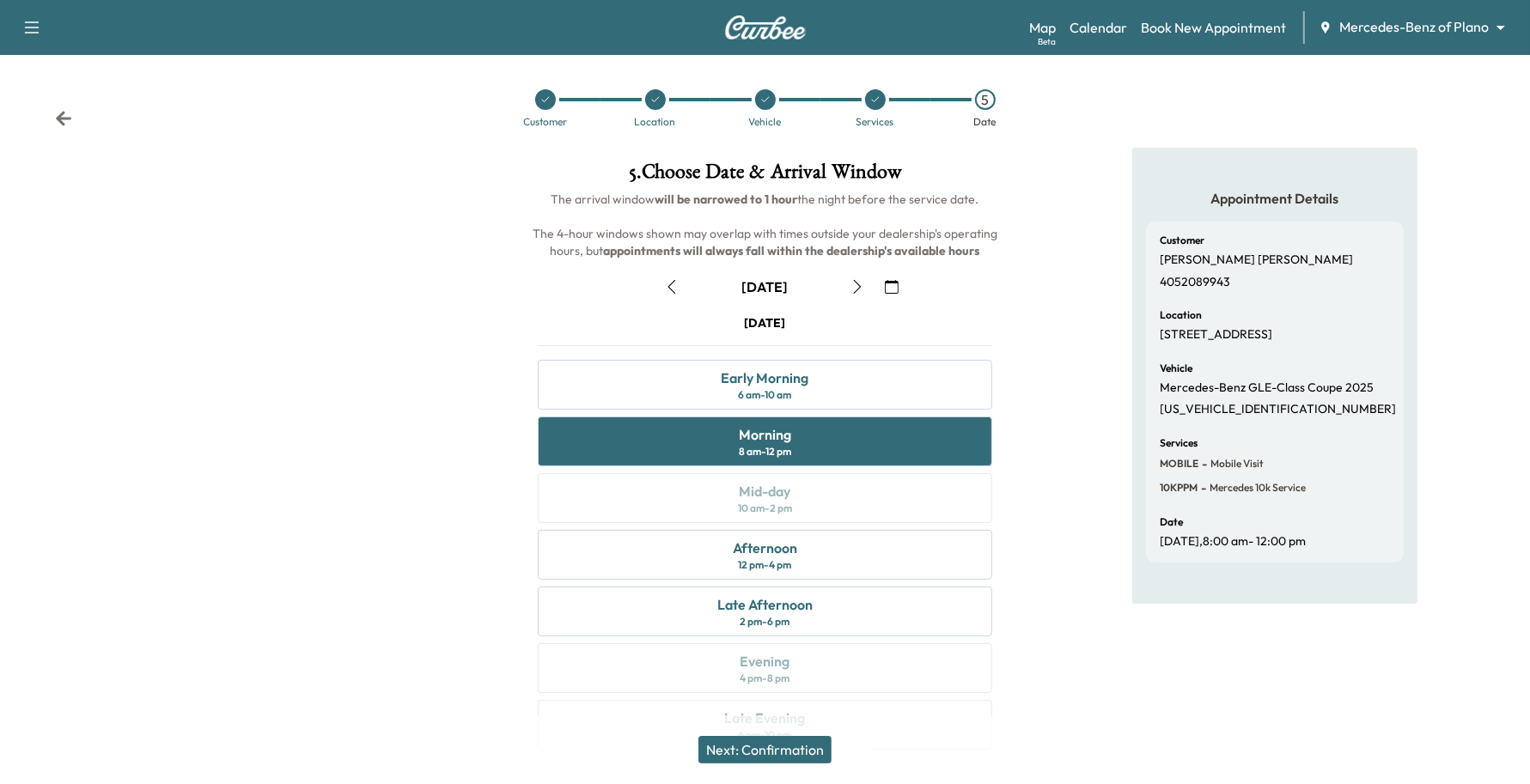
click at [797, 741] on button "Next: Confirmation" at bounding box center [765, 749] width 133 height 28
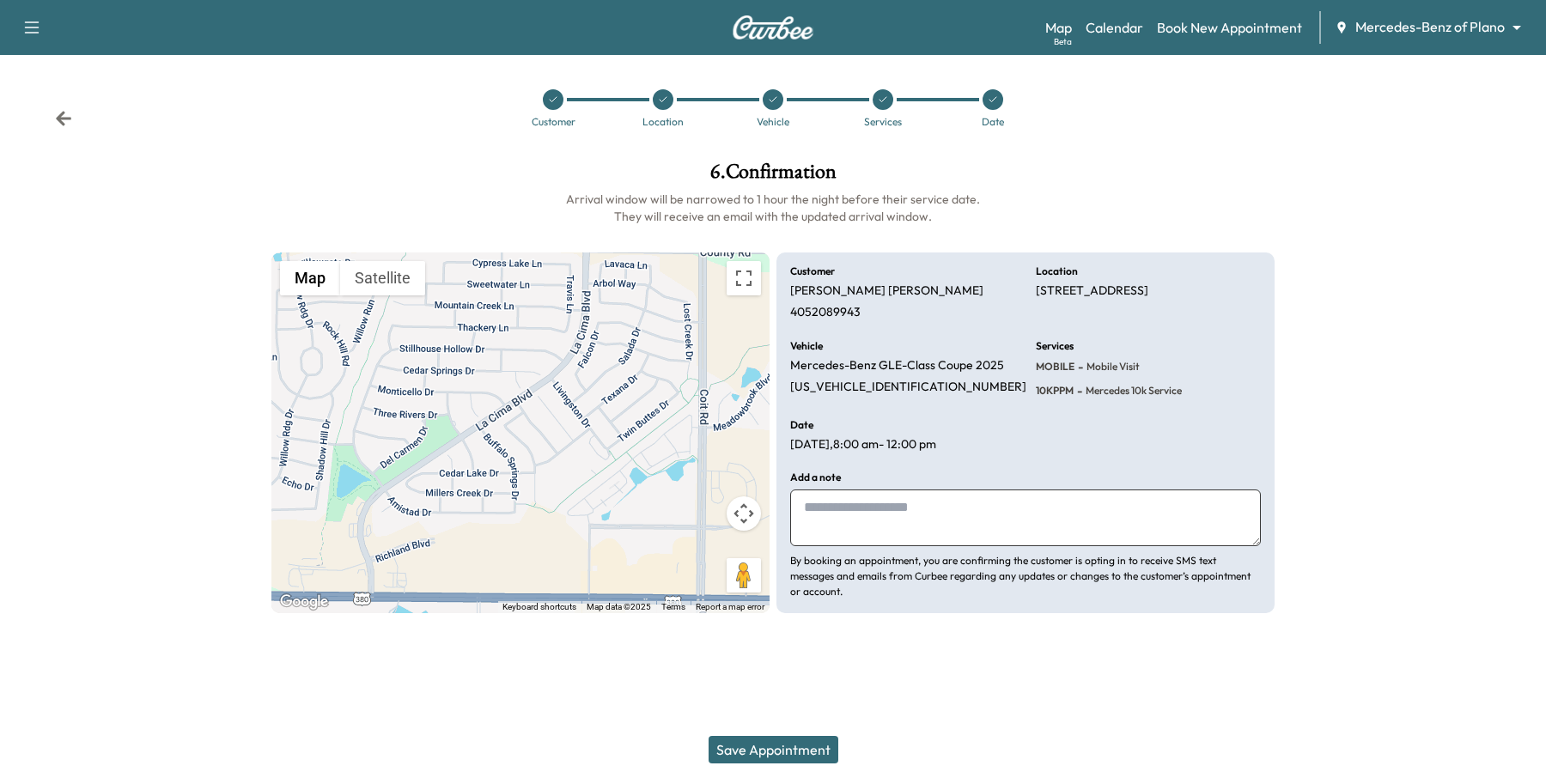
click at [796, 741] on button "Save Appointment" at bounding box center [774, 749] width 130 height 28
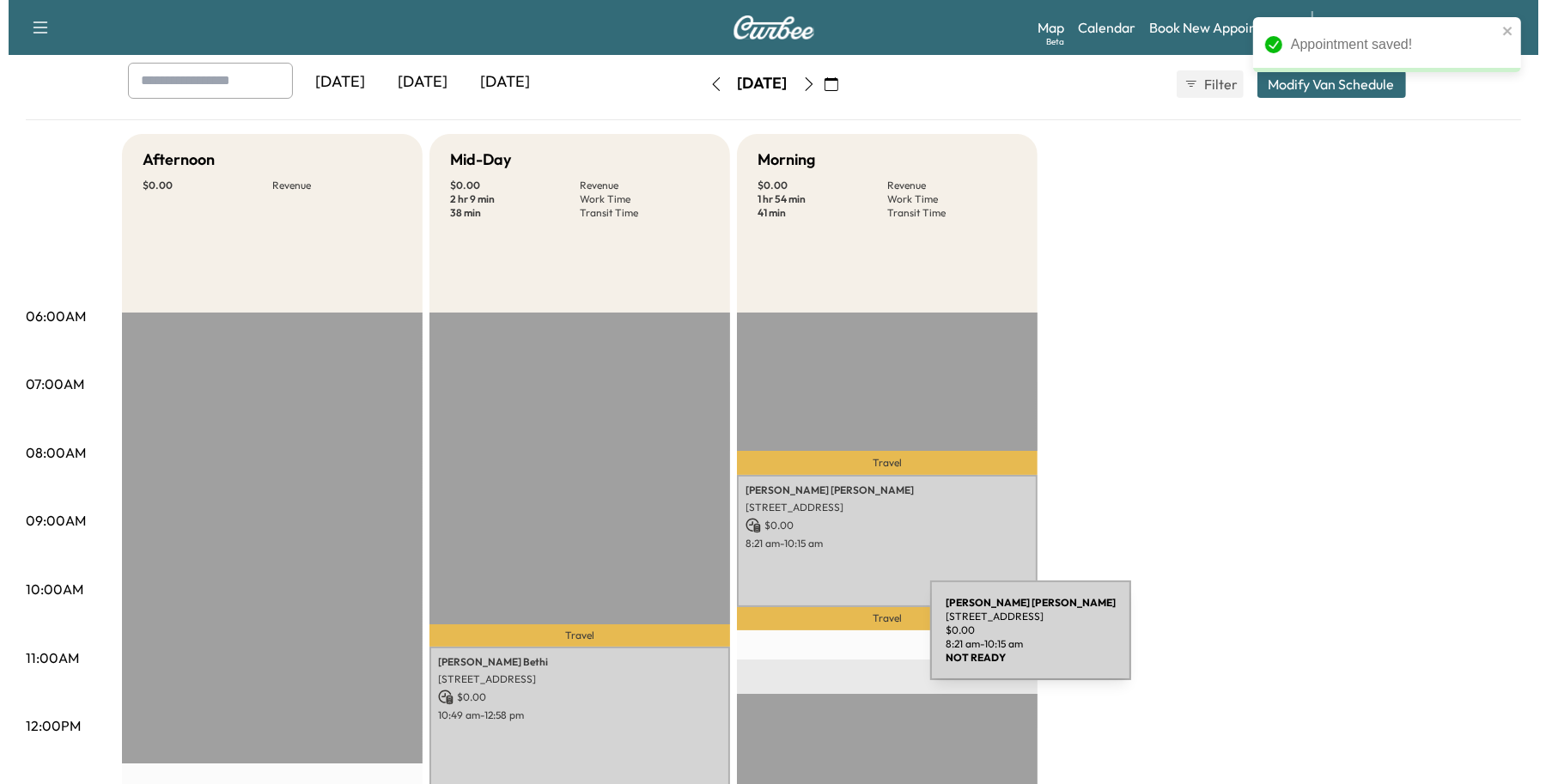
scroll to position [215, 0]
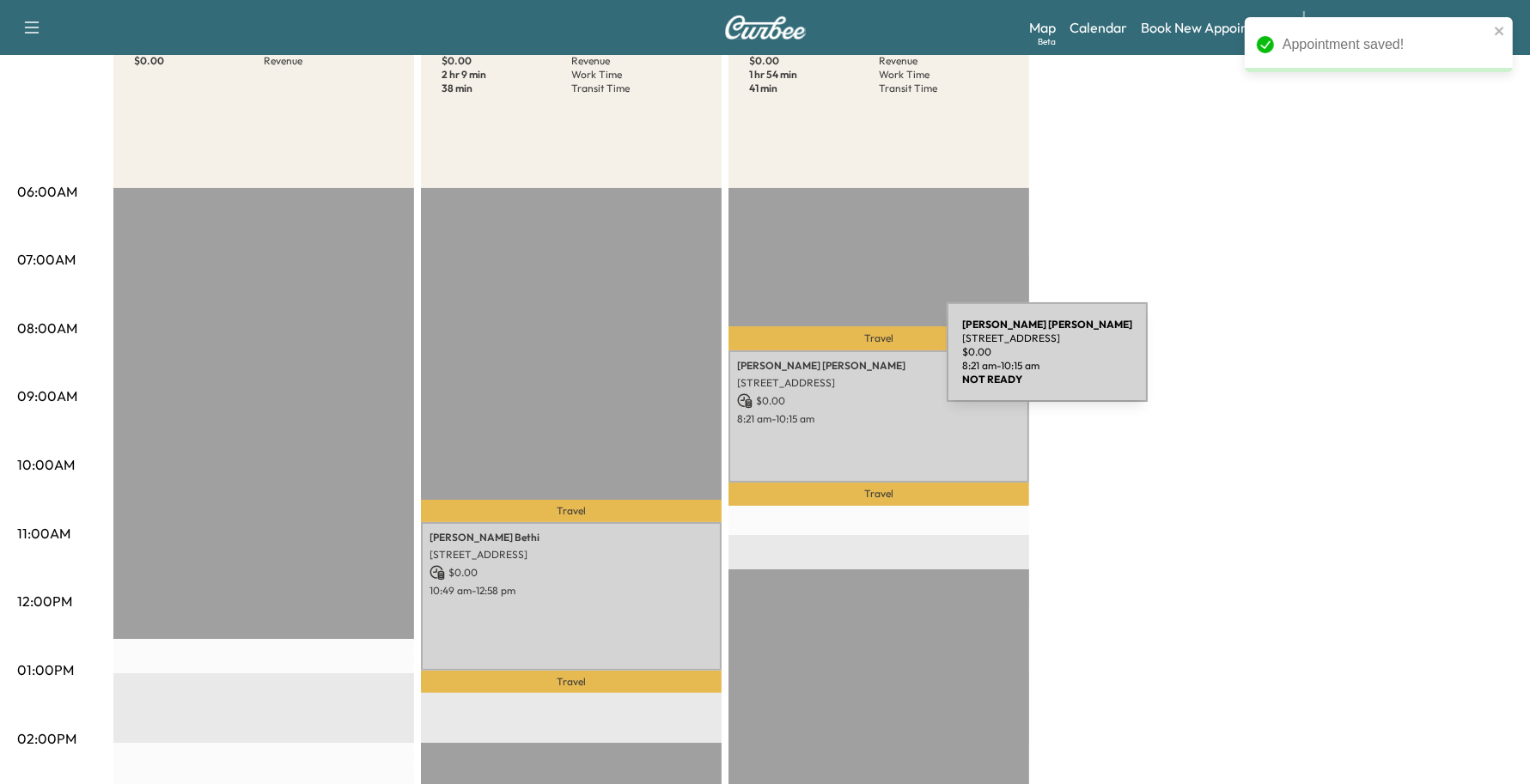
click at [818, 363] on p "[PERSON_NAME]" at bounding box center [878, 366] width 283 height 14
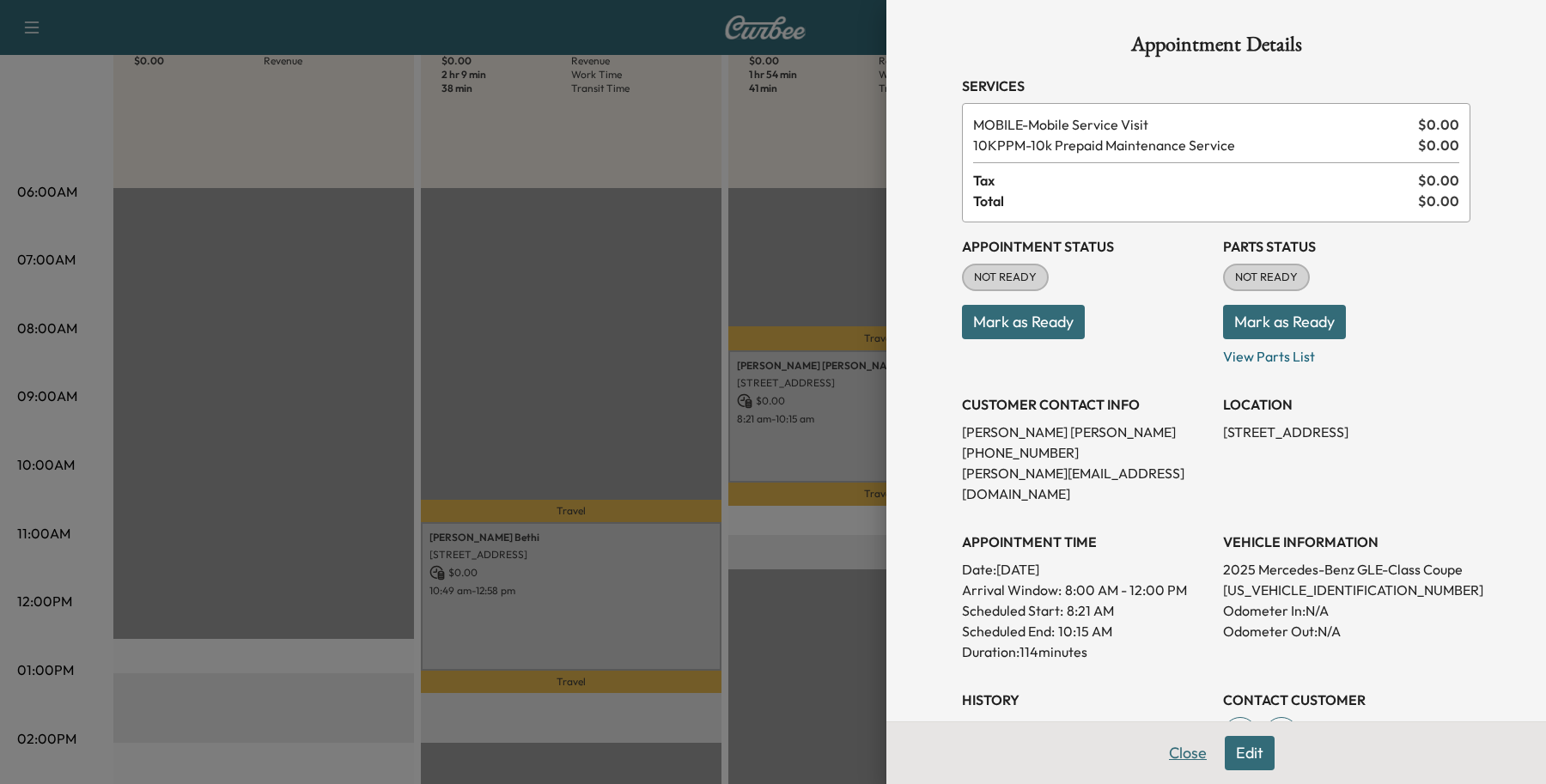
click at [1195, 749] on button "Close" at bounding box center [1188, 753] width 60 height 35
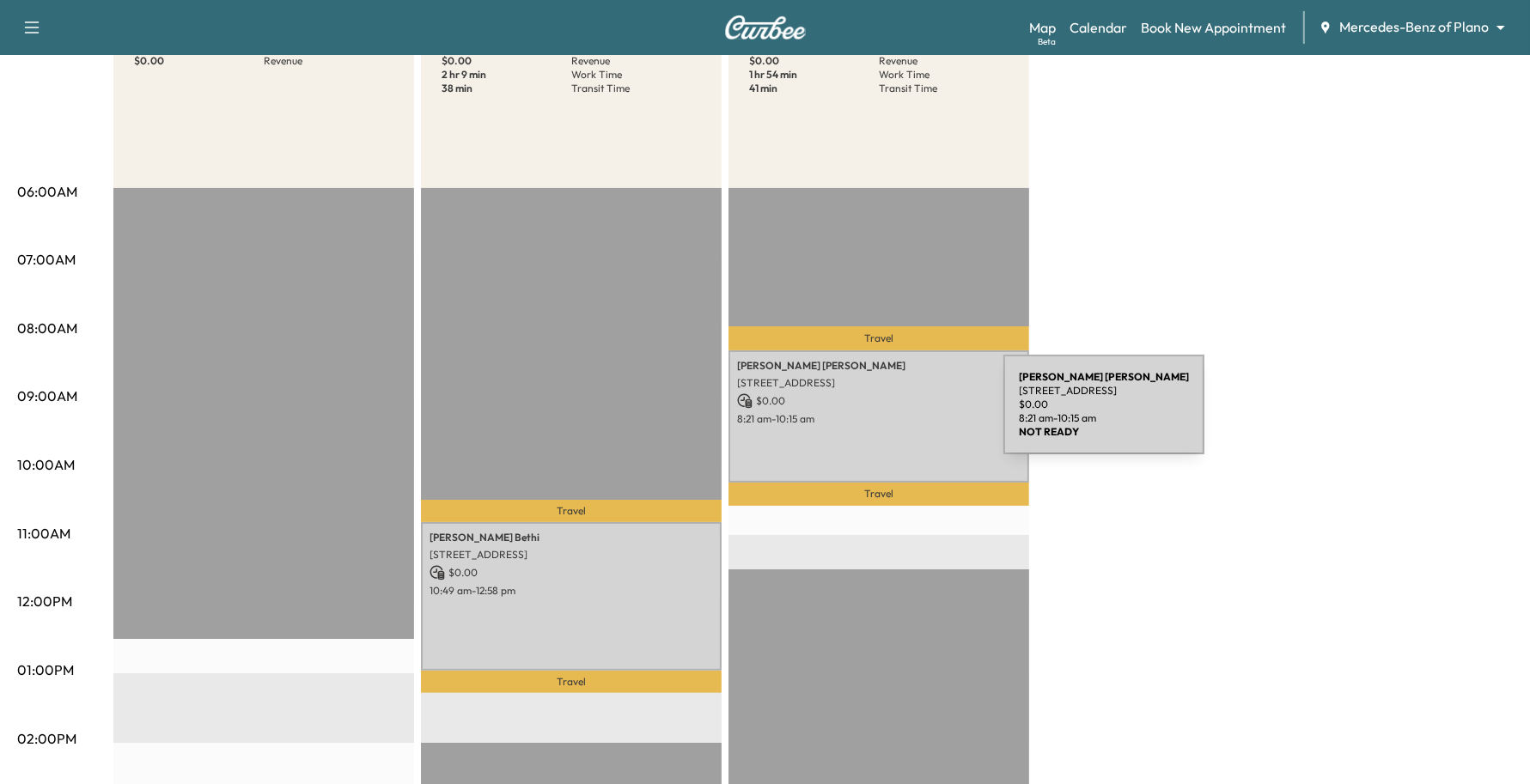
click at [875, 414] on p "8:21 am - 10:15 am" at bounding box center [878, 419] width 283 height 14
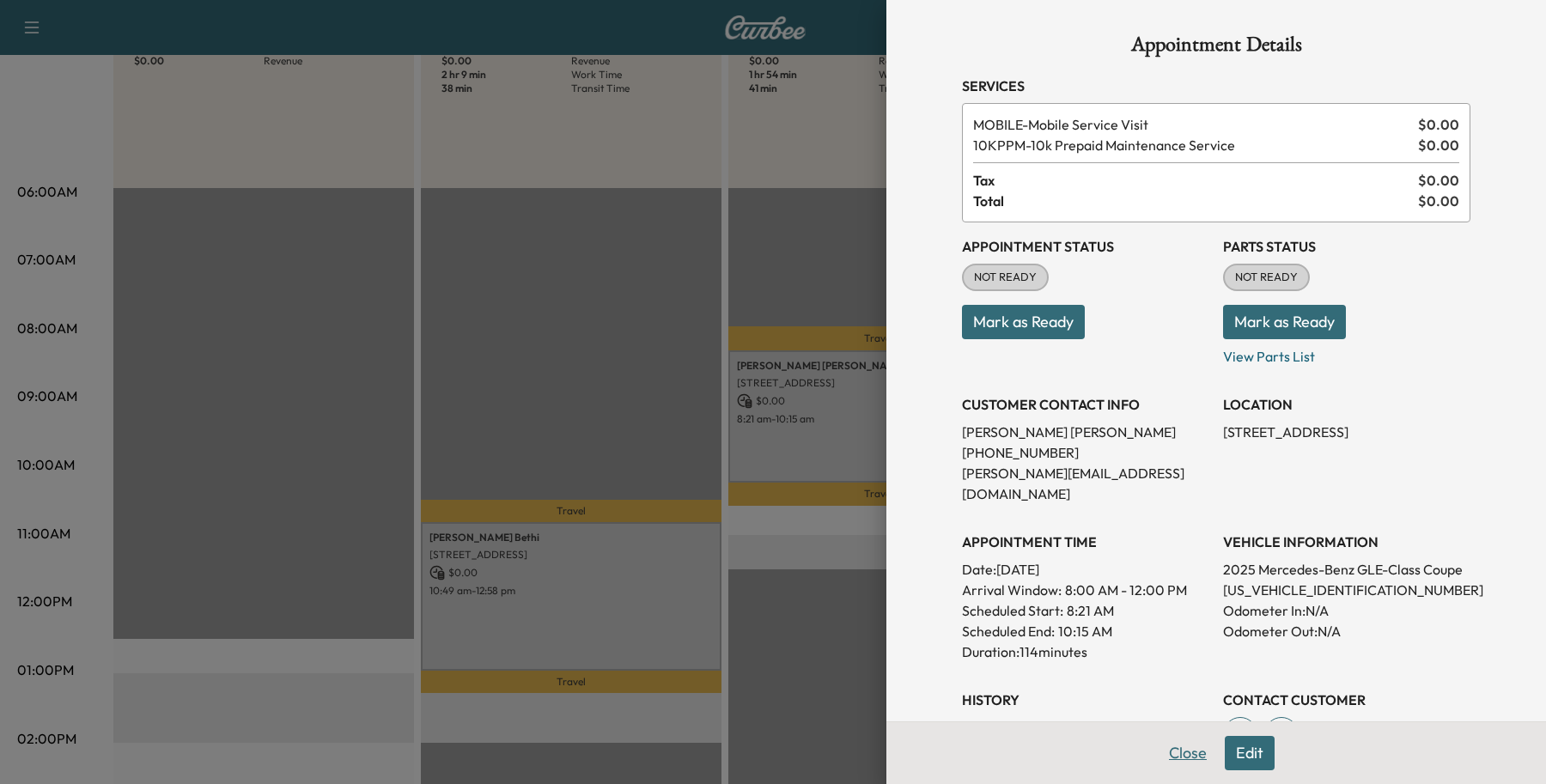
click at [1158, 751] on button "Close" at bounding box center [1188, 753] width 60 height 35
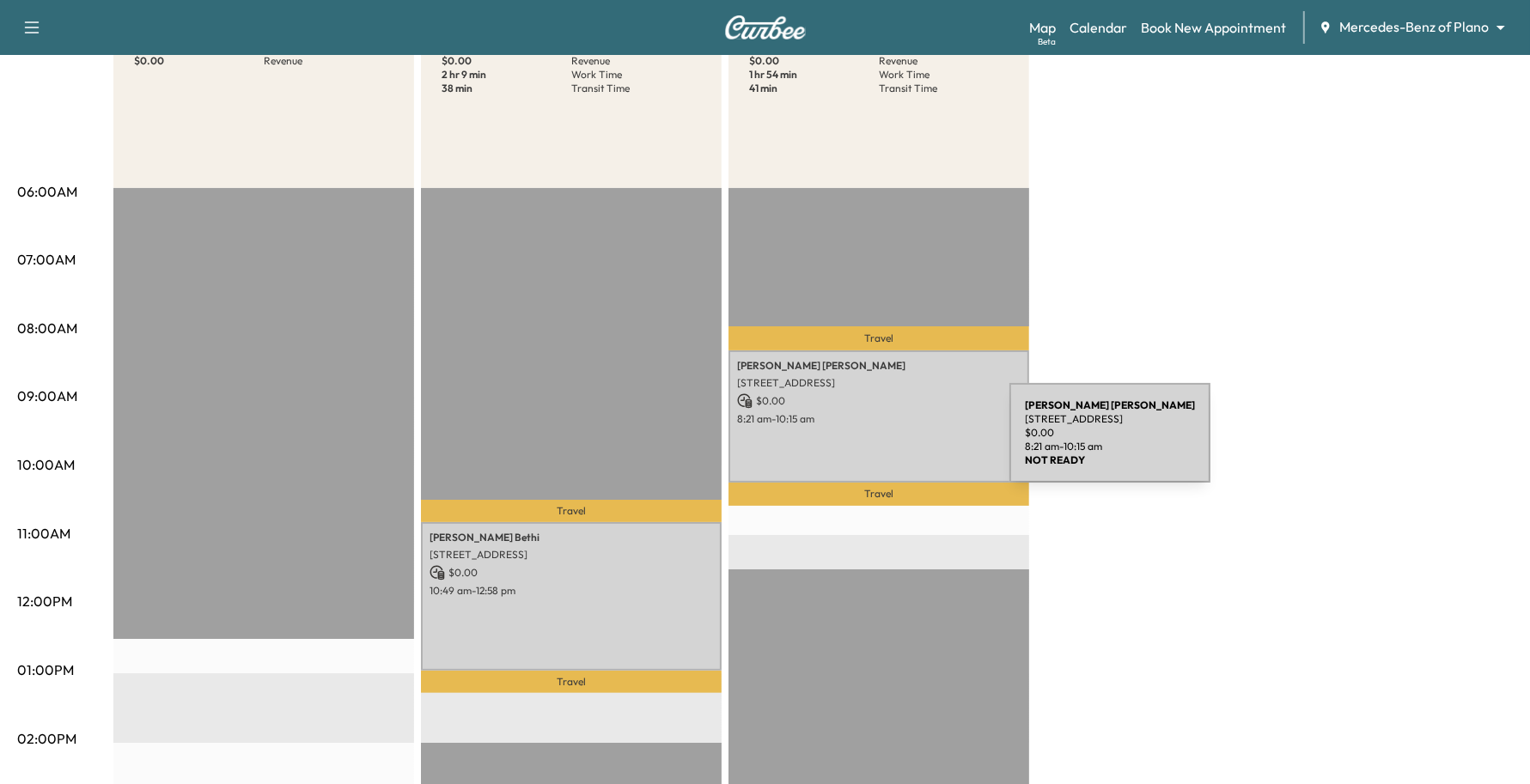
click at [881, 443] on div "[PERSON_NAME] [STREET_ADDRESS] $ 0.00 8:21 am - 10:15 am" at bounding box center [879, 416] width 300 height 132
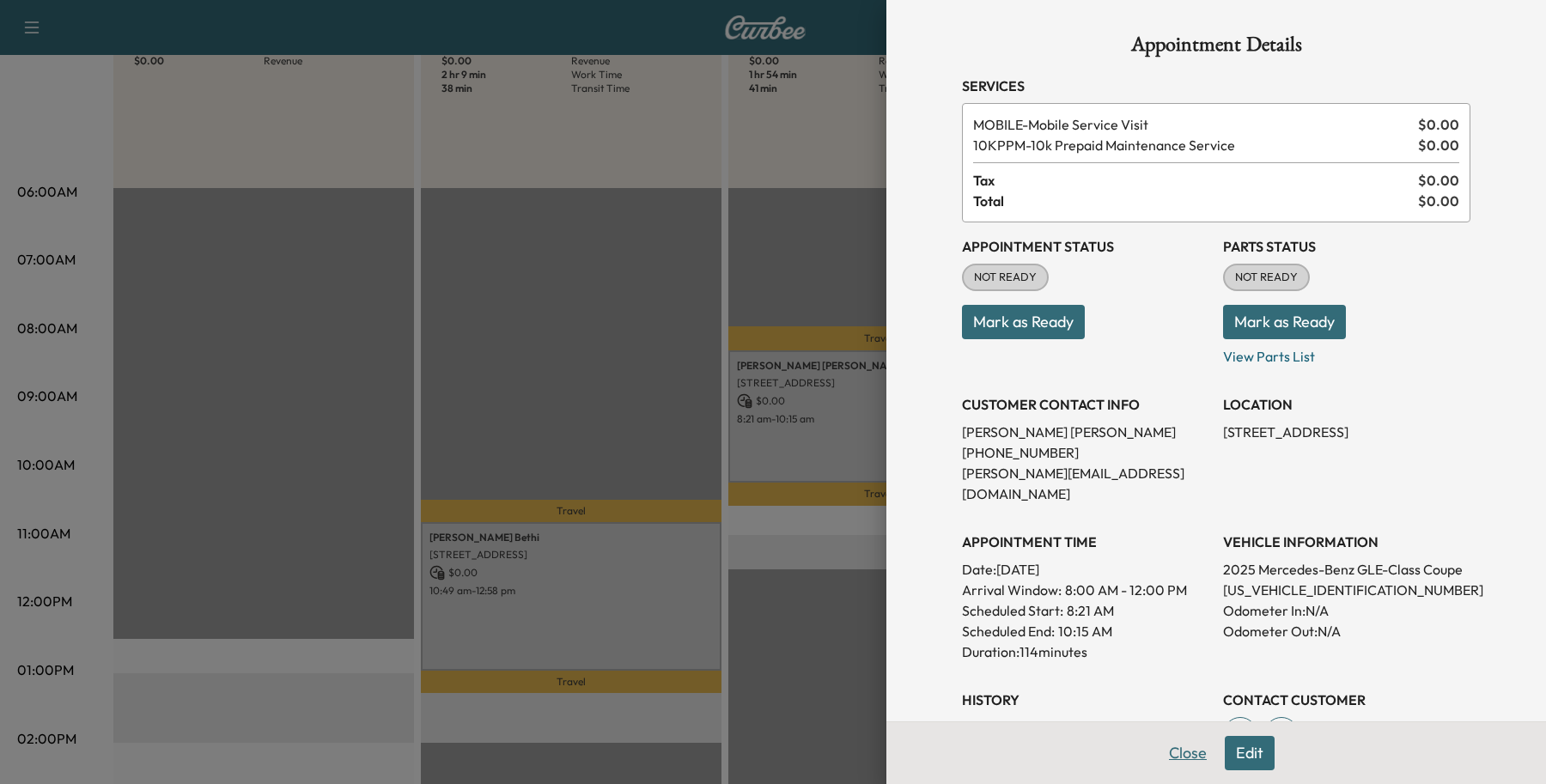
click at [1158, 748] on button "Close" at bounding box center [1188, 753] width 60 height 35
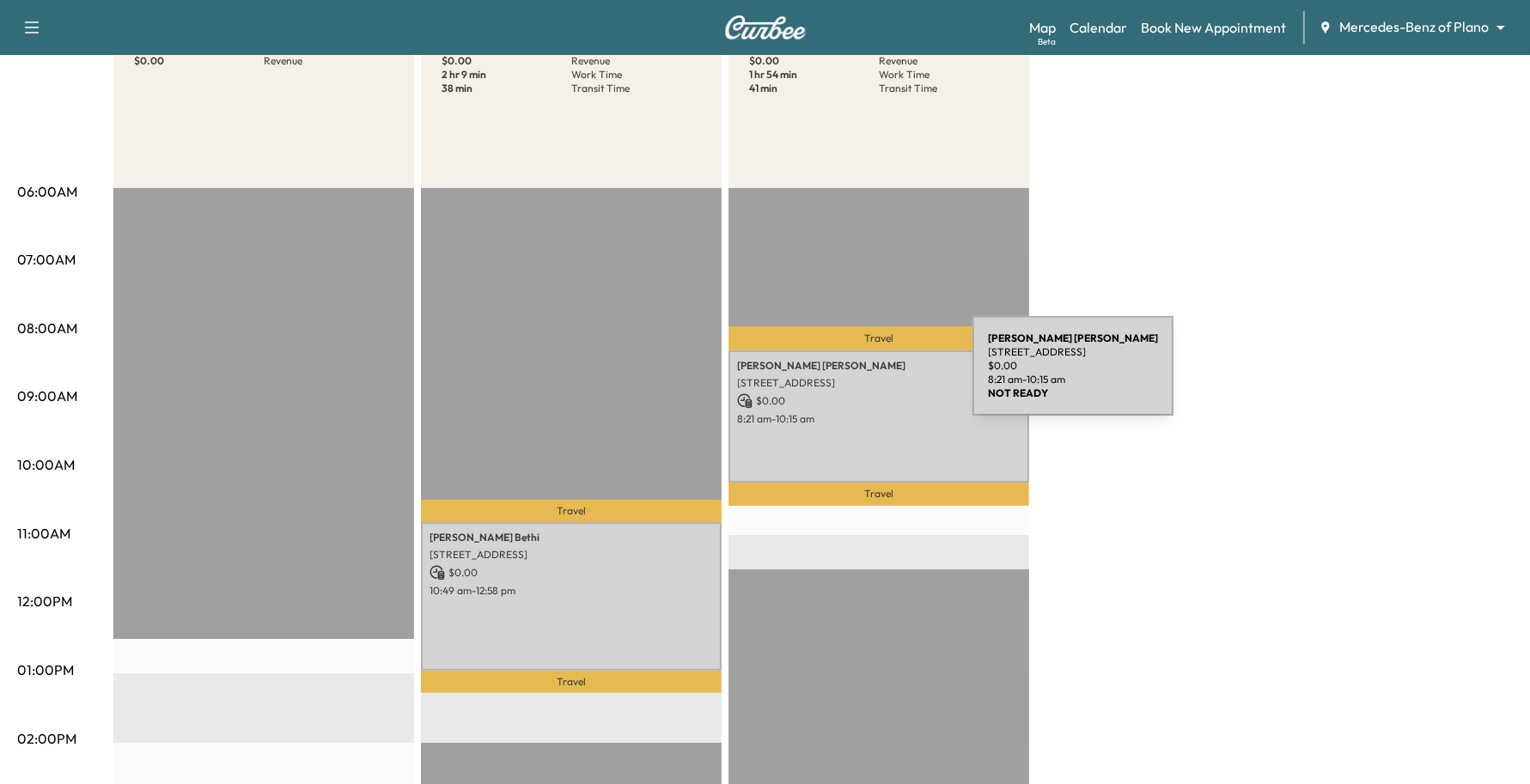
click at [844, 382] on p "[STREET_ADDRESS]" at bounding box center [878, 383] width 283 height 14
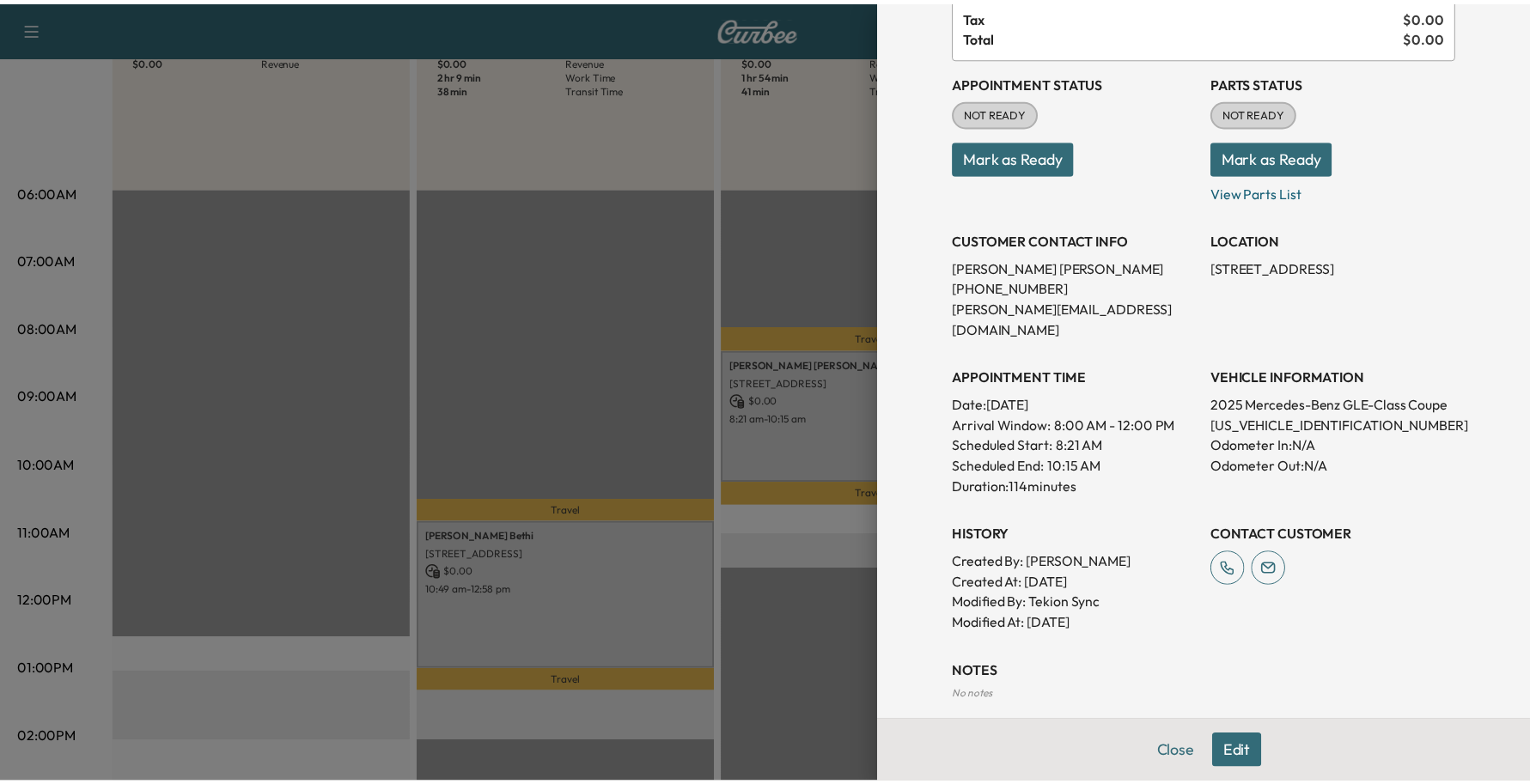
scroll to position [307, 0]
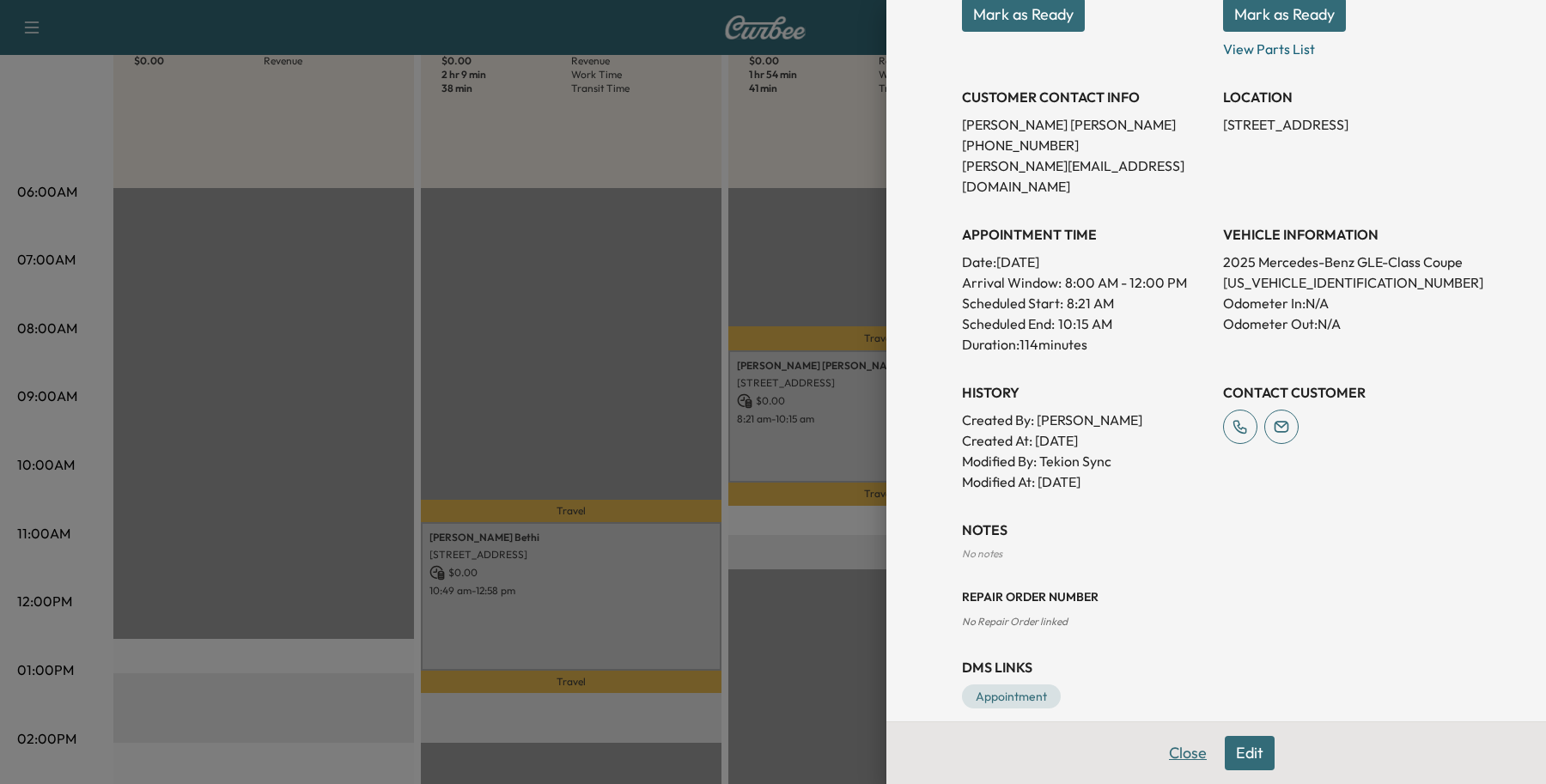
click at [1162, 752] on button "Close" at bounding box center [1188, 753] width 60 height 35
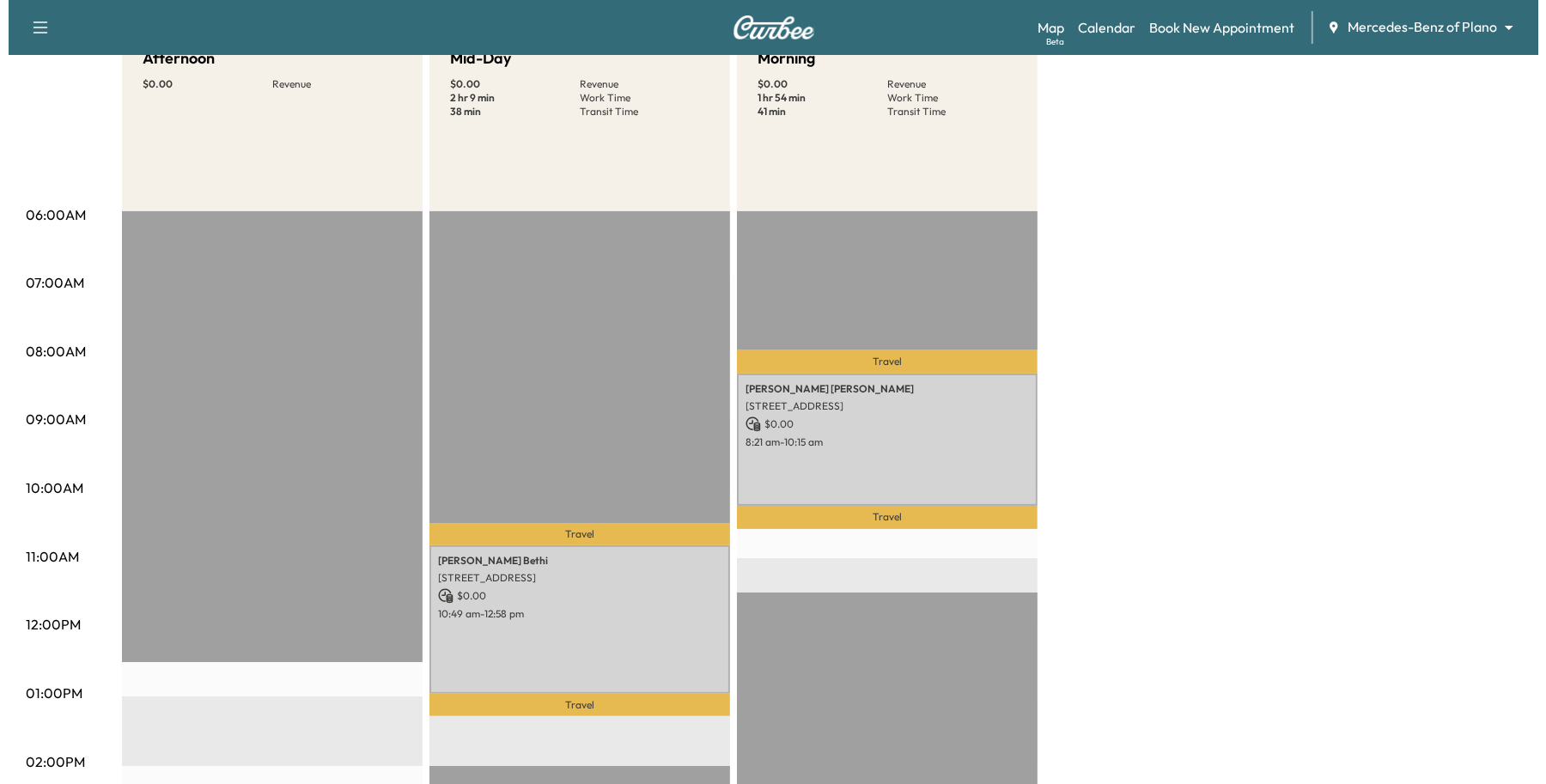
scroll to position [107, 0]
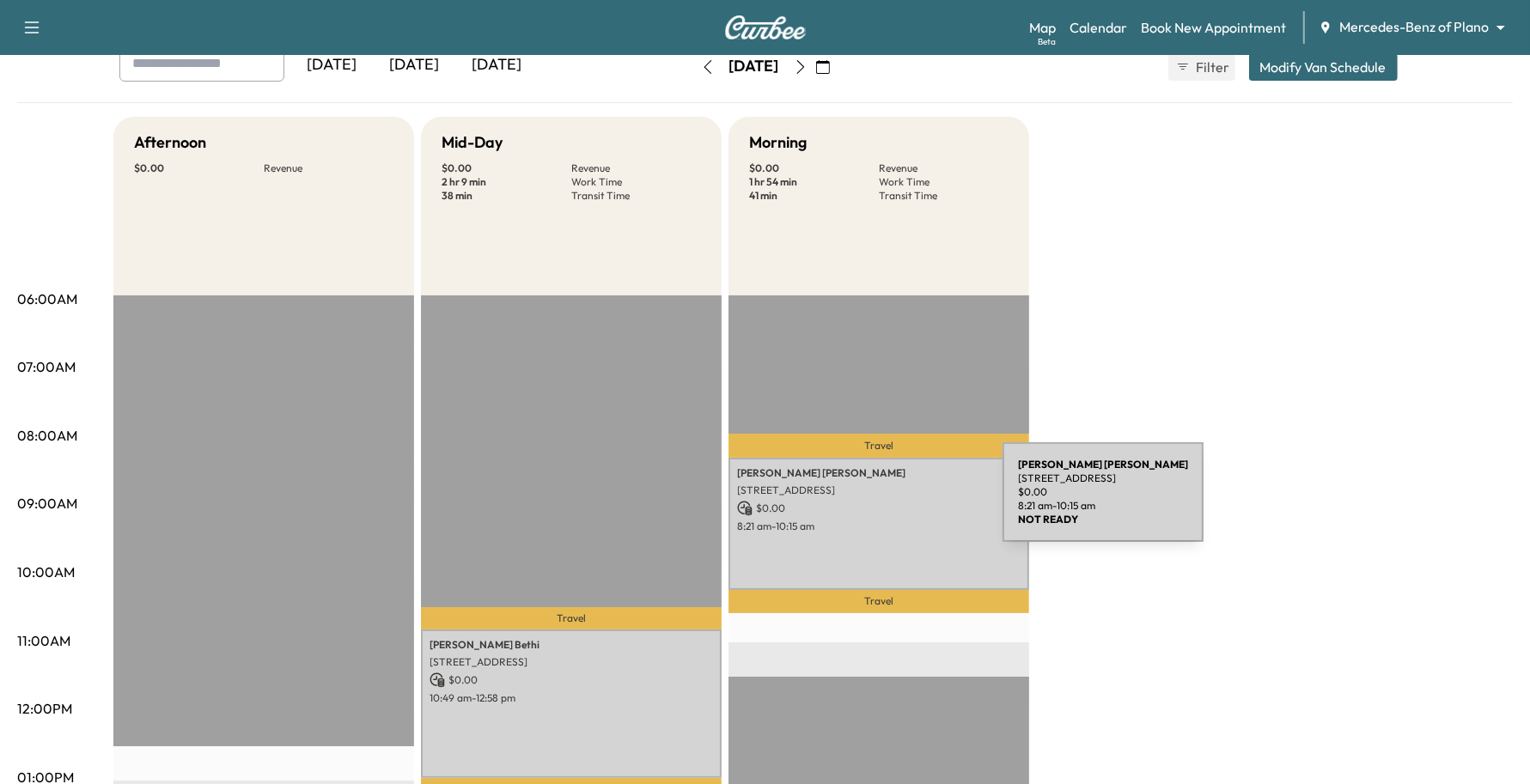
click at [874, 503] on p "$ 0.00" at bounding box center [878, 509] width 283 height 16
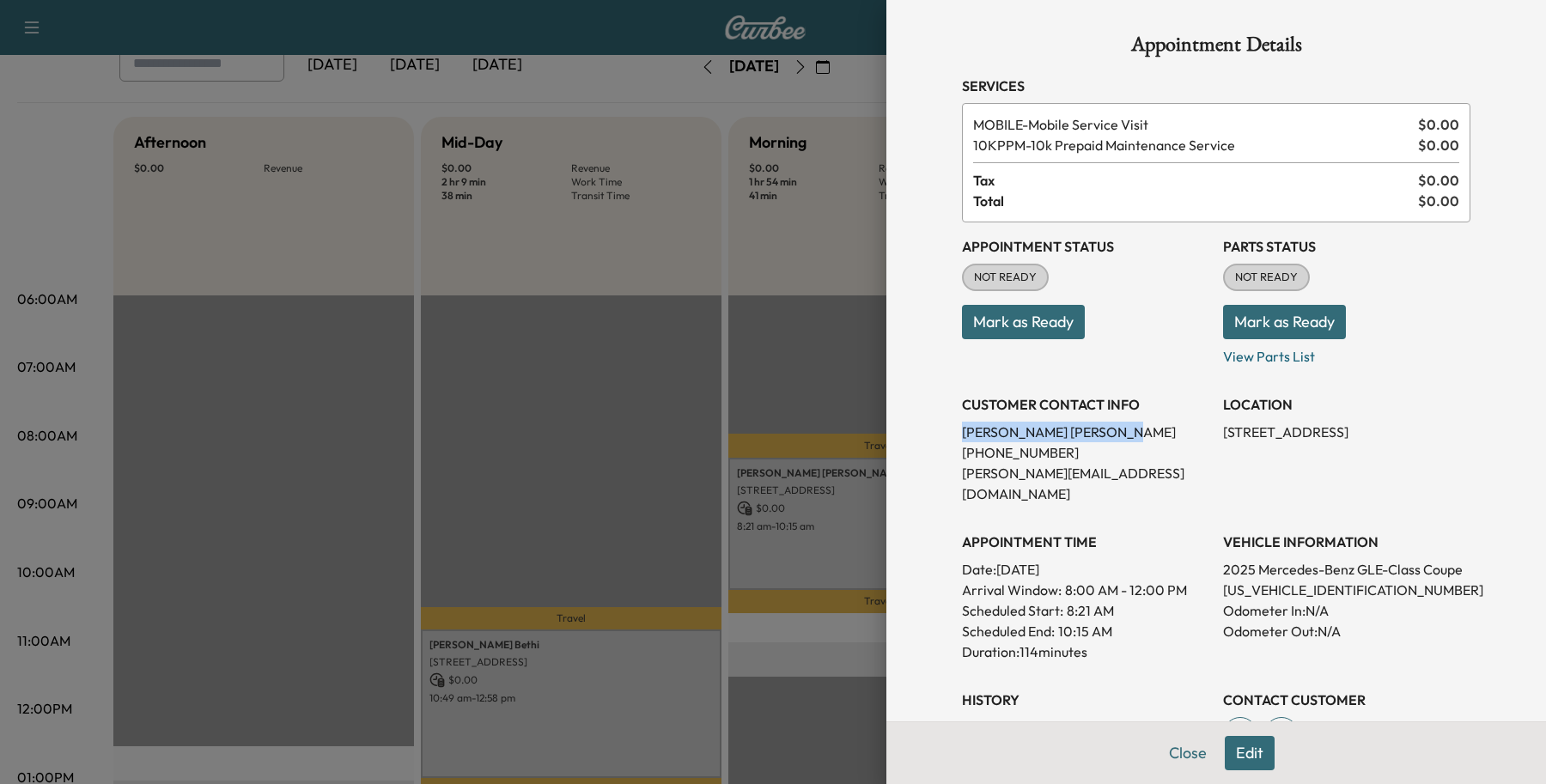
drag, startPoint x: 1076, startPoint y: 427, endPoint x: 918, endPoint y: 440, distance: 158.5
click at [918, 440] on div "Appointment Details Services MOBILE - Mobile Service Visit $ 0.00 10KPPM - 10k …" at bounding box center [1216, 392] width 660 height 784
click at [1251, 754] on button "Edit" at bounding box center [1250, 753] width 50 height 35
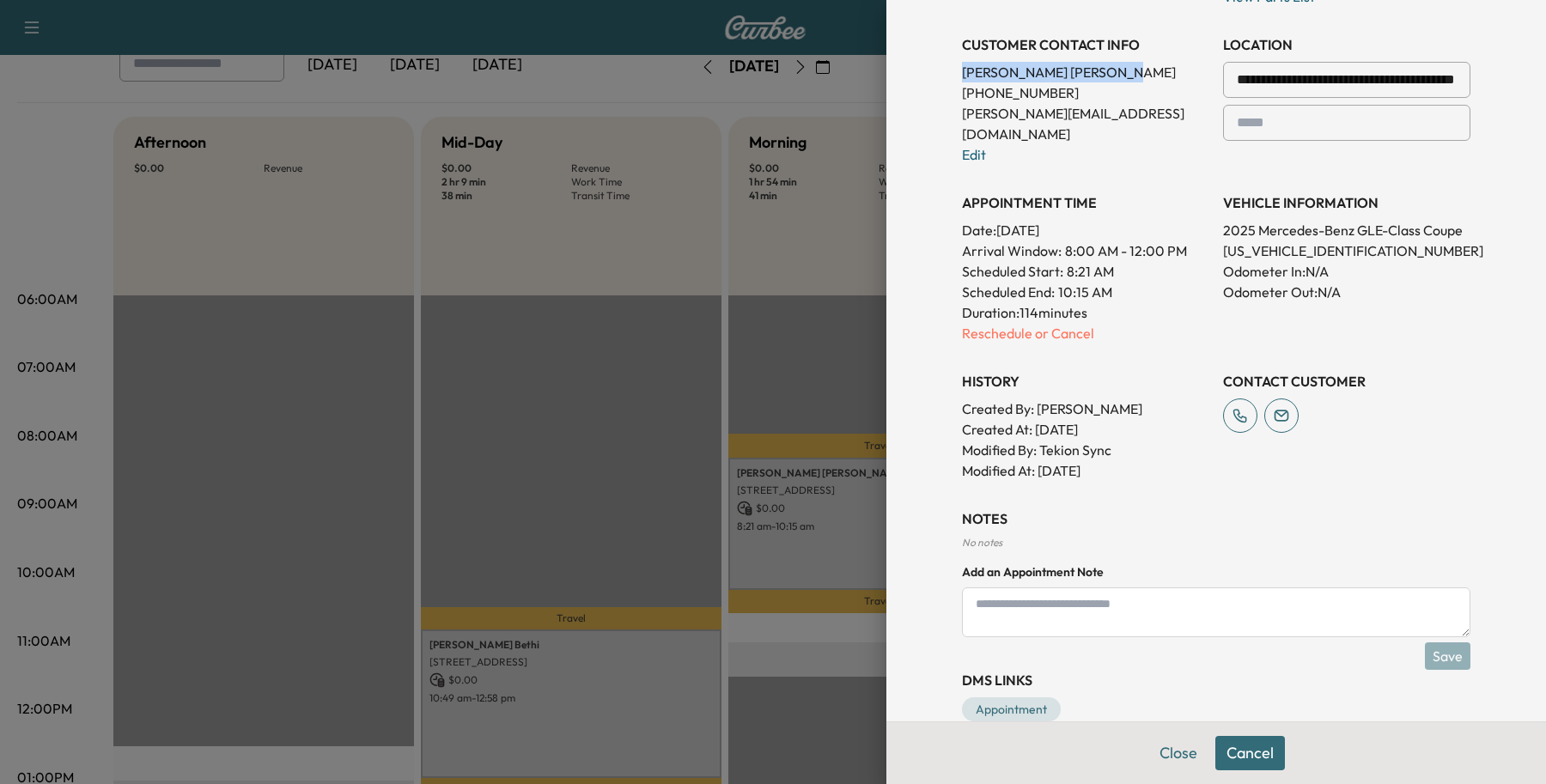
scroll to position [409, 0]
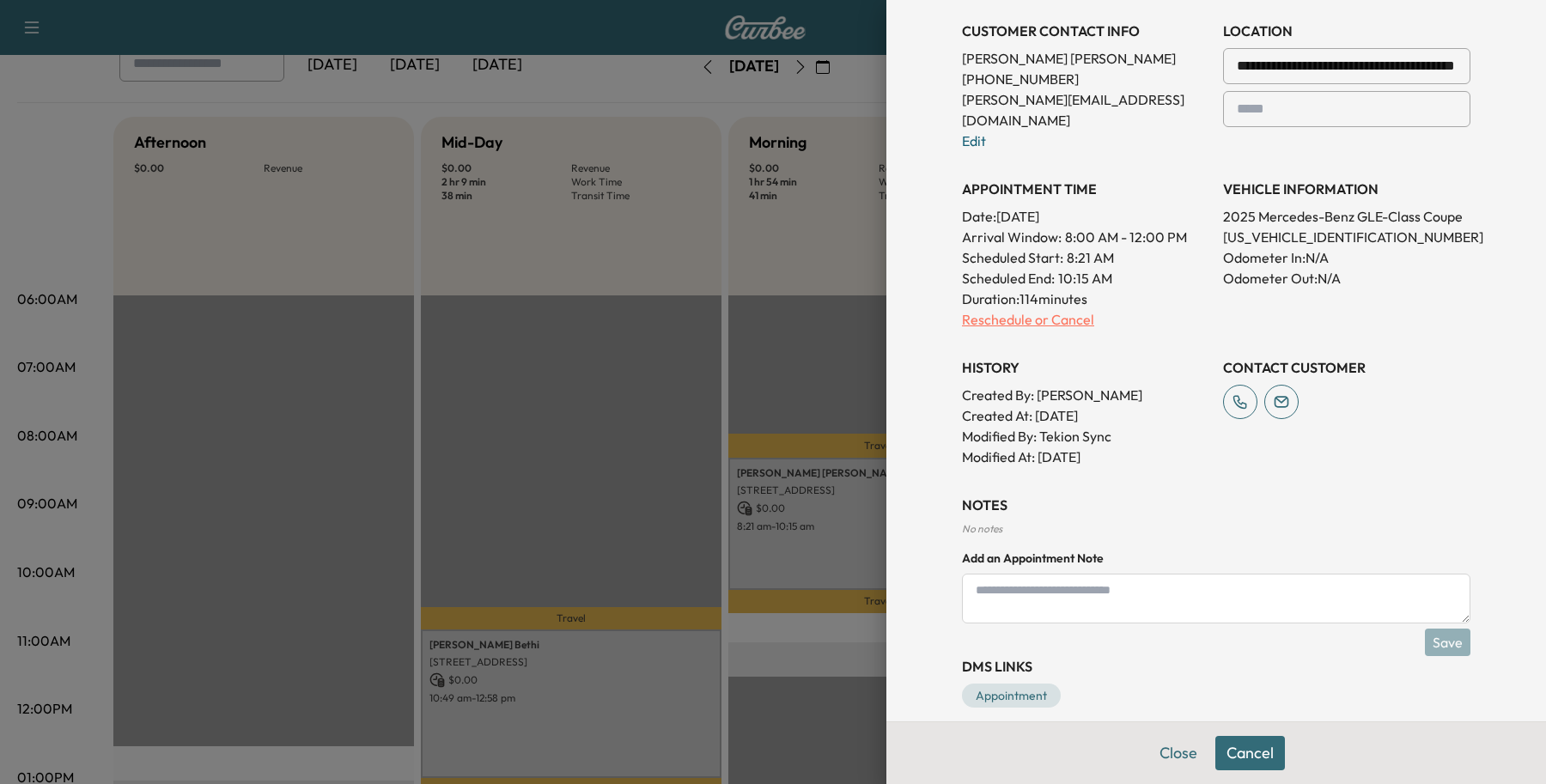
click at [1042, 309] on p "Reschedule or Cancel" at bounding box center [1085, 319] width 248 height 21
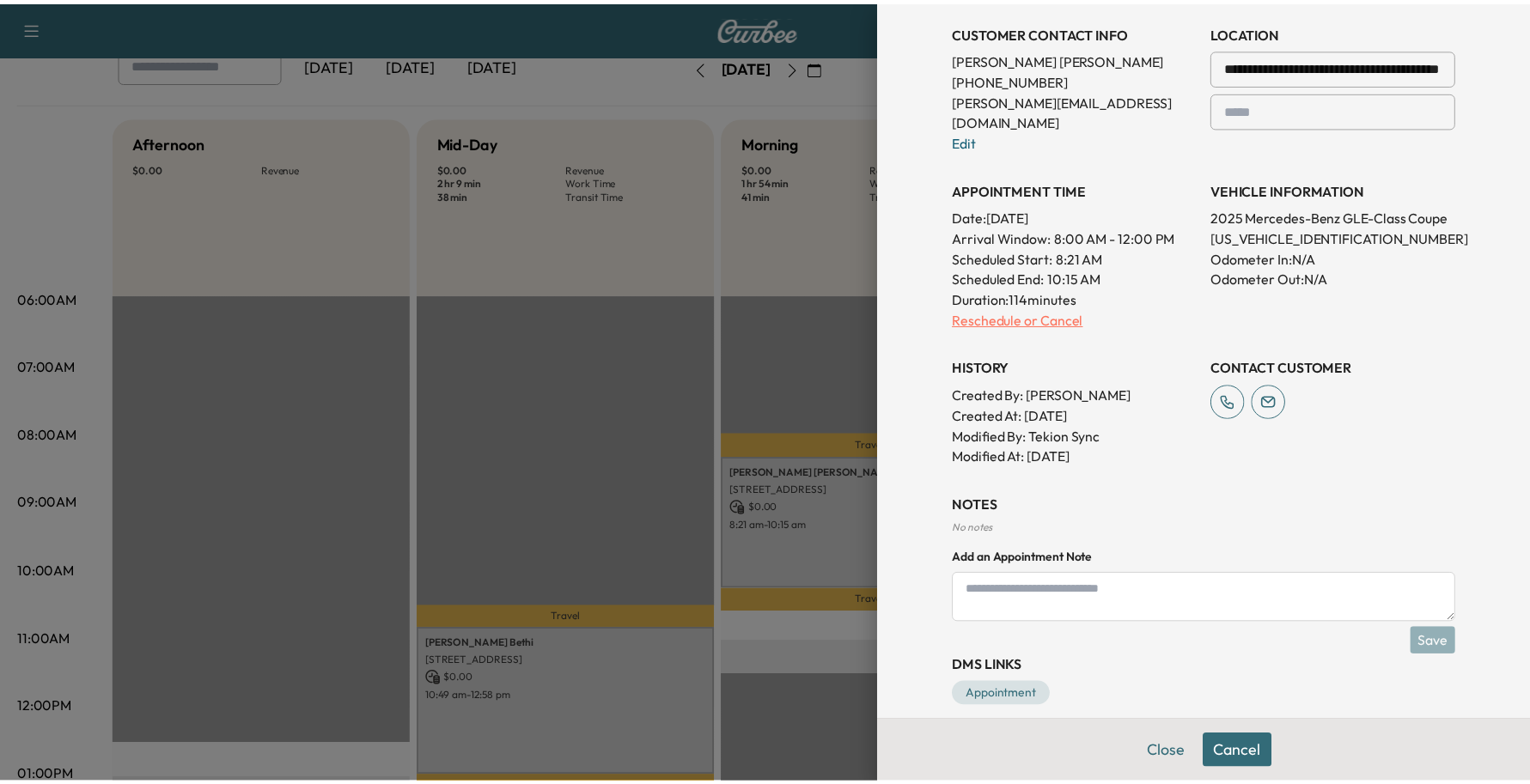
scroll to position [0, 0]
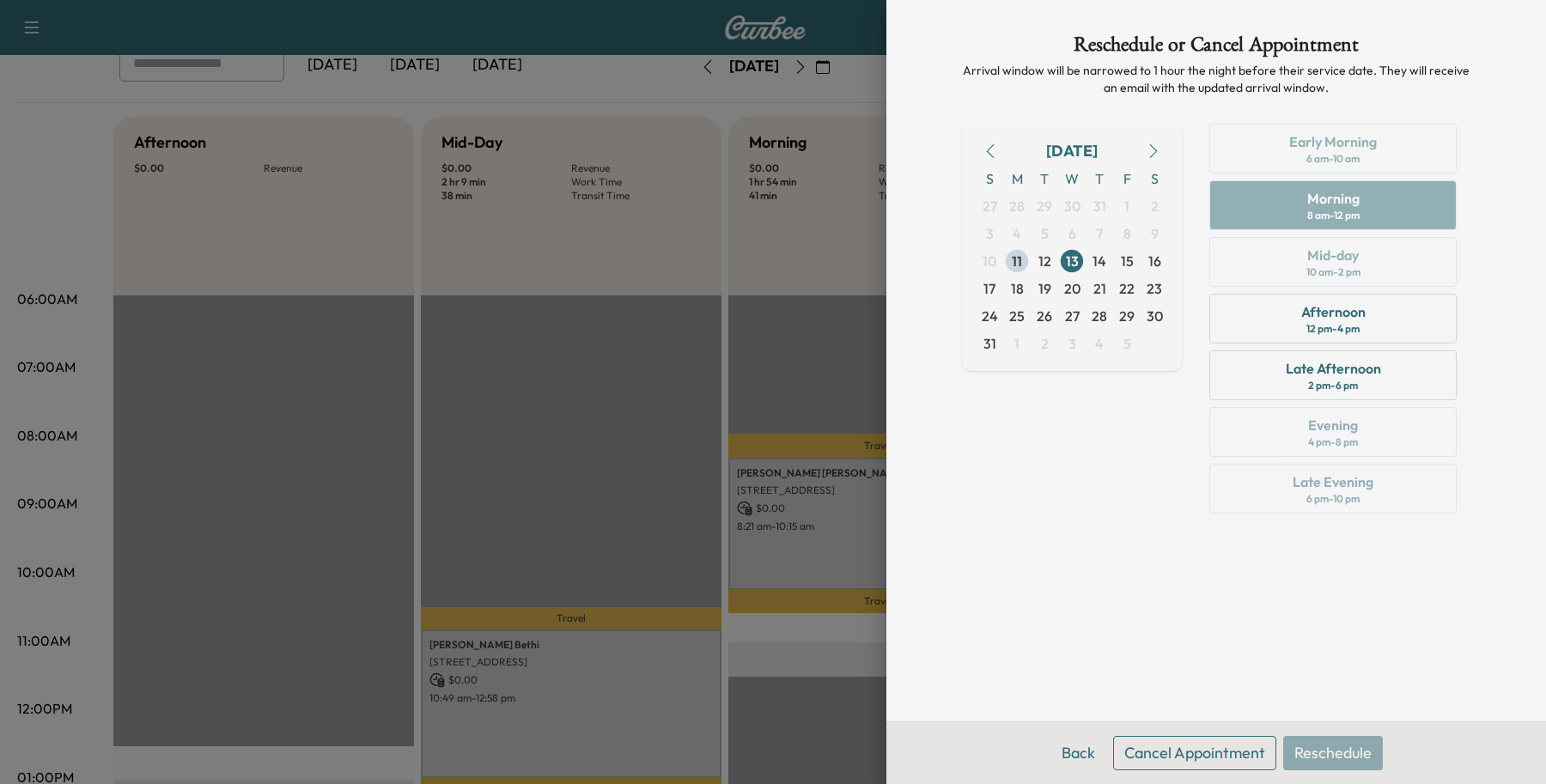
click at [1162, 755] on button "Cancel Appointment" at bounding box center [1195, 753] width 164 height 35
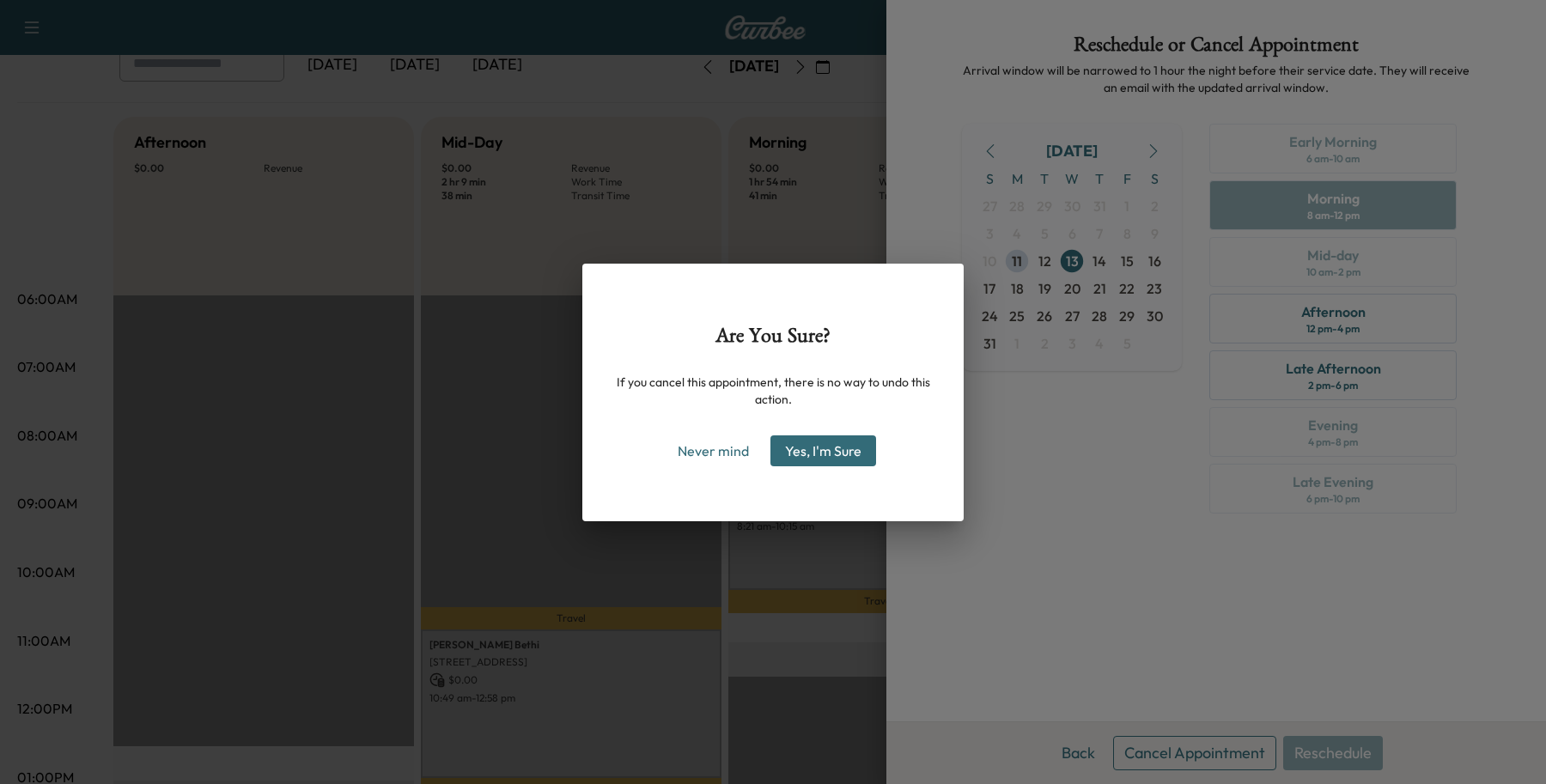
click at [816, 445] on button "Yes, I'm Sure" at bounding box center [823, 451] width 106 height 31
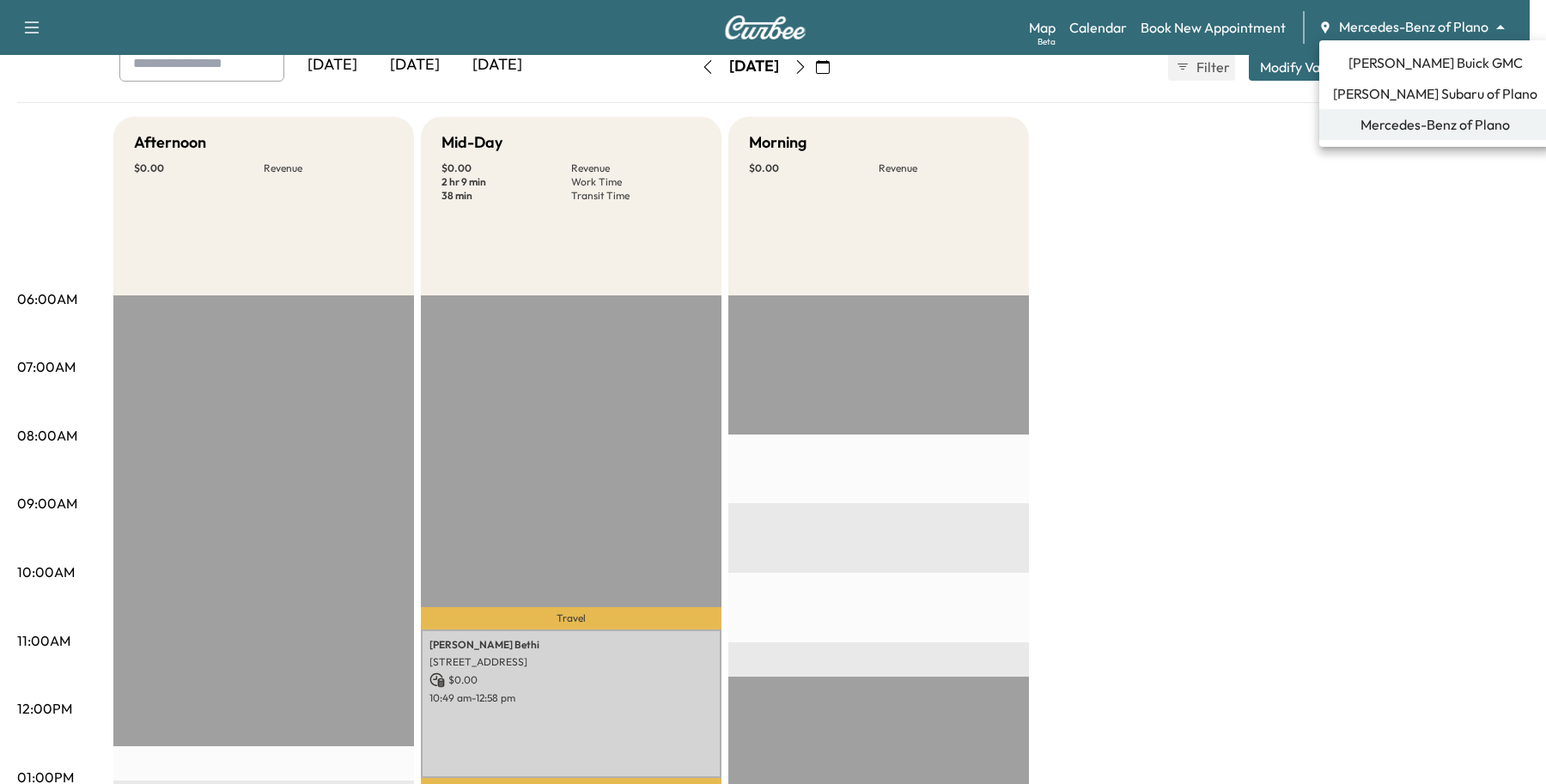
click at [1427, 18] on body "Support Log Out Map Beta Calendar Book New Appointment Mercedes-Benz of Plano *…" at bounding box center [773, 285] width 1546 height 784
click at [1401, 70] on span "[PERSON_NAME] Buick GMC" at bounding box center [1435, 63] width 174 height 21
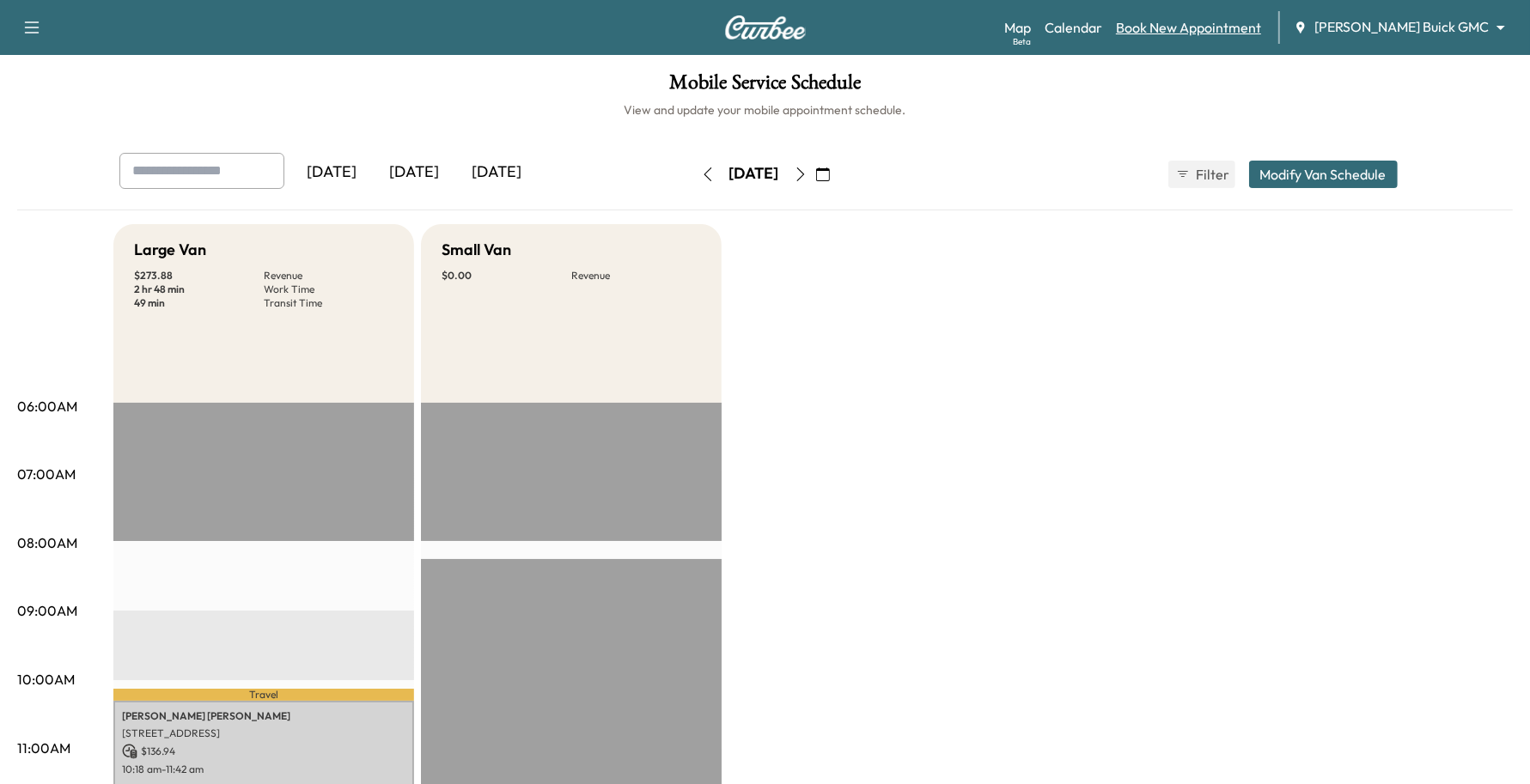
click at [1261, 33] on link "Book New Appointment" at bounding box center [1189, 28] width 145 height 21
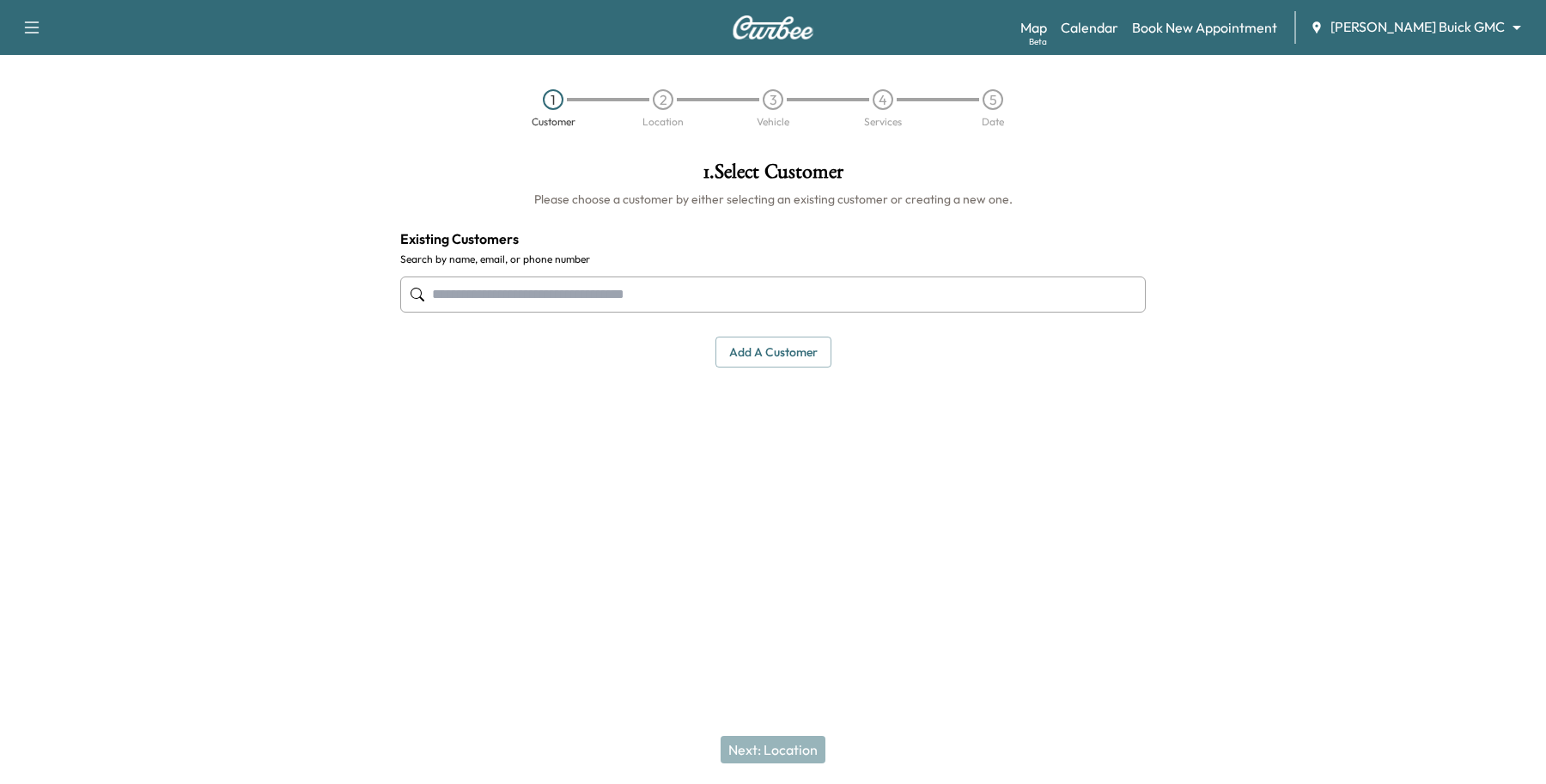
paste input "**********"
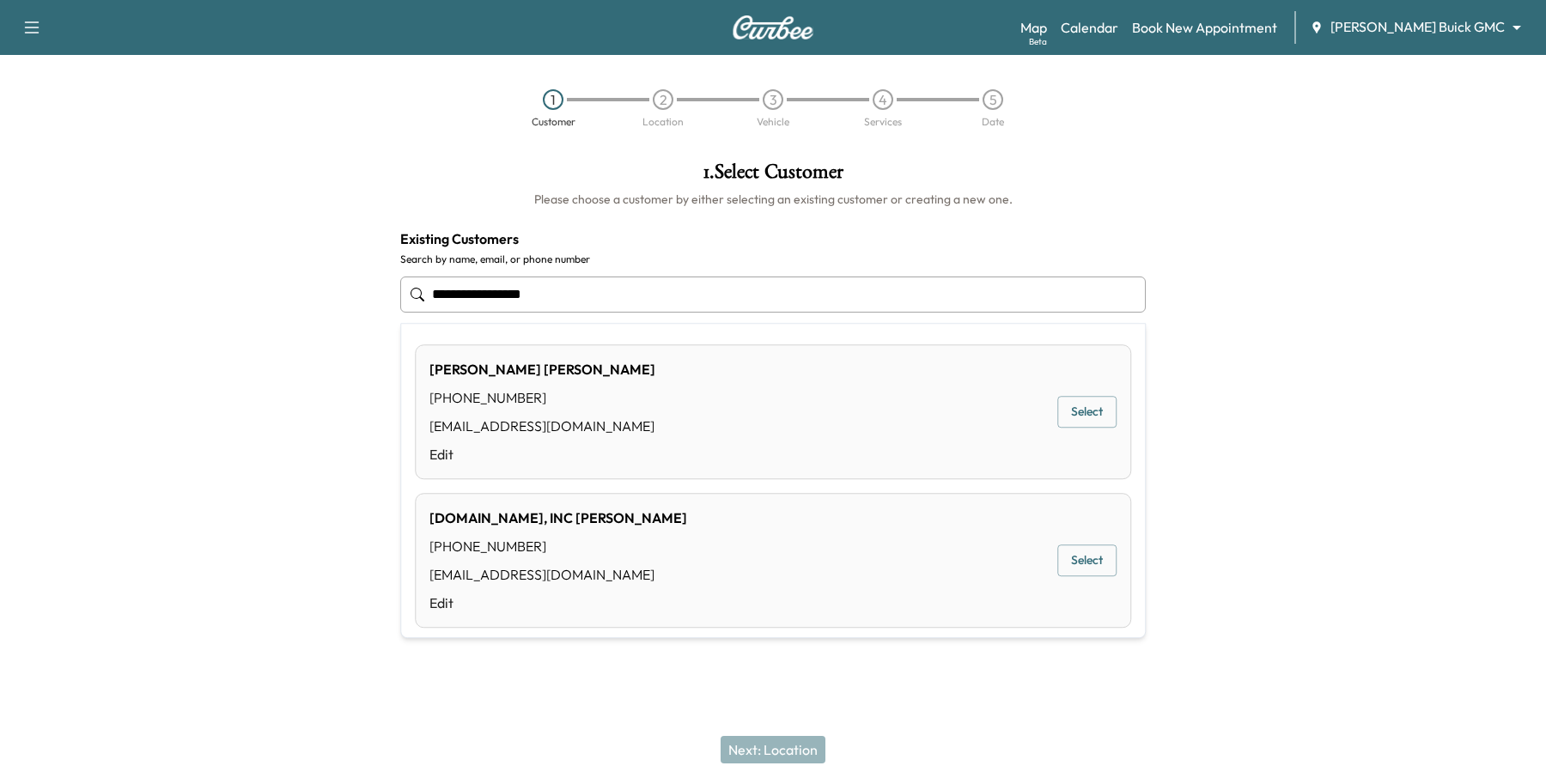
type input "**********"
click at [1055, 706] on div "Support Log Out Map Beta Calendar Book New Appointment [PERSON_NAME] Buick GMC …" at bounding box center [773, 392] width 1546 height 784
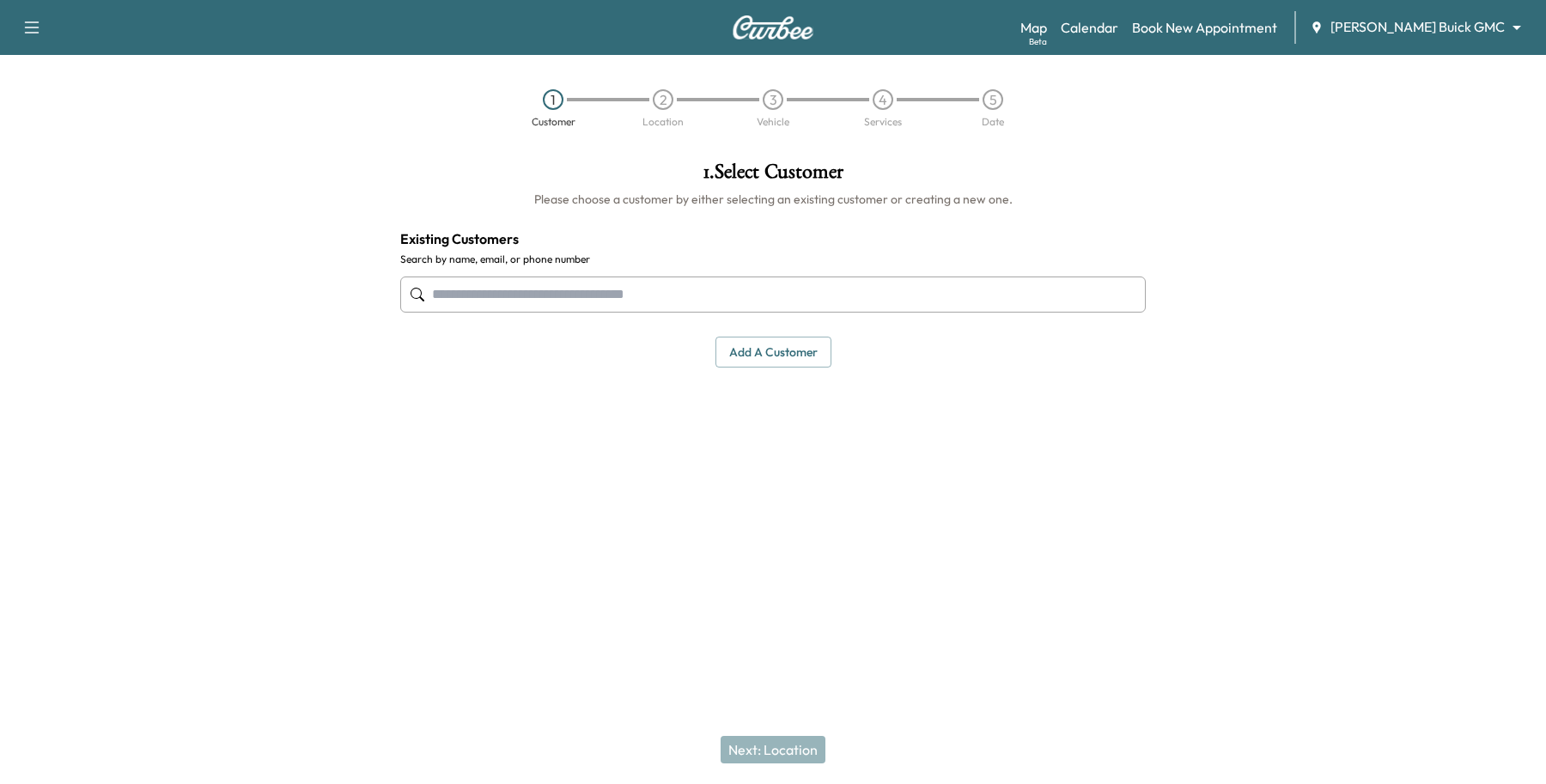
click at [756, 359] on button "Add a customer" at bounding box center [774, 352] width 116 height 32
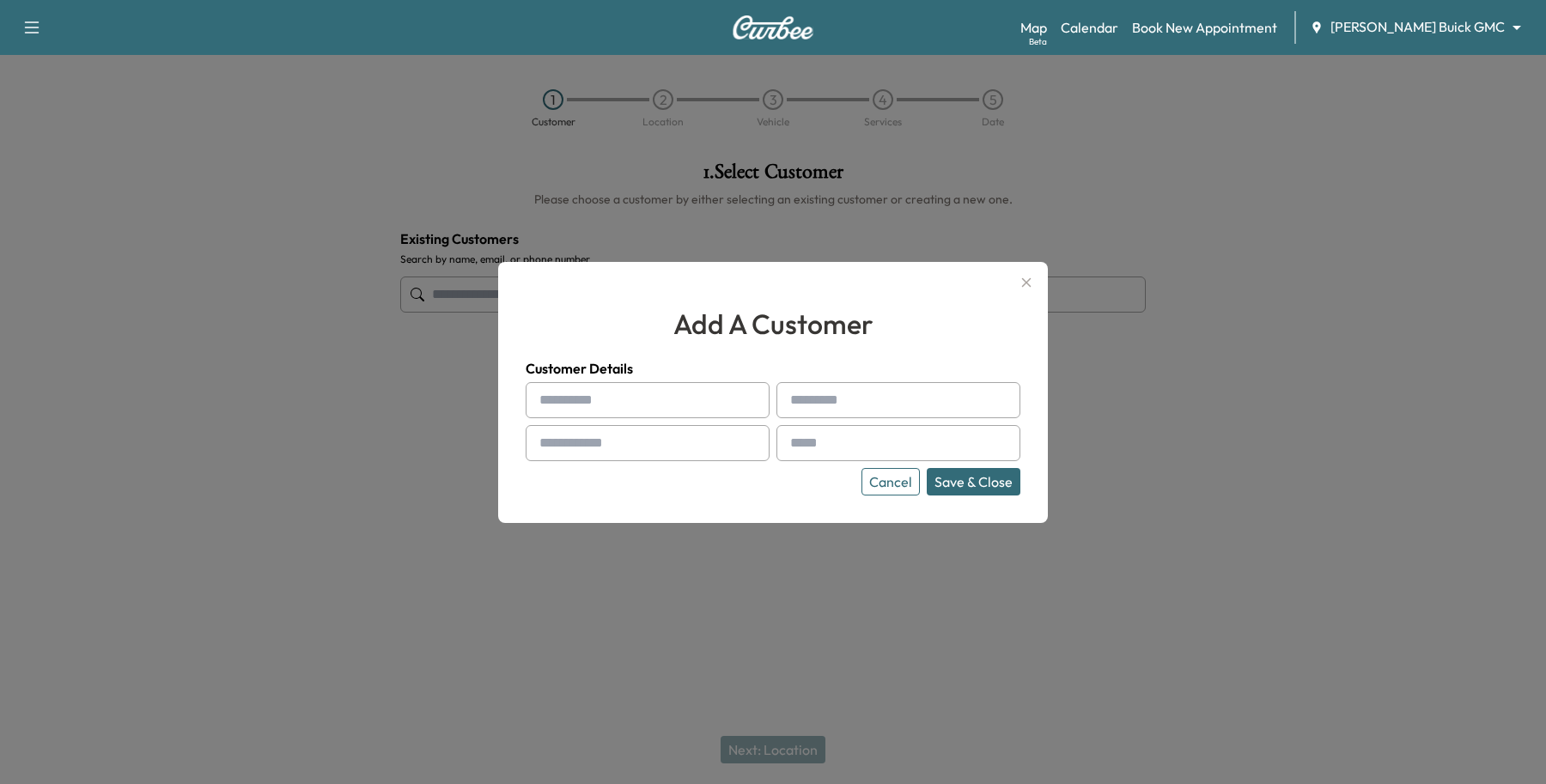
click at [631, 403] on input "text" at bounding box center [647, 401] width 244 height 36
click at [878, 482] on button "Cancel" at bounding box center [890, 482] width 58 height 28
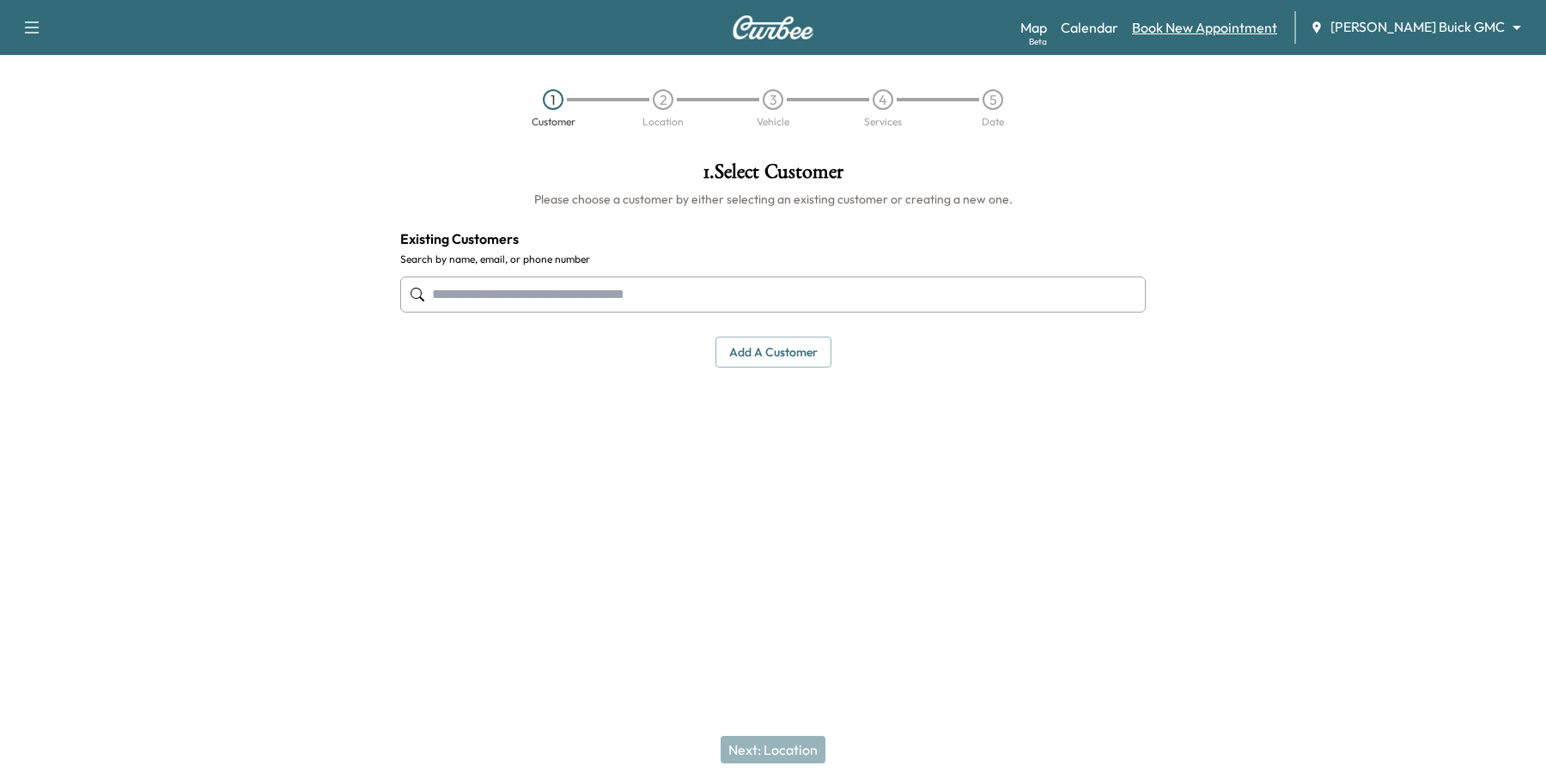
click at [1220, 30] on link "Book New Appointment" at bounding box center [1205, 28] width 145 height 21
click at [1264, 28] on link "Book New Appointment" at bounding box center [1205, 28] width 145 height 21
click at [1499, 20] on body "Support Log Out Map Beta Calendar Book New Appointment [PERSON_NAME] Buick GMC …" at bounding box center [773, 392] width 1546 height 784
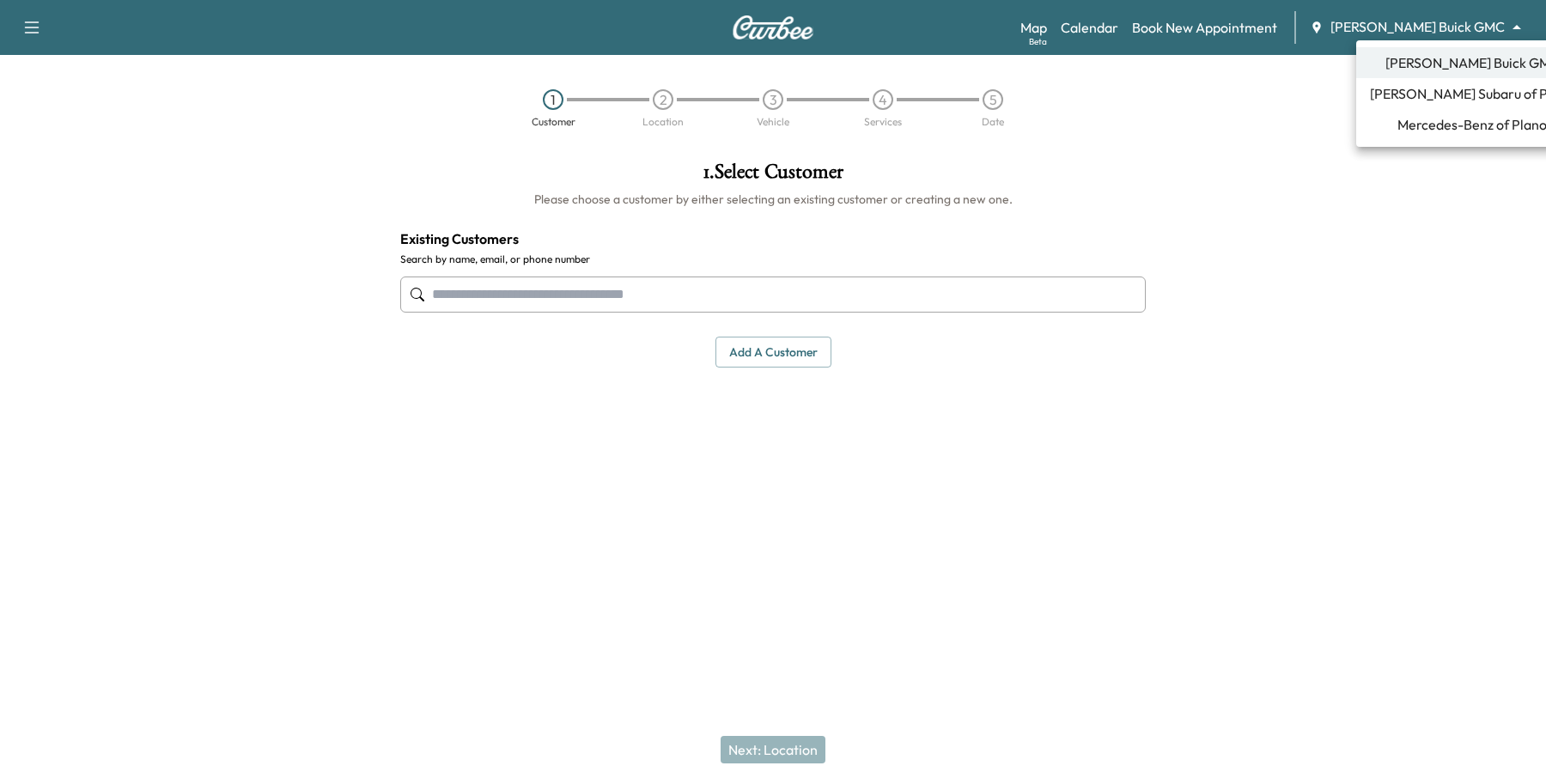
click at [1434, 127] on span "Mercedes-Benz of Plano" at bounding box center [1472, 125] width 150 height 21
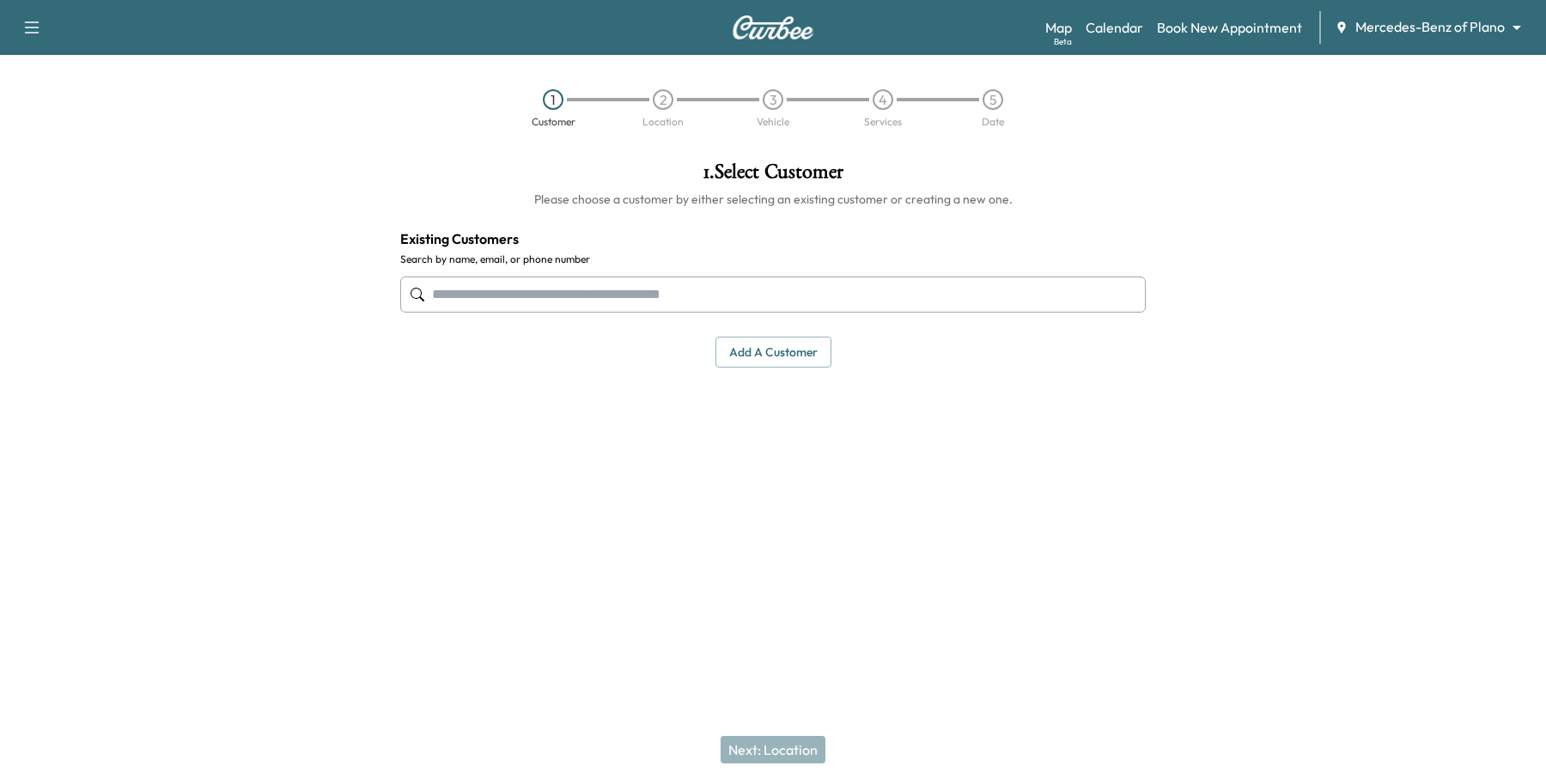
click at [939, 302] on input "text" at bounding box center [772, 295] width 745 height 36
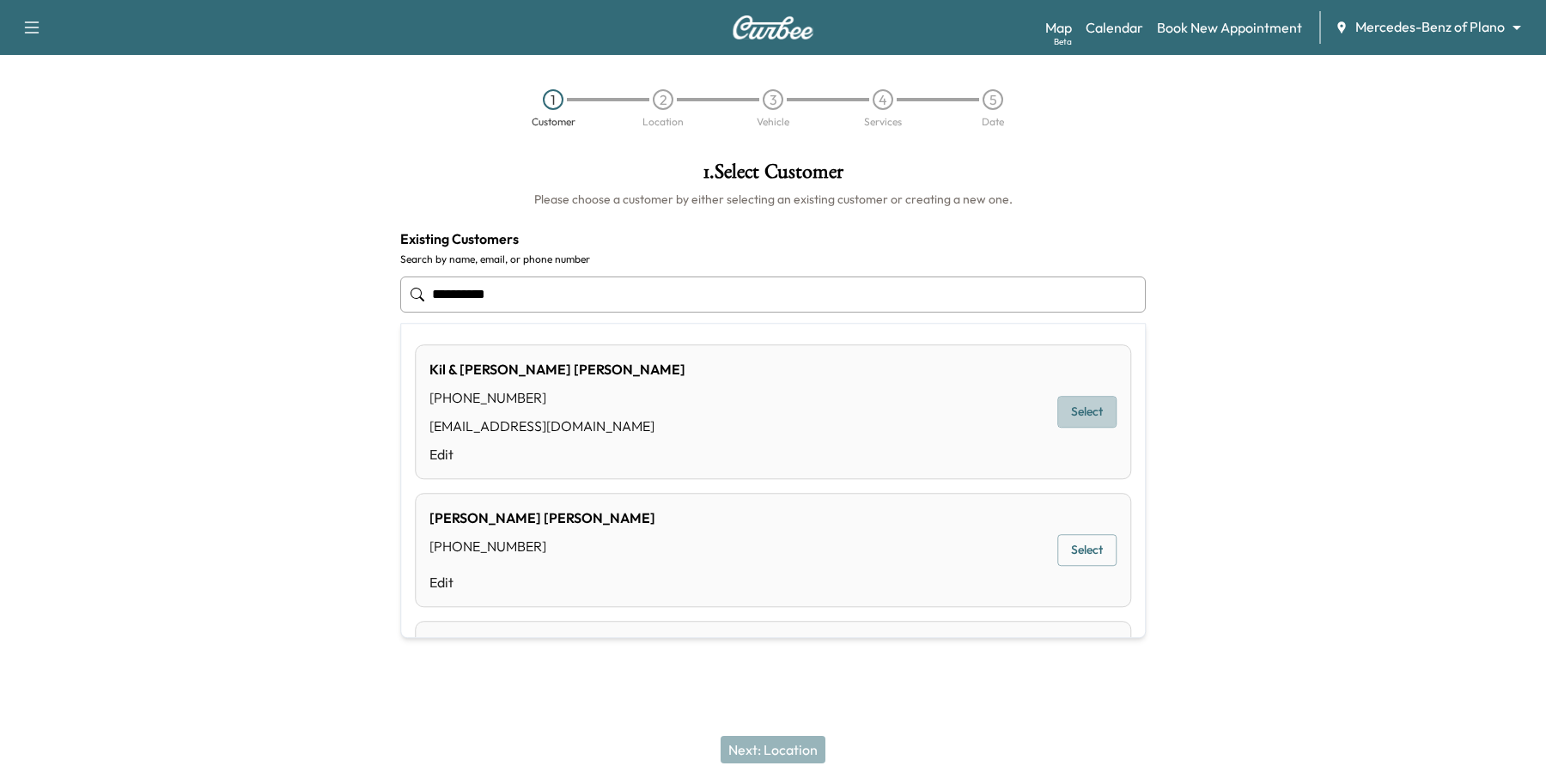
click at [1079, 414] on button "Select" at bounding box center [1087, 412] width 59 height 32
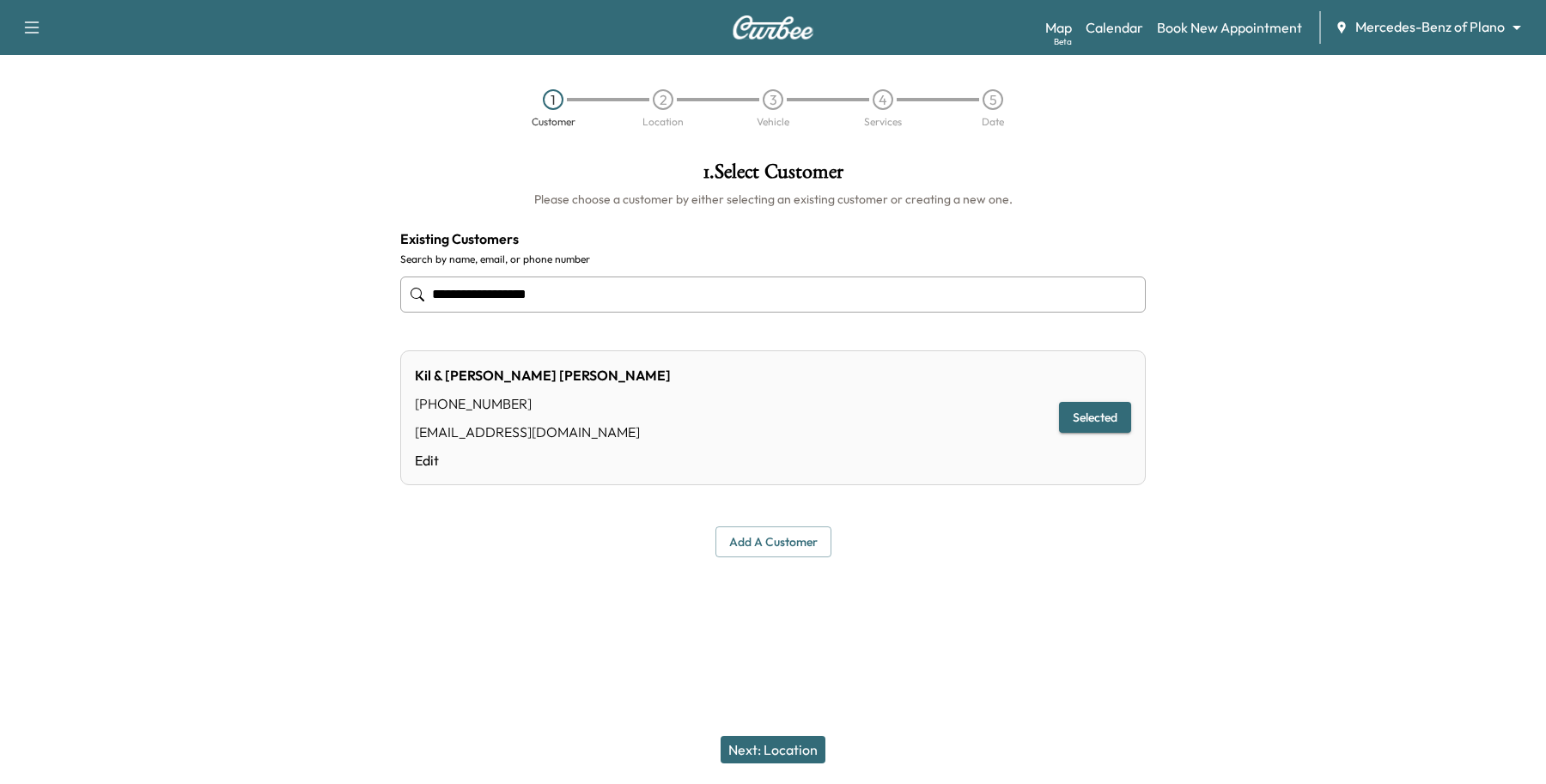
type input "**********"
click at [1075, 421] on button "Selected" at bounding box center [1095, 417] width 72 height 32
click at [770, 743] on button "Next: Location" at bounding box center [773, 749] width 105 height 28
